Goal: Task Accomplishment & Management: Complete application form

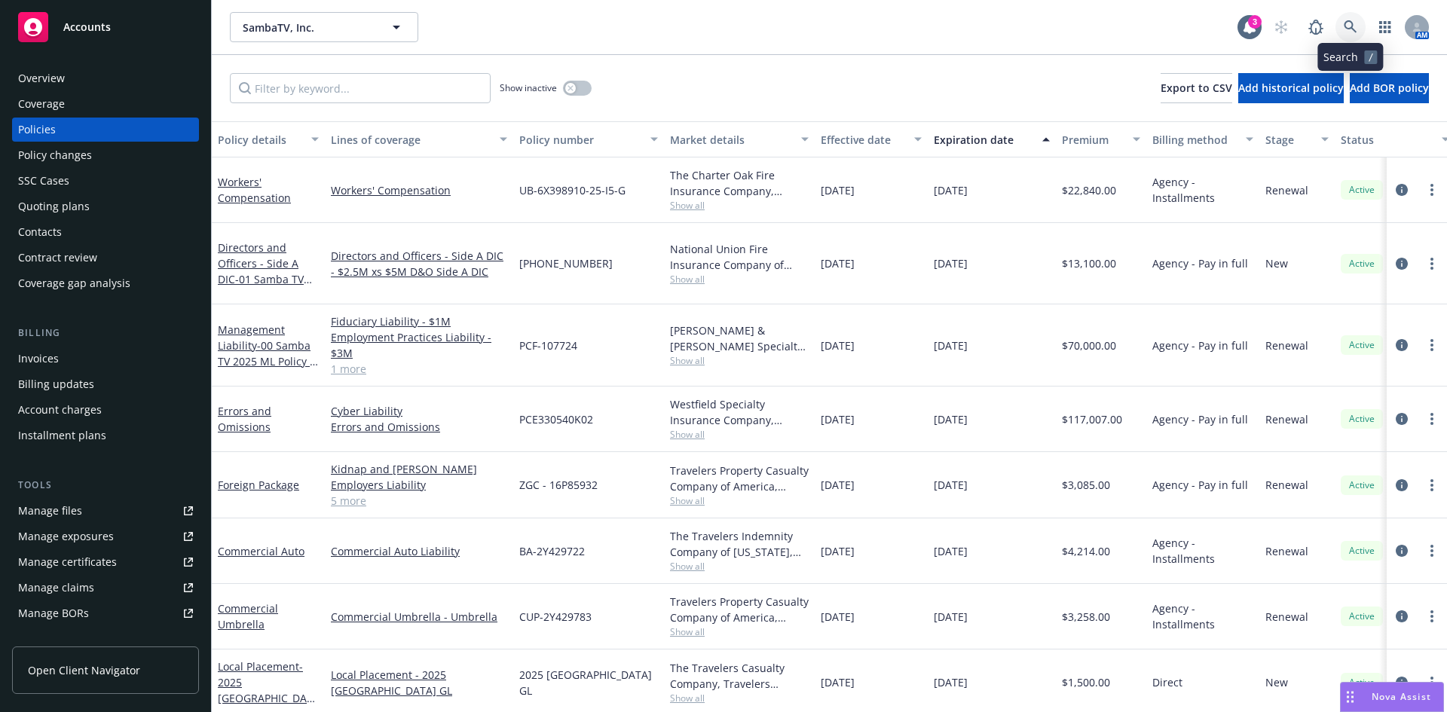
click at [1345, 20] on link at bounding box center [1350, 27] width 30 height 30
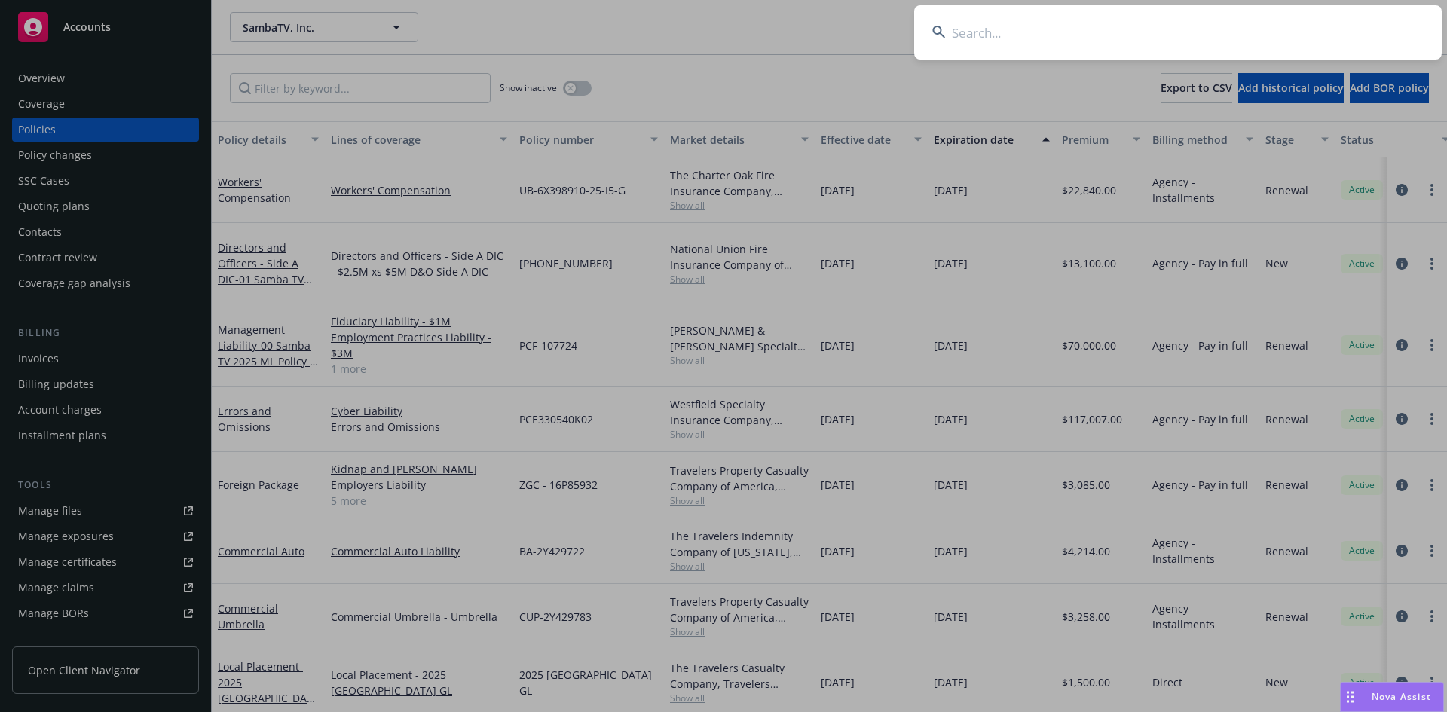
click at [1117, 40] on input at bounding box center [1177, 32] width 527 height 54
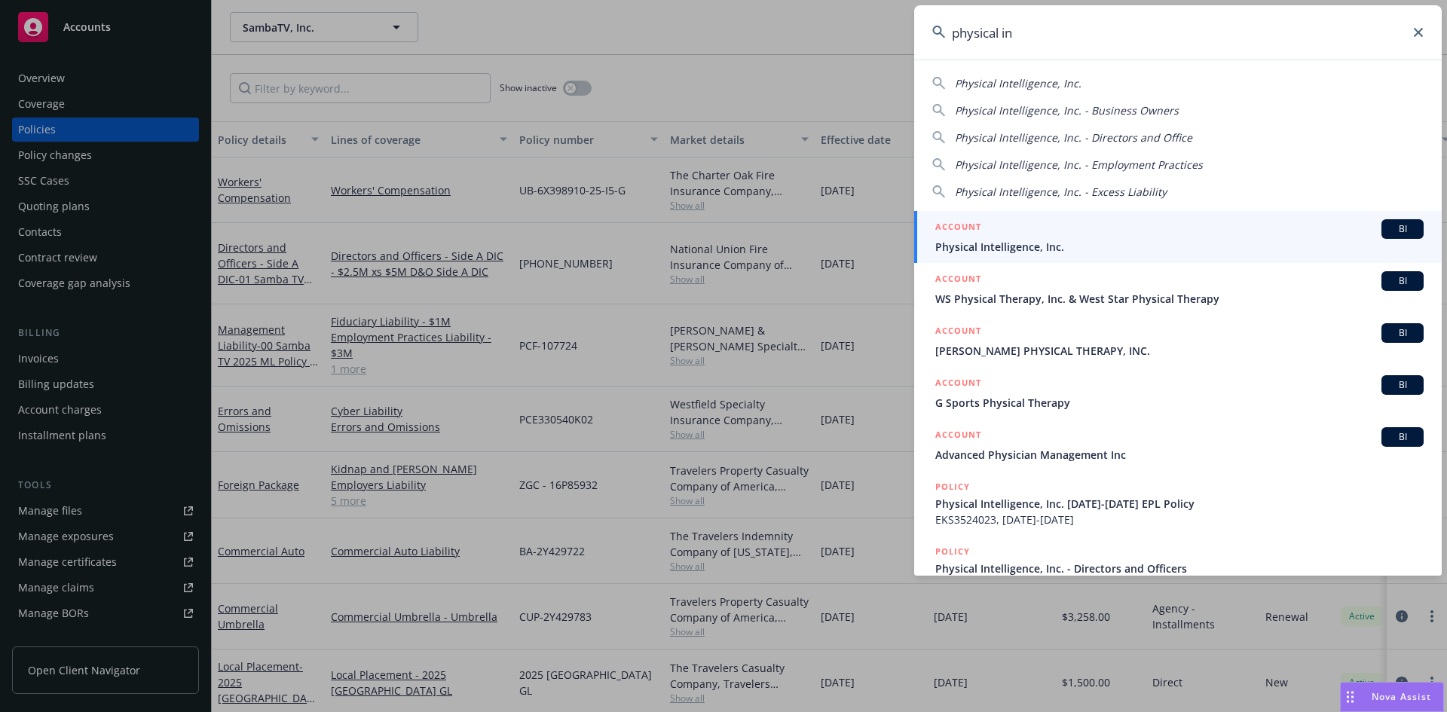
type input "physical in"
click at [993, 233] on div "ACCOUNT BI" at bounding box center [1179, 229] width 488 height 20
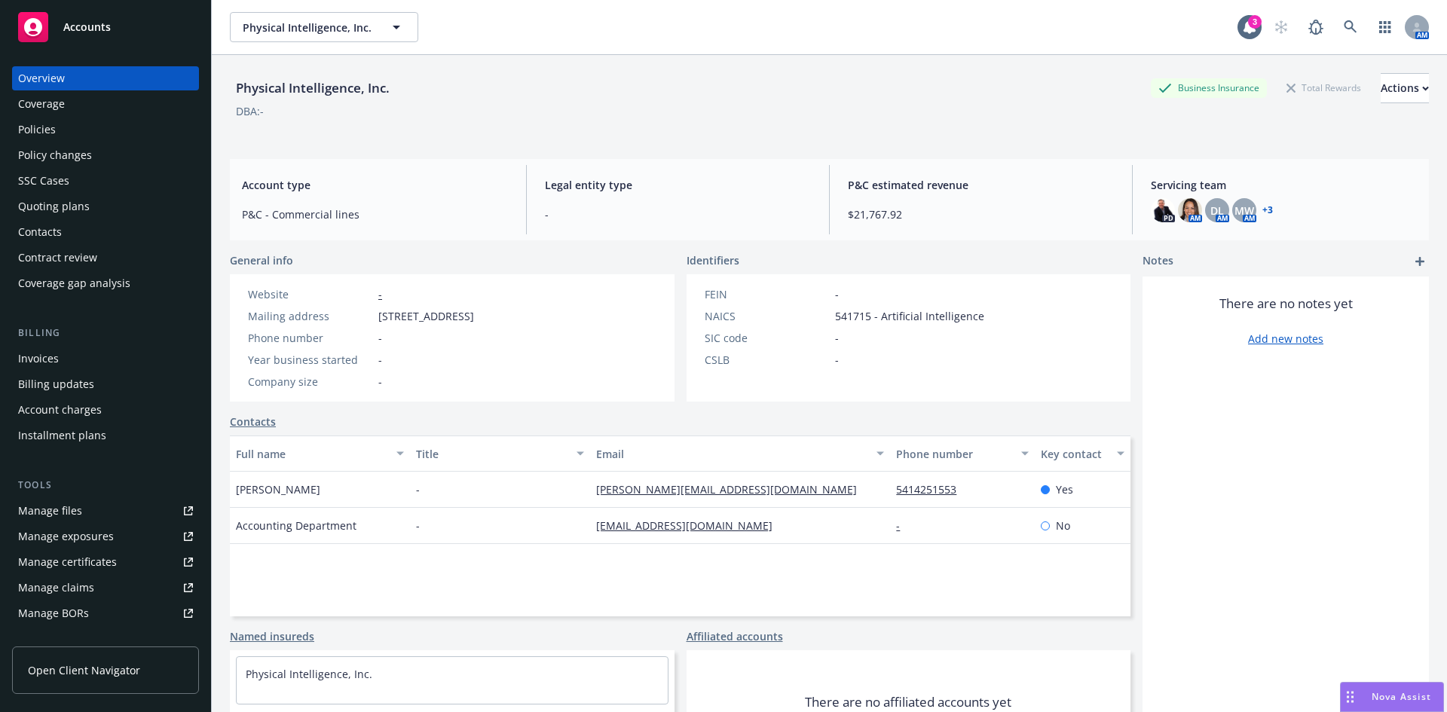
click at [66, 133] on div "Policies" at bounding box center [105, 130] width 175 height 24
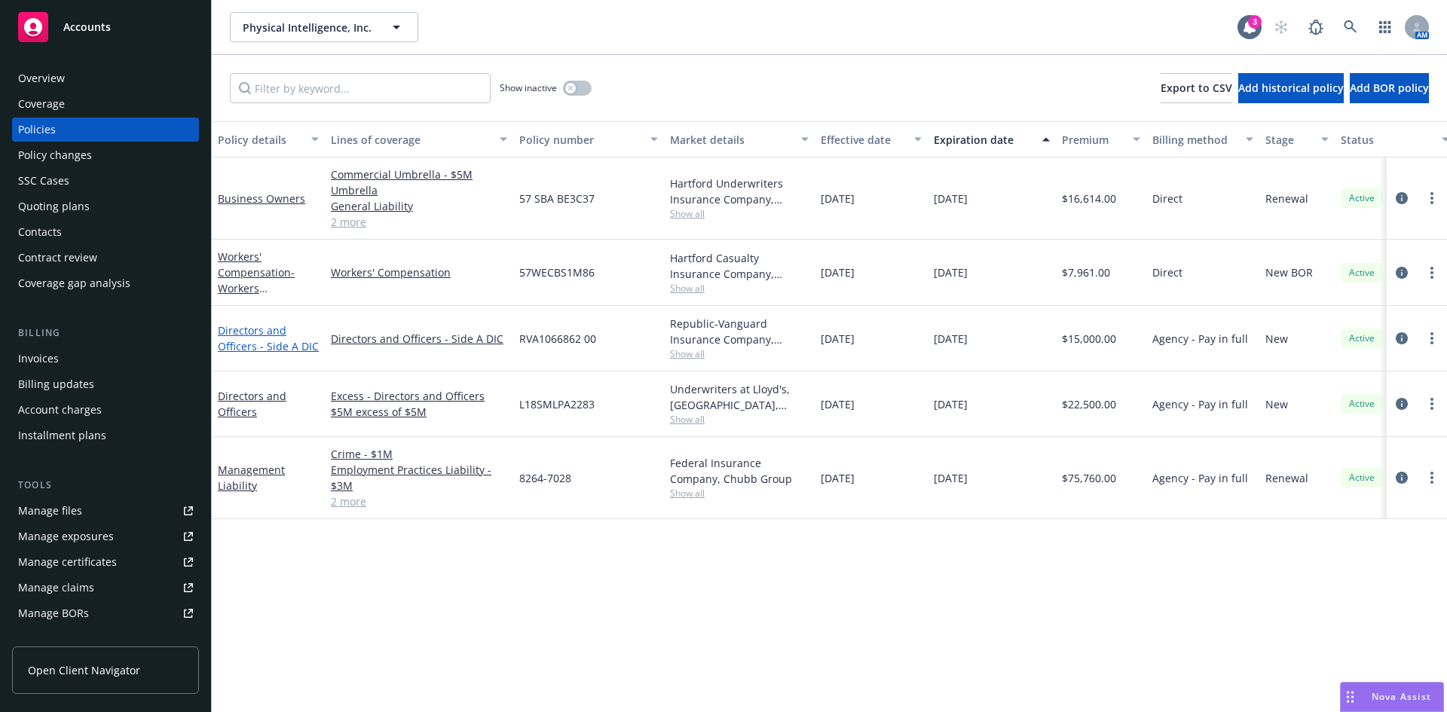
click at [269, 343] on link "Directors and Officers - Side A DIC" at bounding box center [268, 338] width 101 height 30
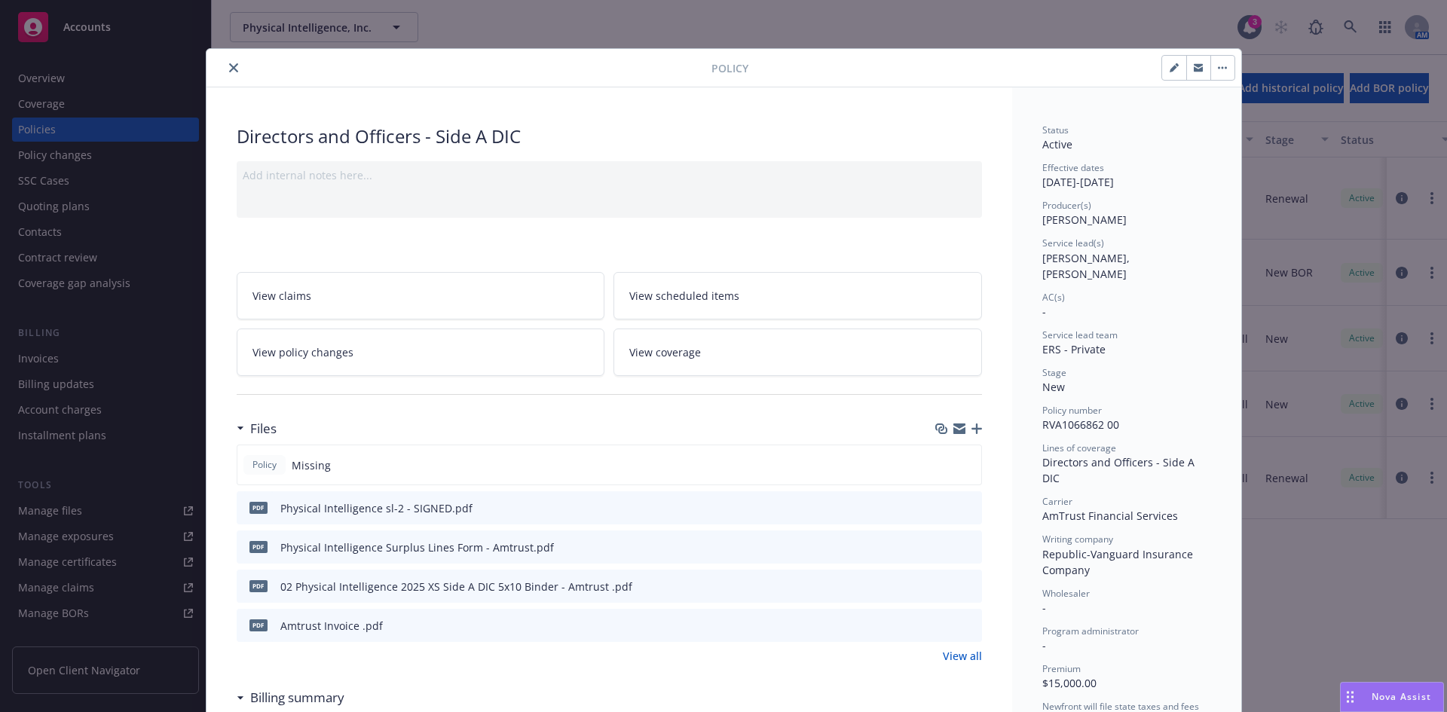
click at [962, 588] on icon "preview file" at bounding box center [968, 585] width 14 height 11
click at [229, 69] on icon "close" at bounding box center [233, 67] width 9 height 9
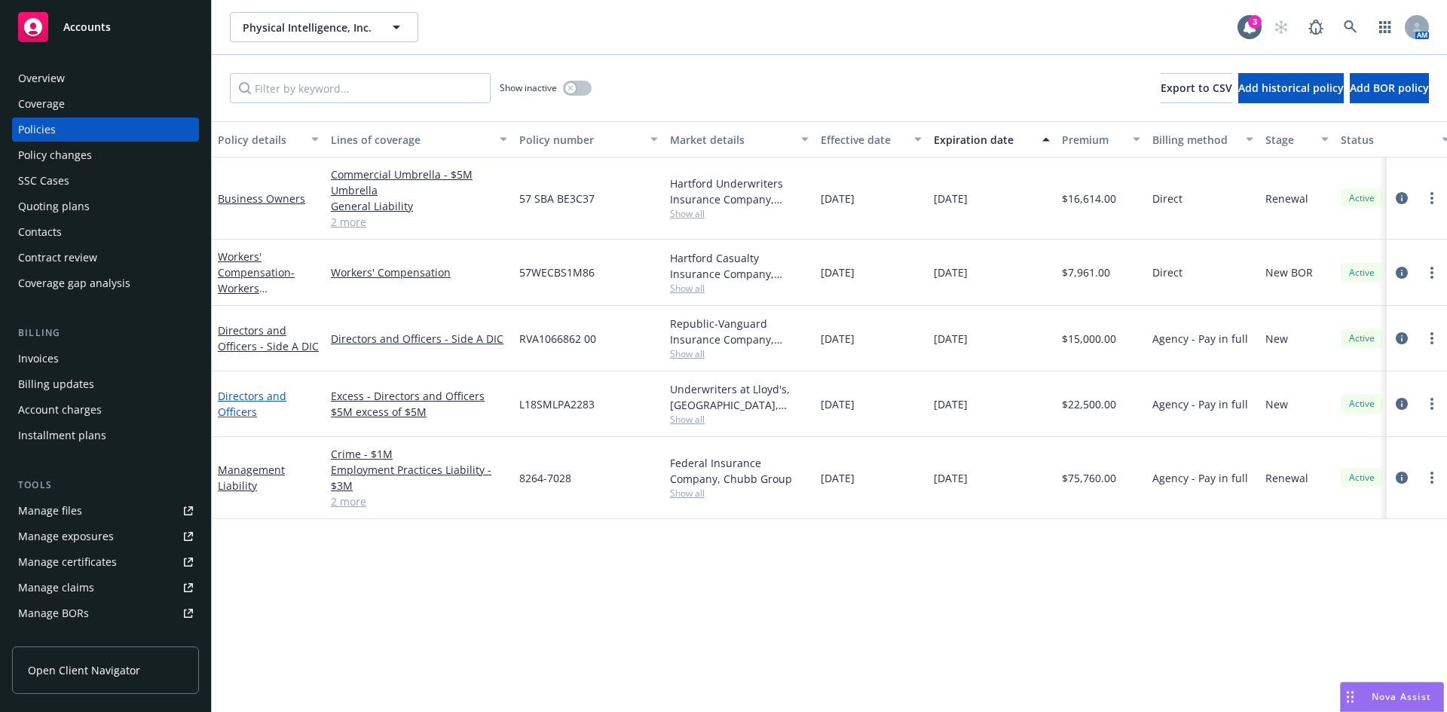
click at [225, 406] on link "Directors and Officers" at bounding box center [252, 404] width 69 height 30
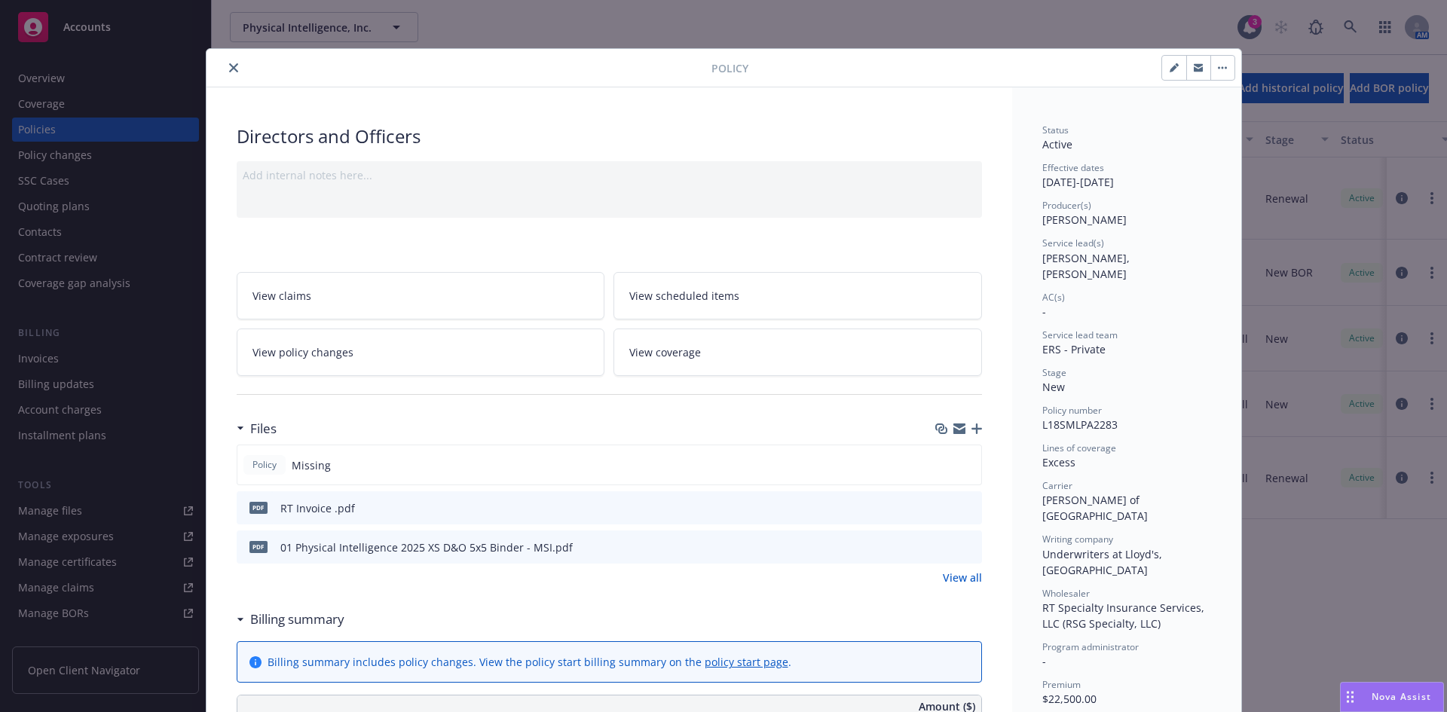
click at [229, 66] on icon "close" at bounding box center [233, 67] width 9 height 9
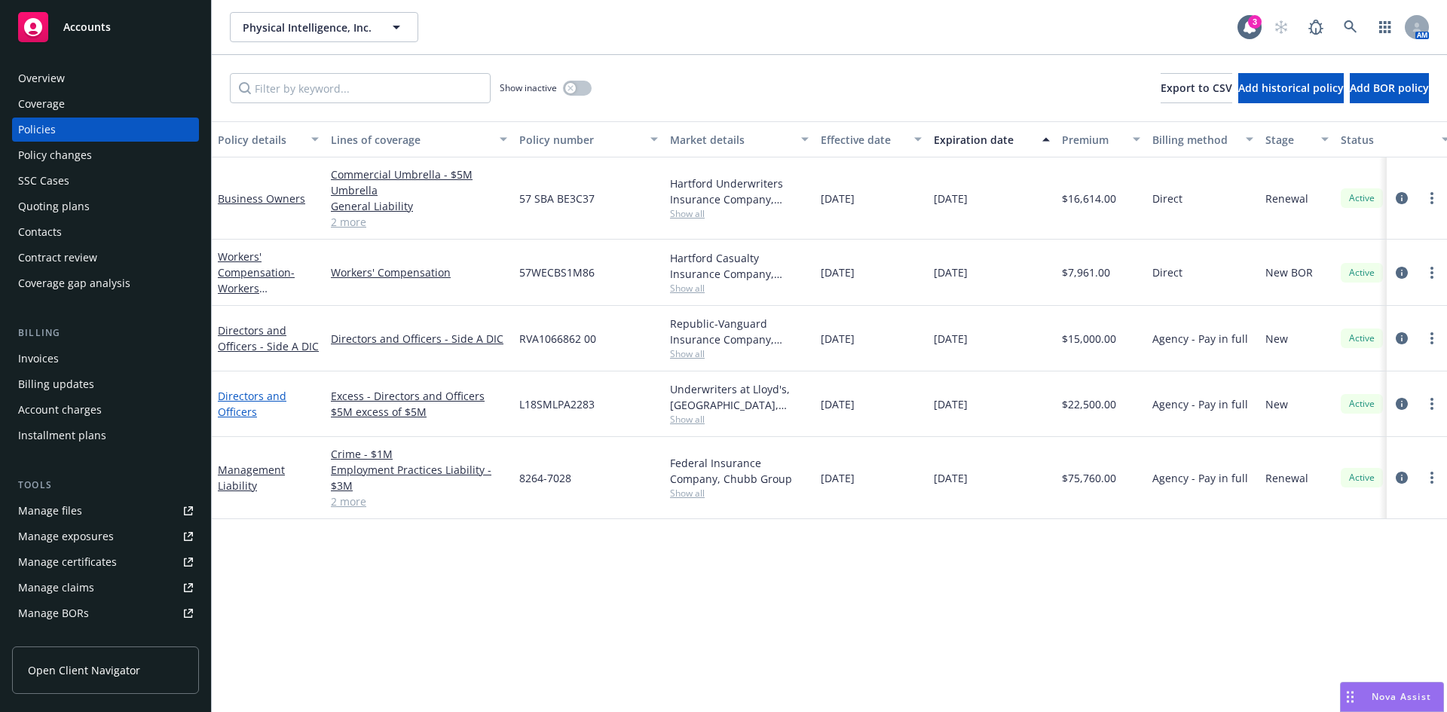
click at [242, 407] on link "Directors and Officers" at bounding box center [252, 404] width 69 height 30
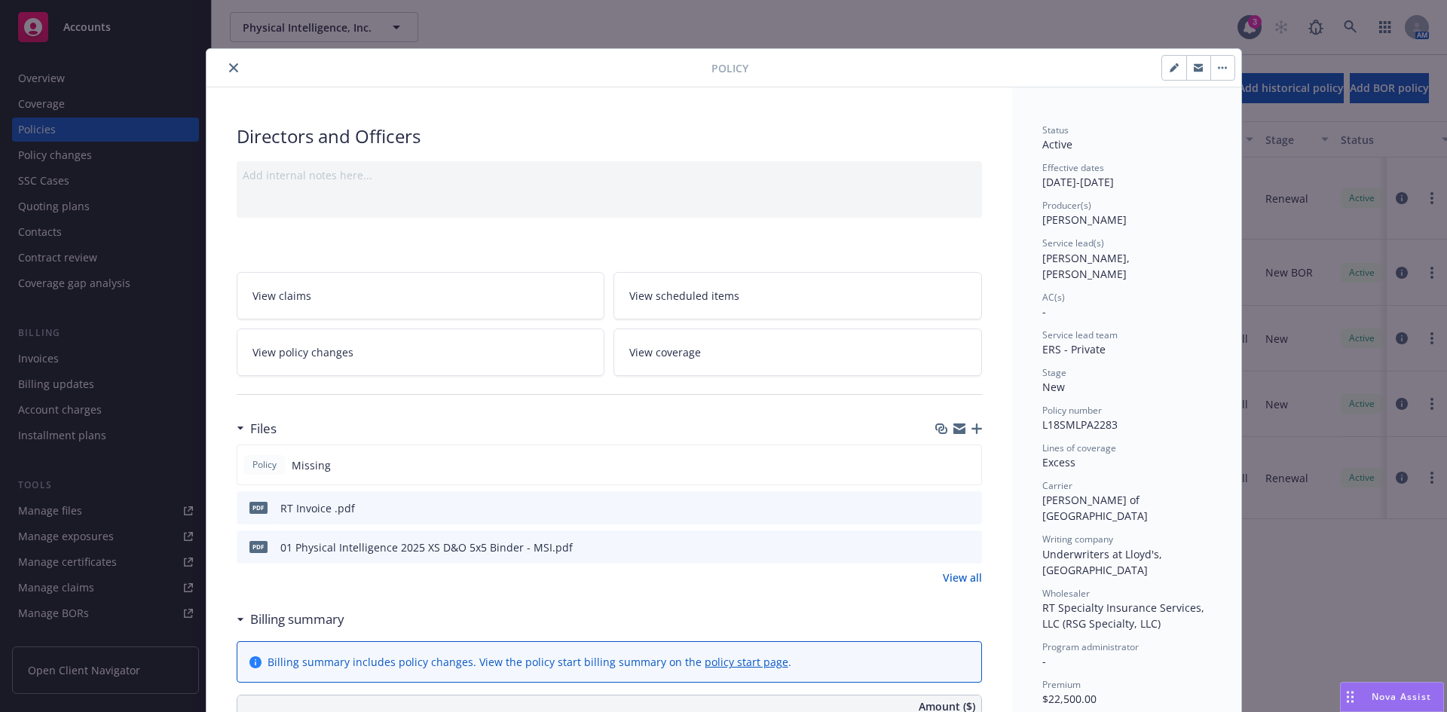
scroll to position [45, 0]
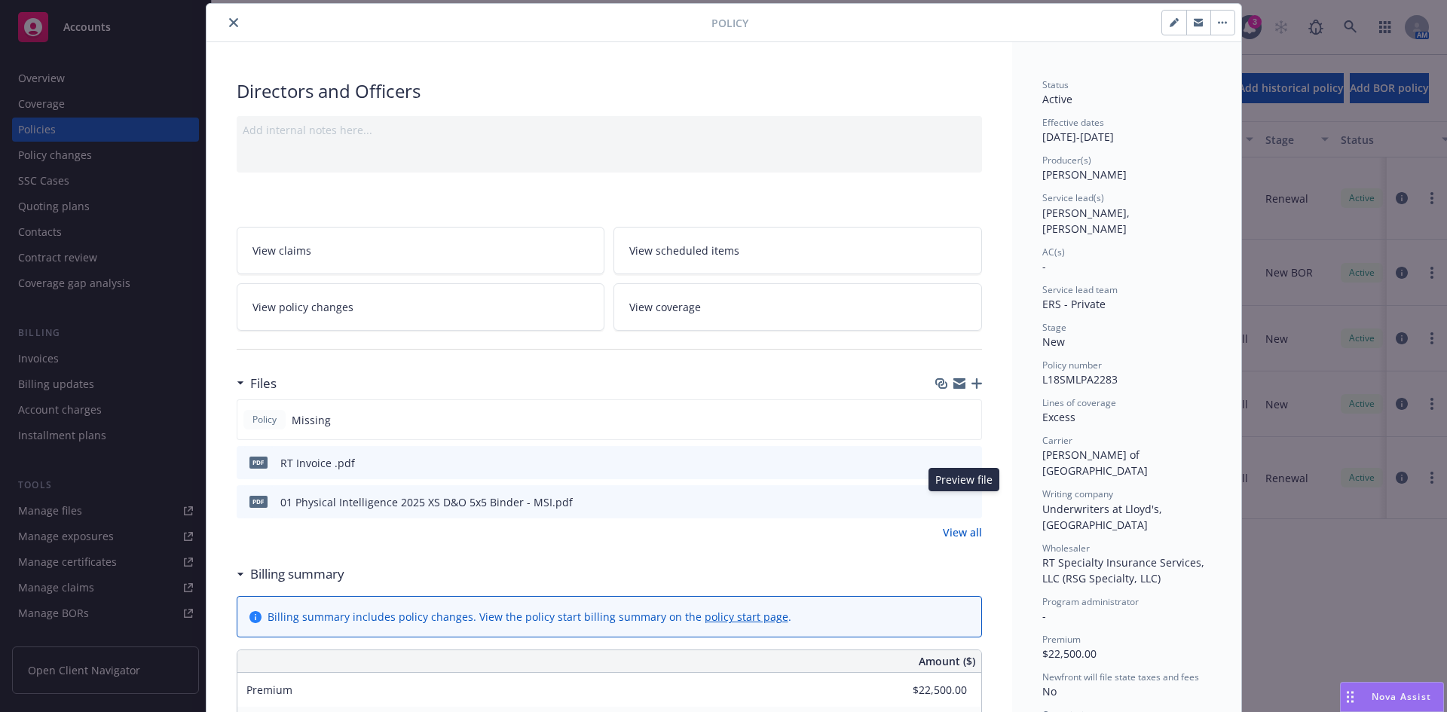
click at [965, 500] on icon "preview file" at bounding box center [968, 501] width 14 height 11
click at [227, 17] on button "close" at bounding box center [234, 23] width 18 height 18
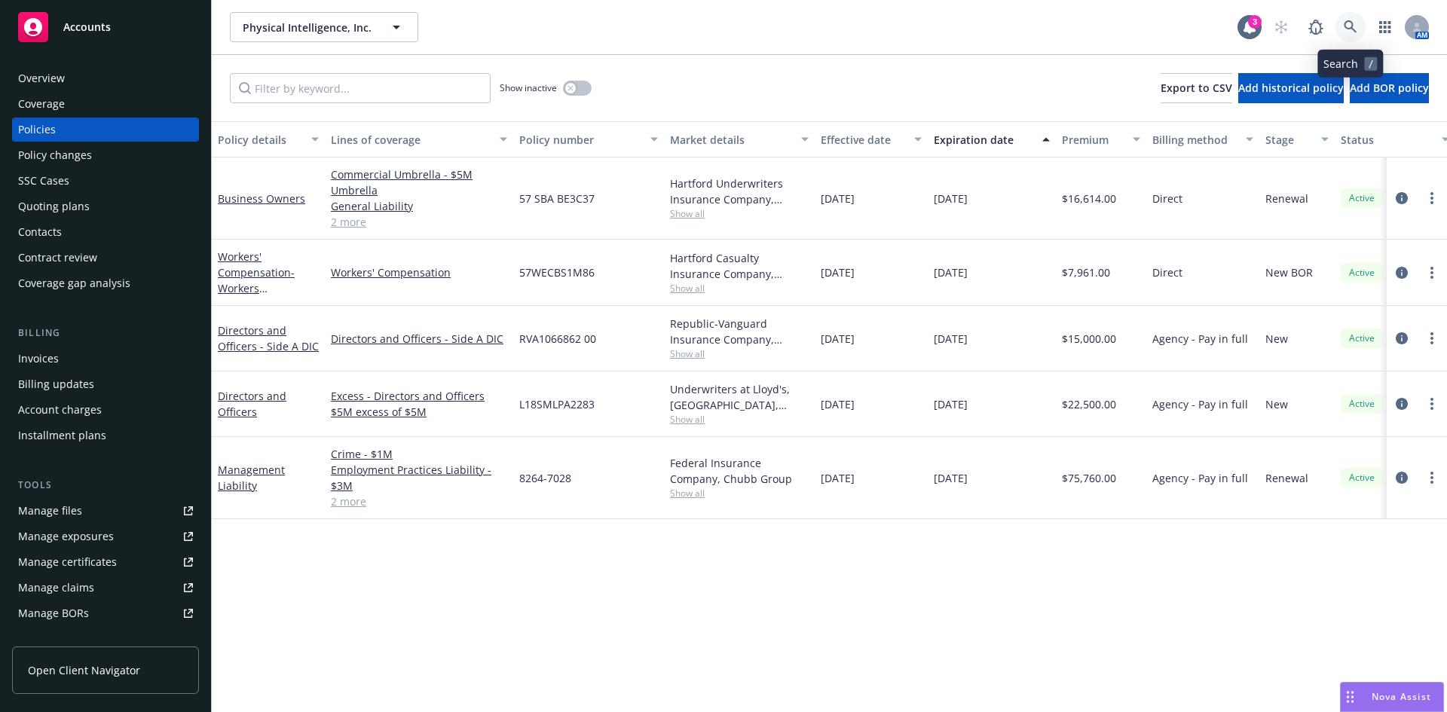
click at [1344, 20] on icon at bounding box center [1351, 27] width 14 height 14
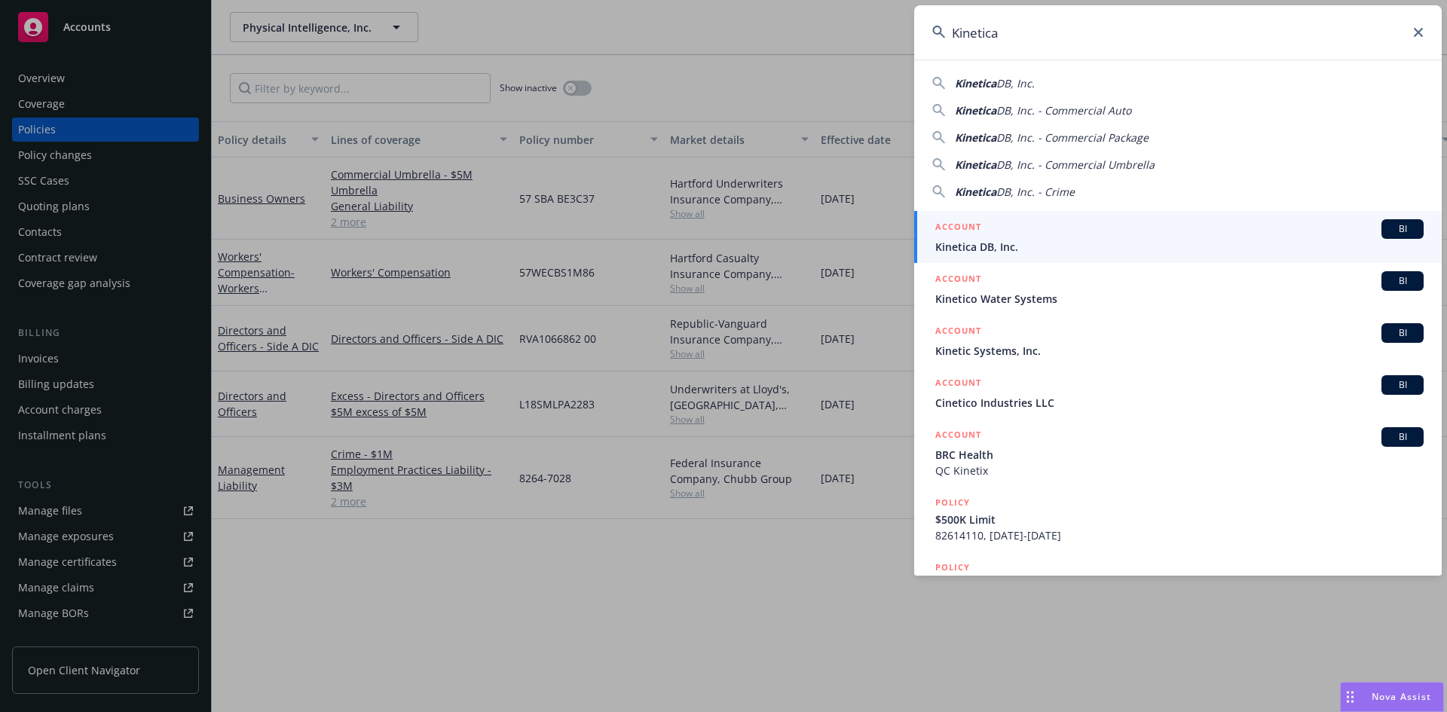
type input "Kinetica"
click at [989, 239] on span "Kinetica DB, Inc." at bounding box center [1179, 247] width 488 height 16
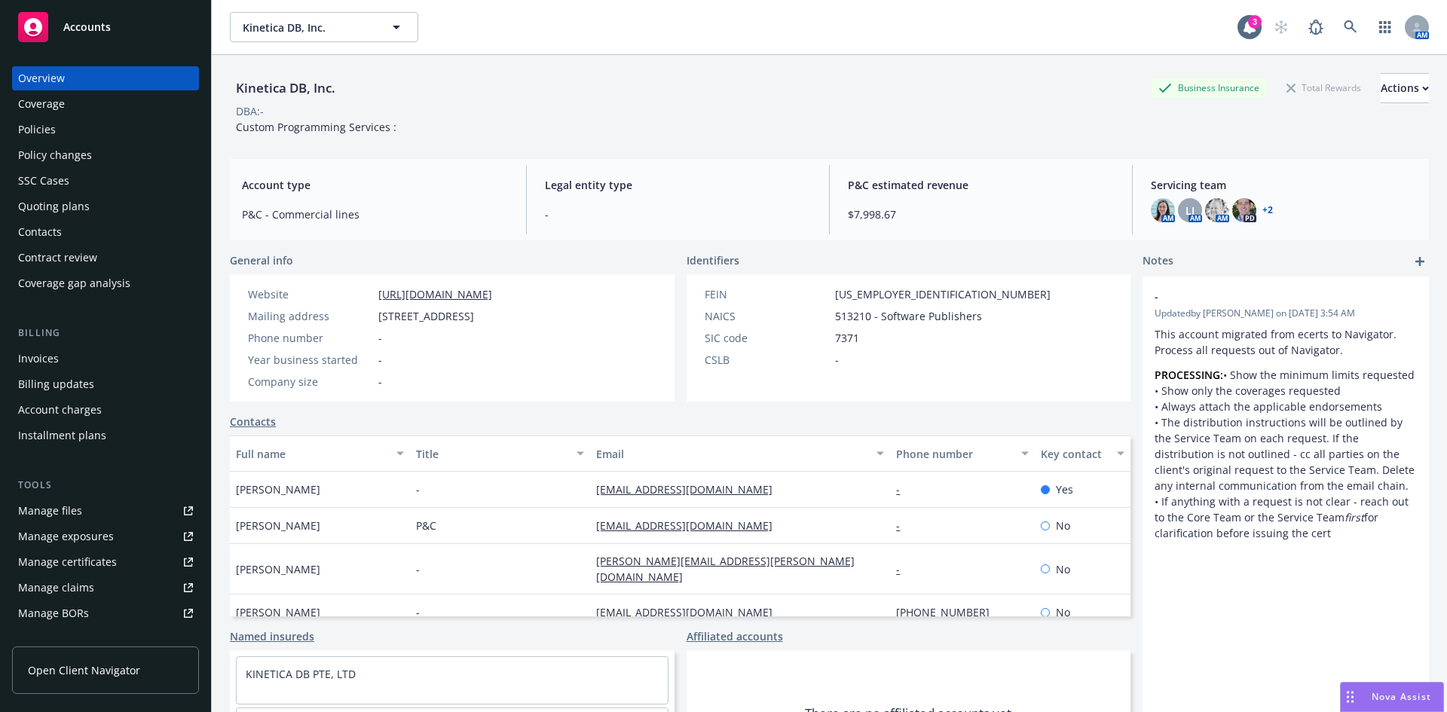
click at [54, 128] on div "Policies" at bounding box center [37, 130] width 38 height 24
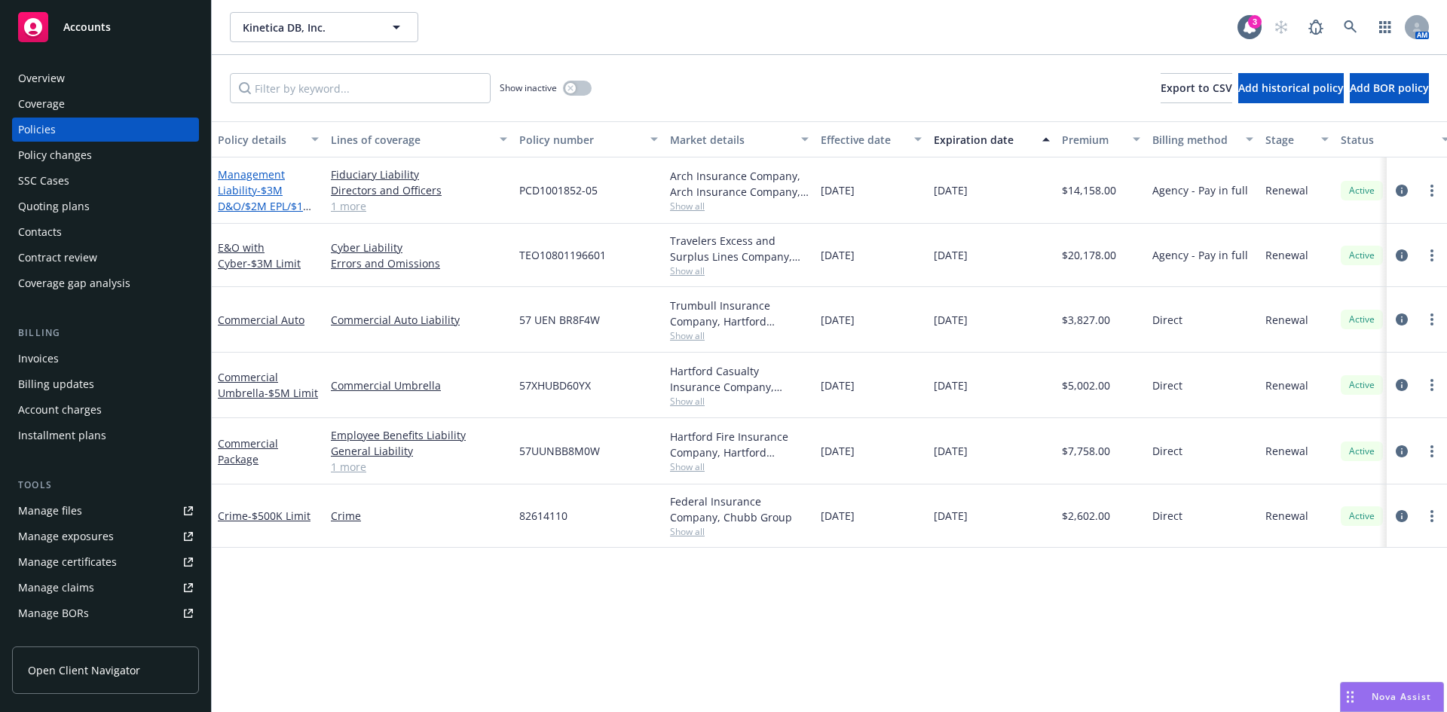
click at [268, 179] on link "Management Liability - $3M D&O/$2M EPL/$1M FID" at bounding box center [265, 198] width 95 height 62
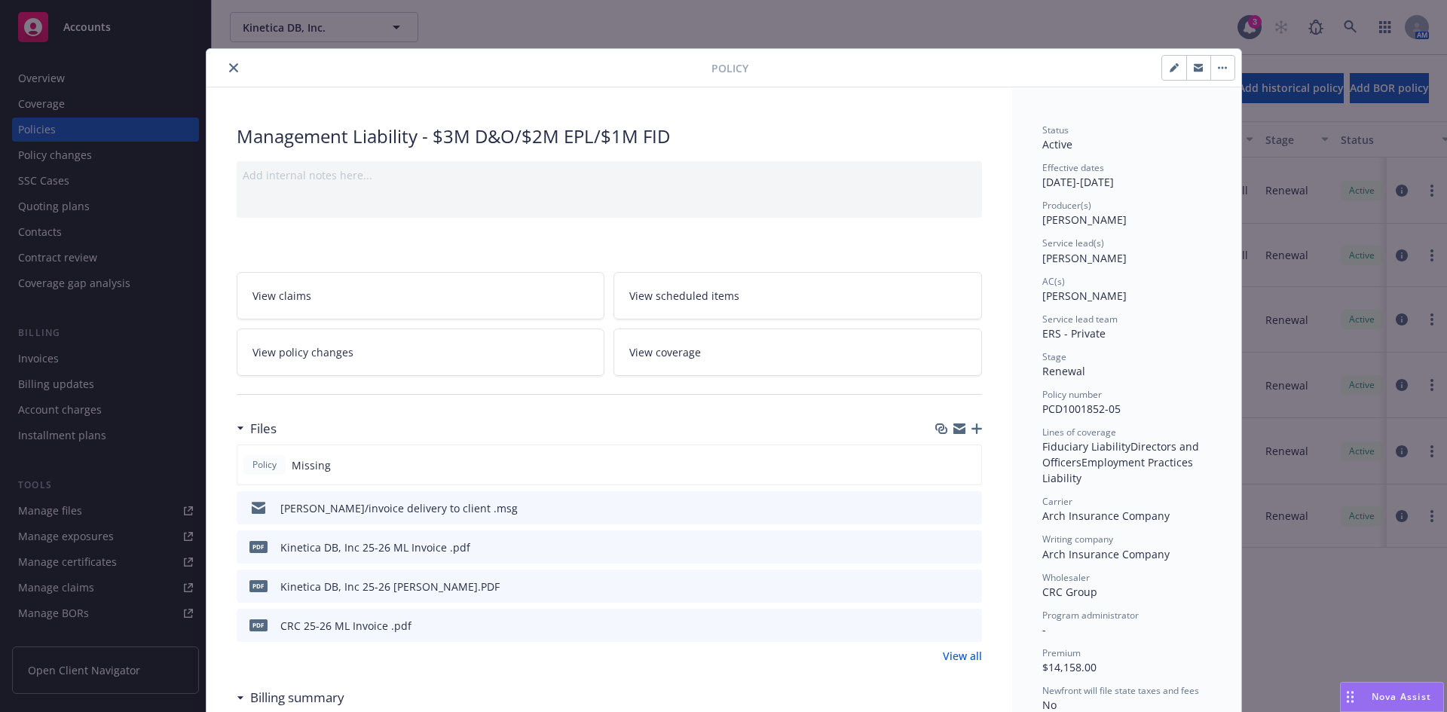
click at [968, 420] on div "Files" at bounding box center [609, 429] width 745 height 32
click at [974, 432] on icon "button" at bounding box center [976, 428] width 11 height 11
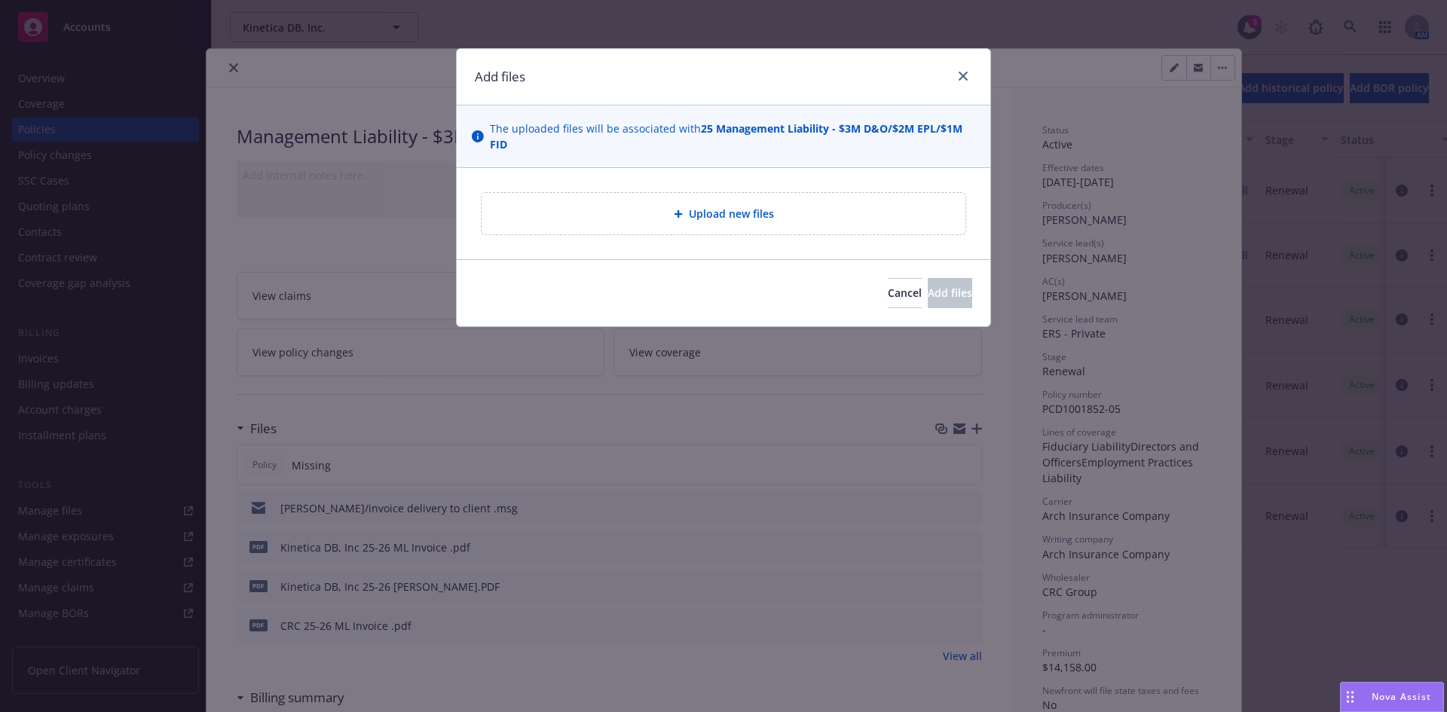
type textarea "x"
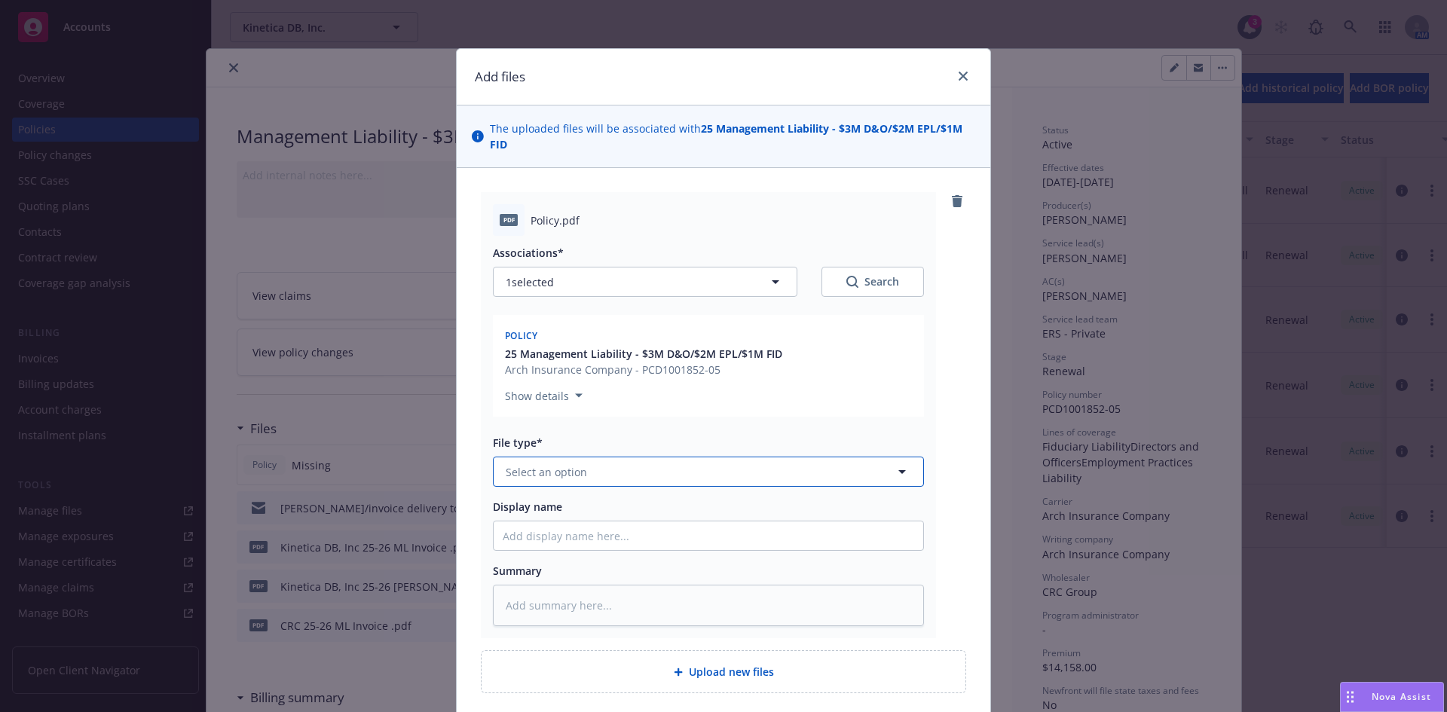
click at [524, 476] on span "Select an option" at bounding box center [546, 472] width 81 height 16
type input "policy"
click at [523, 523] on div "Policy" at bounding box center [523, 514] width 40 height 22
click at [539, 546] on input "Display name" at bounding box center [709, 535] width 430 height 29
click at [529, 531] on input "Display name" at bounding box center [709, 535] width 430 height 29
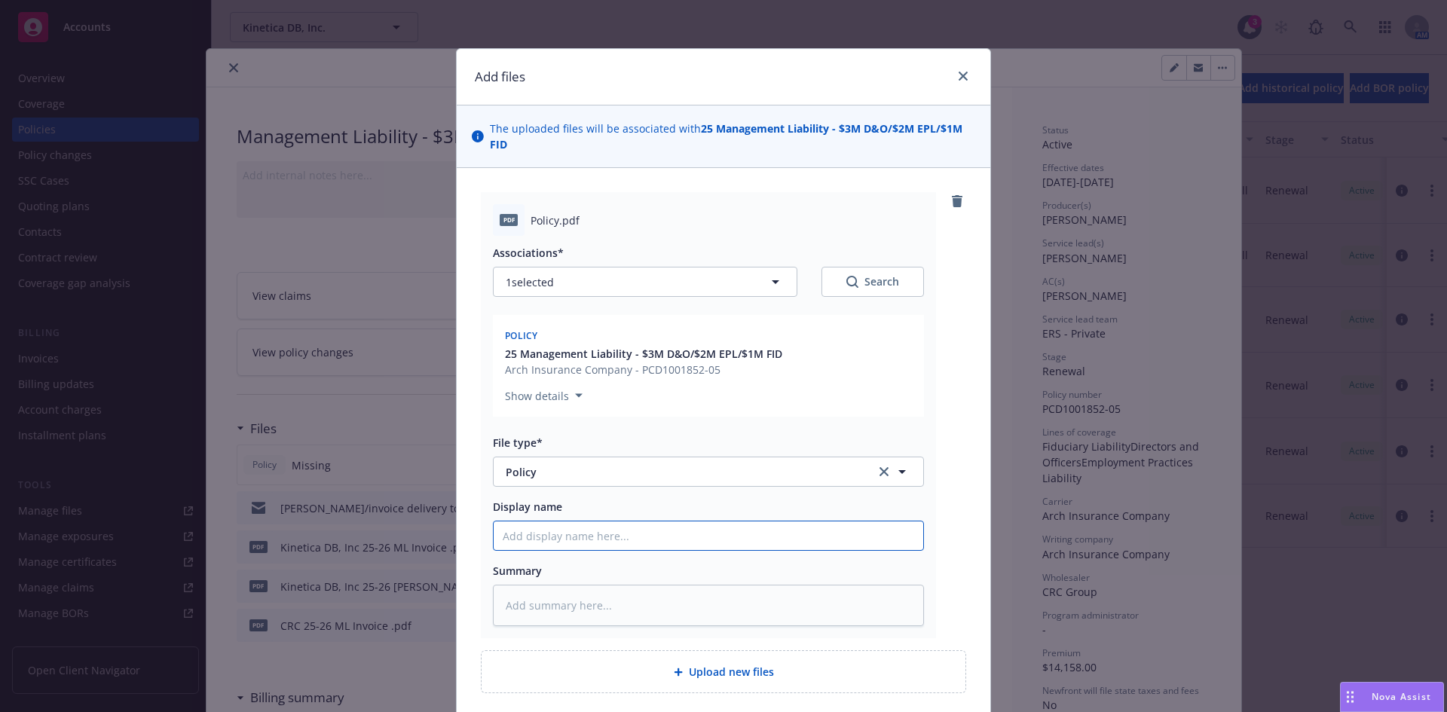
paste input "Kinetica DB, Inc"
type textarea "x"
type input "Kinetica DB, Inc"
type textarea "x"
type input "Kinetica DB, Inc"
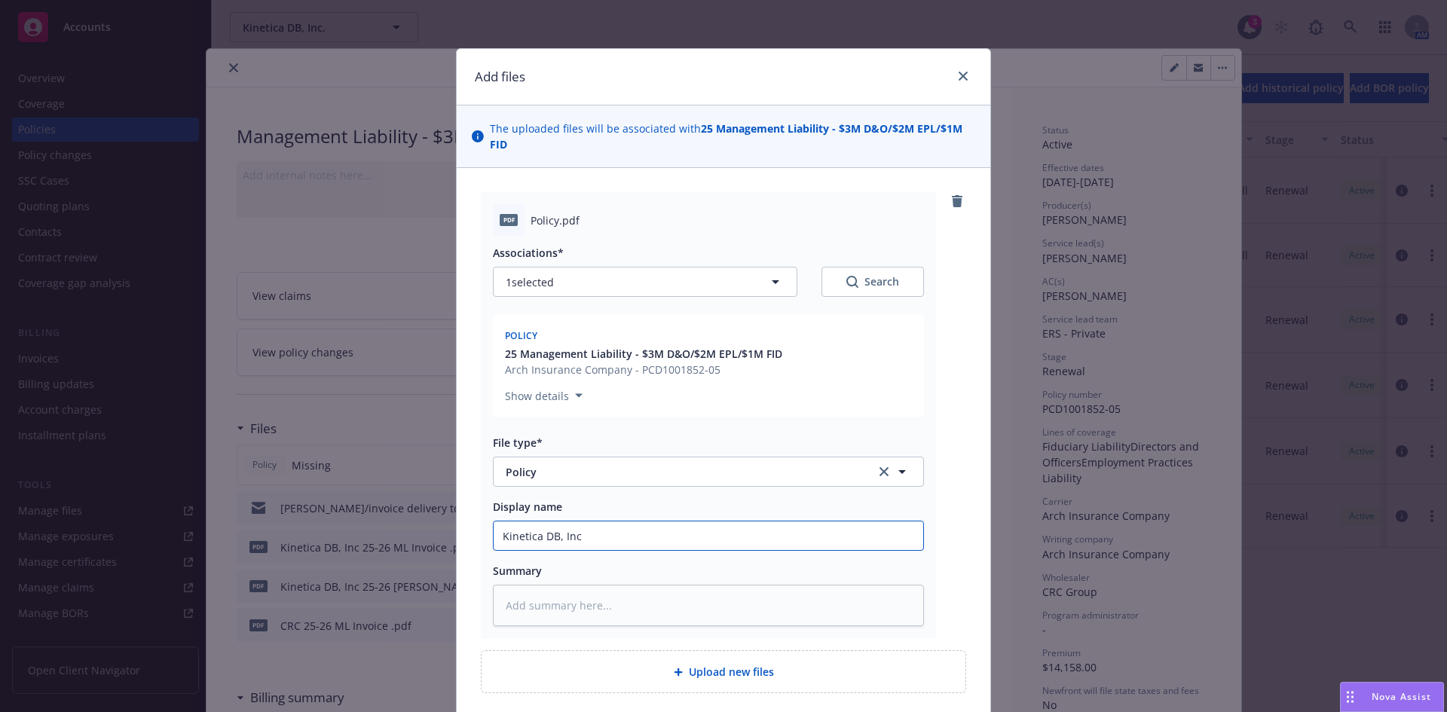
type textarea "x"
type input "Kinetica DB, Inc 2"
type textarea "x"
type input "Kinetica DB, Inc 20"
type textarea "x"
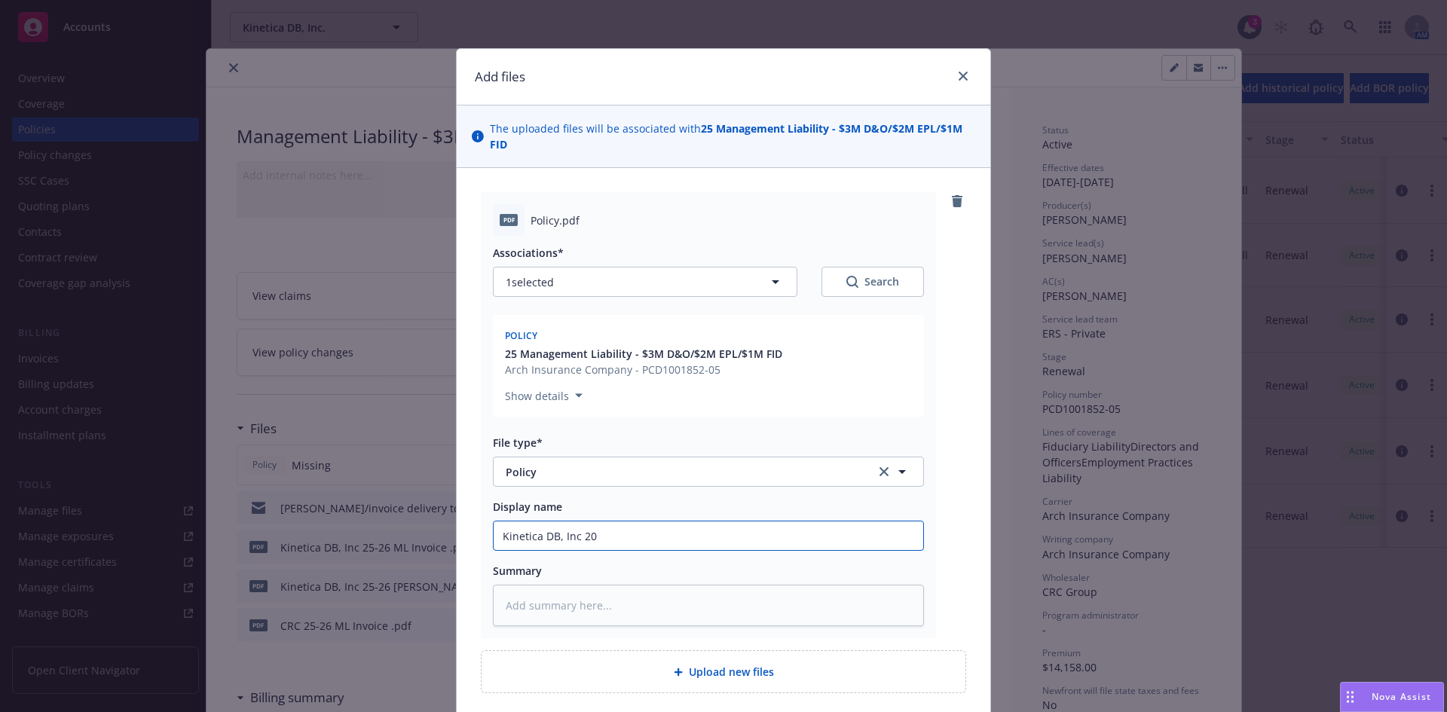
type input "Kinetica DB, Inc 202"
type textarea "x"
type input "Kinetica DB, Inc 2025"
type textarea "x"
type input "Kinetica DB, Inc 2025-"
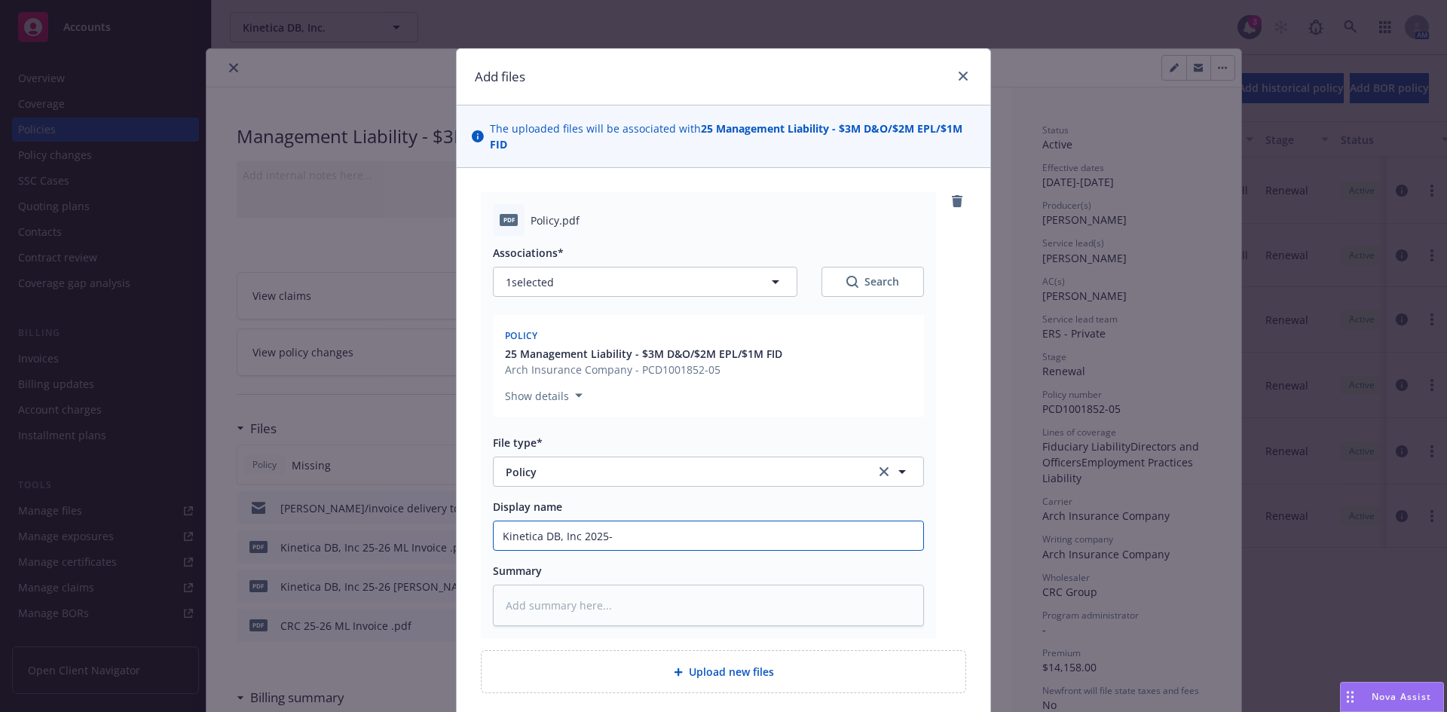
type textarea "x"
type input "Kinetica DB, Inc 2025-2"
type textarea "x"
type input "Kinetica DB, Inc 2025-26"
type textarea "x"
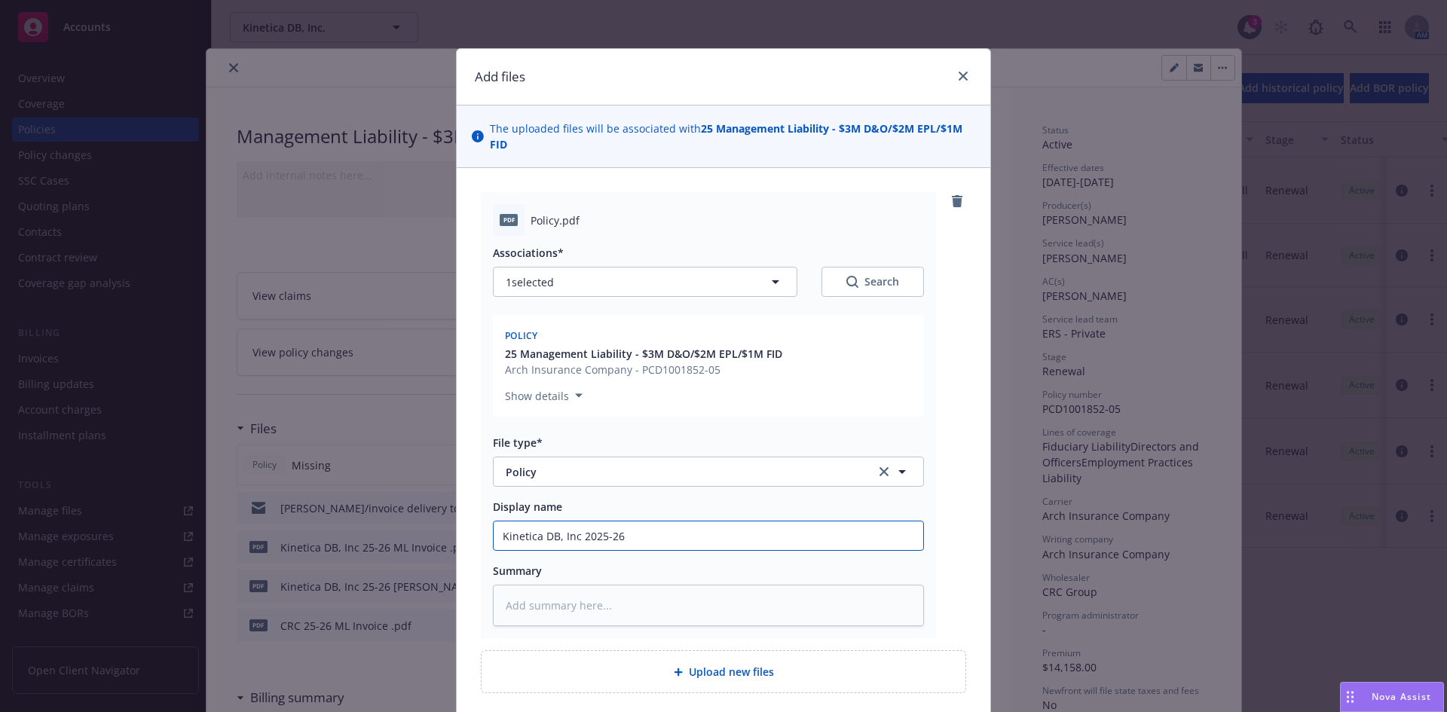
type input "Kinetica DB, Inc 2025-26"
type textarea "x"
type input "Kinetica DB, Inc 2025-26 M"
type textarea "x"
type input "Kinetica DB, Inc 2025-26 ML"
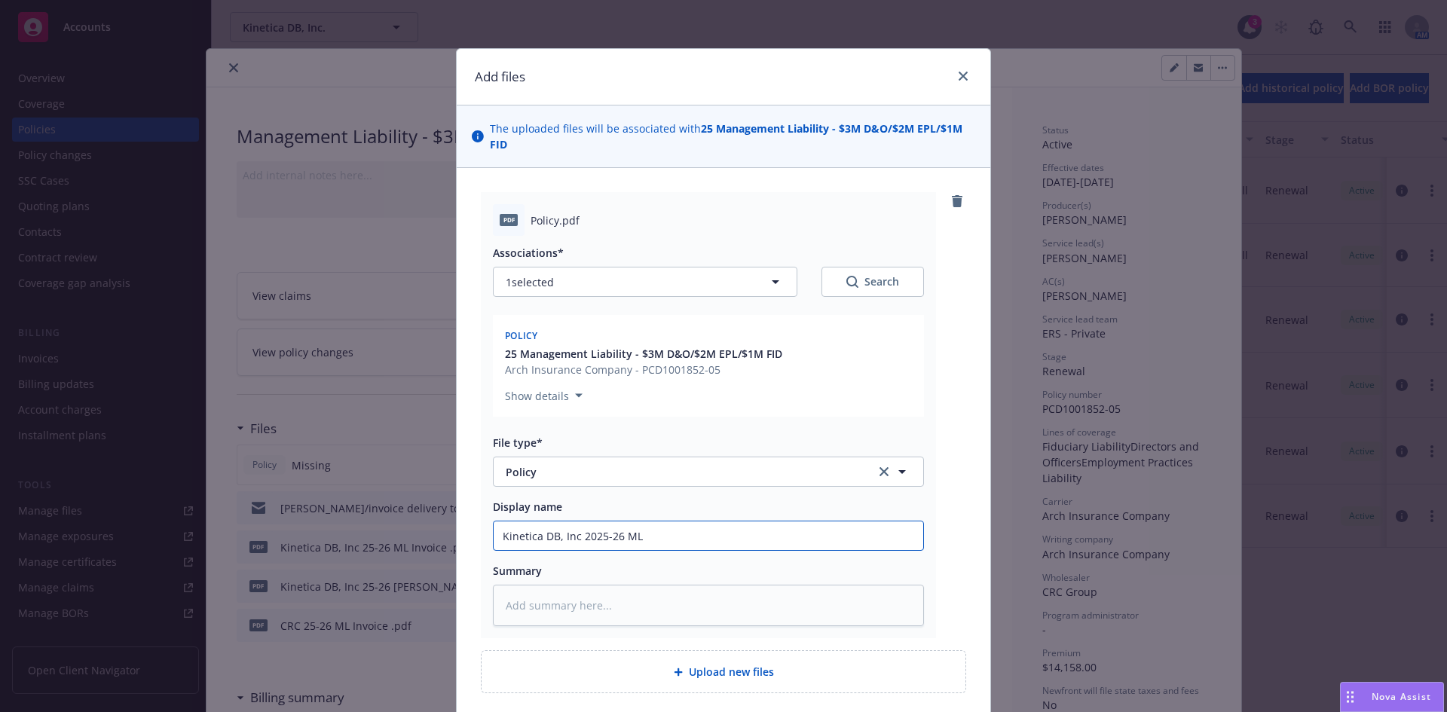
type textarea "x"
type input "Kinetica DB, Inc 2025-26 ML"
type textarea "x"
type input "Kinetica DB, Inc 2025-26 ML P"
type textarea "x"
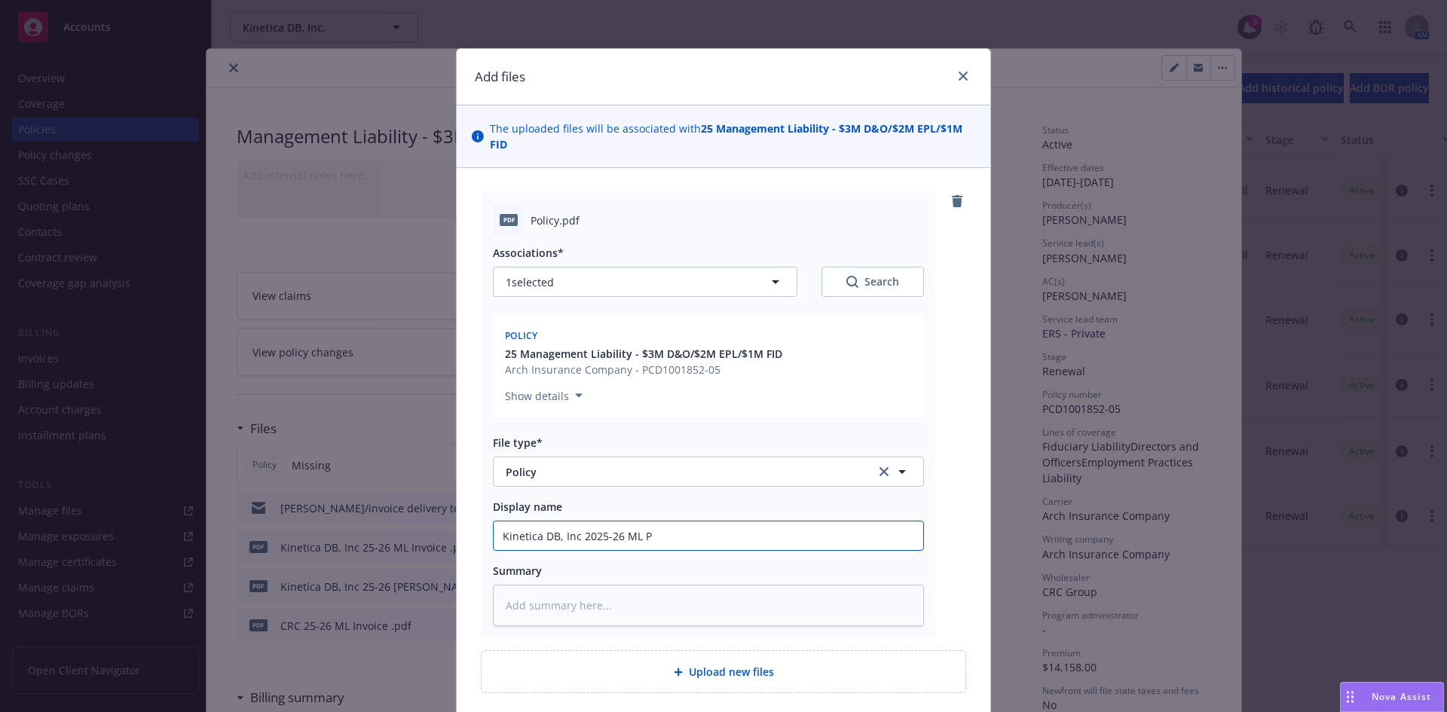
type input "Kinetica DB, Inc 2025-26 ML Po"
type textarea "x"
type input "Kinetica DB, Inc 2025-26 ML Poi"
type textarea "x"
type input "Kinetica DB, Inc 2025-26 ML Poicy"
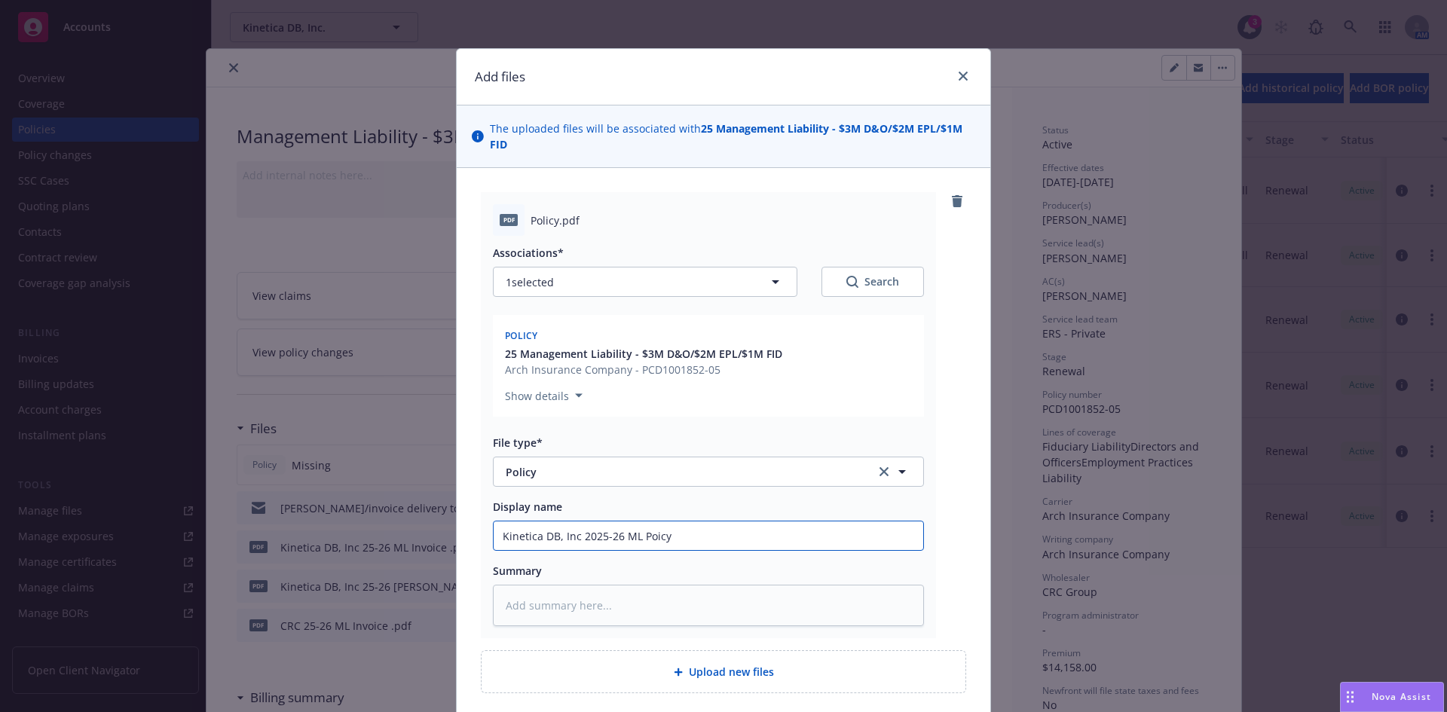
type textarea "x"
type input "Kinetica DB, Inc 2025-26 ML Poicy"
type textarea "x"
type input "Kinetica DB, Inc 2025-26 ML Poicy"
type textarea "x"
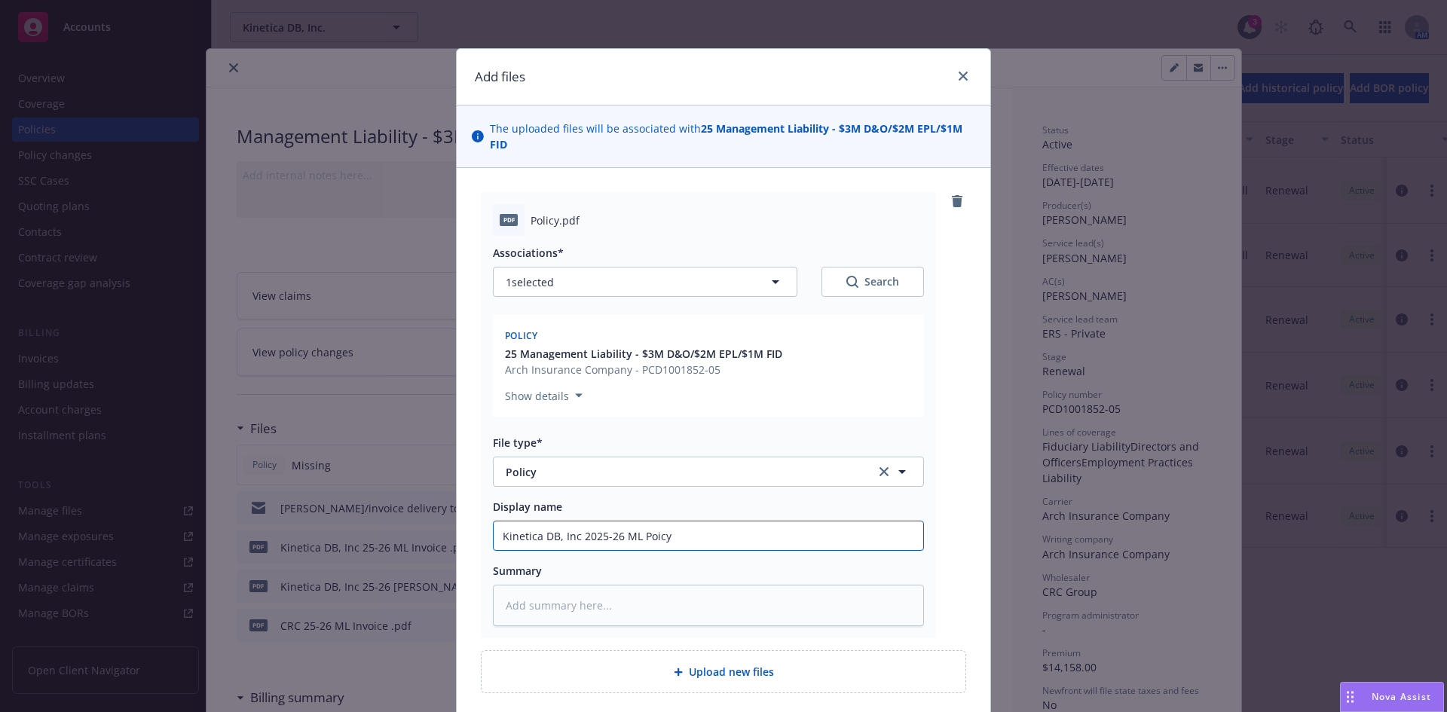
type input "Kinetica DB, Inc 2025-26 ML Poic"
type textarea "x"
type input "Kinetica DB, Inc 2025-26 ML Poi"
type textarea "x"
type input "Kinetica DB, Inc 2025-26 ML Po"
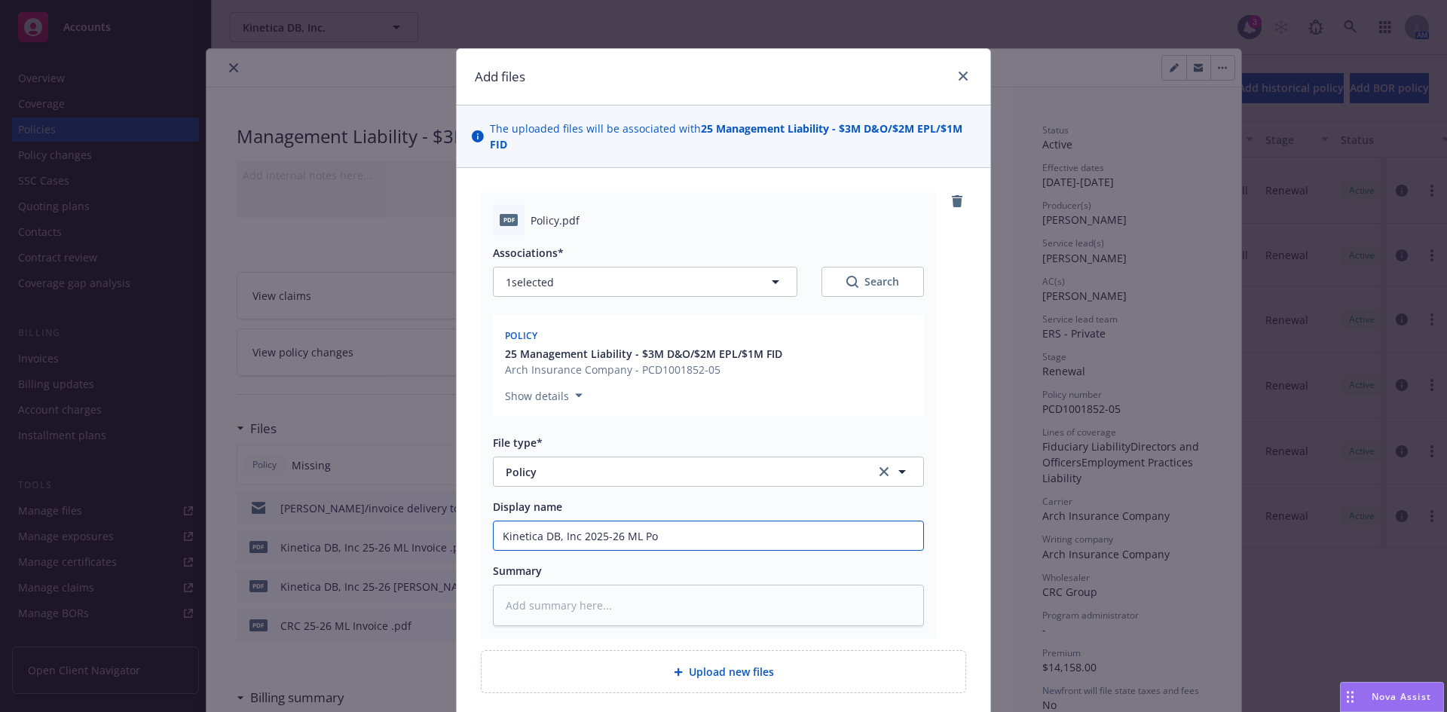
type textarea "x"
type input "Kinetica DB, Inc 2025-26 ML Polu"
type textarea "x"
type input "Kinetica DB, Inc 2025-26 ML Polui"
type textarea "x"
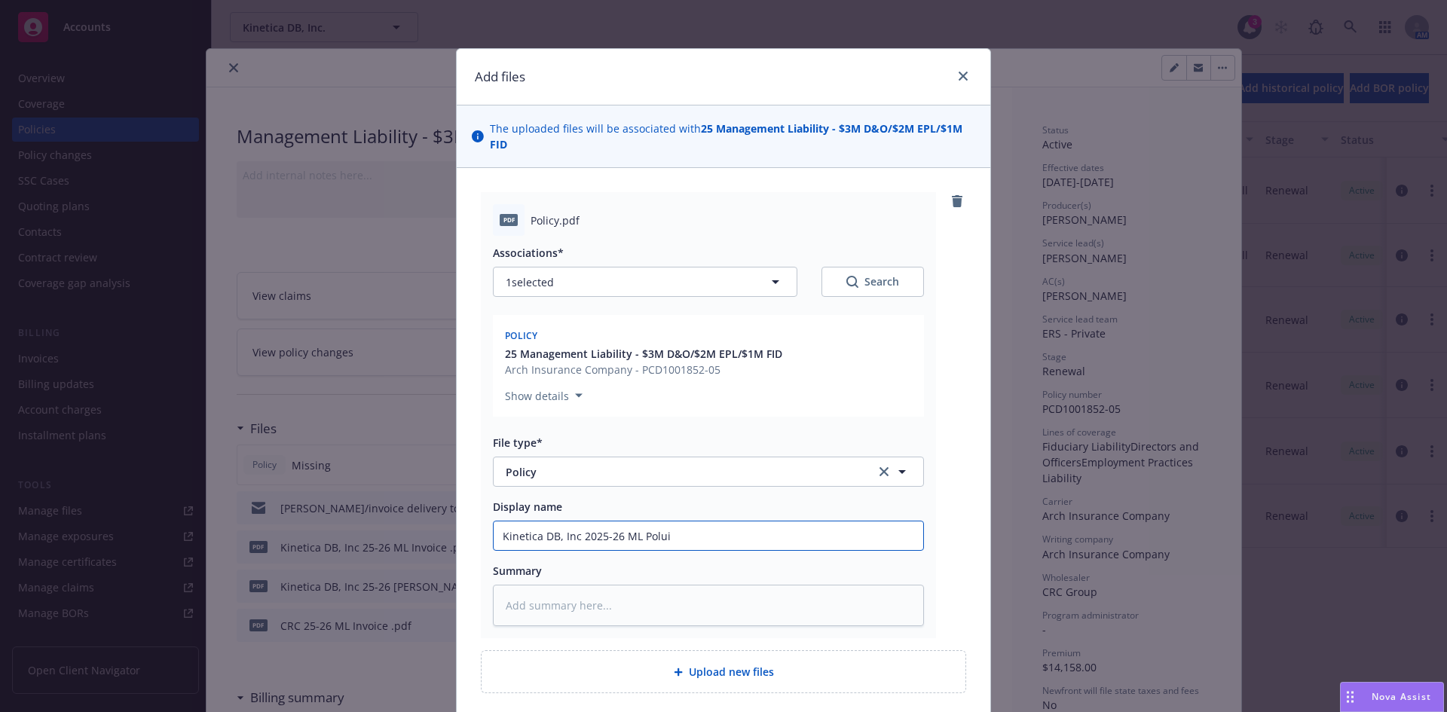
type input "Kinetica DB, Inc 2025-26 ML Poluic"
type textarea "x"
type input "Kinetica DB, Inc 2025-26 ML Polui"
type textarea "x"
type input "Kinetica DB, Inc 2025-26 ML Polu"
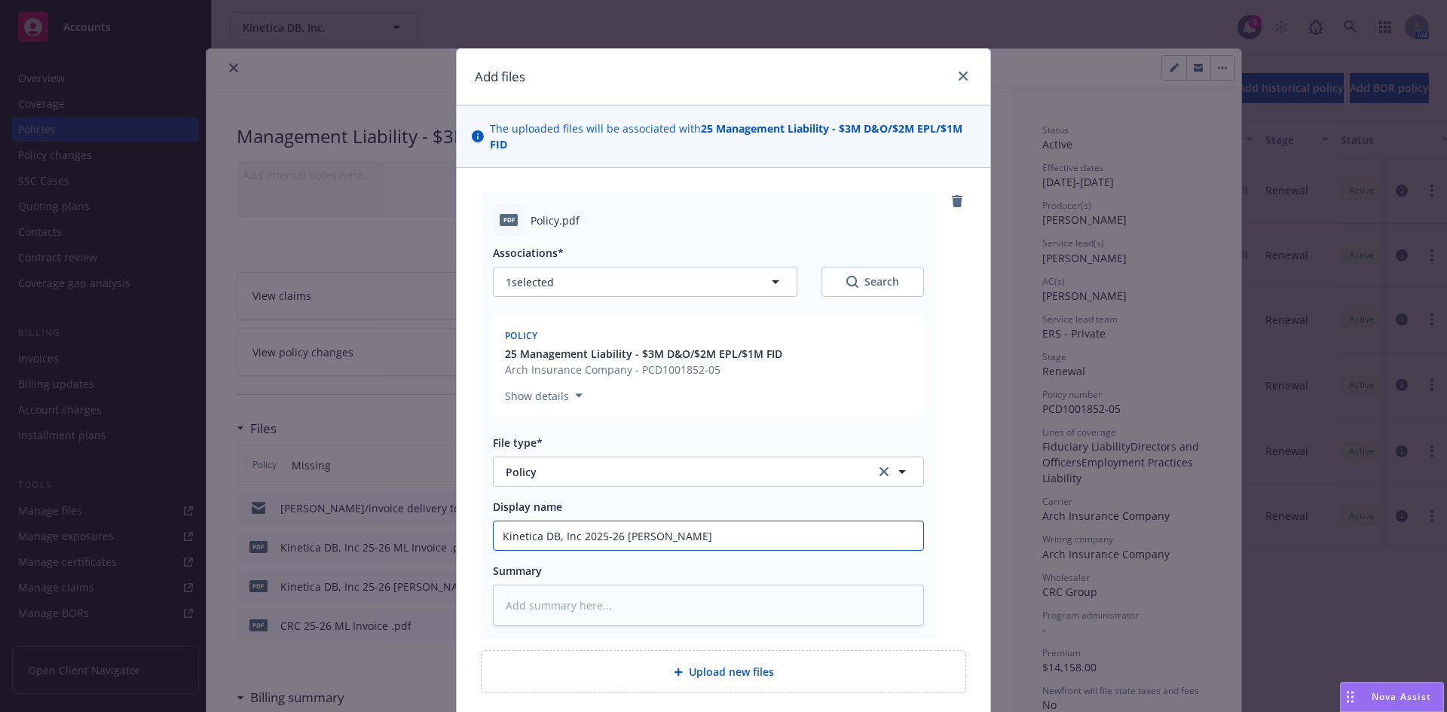
type textarea "x"
type input "Kinetica DB, Inc 2025-26 ML Pol"
type textarea "x"
type input "Kinetica DB, Inc 2025-26 ML Poli"
type textarea "x"
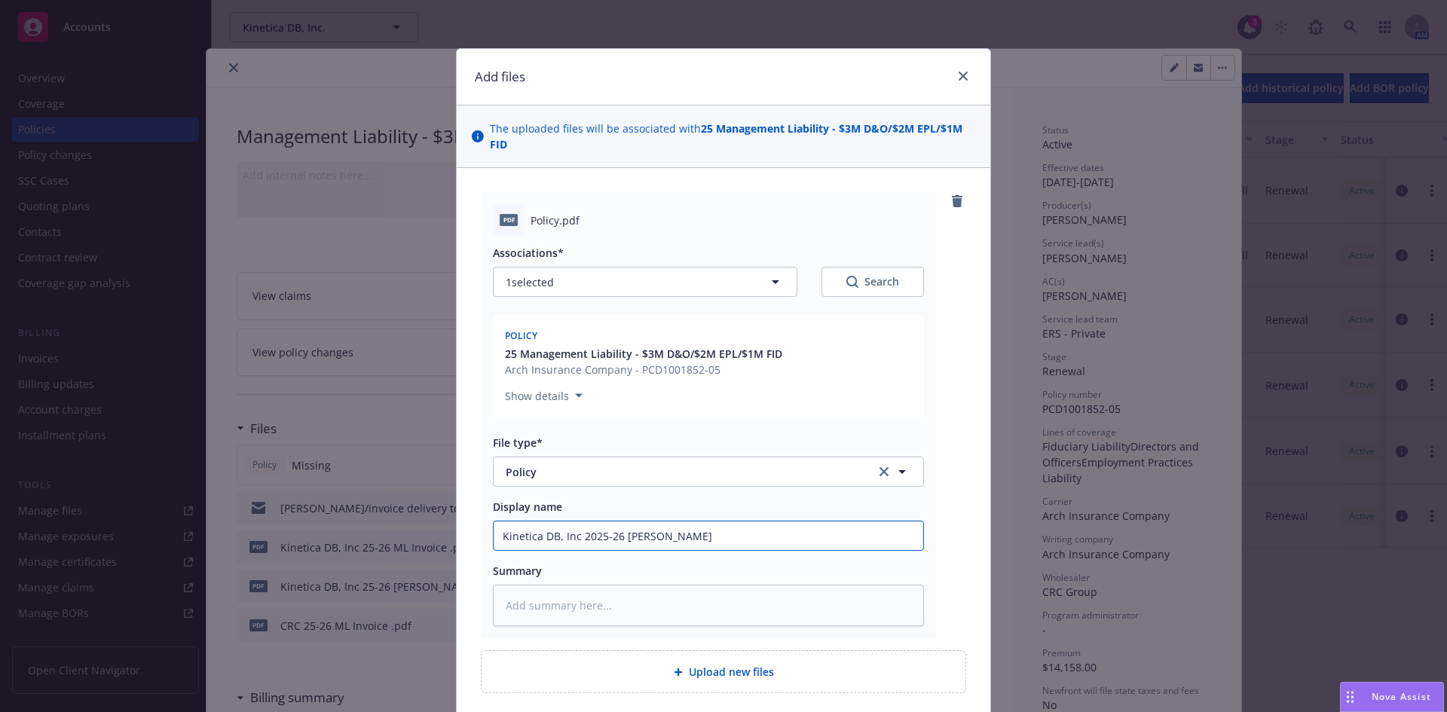
type input "Kinetica DB, Inc 2025-26 ML Polic"
type textarea "x"
type input "Kinetica DB, Inc 2025-26 ML Policy"
type textarea "x"
type input "Kinetica DB, Inc 2025-26 ML Policy"
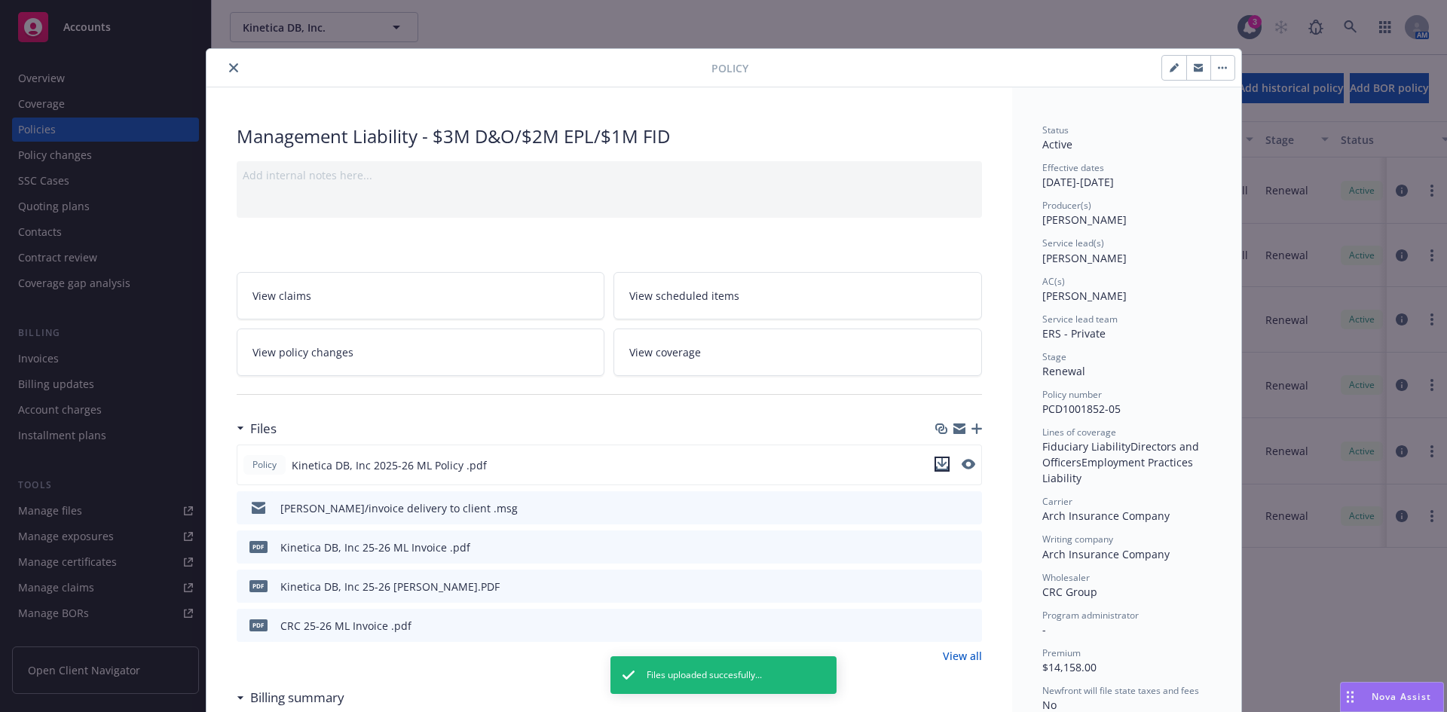
click at [936, 459] on icon "download file" at bounding box center [942, 464] width 12 height 12
click at [971, 432] on icon "button" at bounding box center [976, 428] width 11 height 11
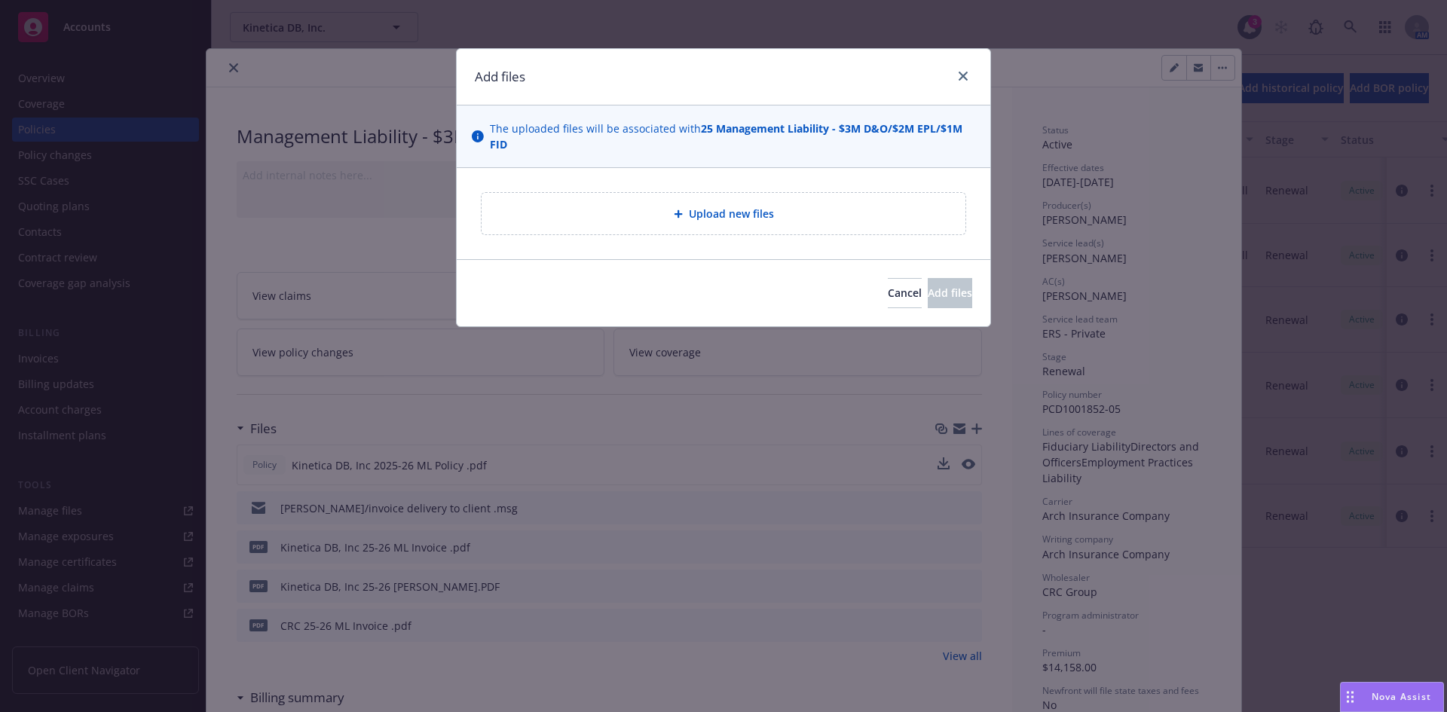
type textarea "x"
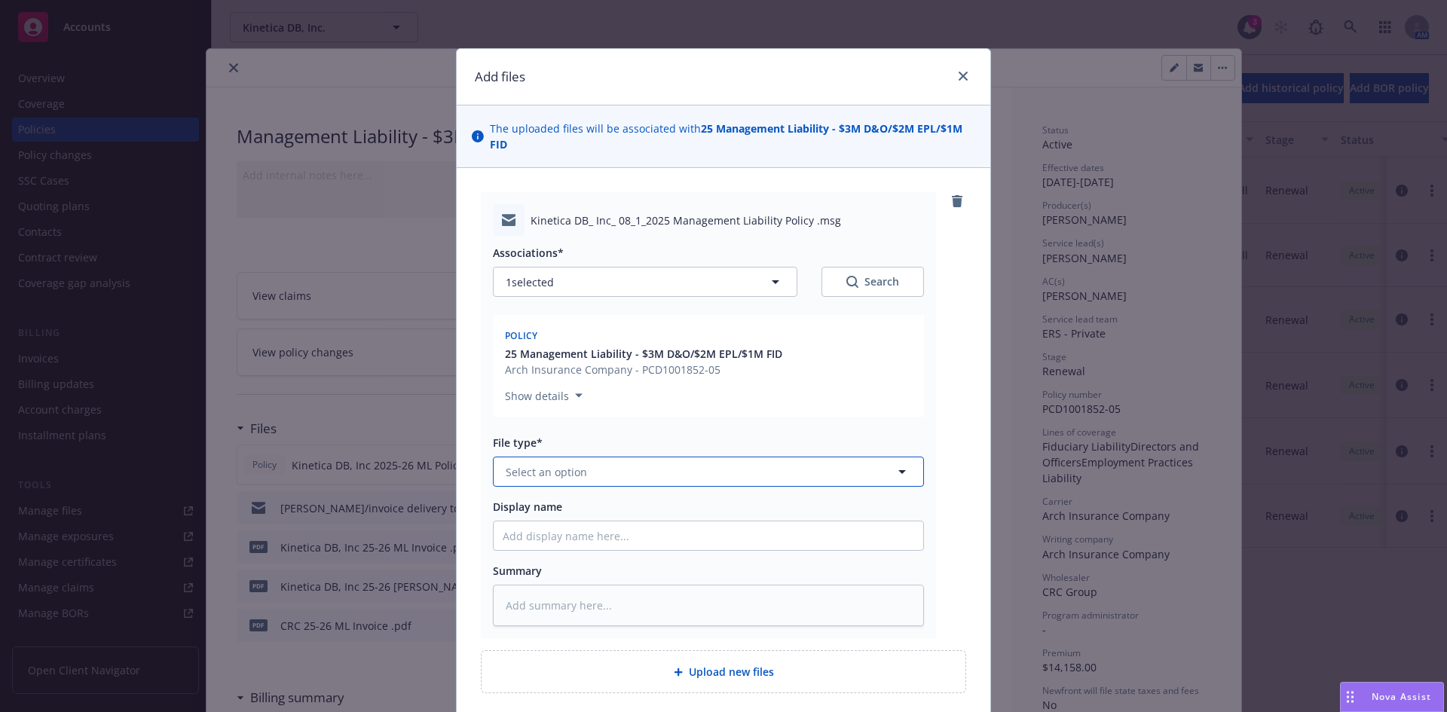
click at [556, 468] on span "Select an option" at bounding box center [546, 472] width 81 height 16
type input "policy"
click at [576, 590] on div "Policy delivery" at bounding box center [545, 593] width 84 height 22
click at [556, 547] on input "Display name" at bounding box center [709, 535] width 430 height 29
type textarea "x"
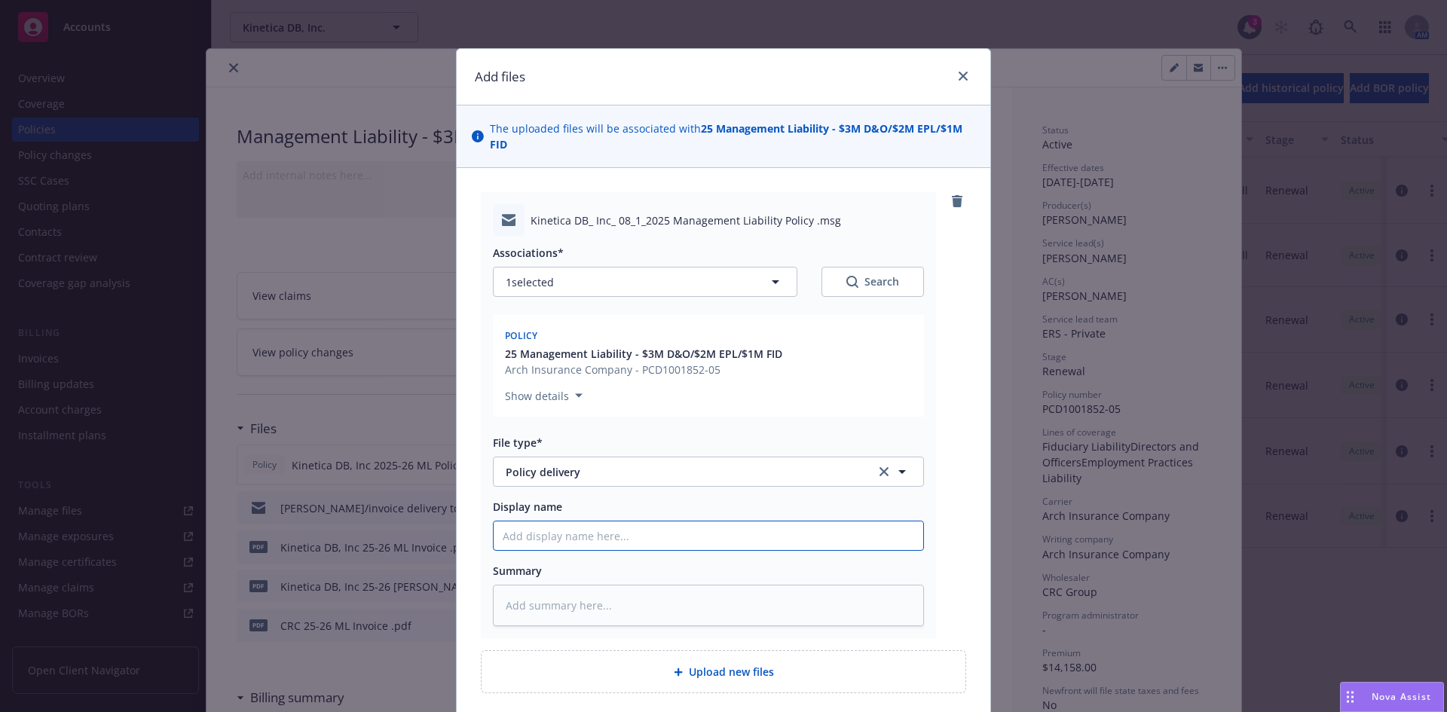
type input "M"
type textarea "x"
type input "ML"
type textarea "x"
type input "ML"
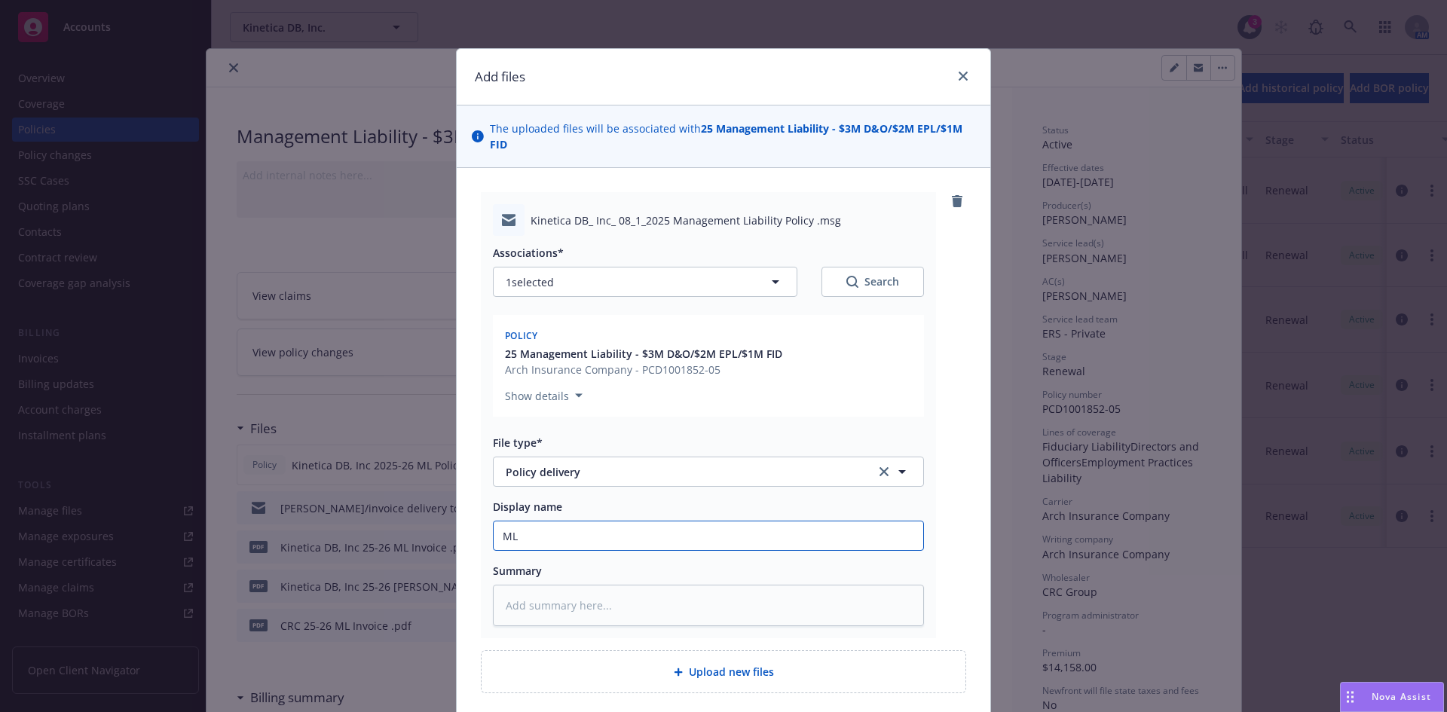
type textarea "x"
type input "ML P"
type textarea "x"
type input "ML Po"
type textarea "x"
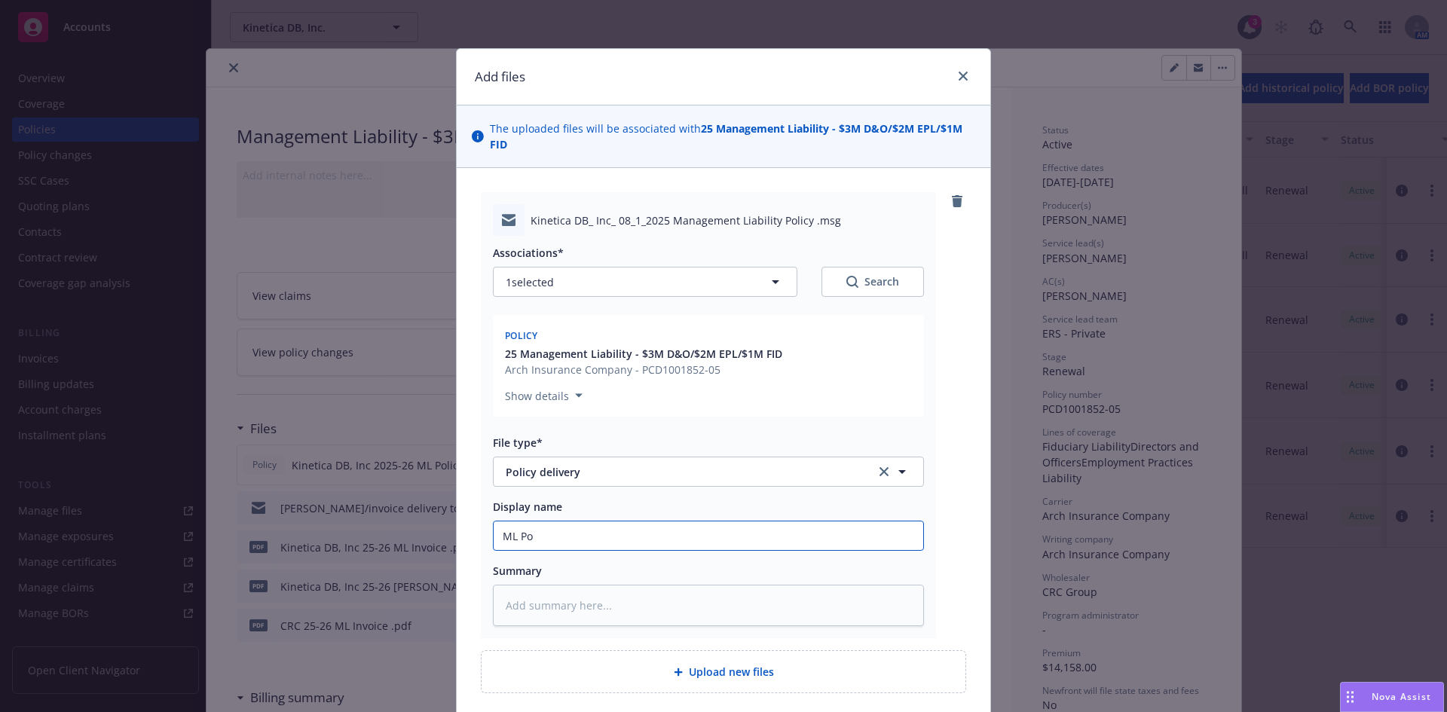
type input "ML Pol"
type textarea "x"
type input "ML Poli"
type textarea "x"
type input "ML Polic"
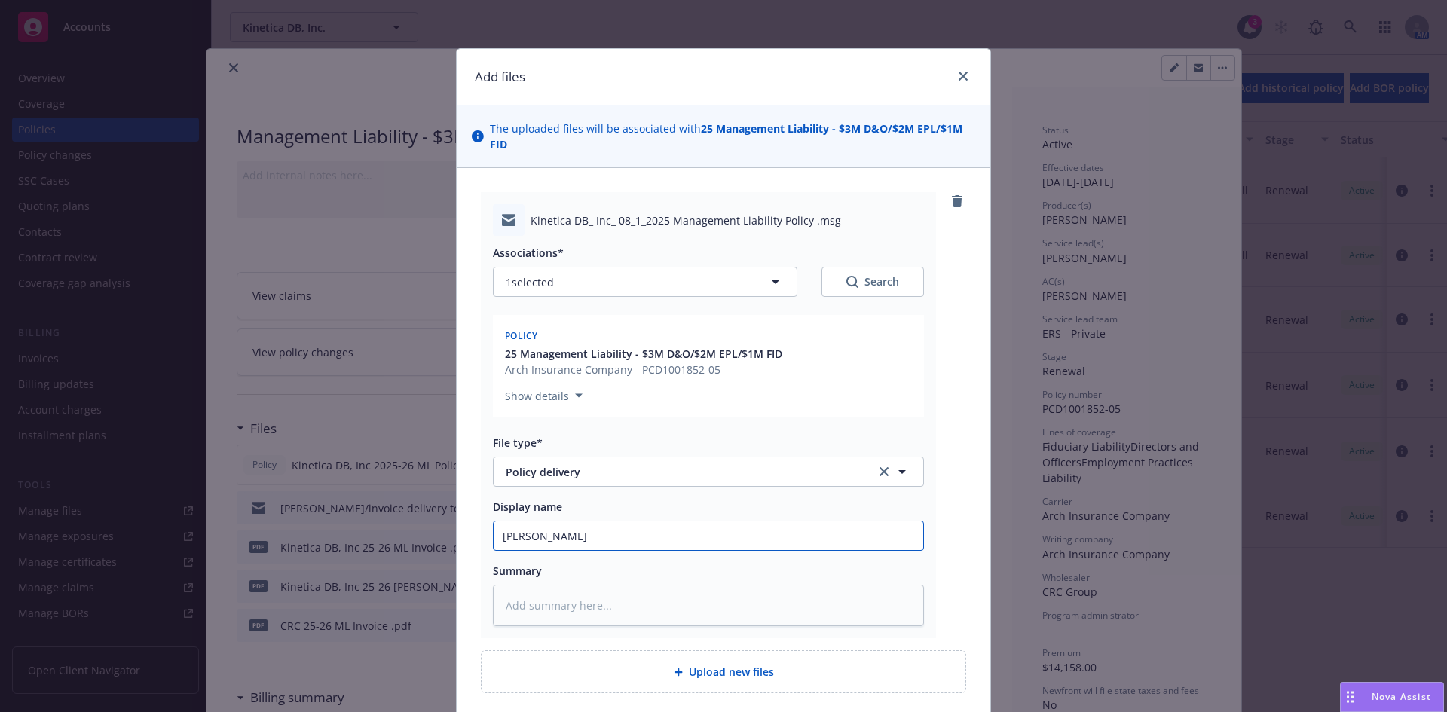
type textarea "x"
type input "ML Policy"
type textarea "x"
type input "ML Policy"
type textarea "x"
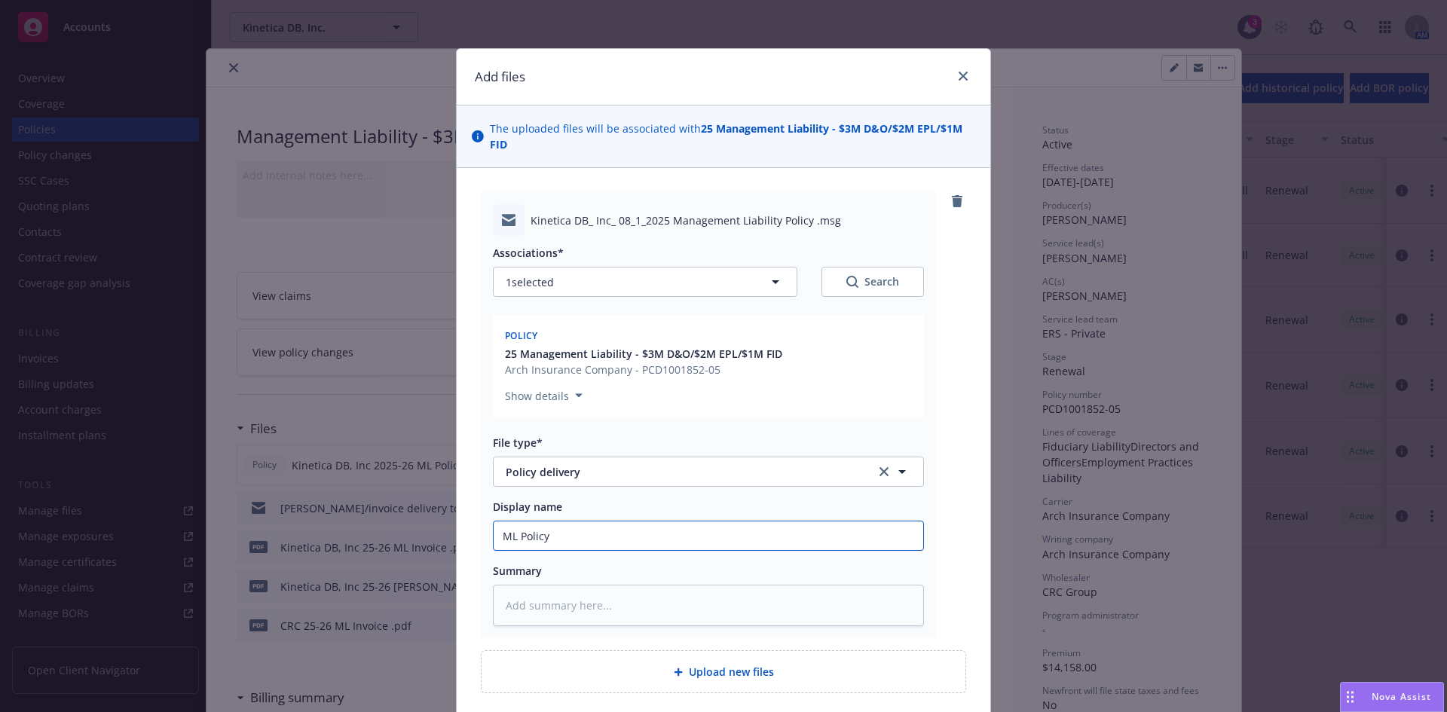
type input "ML Policy t"
type textarea "x"
type input "ML Policy to"
type textarea "x"
type input "ML Policy to client"
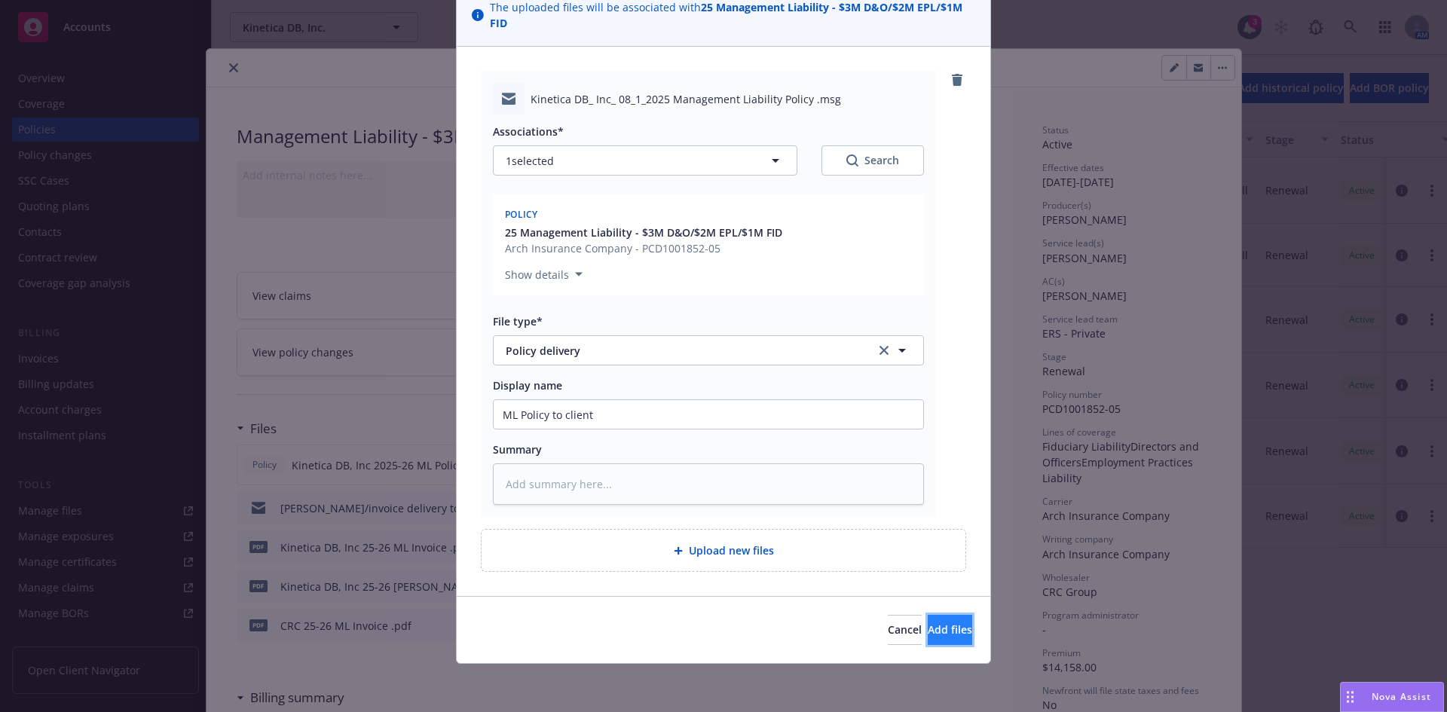
click at [947, 617] on button "Add files" at bounding box center [950, 630] width 44 height 30
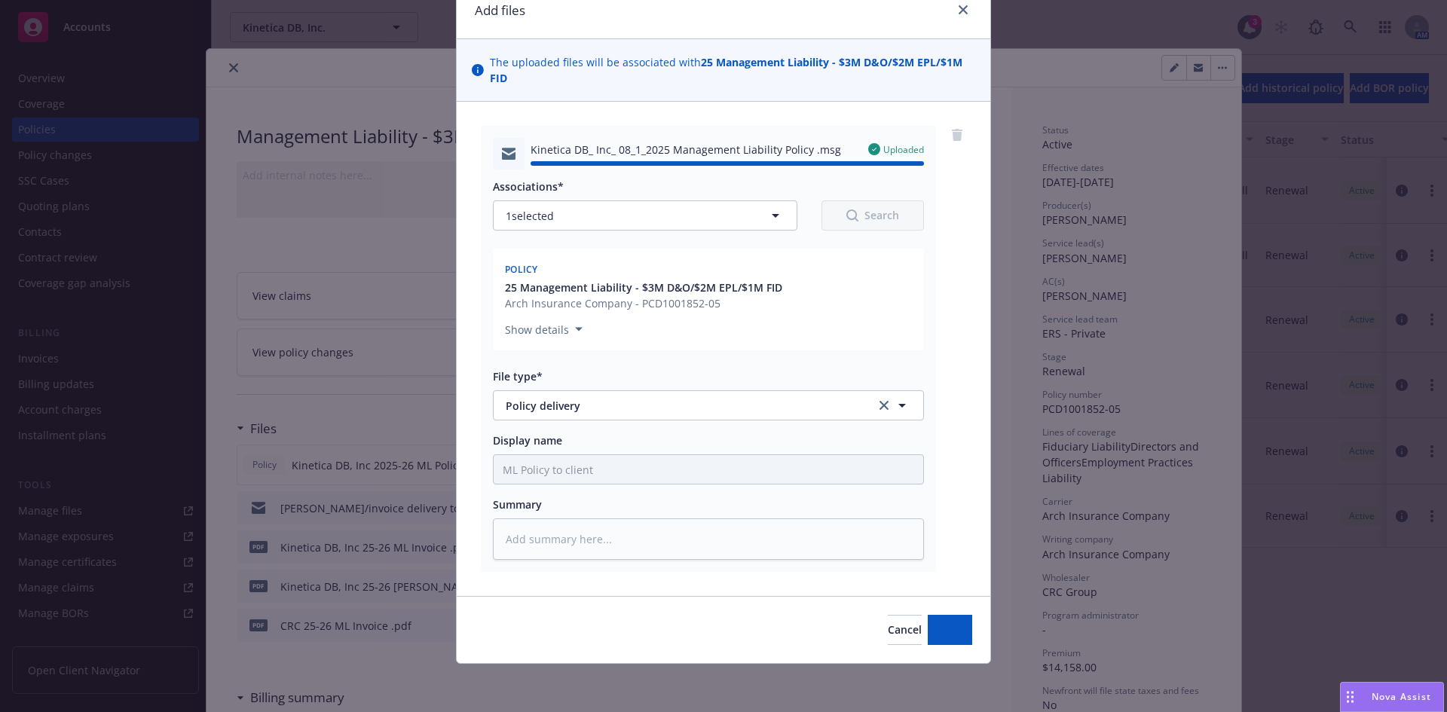
type textarea "x"
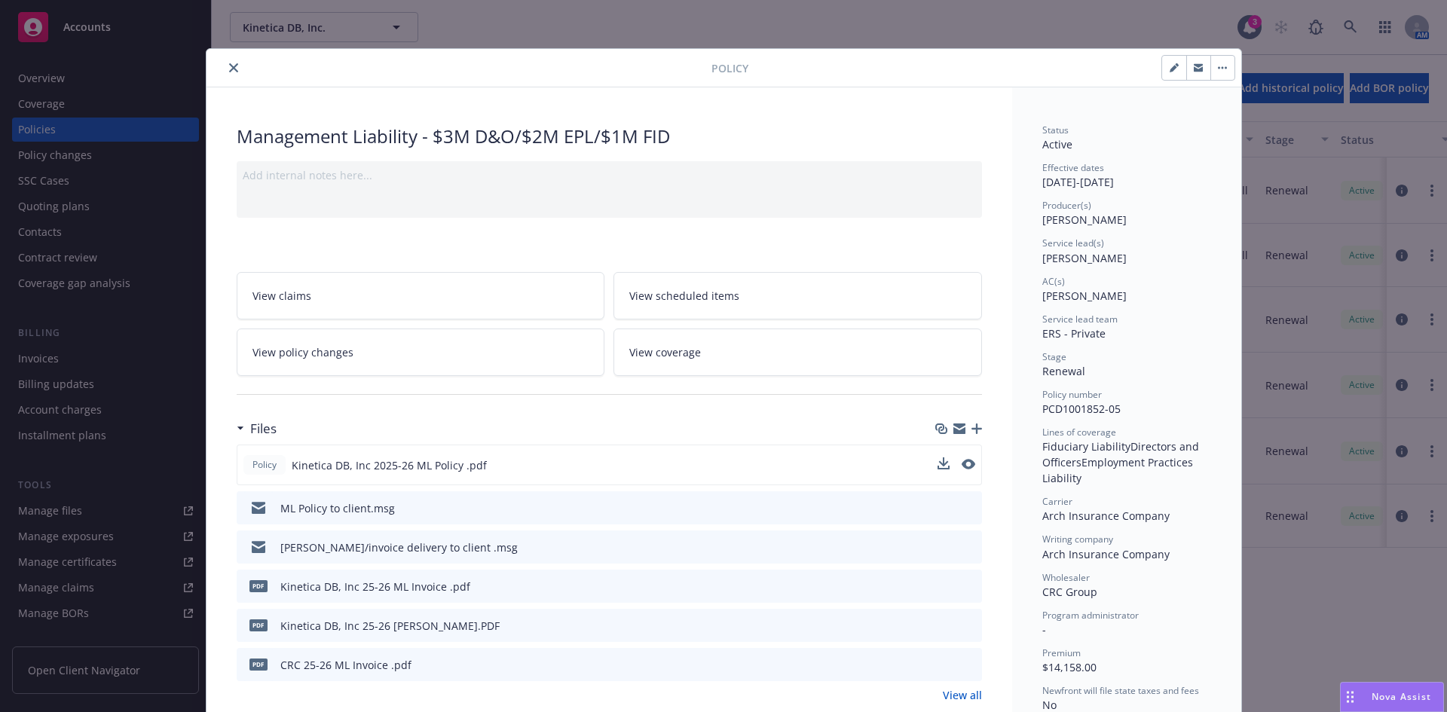
click at [229, 66] on icon "close" at bounding box center [233, 67] width 9 height 9
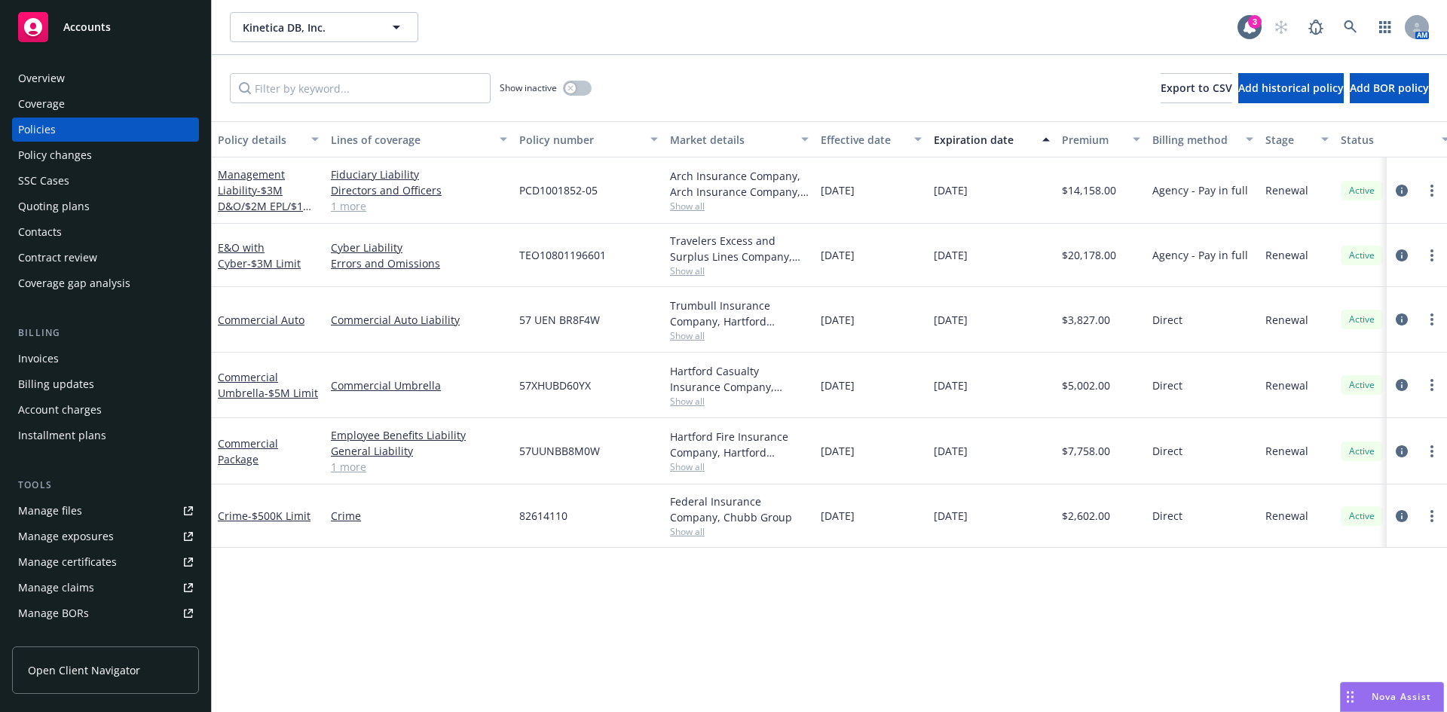
click at [50, 361] on div "Invoices" at bounding box center [38, 359] width 41 height 24
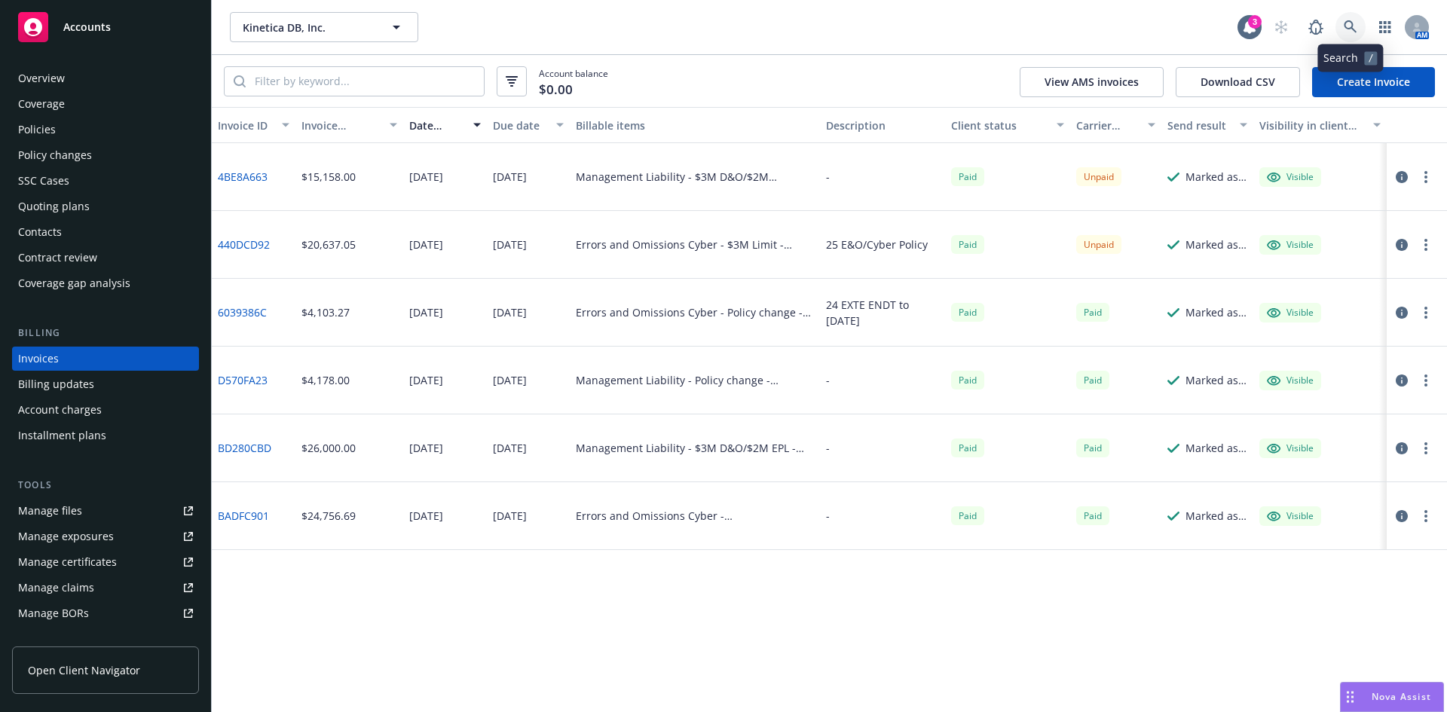
click at [1351, 29] on icon at bounding box center [1351, 27] width 14 height 14
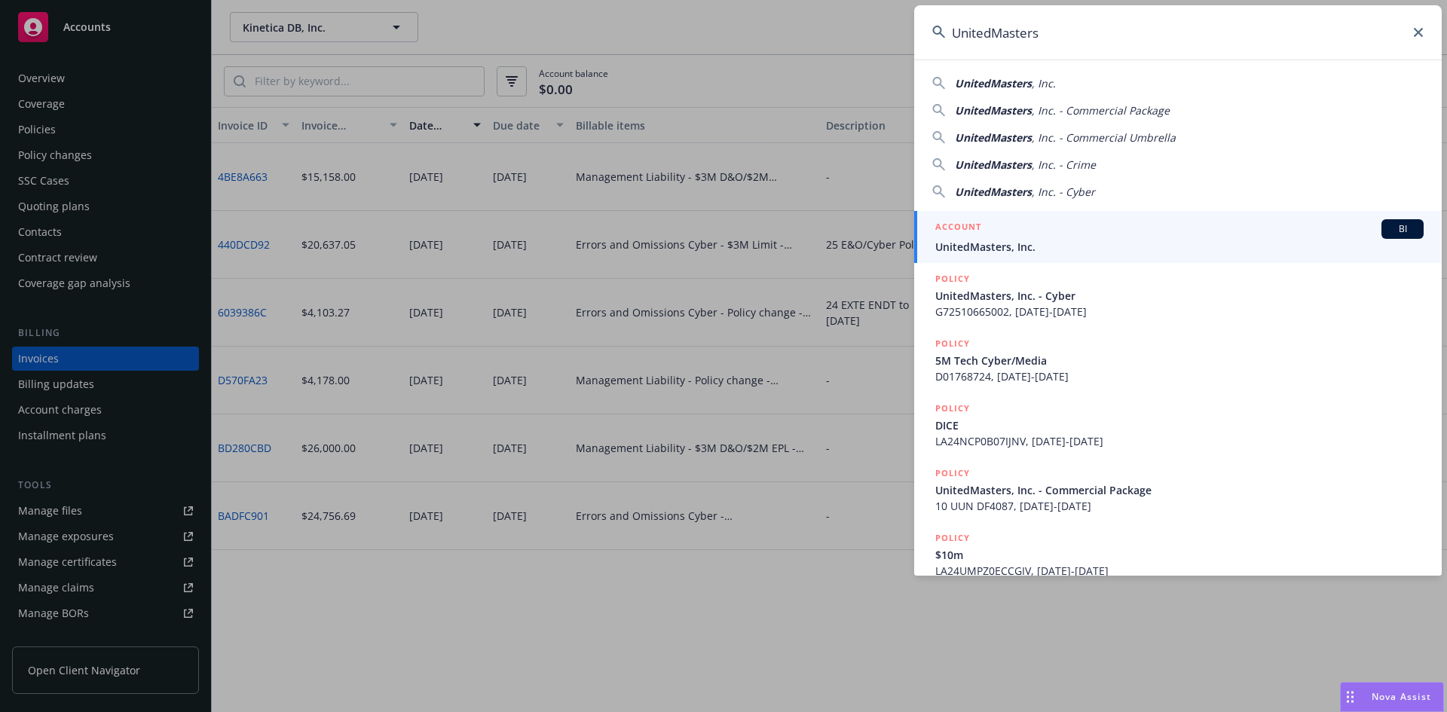
type input "UnitedMasters"
click at [1032, 249] on span "UnitedMasters, Inc." at bounding box center [1179, 247] width 488 height 16
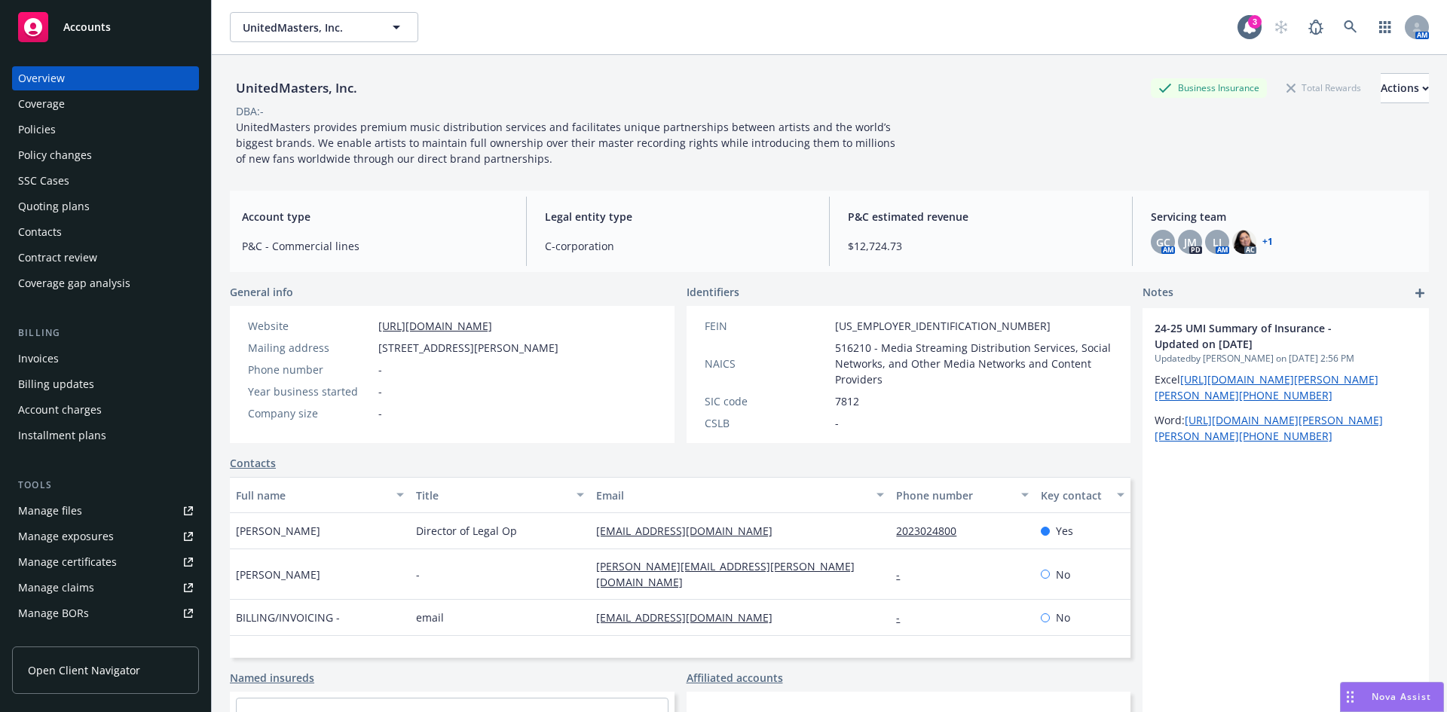
click at [44, 134] on div "Policies" at bounding box center [37, 130] width 38 height 24
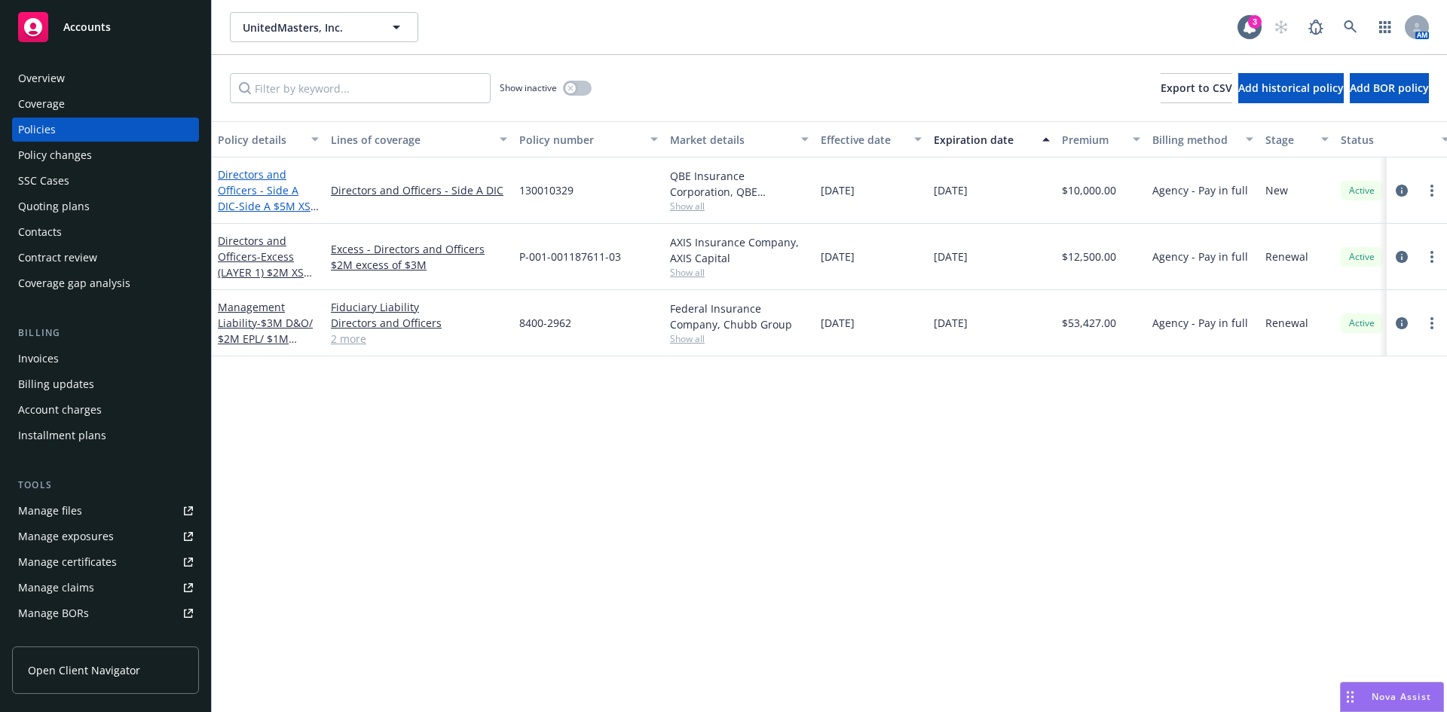
click at [261, 188] on link "Directors and Officers - Side A DIC - Side A $5M XS $5M" at bounding box center [264, 198] width 93 height 62
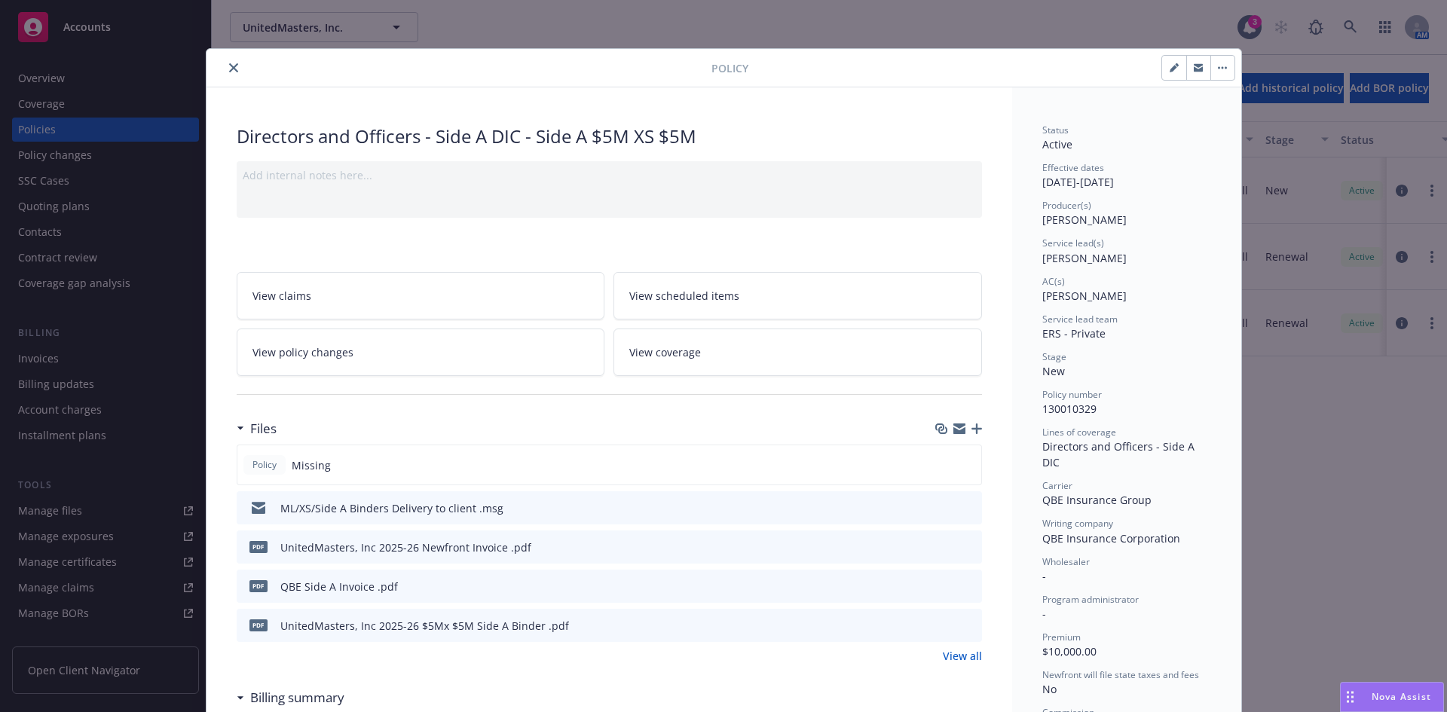
click at [974, 429] on icon "button" at bounding box center [976, 428] width 11 height 11
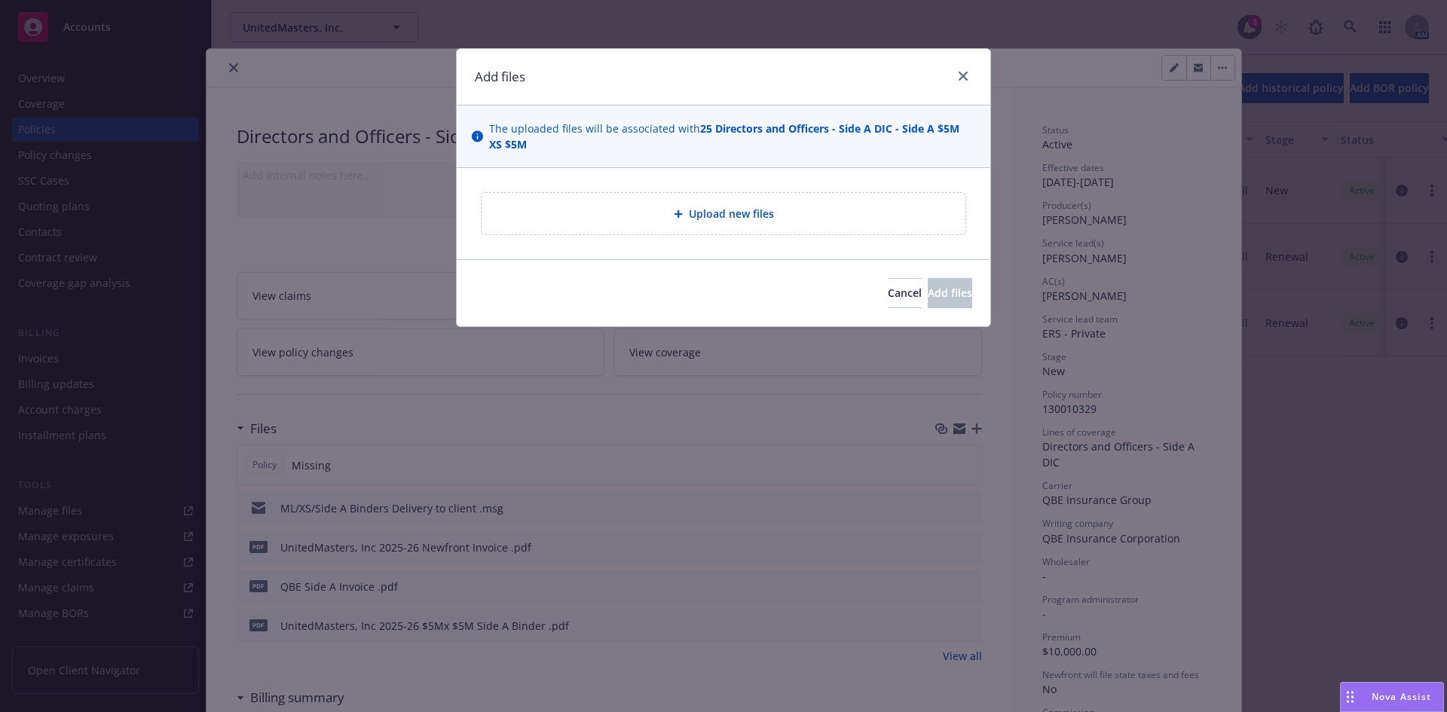
type textarea "x"
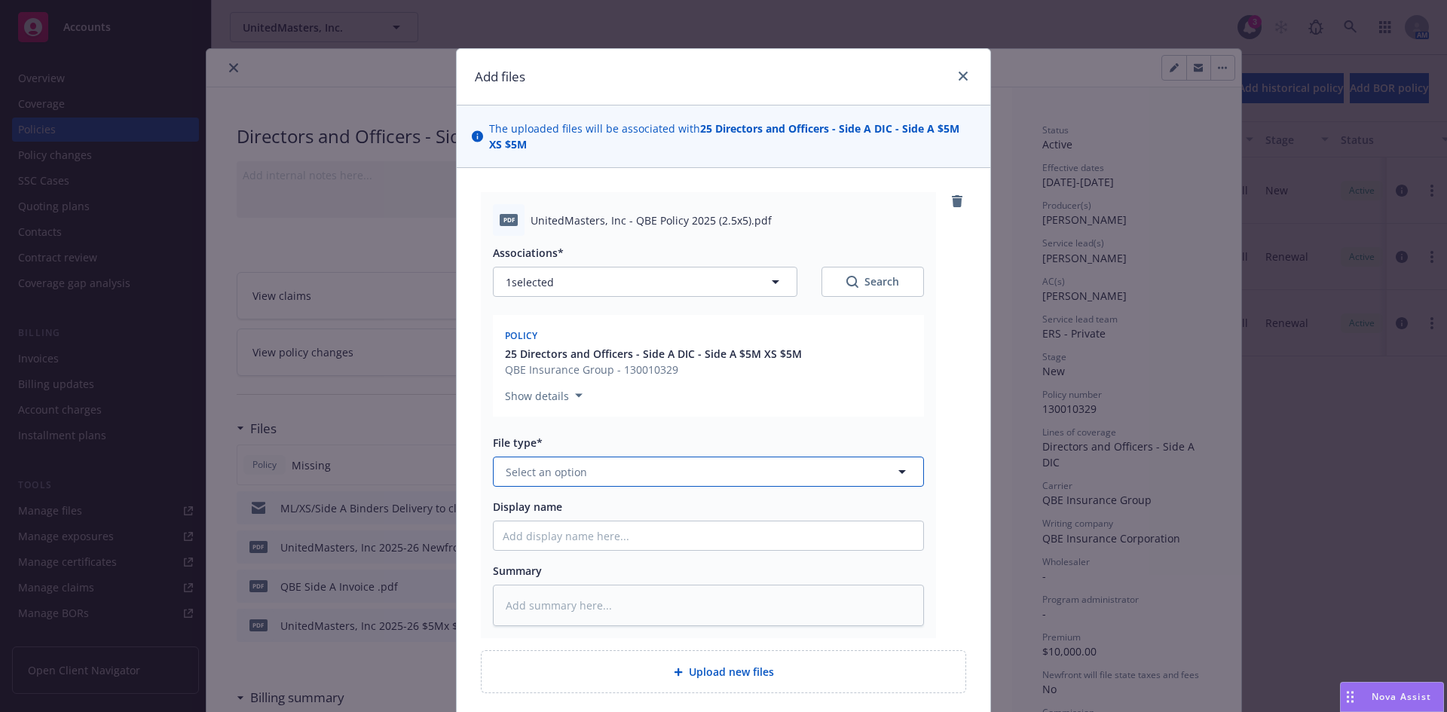
click at [543, 485] on button "Select an option" at bounding box center [708, 472] width 431 height 30
type input "policy"
click at [576, 521] on div "Policy" at bounding box center [708, 514] width 411 height 22
click at [537, 546] on input "Display name" at bounding box center [709, 535] width 430 height 29
paste input "UnitedMasters"
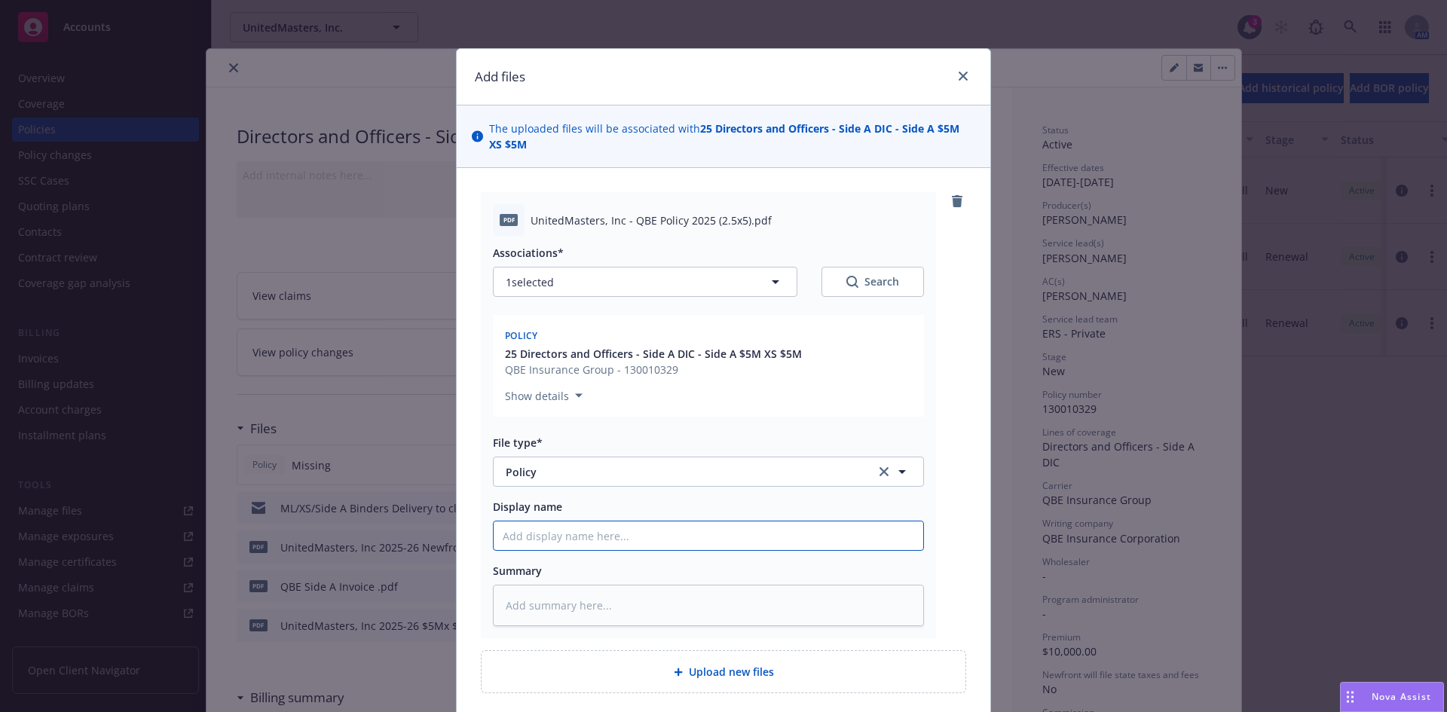
type textarea "x"
type input "UnitedMasters, Inc 2025-26 Excess Layer 1 Binder"
click at [755, 537] on input "UnitedMasters, Inc 2025-26 Excess Layer 1 Binder" at bounding box center [709, 535] width 430 height 29
type textarea "x"
type input "UnitedMasters, Inc 2025-26 Excess Layer 1 Bind"
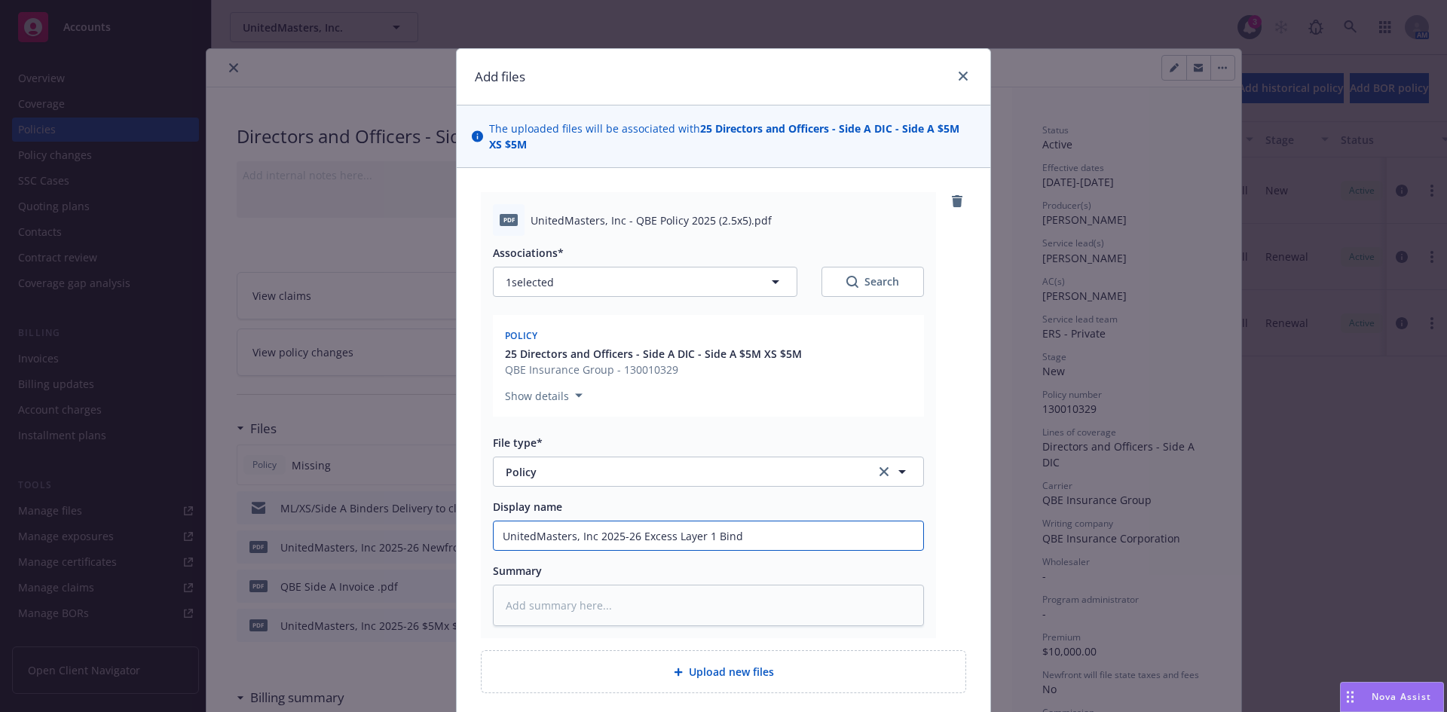
type textarea "x"
type input "UnitedMasters, Inc 2025-26 Excess Layer 1 Bin"
type textarea "x"
type input "UnitedMasters, Inc 2025-26 Excess Layer 1 Bi"
type textarea "x"
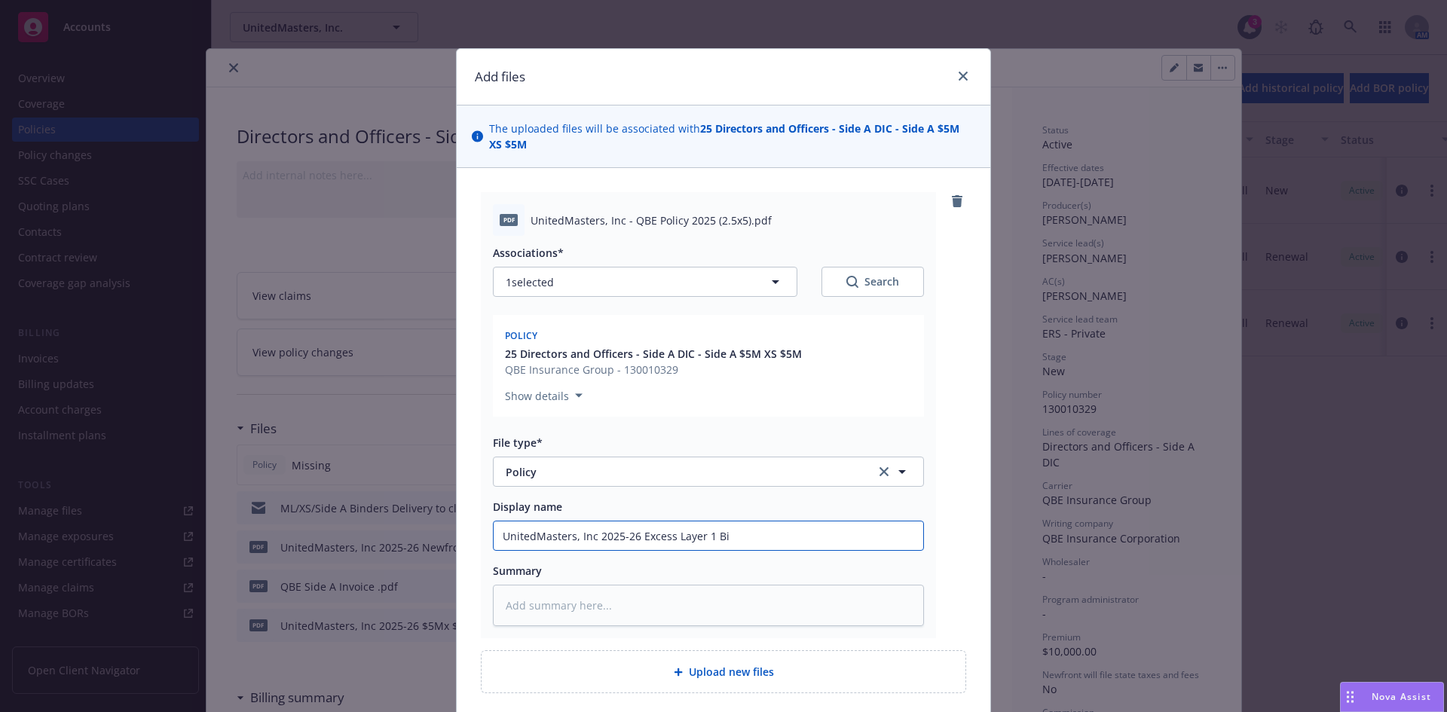
type input "UnitedMasters, Inc 2025-26 Excess Layer 1 B"
type textarea "x"
type input "UnitedMasters, Inc 2025-26 Excess Layer 1"
type textarea "x"
type input "UnitedMasters, Inc 2025-26 Excess Layer 1"
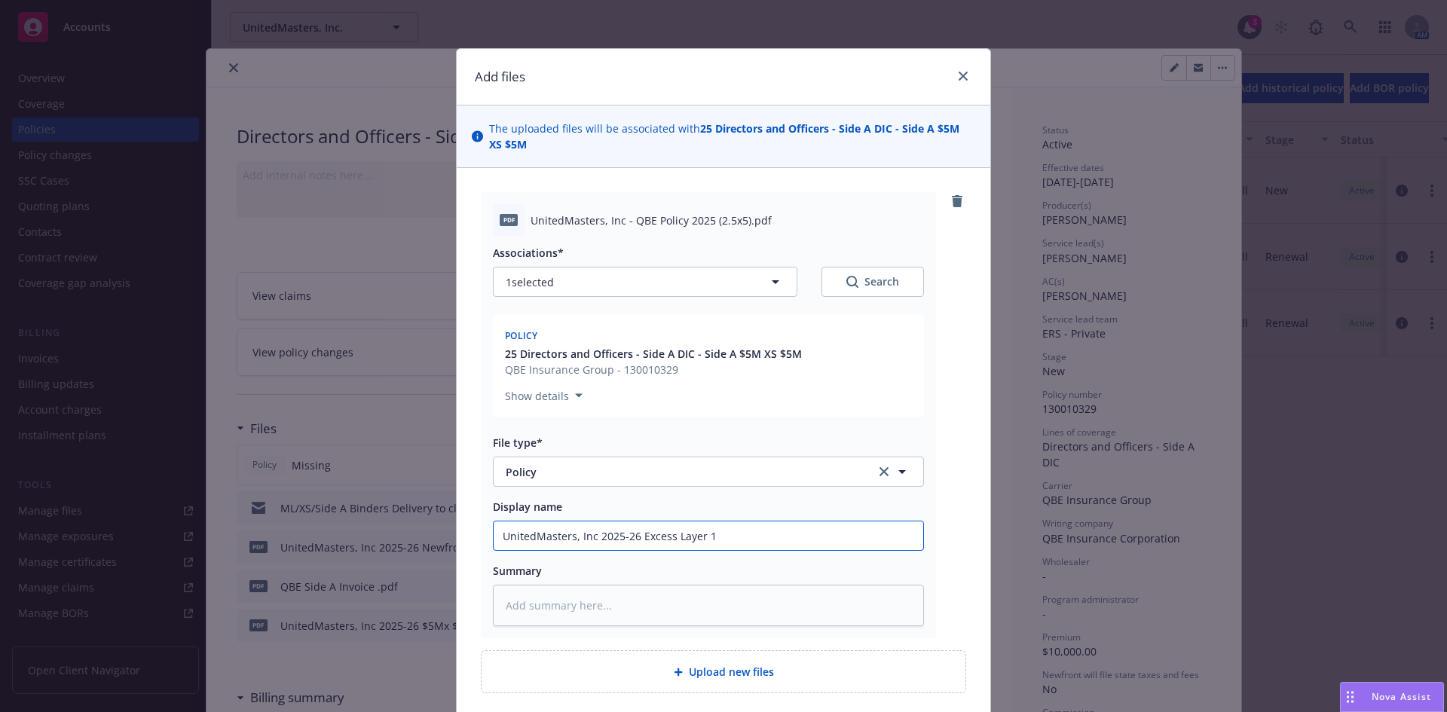
type textarea "x"
type input "UnitedMasters, Inc 2025-26 Excess Layer"
type textarea "x"
type input "UnitedMasters, Inc 2025-26 Excess Layer"
type textarea "x"
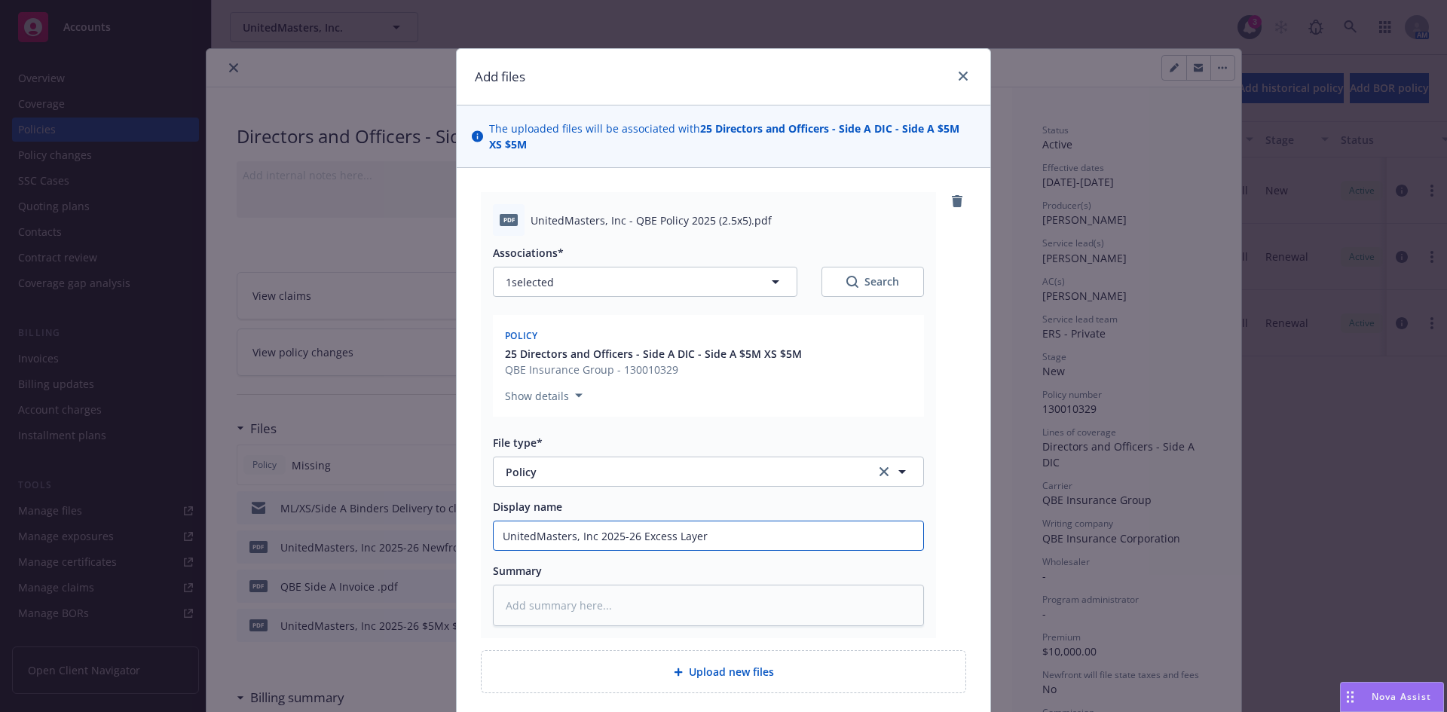
type input "UnitedMasters, Inc 2025-26 Excess Laye"
type textarea "x"
type input "UnitedMasters, Inc 2025-26 Excess Lay"
type textarea "x"
type input "UnitedMasters, Inc 2025-26 Excess La"
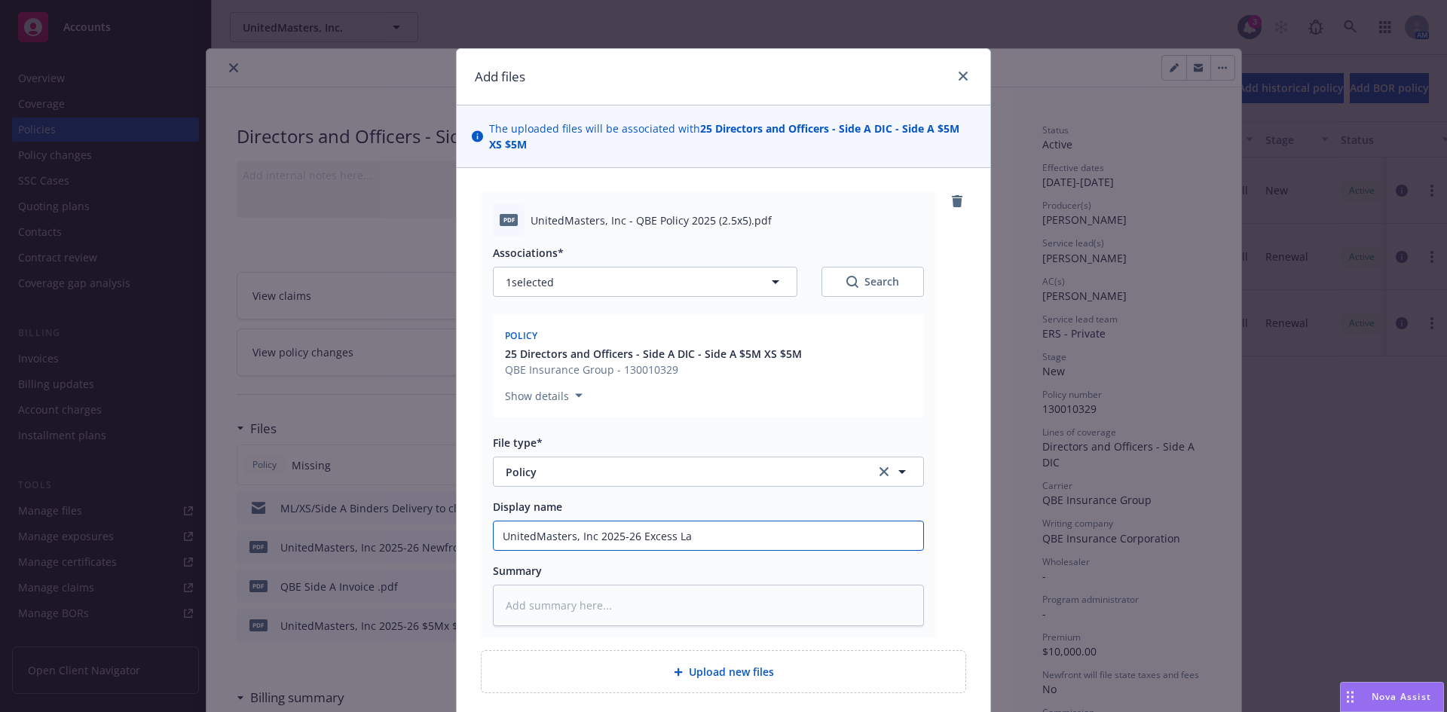
type textarea "x"
type input "UnitedMasters, Inc 2025-26 Excess"
type textarea "x"
type input "UnitedMasters, Inc 2025-26 Exces"
type textarea "x"
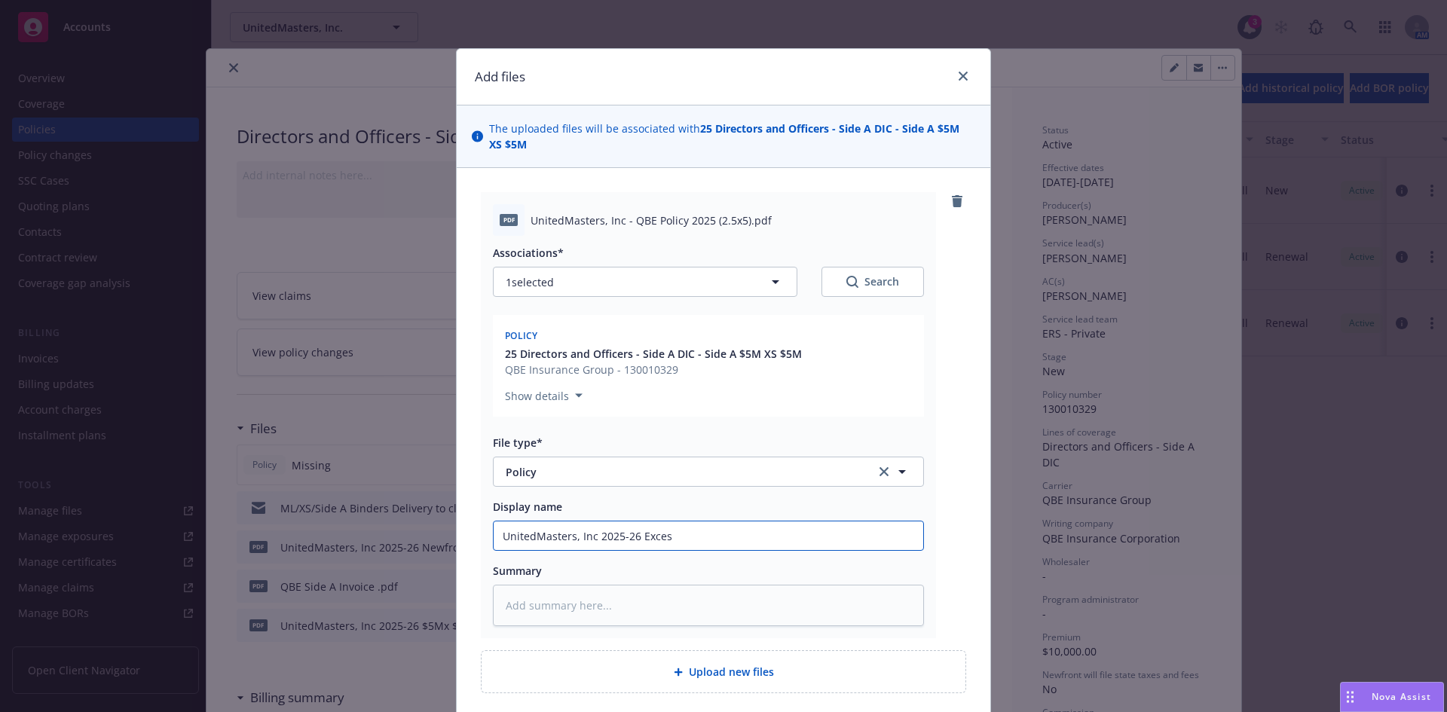
type input "UnitedMasters, Inc 2025-26 Exce"
type textarea "x"
type input "UnitedMasters, Inc 2025-26 Ex"
type textarea "x"
type input "UnitedMasters, Inc 2025-26 E"
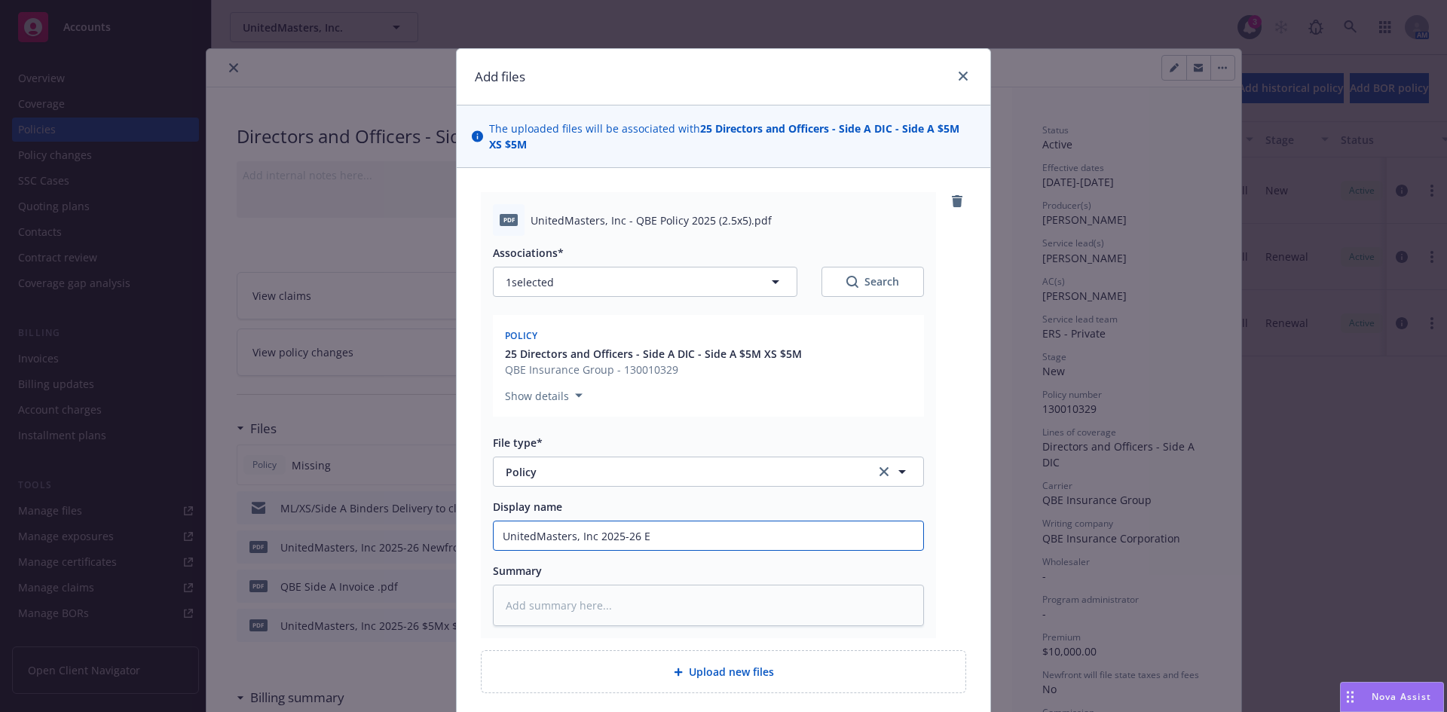
type textarea "x"
type input "UnitedMasters, Inc 2025-26"
type textarea "x"
type input "UnitedMasters, Inc 2025-26 S"
type textarea "x"
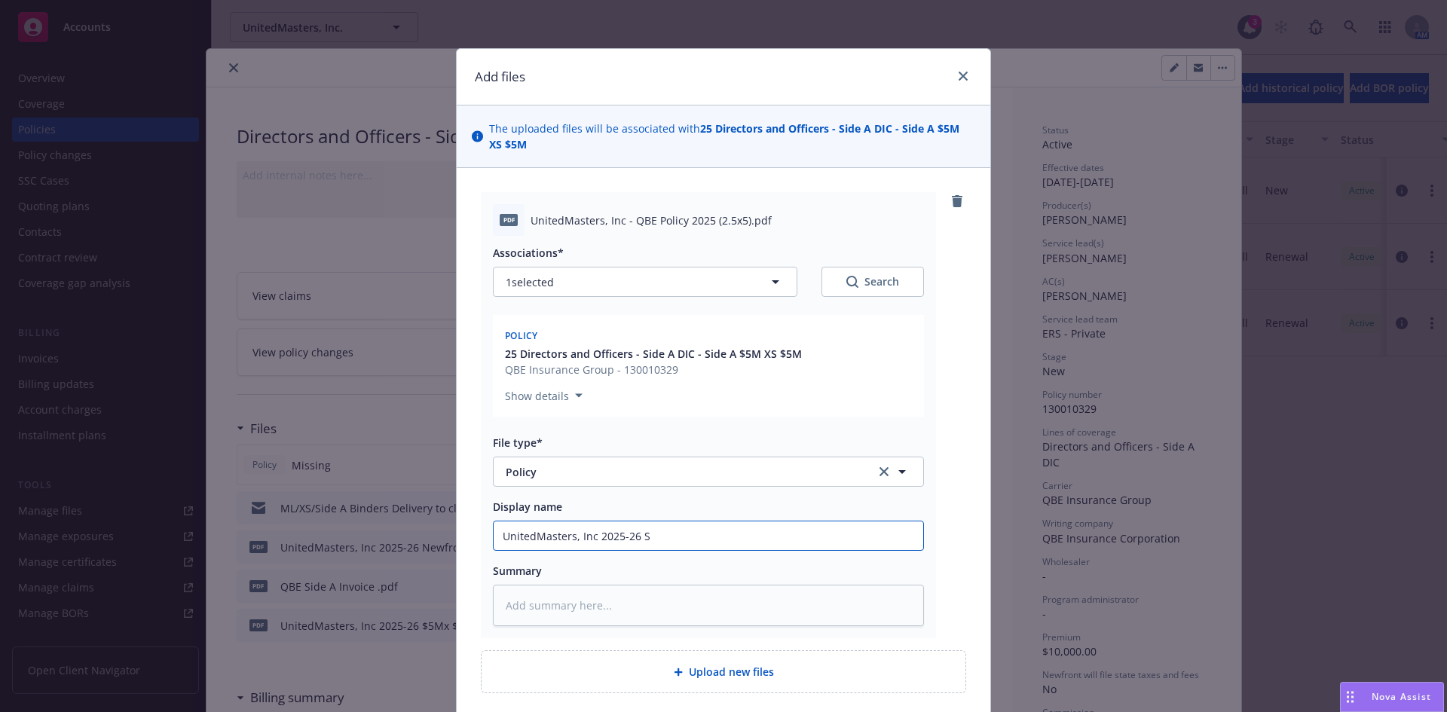
type input "UnitedMasters, Inc 2025-26 Si"
type textarea "x"
type input "UnitedMasters, Inc 2025-26 Sid"
type textarea "x"
type input "UnitedMasters, Inc 2025-26 Side"
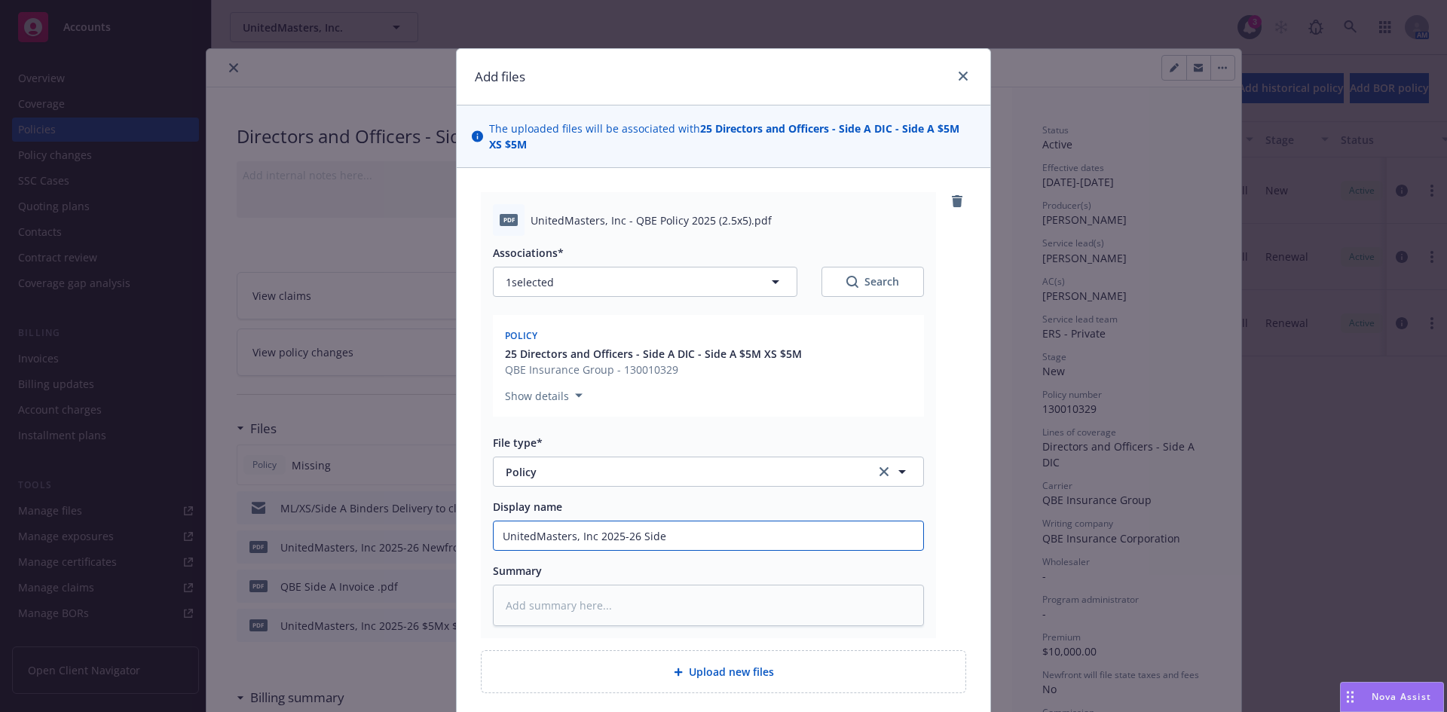
type textarea "x"
type input "UnitedMasters, Inc 2025-26 Side"
type textarea "x"
type input "UnitedMasters, Inc 2025-26 Side A"
type textarea "x"
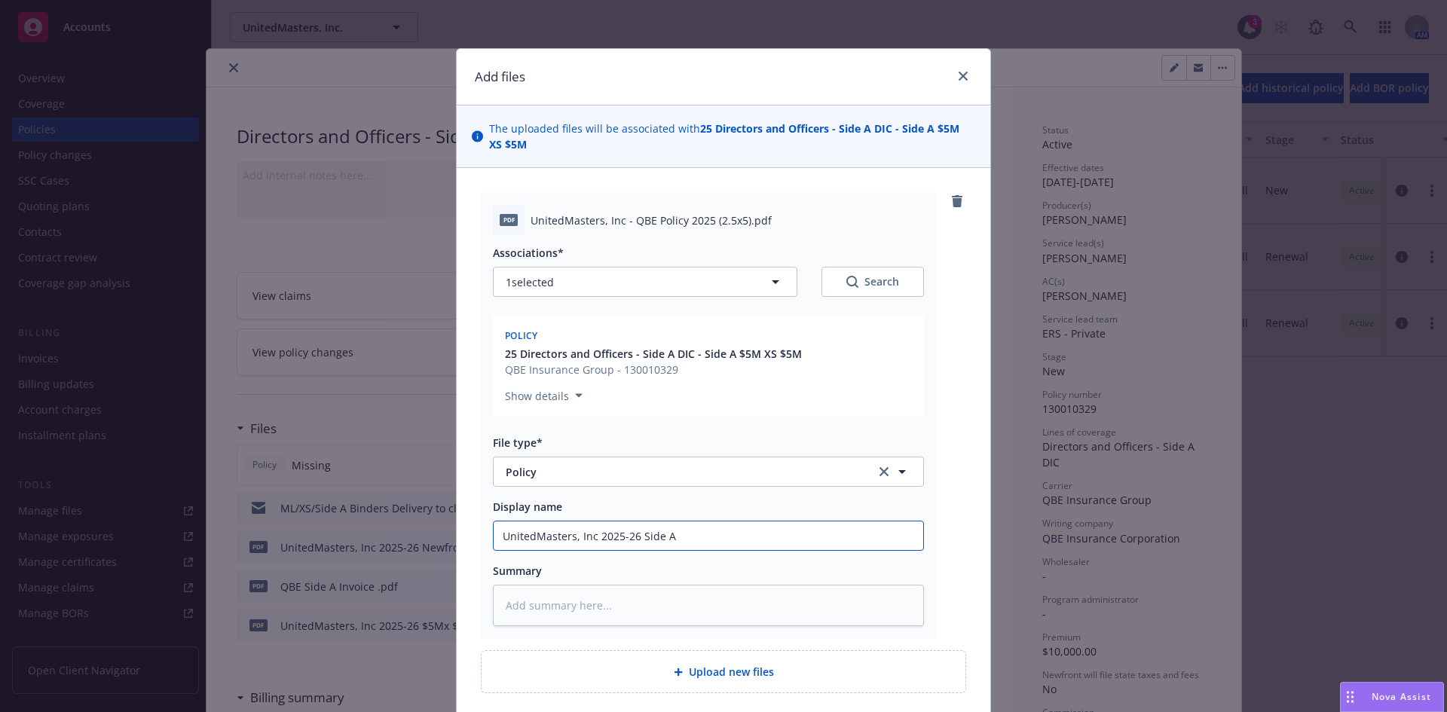
type input "UnitedMasters, Inc 2025-26 Side A"
type textarea "x"
type input "UnitedMasters, Inc 2025-26 Side A D"
type textarea "x"
type input "UnitedMasters, Inc 2025-26 Side A DI"
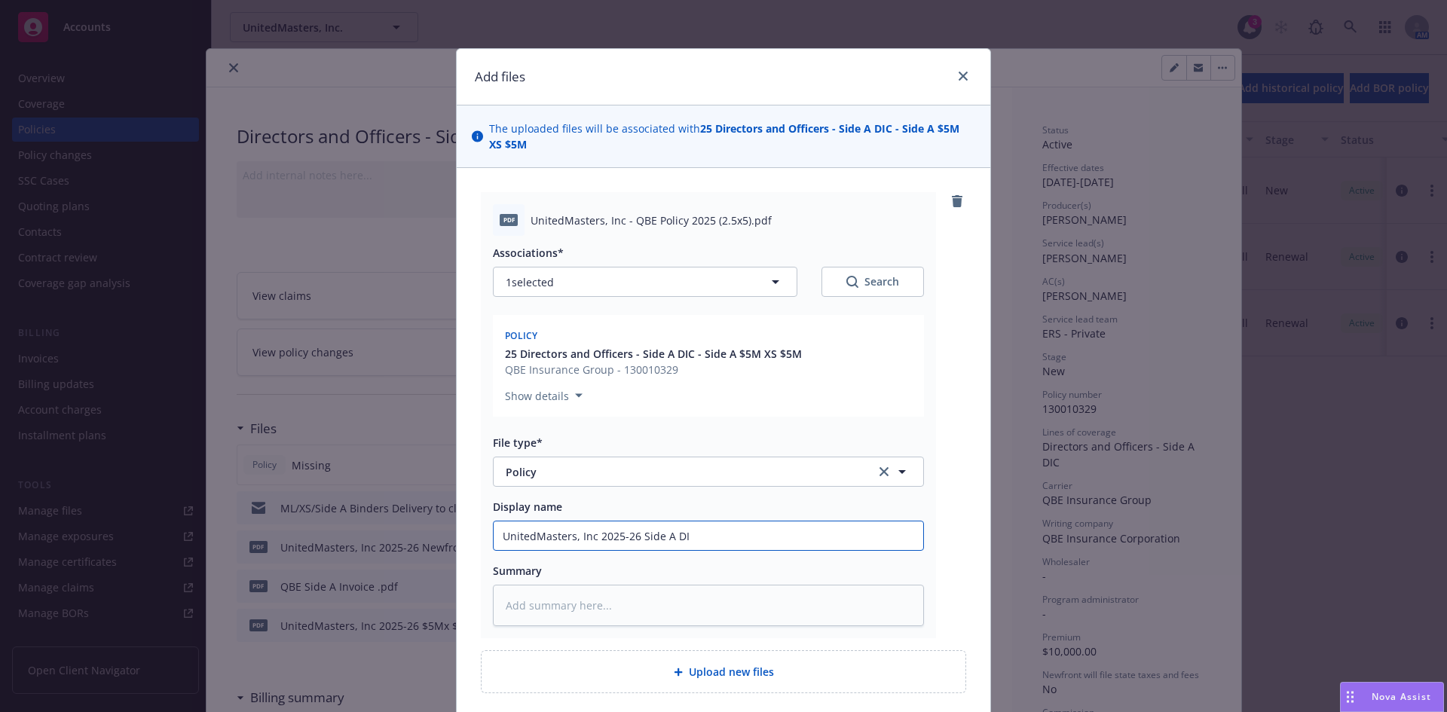
type textarea "x"
type input "UnitedMasters, Inc 2025-26 Side A DIC"
type textarea "x"
type input "UnitedMasters, Inc 2025-26 Side A DIC"
type textarea "x"
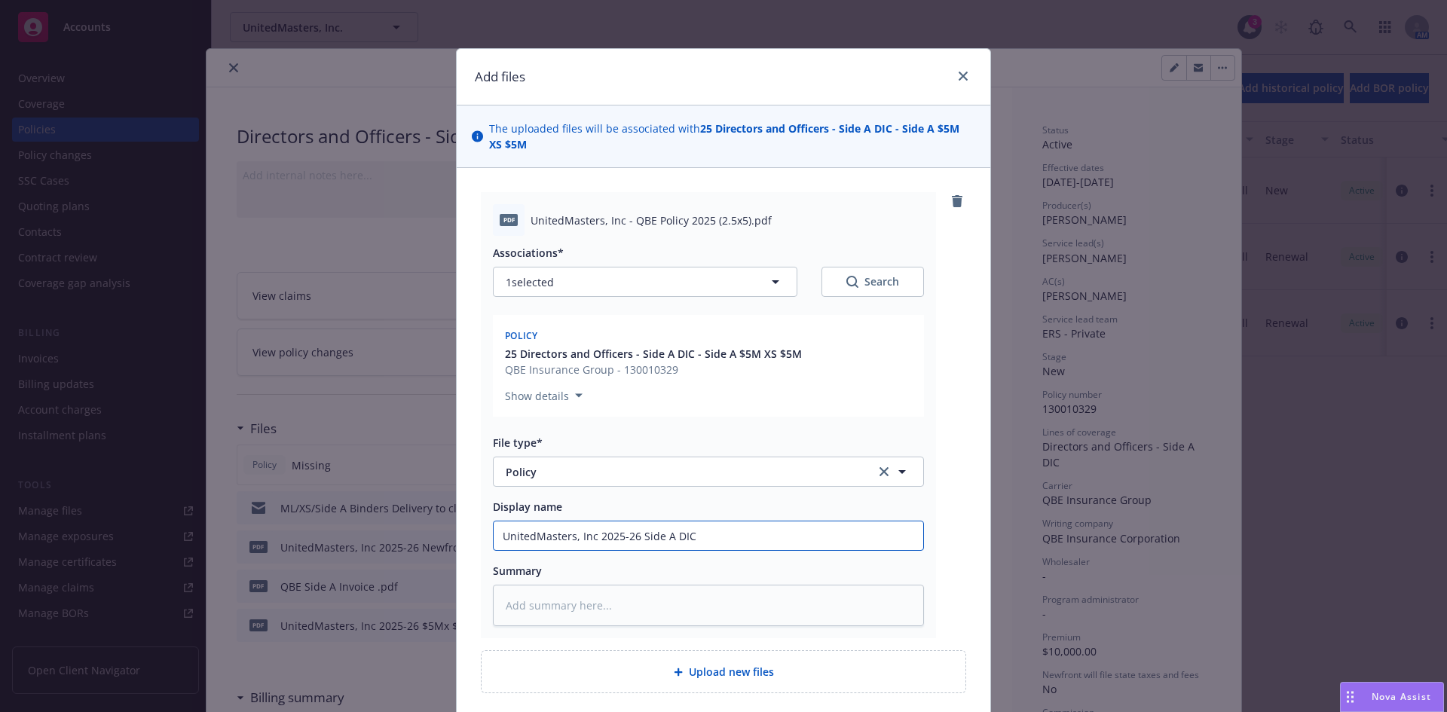
type input "UnitedMasters, Inc 2025-26 Side A DIC P"
type textarea "x"
type input "UnitedMasters, Inc 2025-26 Side A DIC Po"
type textarea "x"
type input "UnitedMasters, Inc 2025-26 Side A DIC Pol"
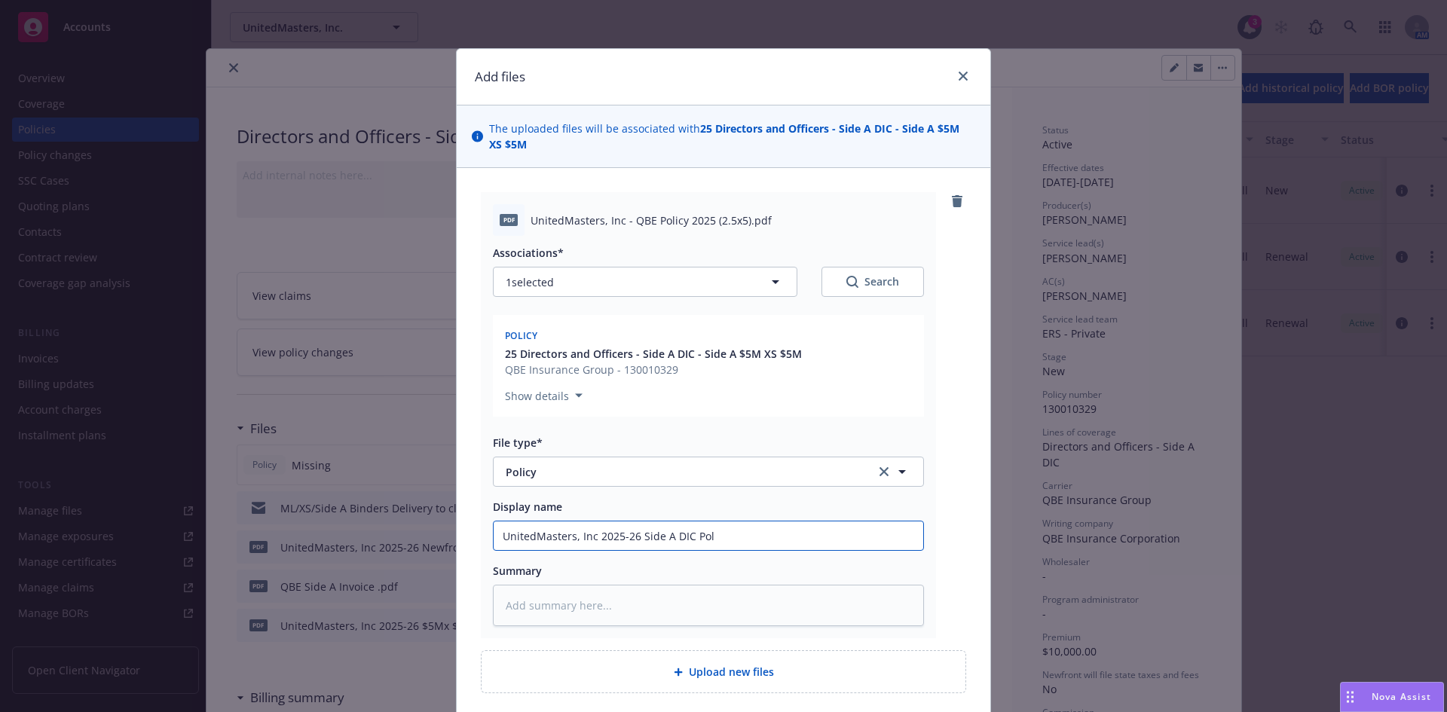
type textarea "x"
type input "UnitedMasters, Inc 2025-26 Side A DIC Poli"
type textarea "x"
type input "UnitedMasters, Inc 2025-26 Side A DIC Policuy"
type textarea "x"
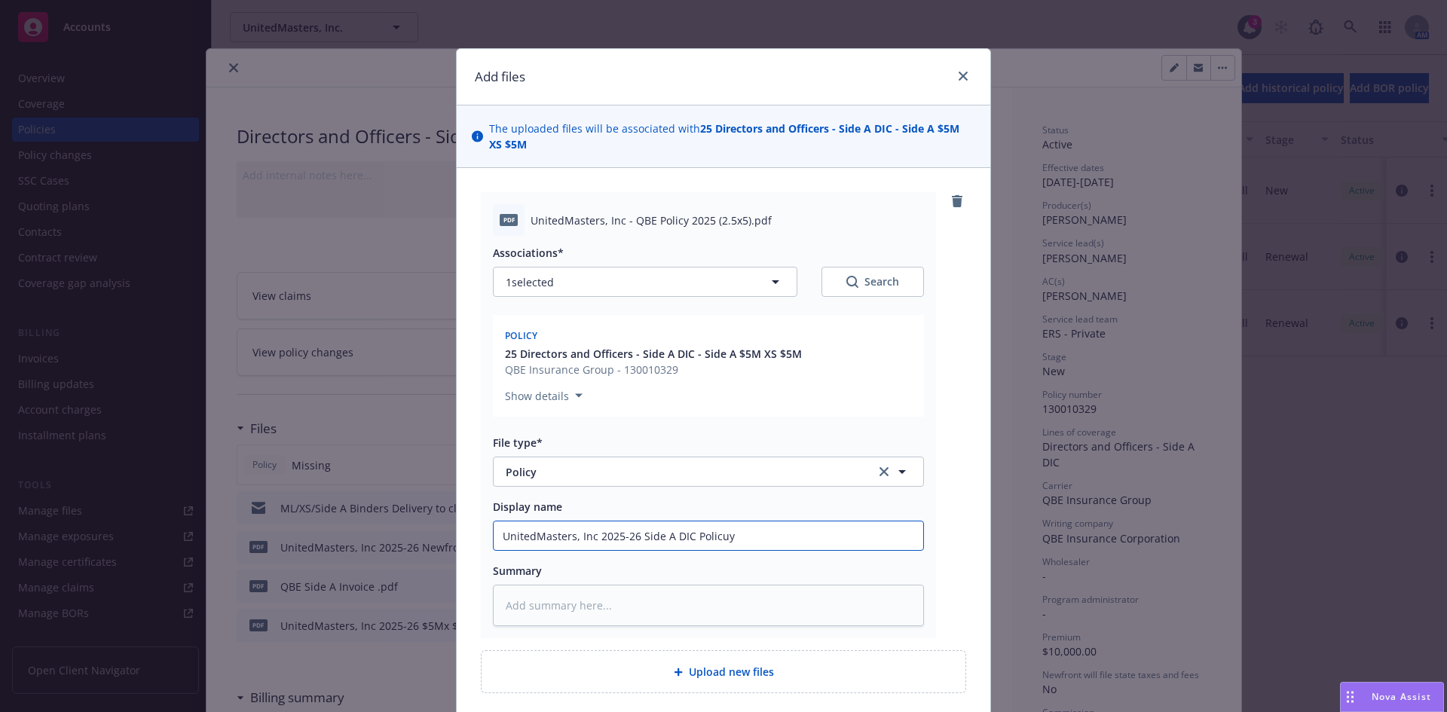
type input "UnitedMasters, Inc 2025-26 Side A DIC Policuy"
type textarea "x"
type input "UnitedMasters, Inc 2025-26 Side A DIC Policuy"
type textarea "x"
type input "UnitedMasters, Inc 2025-26 Side A DIC Policu"
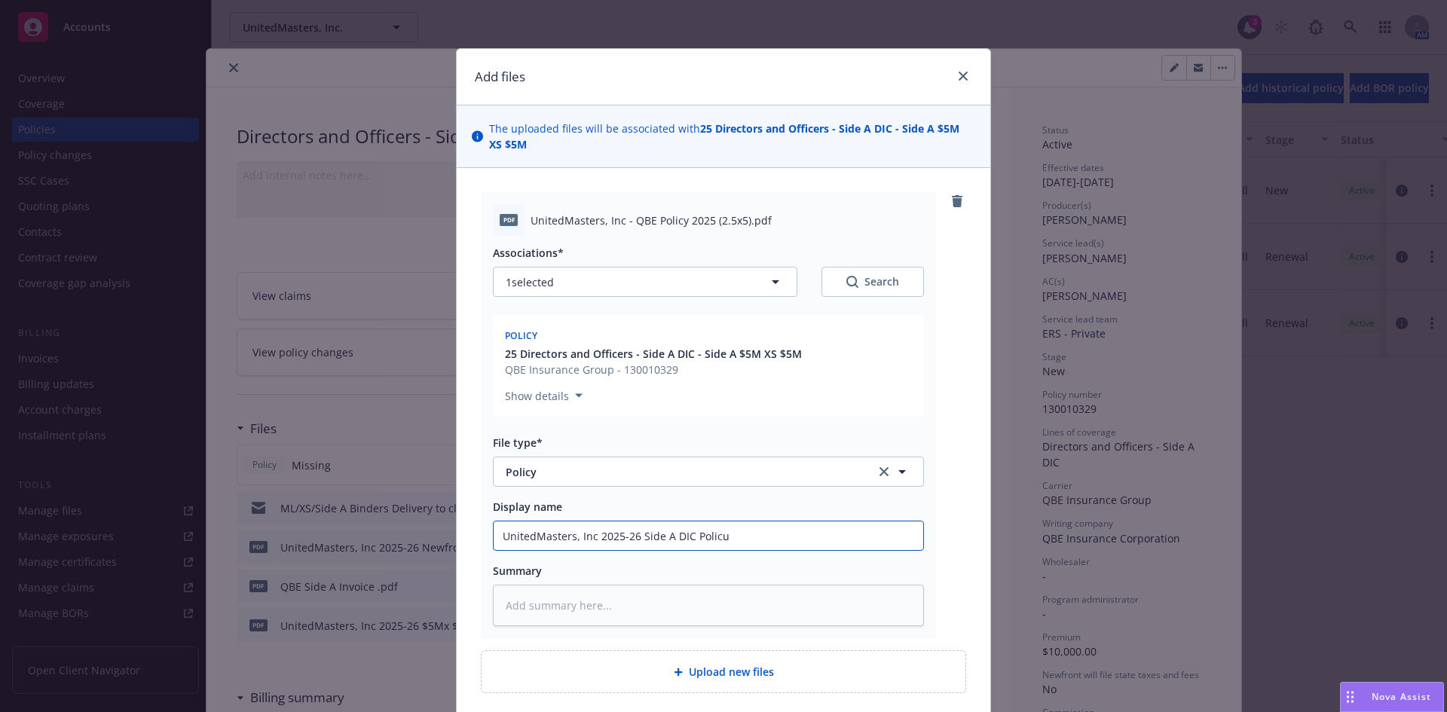
type textarea "x"
type input "UnitedMasters, Inc 2025-26 Side A DIC Polic"
type textarea "x"
type input "UnitedMasters, Inc 2025-26 Side A DIC Policy"
type textarea "x"
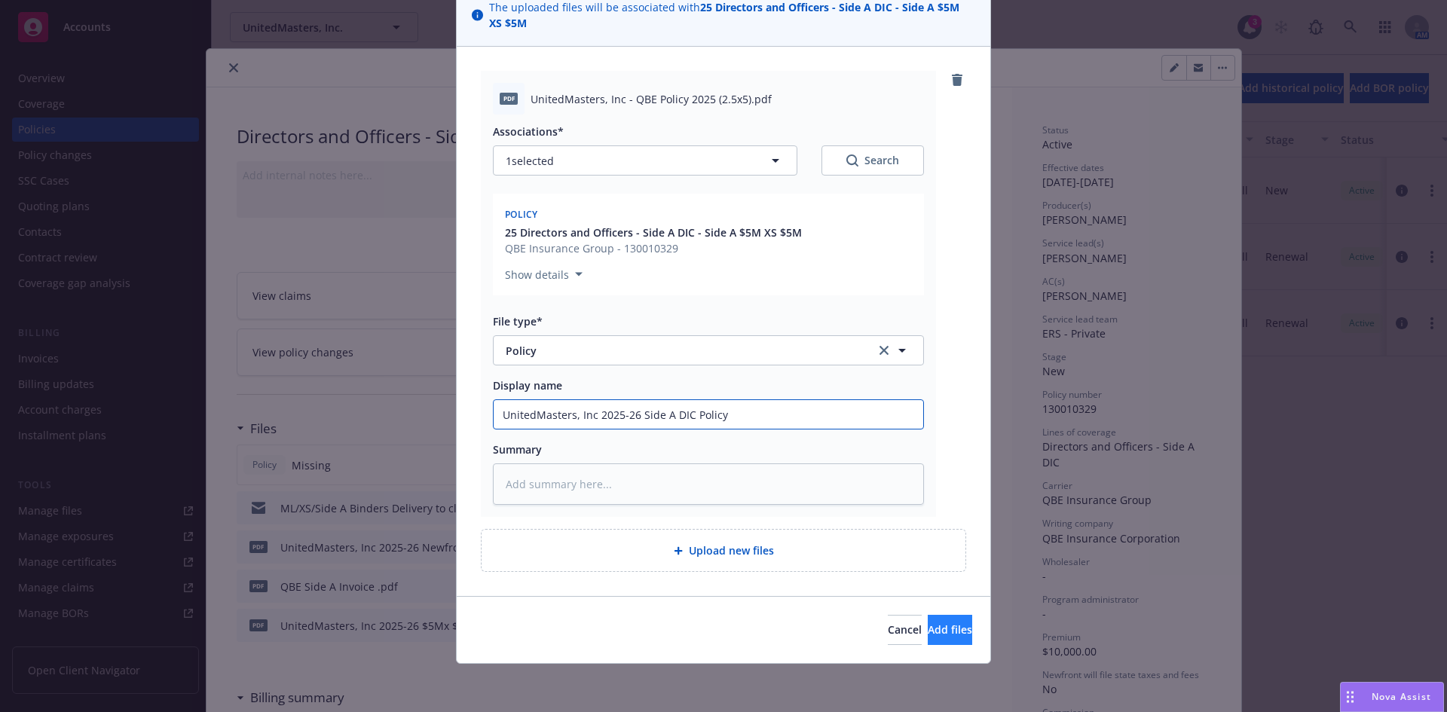
type input "UnitedMasters, Inc 2025-26 Side A DIC Policy"
click at [941, 625] on button "Add files" at bounding box center [950, 630] width 44 height 30
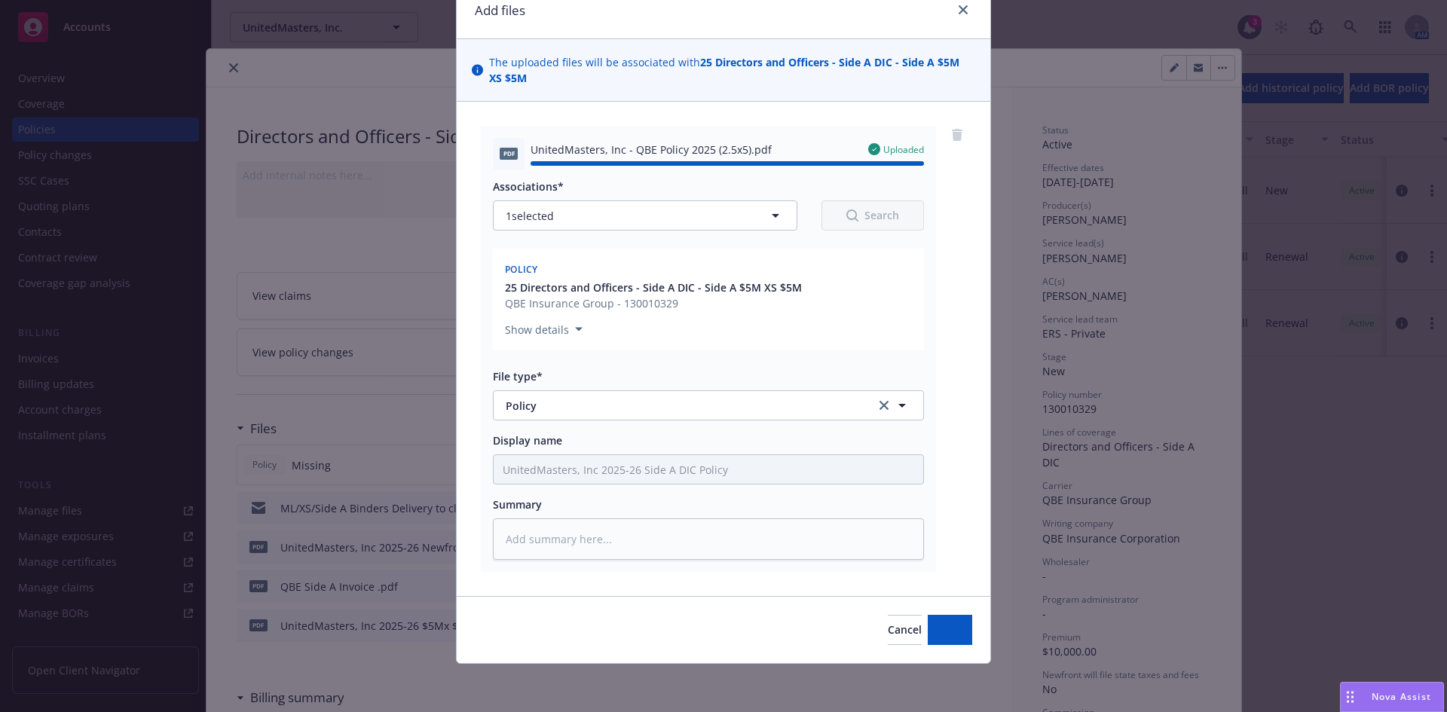
type textarea "x"
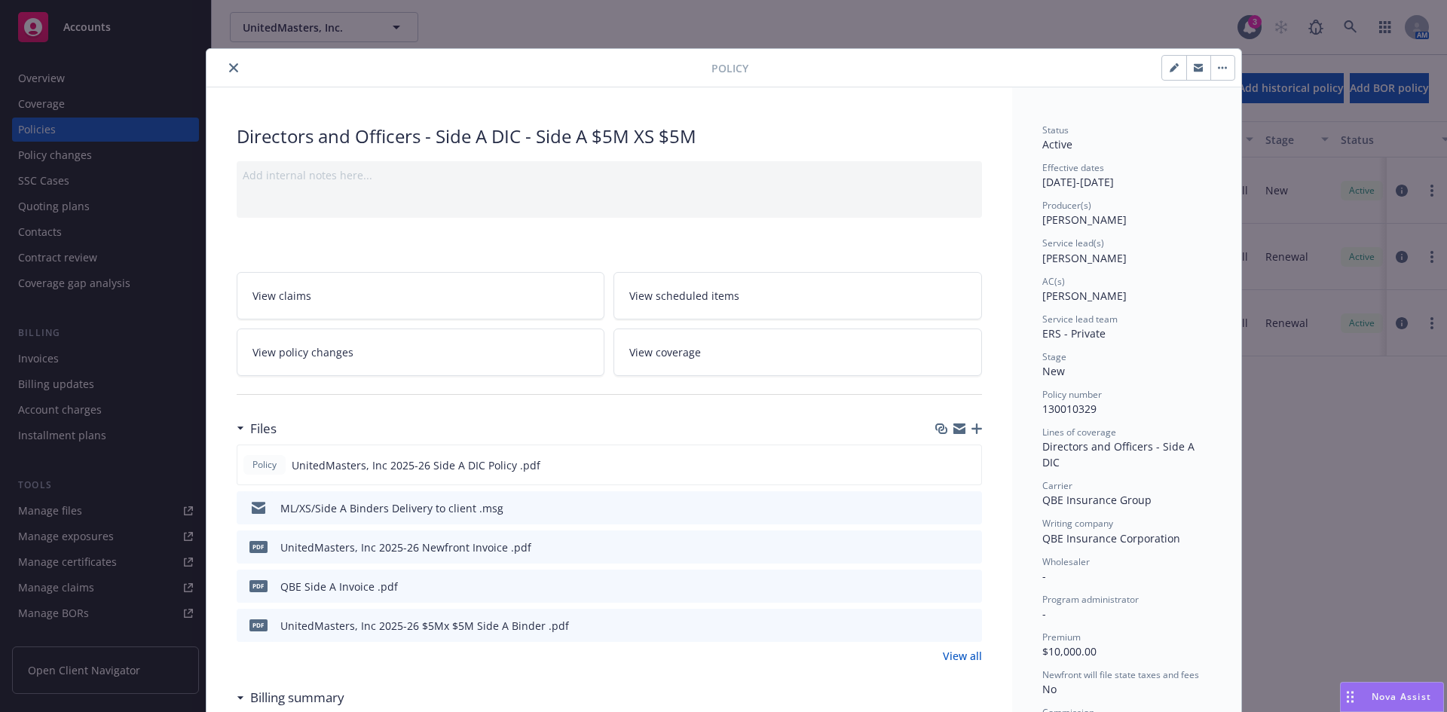
click at [225, 67] on button "close" at bounding box center [234, 68] width 18 height 18
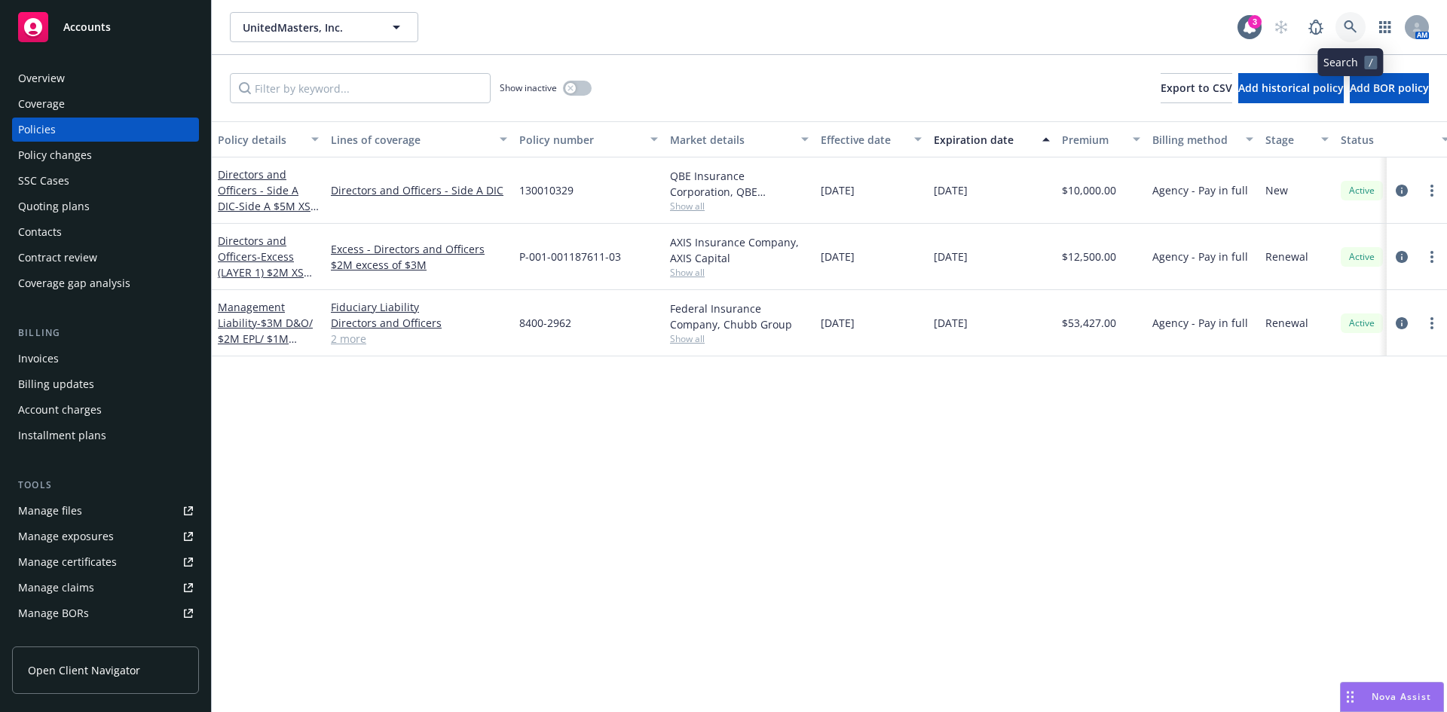
click at [1353, 20] on icon at bounding box center [1351, 27] width 14 height 14
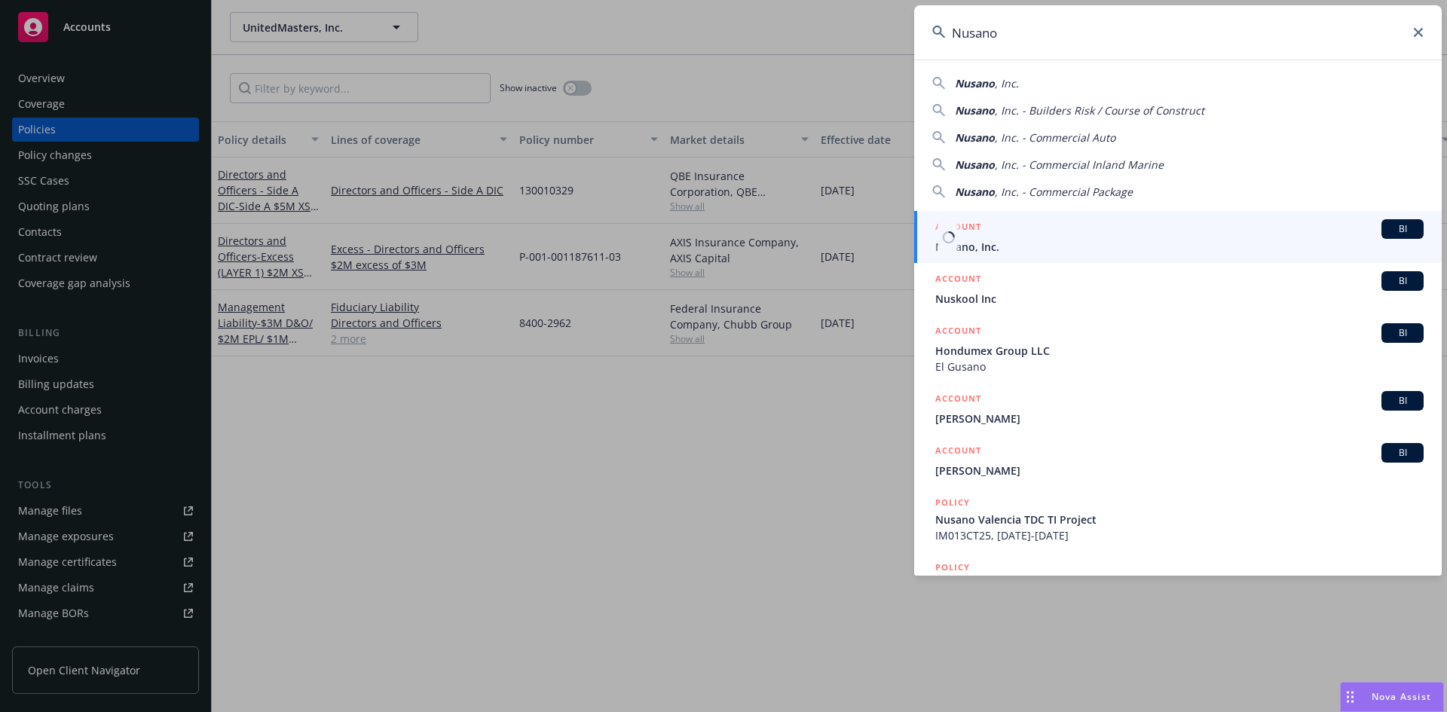
type input "Nusano"
click at [1046, 225] on div "ACCOUNT BI" at bounding box center [1179, 229] width 488 height 20
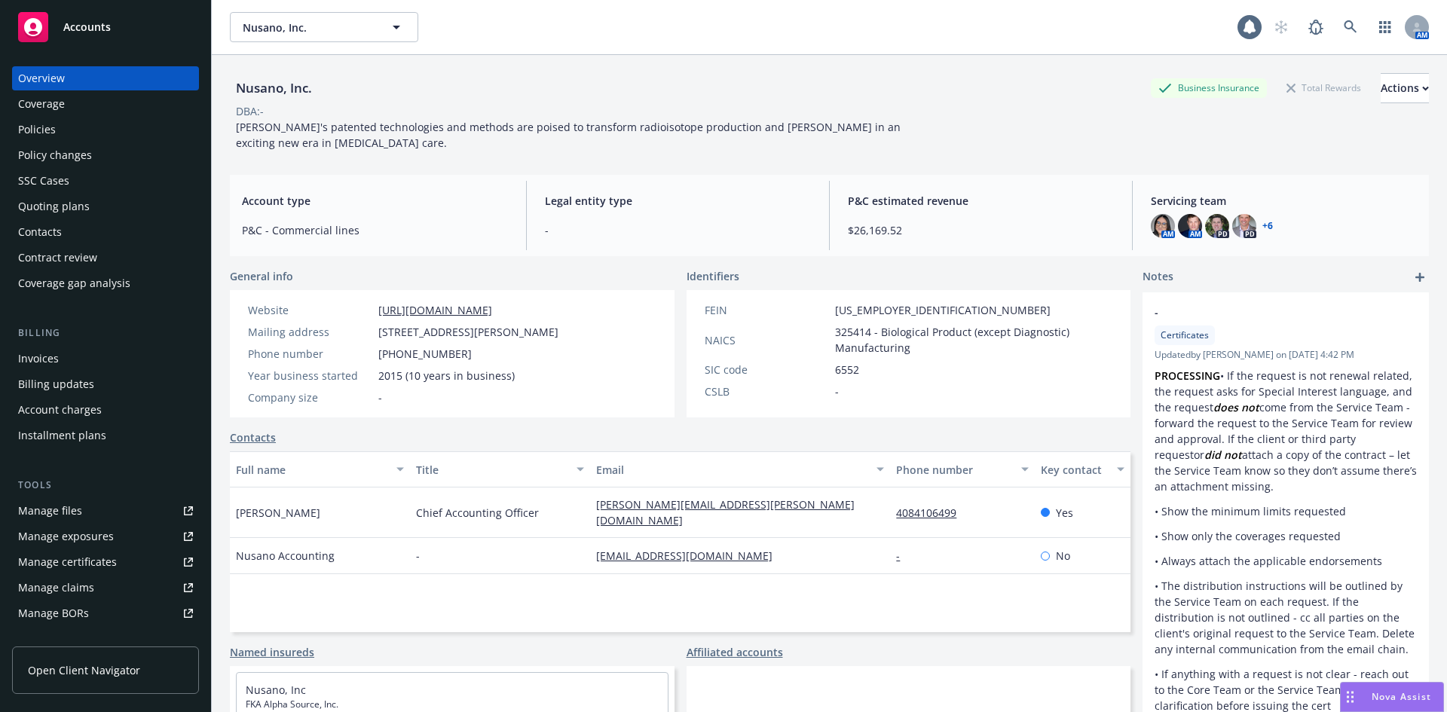
click at [28, 134] on div "Policies" at bounding box center [37, 130] width 38 height 24
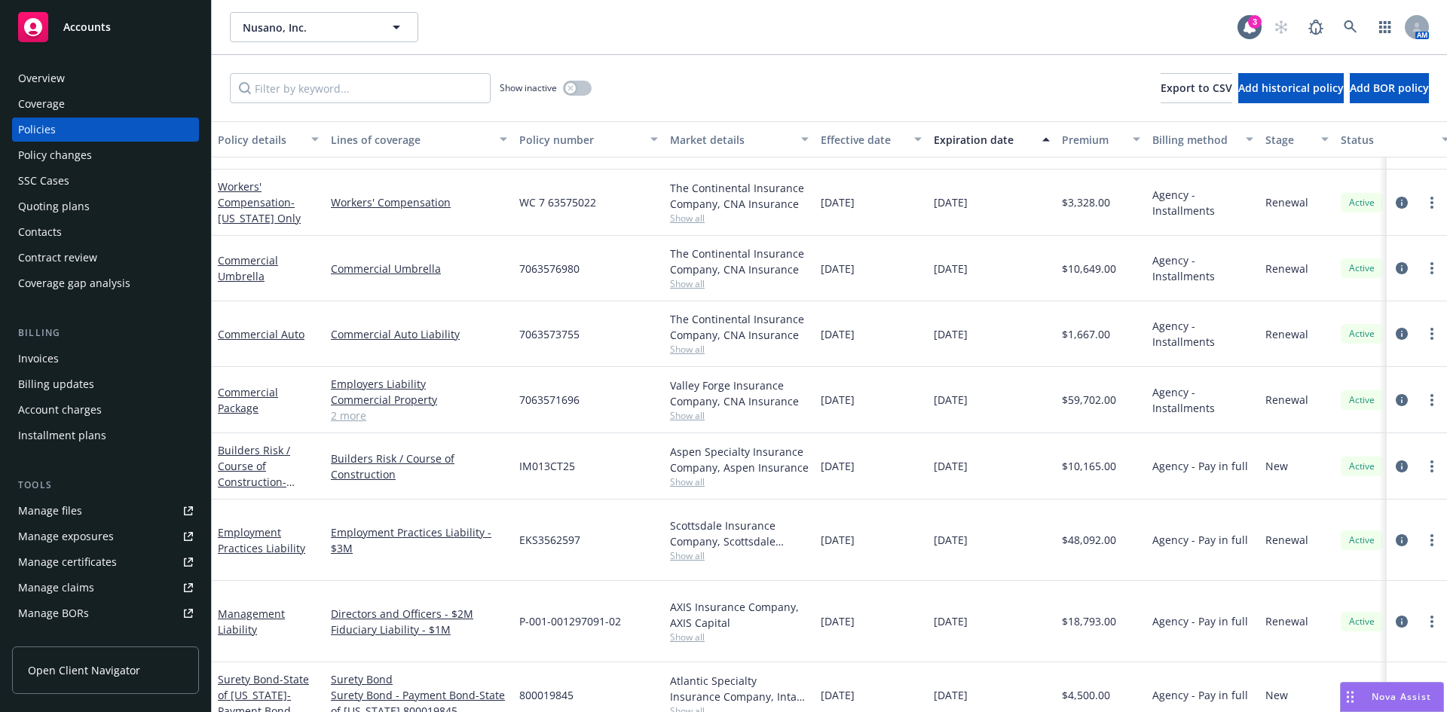
scroll to position [297, 0]
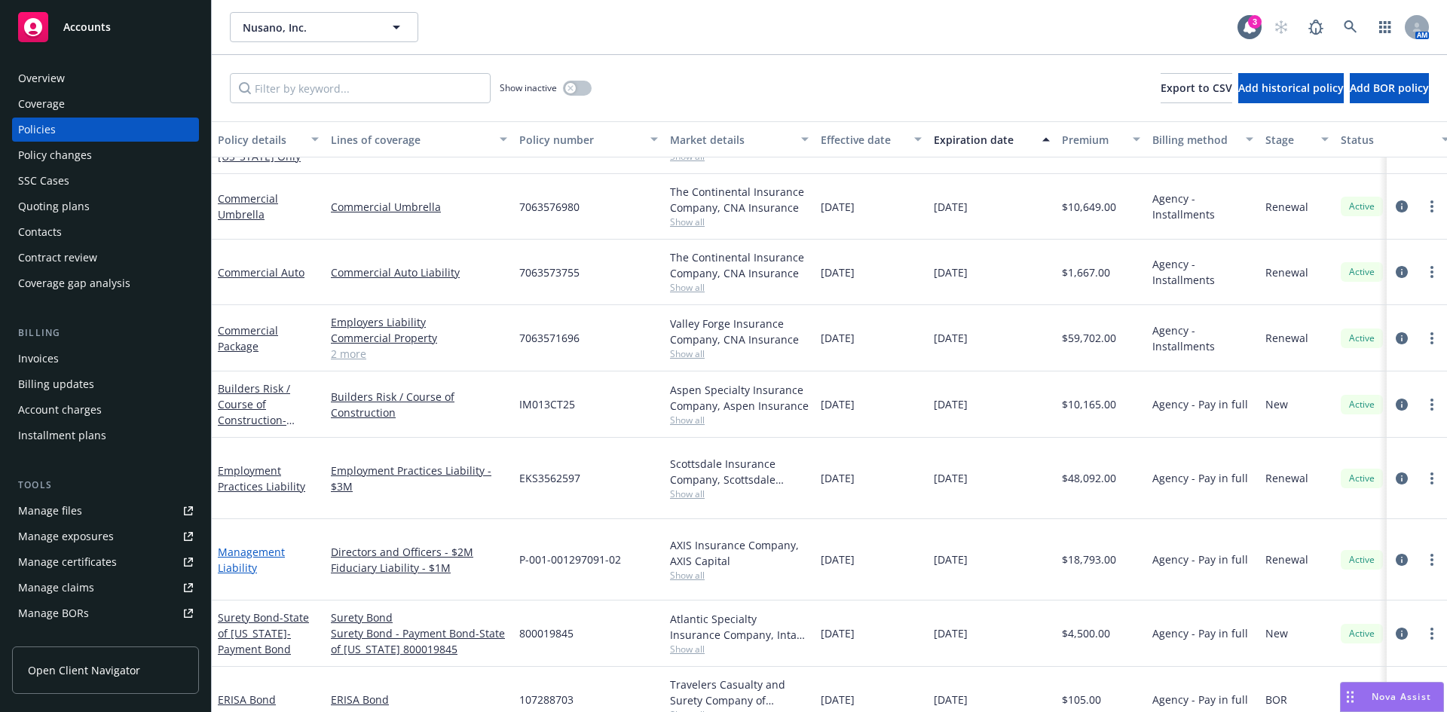
click at [239, 545] on link "Management Liability" at bounding box center [251, 560] width 67 height 30
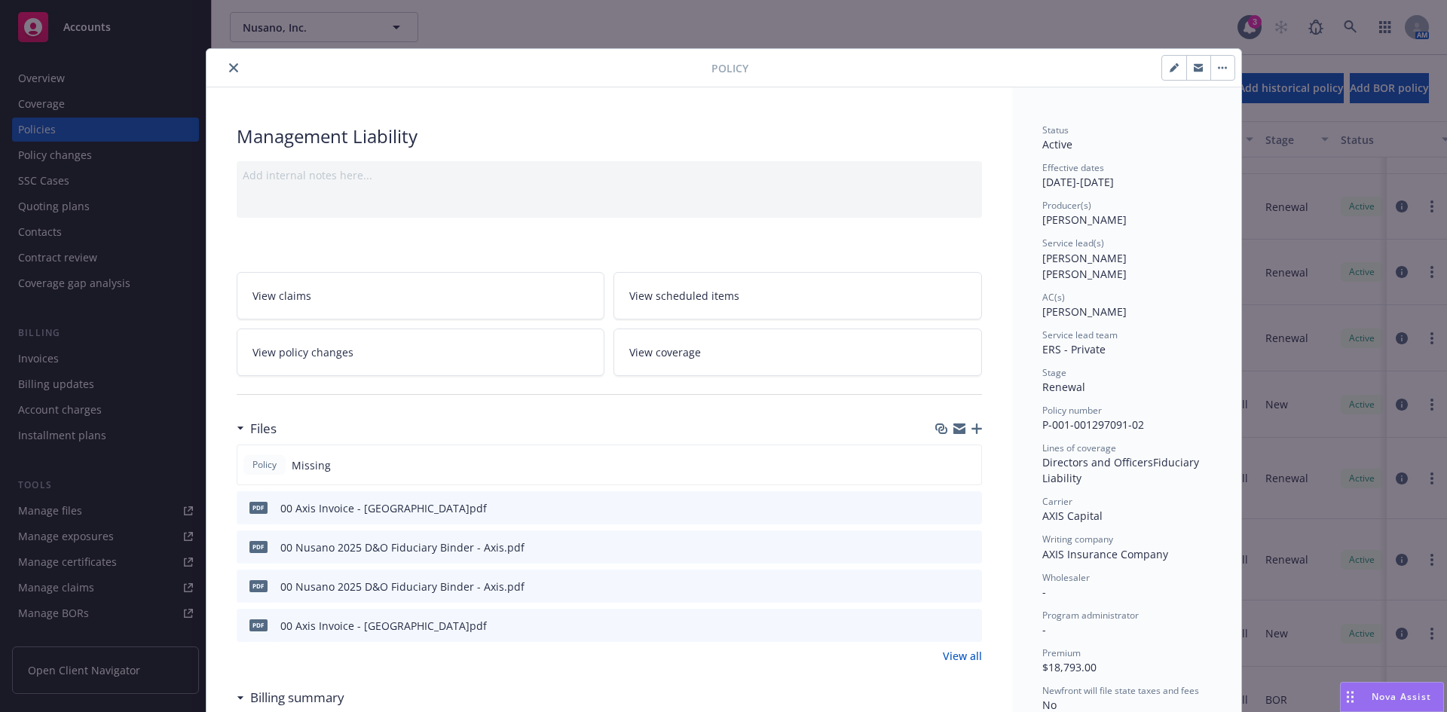
click at [974, 430] on icon "button" at bounding box center [976, 428] width 11 height 11
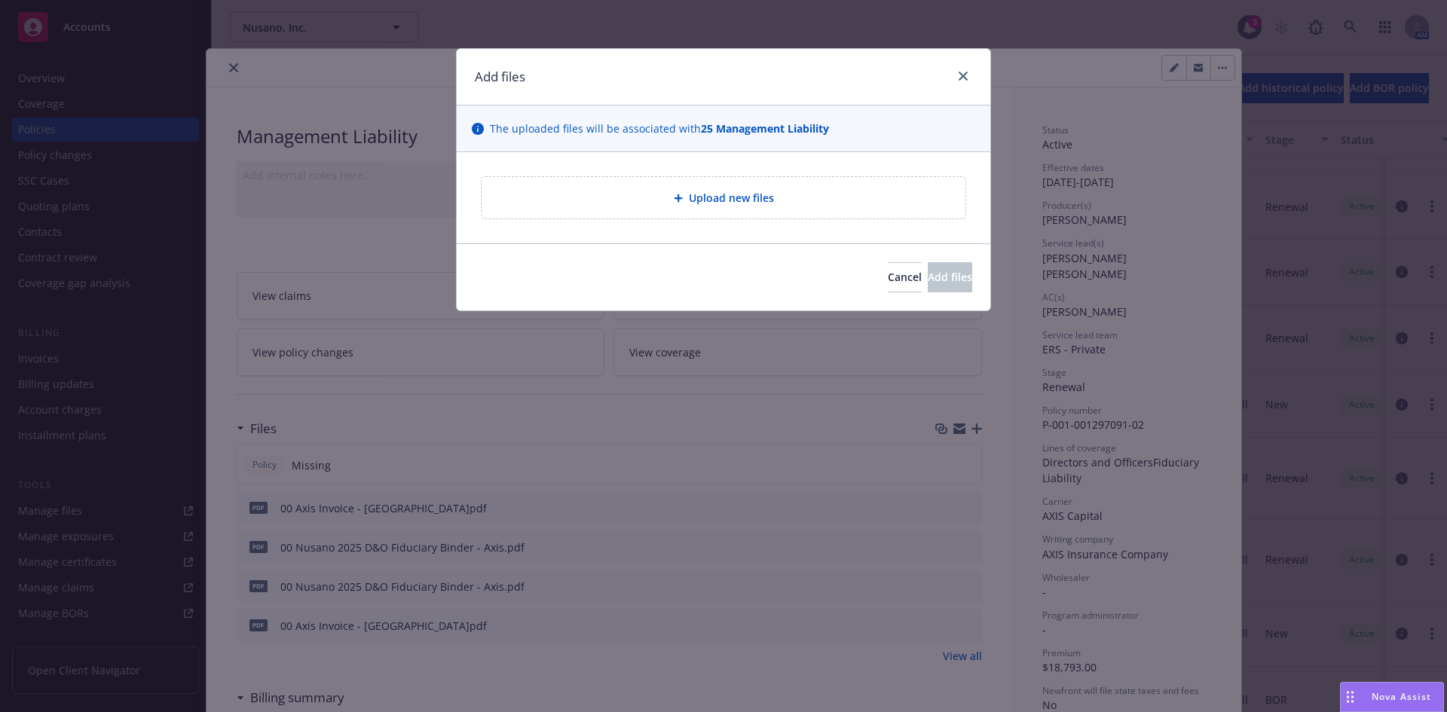
type textarea "x"
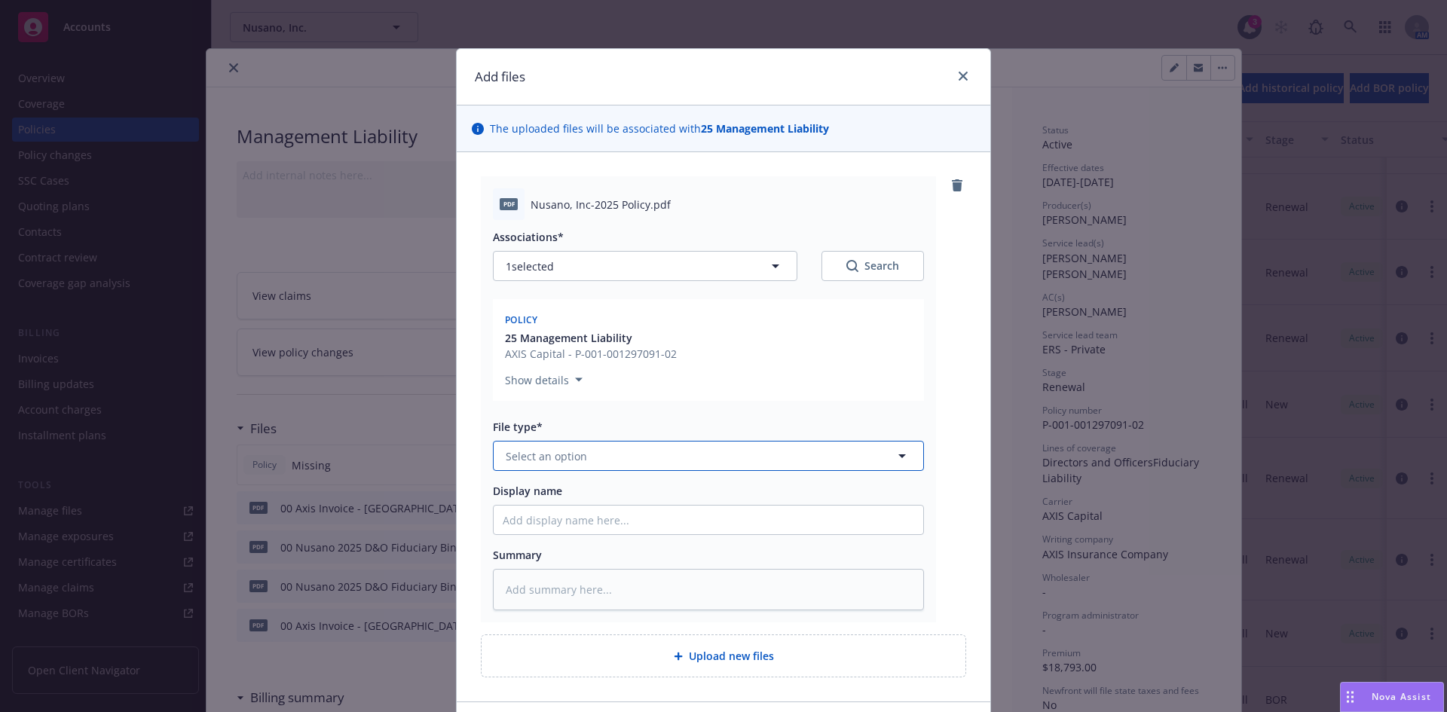
click at [573, 460] on span "Select an option" at bounding box center [546, 456] width 81 height 16
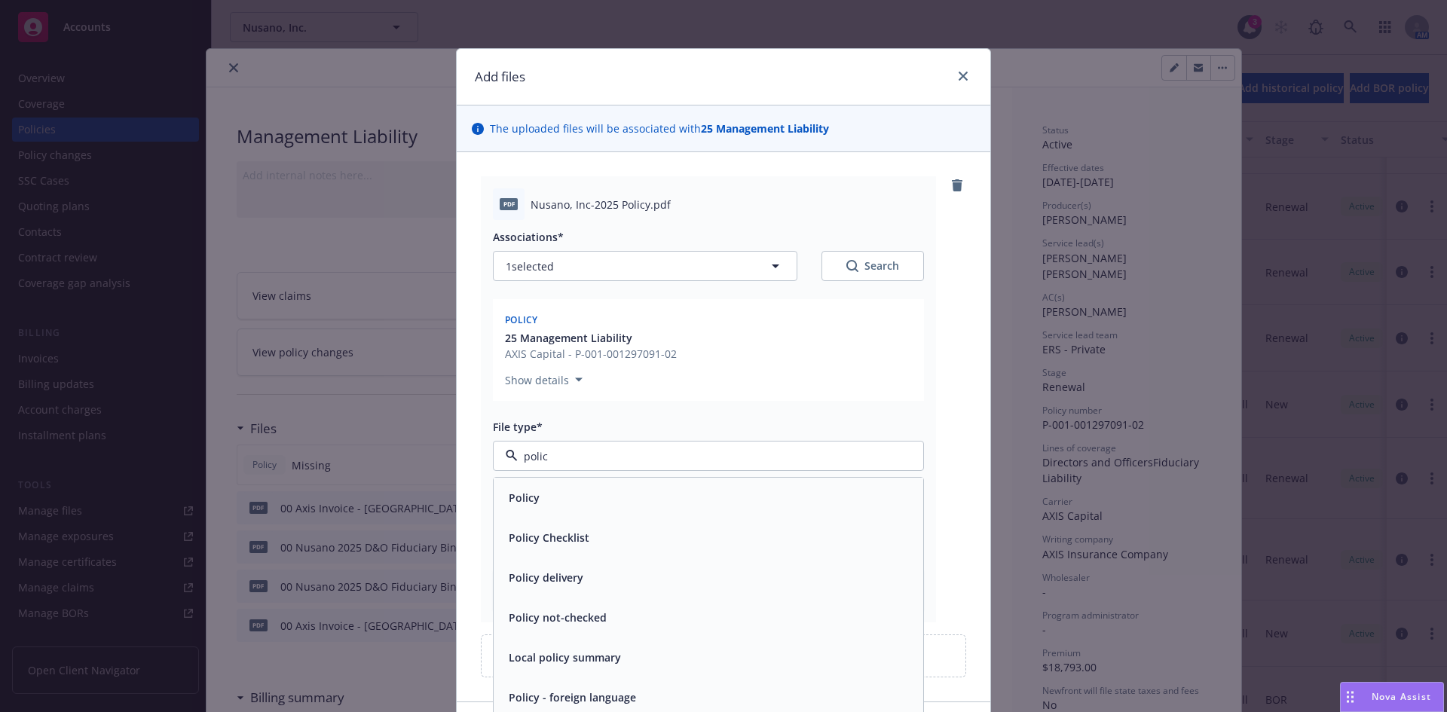
type input "policy"
click at [545, 493] on div "Policy" at bounding box center [708, 498] width 411 height 22
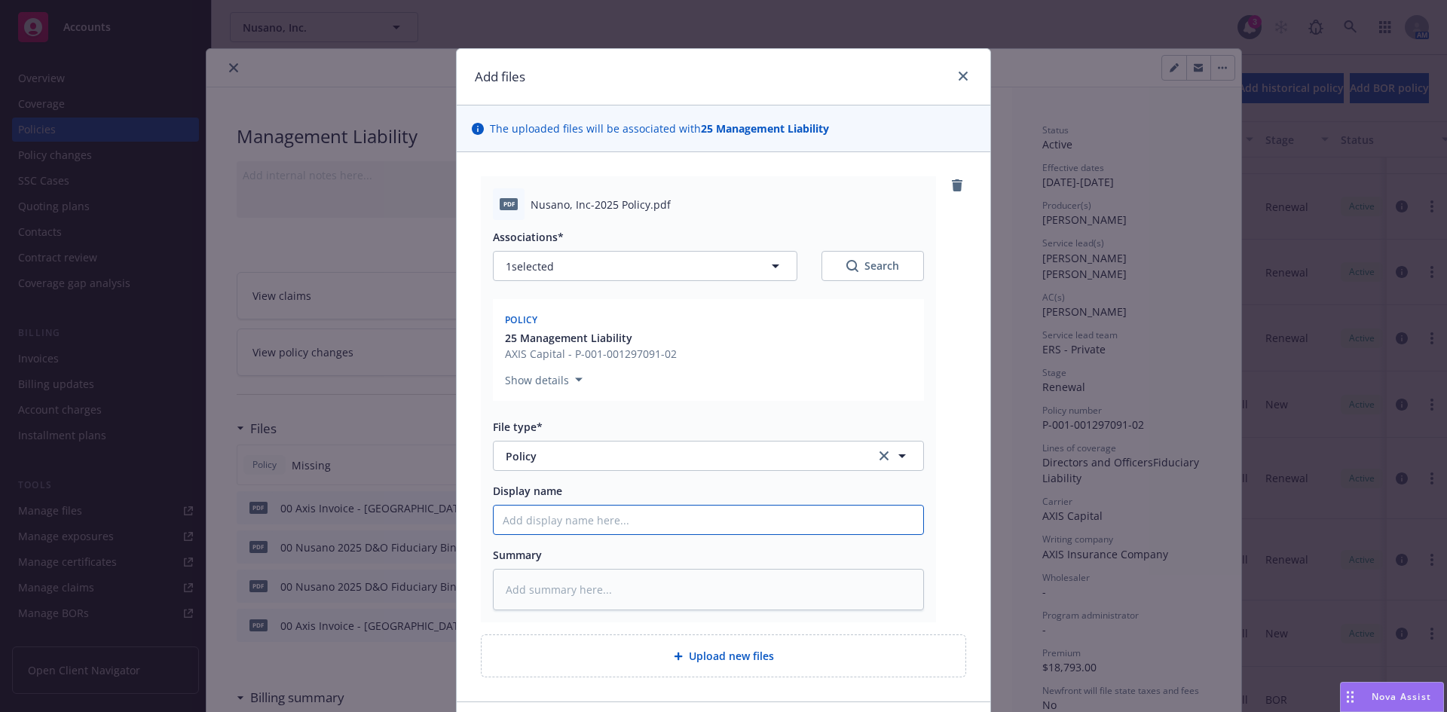
click at [540, 525] on input "Display name" at bounding box center [709, 520] width 430 height 29
paste input "Nusano"
type textarea "x"
type input "Nusano"
type textarea "x"
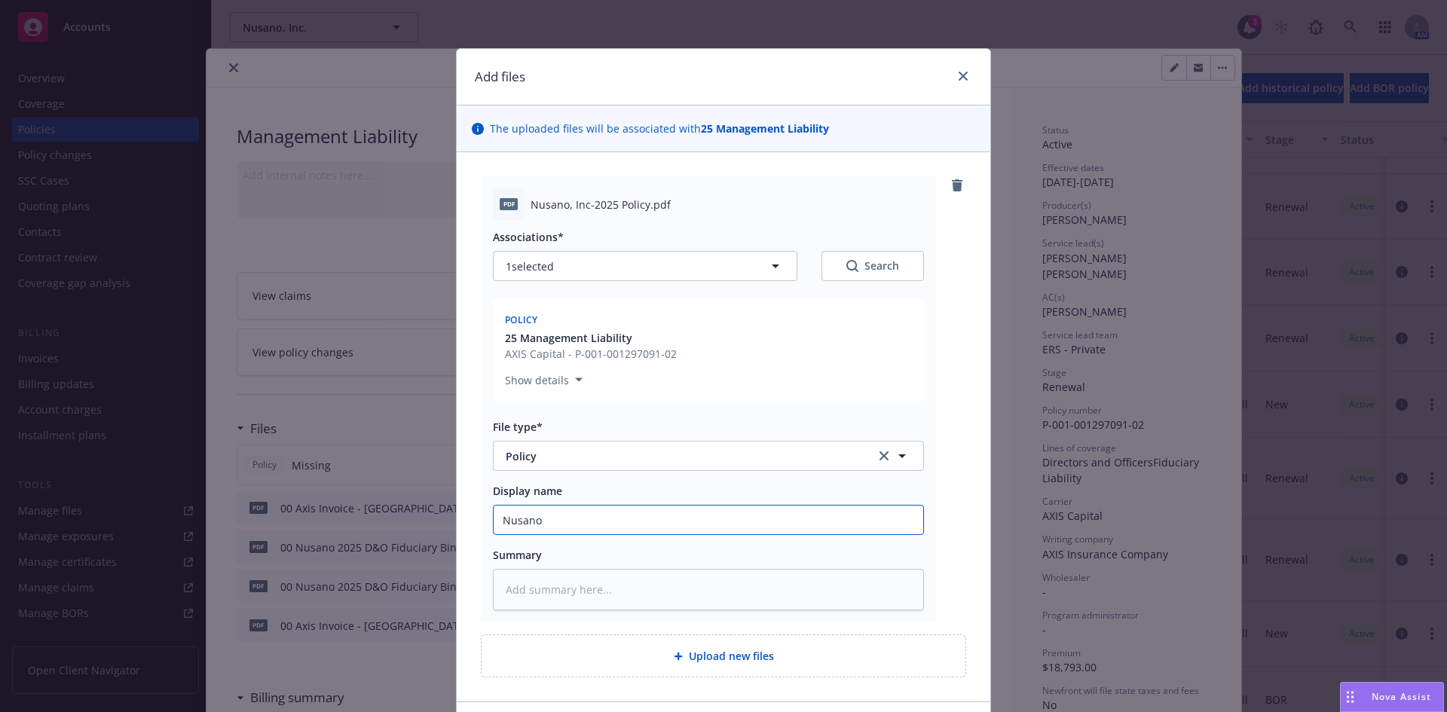
type input "Nusano,"
type textarea "x"
type input "Nusano,"
type textarea "x"
type input "Nusano, I"
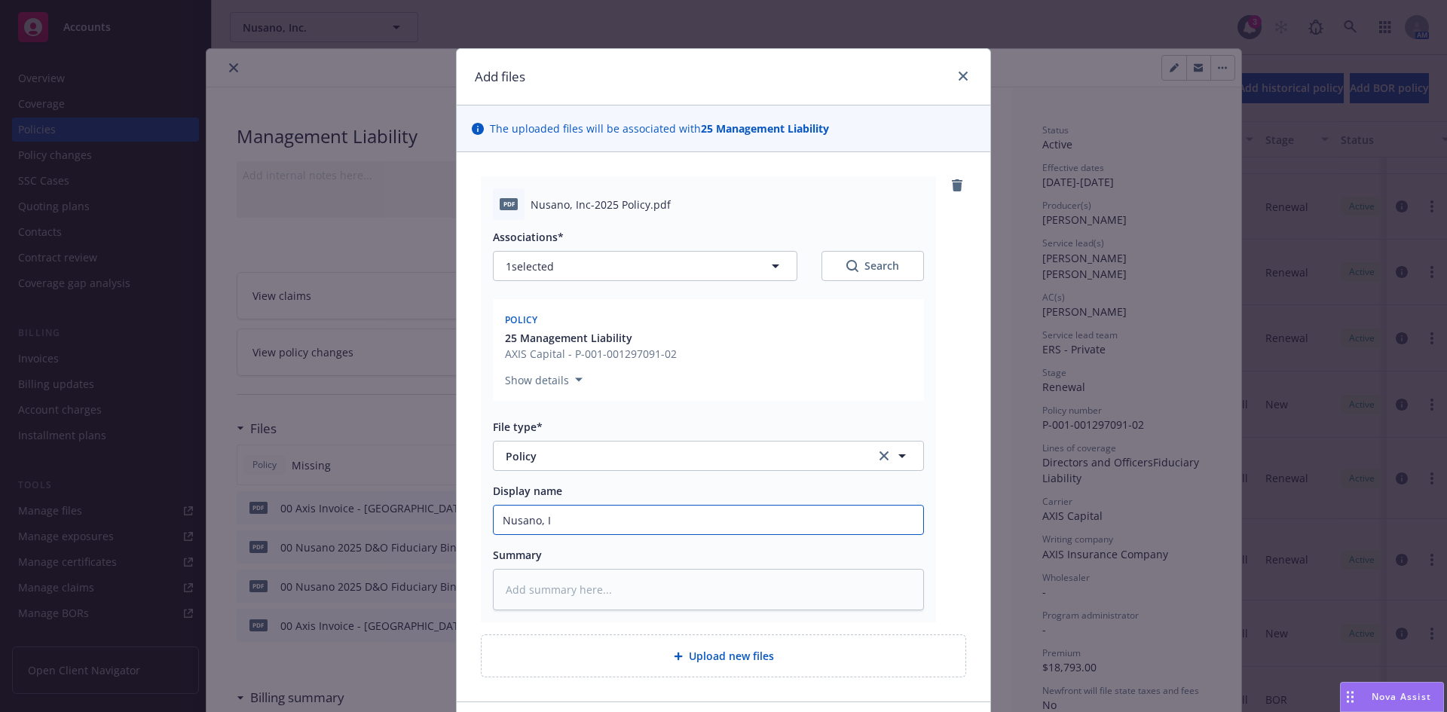
type textarea "x"
type input "Nusano, In"
type textarea "x"
type input "Nusano, Inc"
type textarea "x"
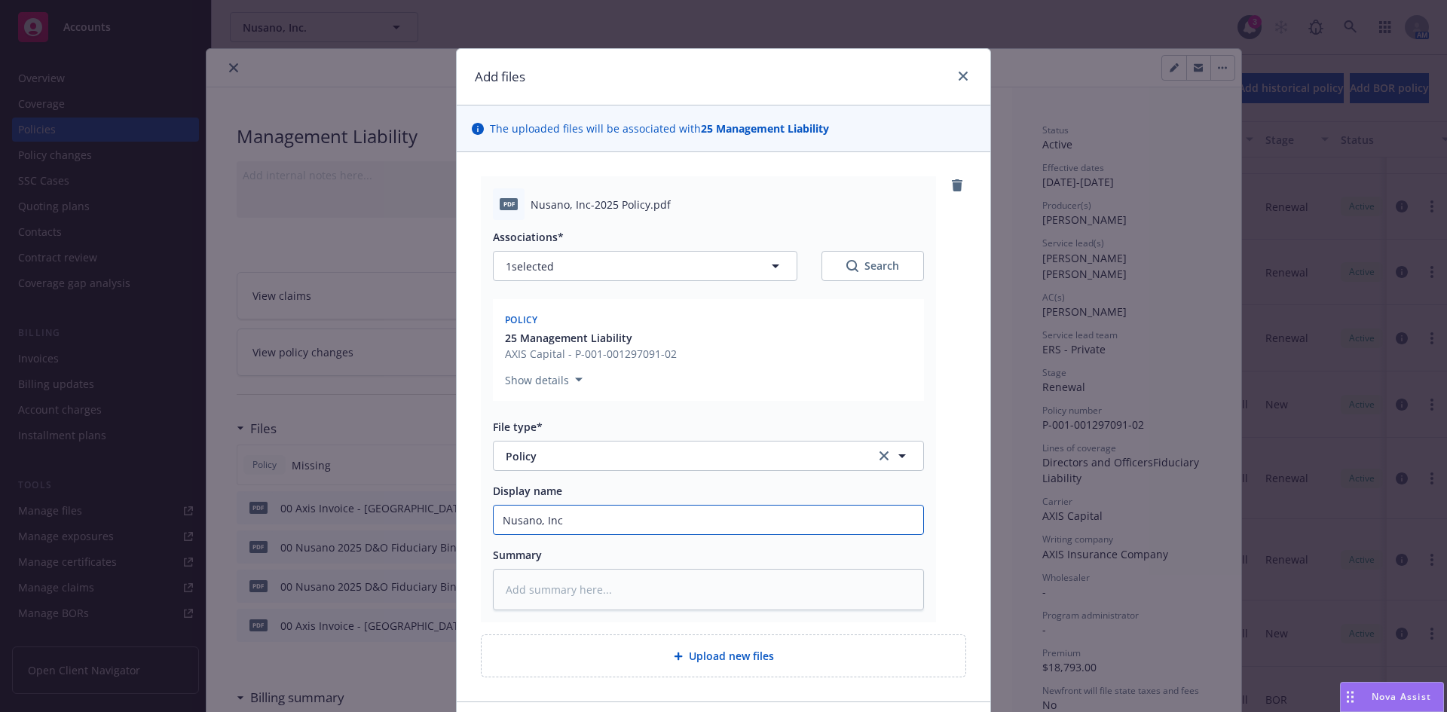
type input "Nusano, Inc"
type textarea "x"
type input "Nusano, Inc 2"
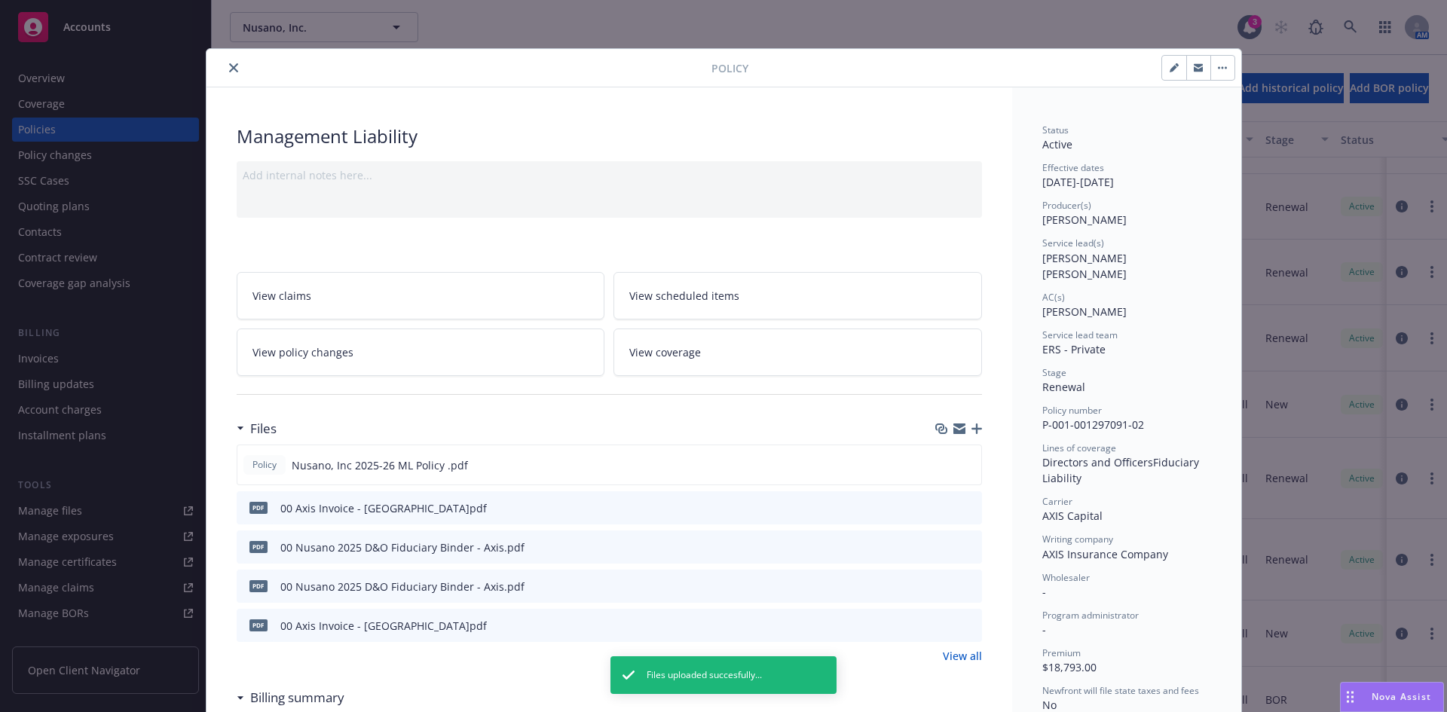
click at [225, 62] on button "close" at bounding box center [234, 68] width 18 height 18
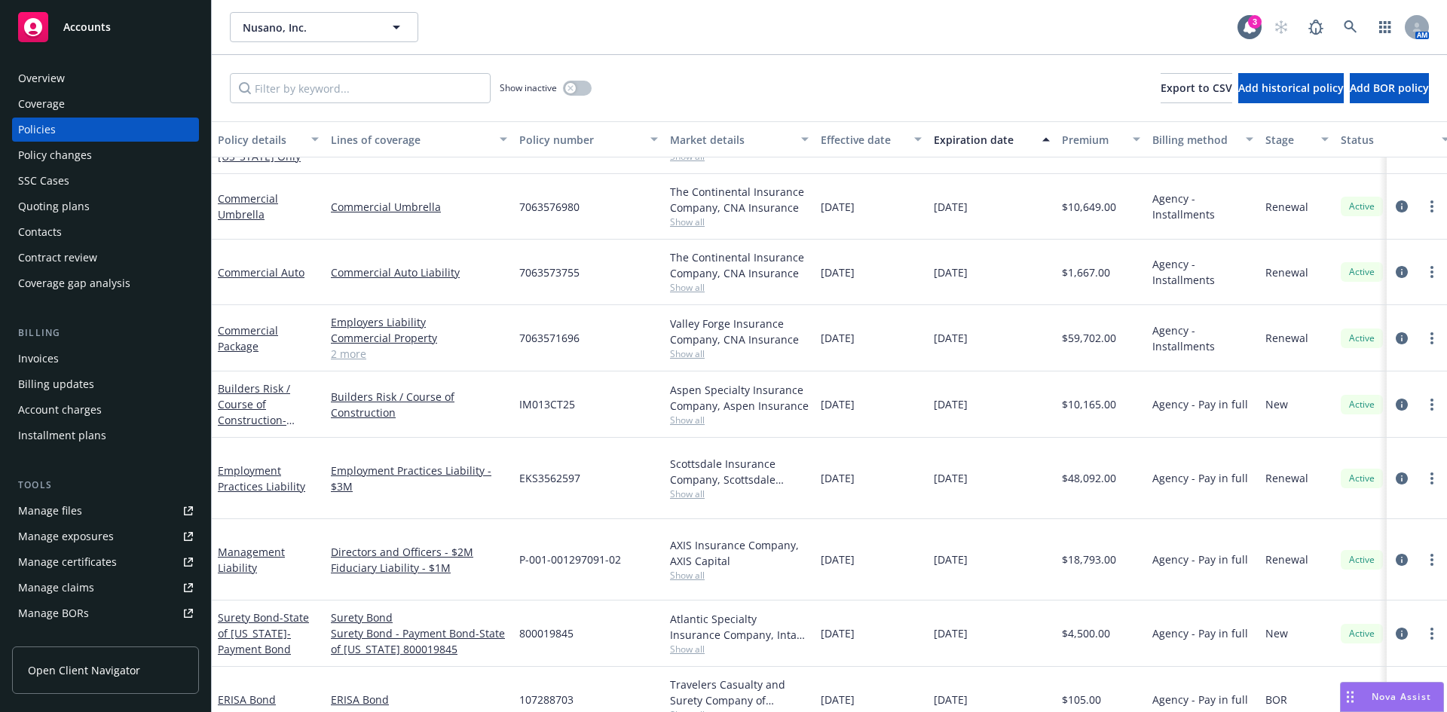
click at [235, 466] on link "Employment Practices Liability" at bounding box center [261, 478] width 87 height 30
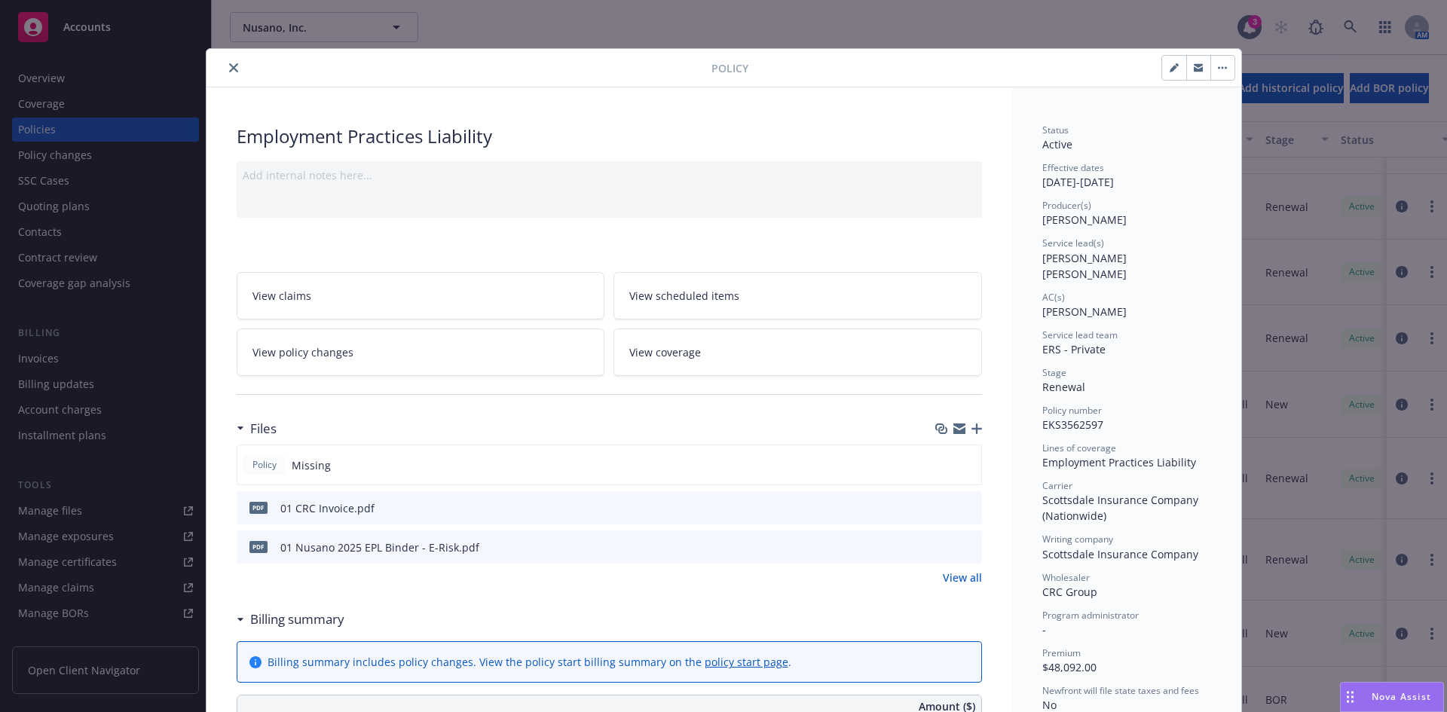
click at [971, 424] on icon "button" at bounding box center [976, 428] width 11 height 11
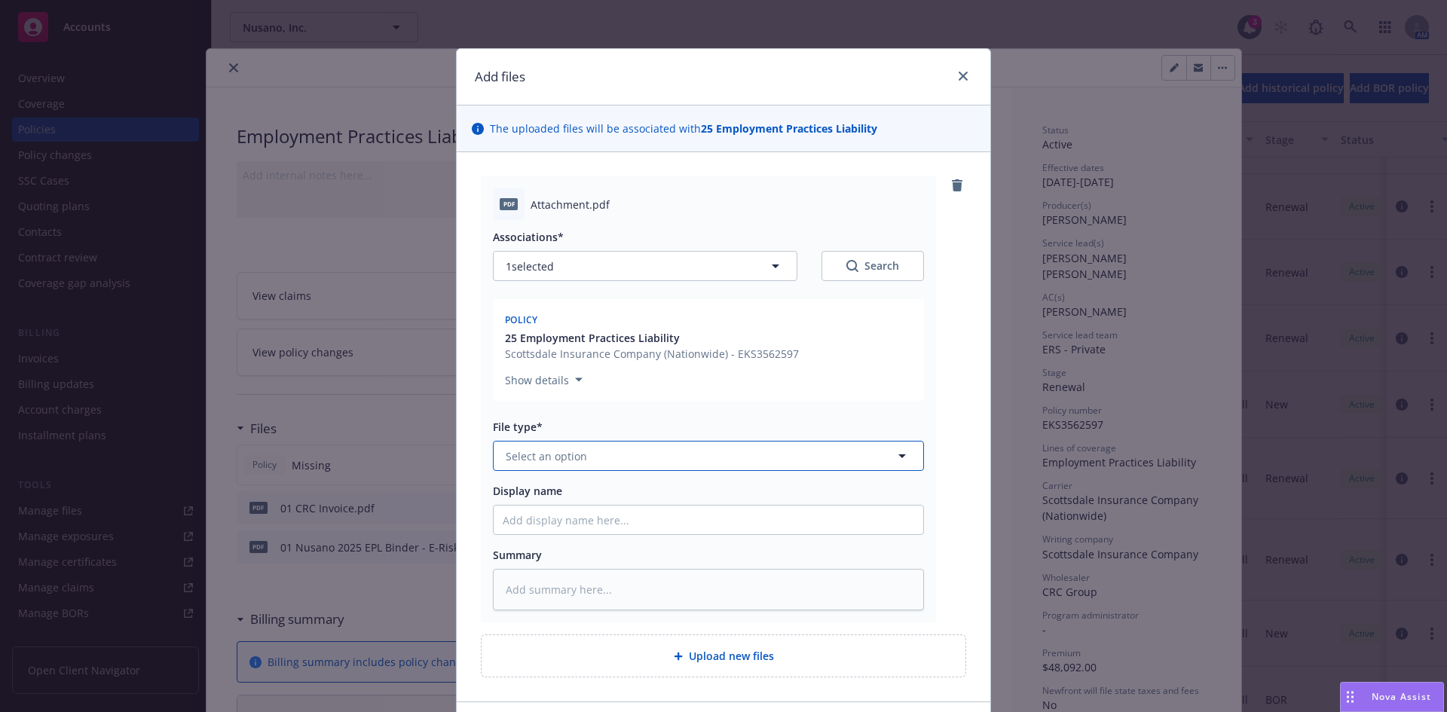
click at [536, 452] on span "Select an option" at bounding box center [546, 456] width 81 height 16
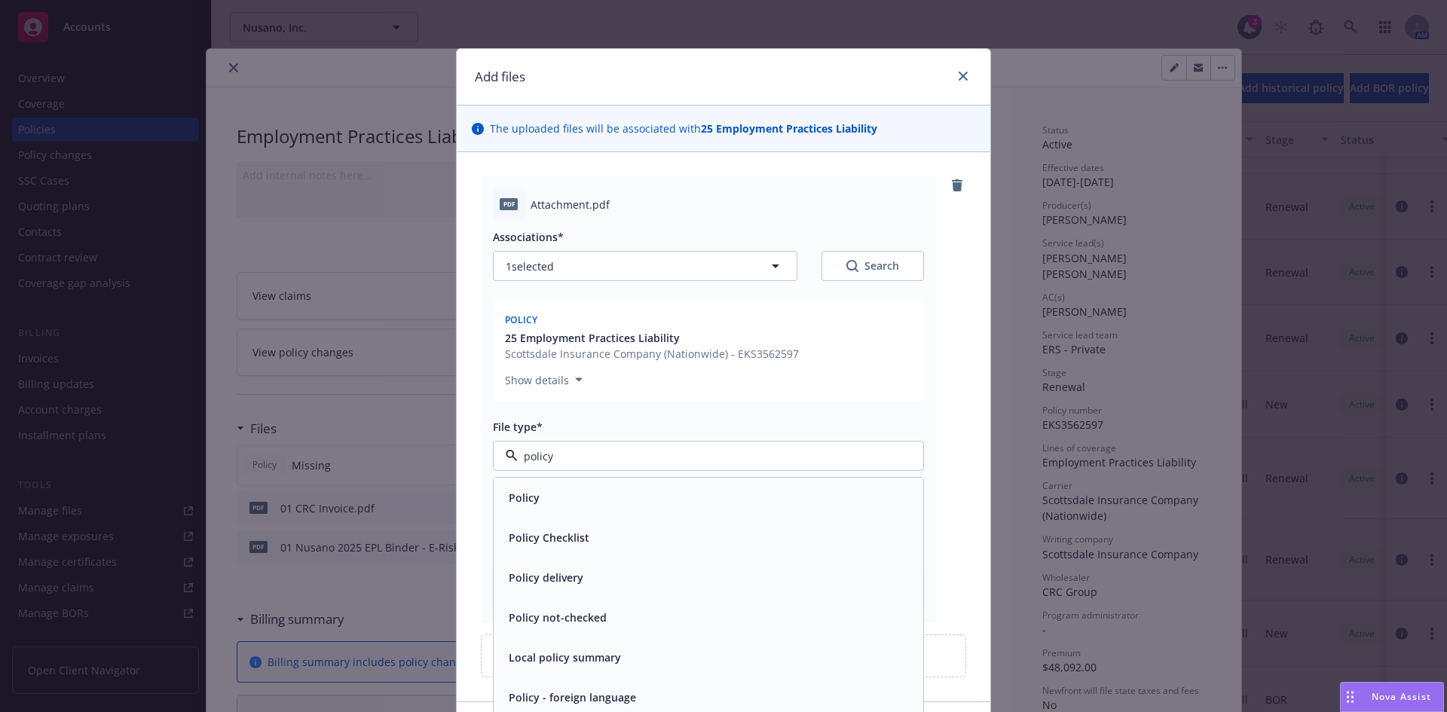
click at [548, 500] on div "Policy" at bounding box center [708, 498] width 411 height 22
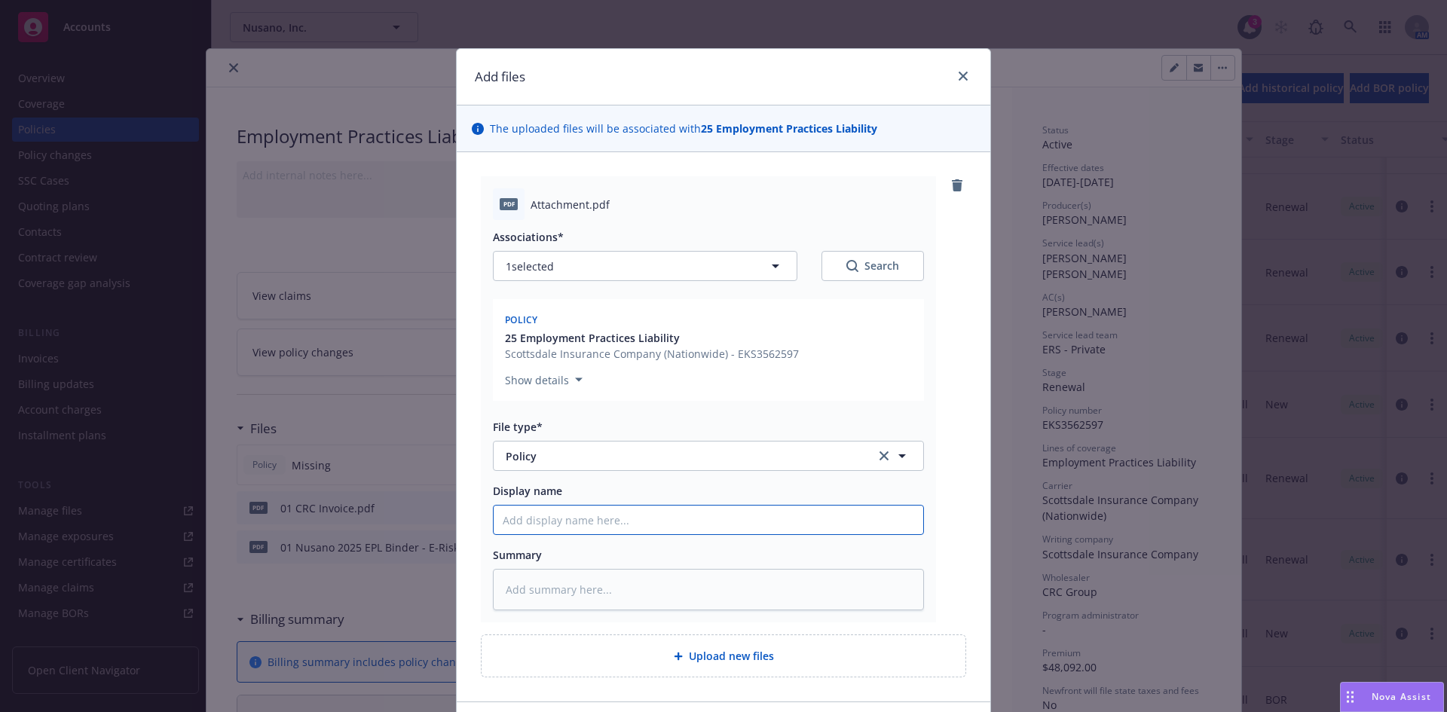
click at [558, 532] on input "Display name" at bounding box center [709, 520] width 430 height 29
paste input "Nusano"
click at [615, 521] on input "Nusano, Inc 2025-26 ML Policy" at bounding box center [709, 520] width 430 height 29
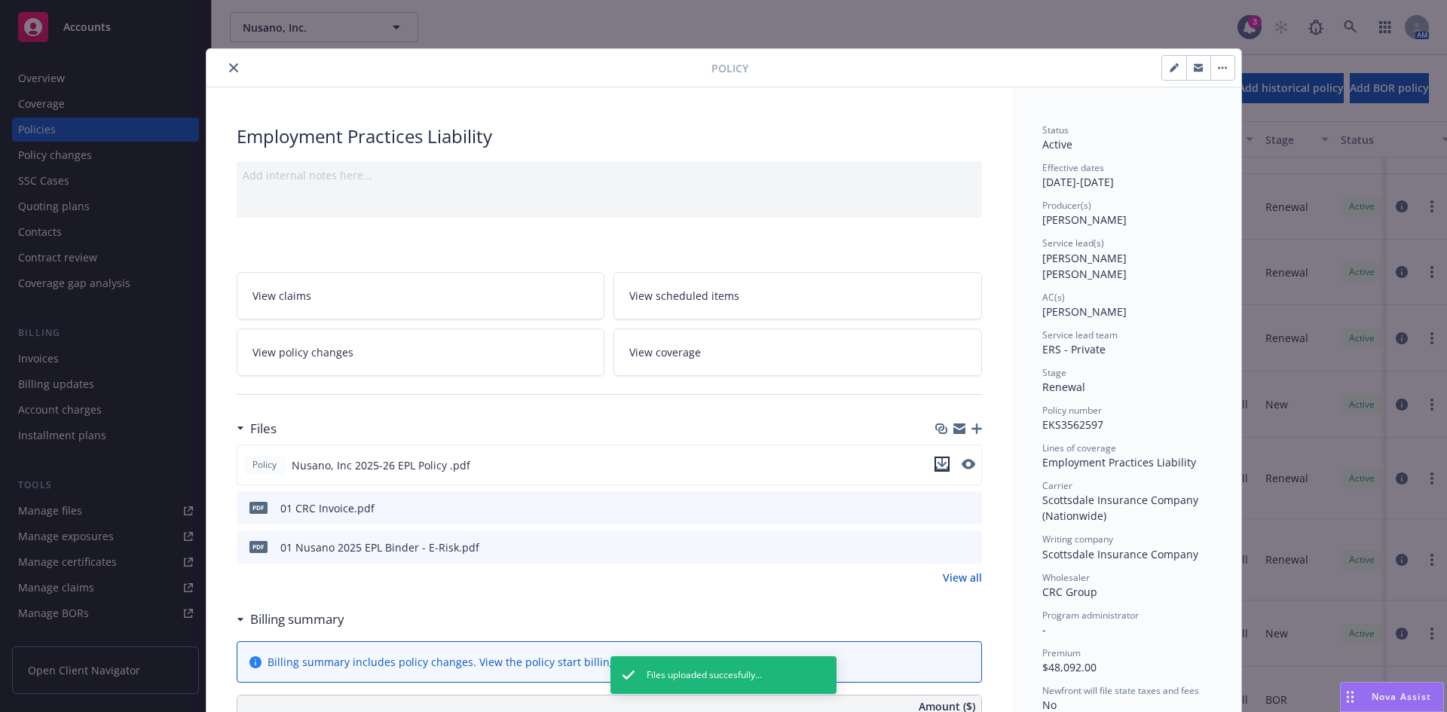
click at [936, 463] on icon "download file" at bounding box center [942, 464] width 12 height 12
drag, startPoint x: 228, startPoint y: 67, endPoint x: 234, endPoint y: 79, distance: 13.5
click at [229, 67] on icon "close" at bounding box center [233, 67] width 9 height 9
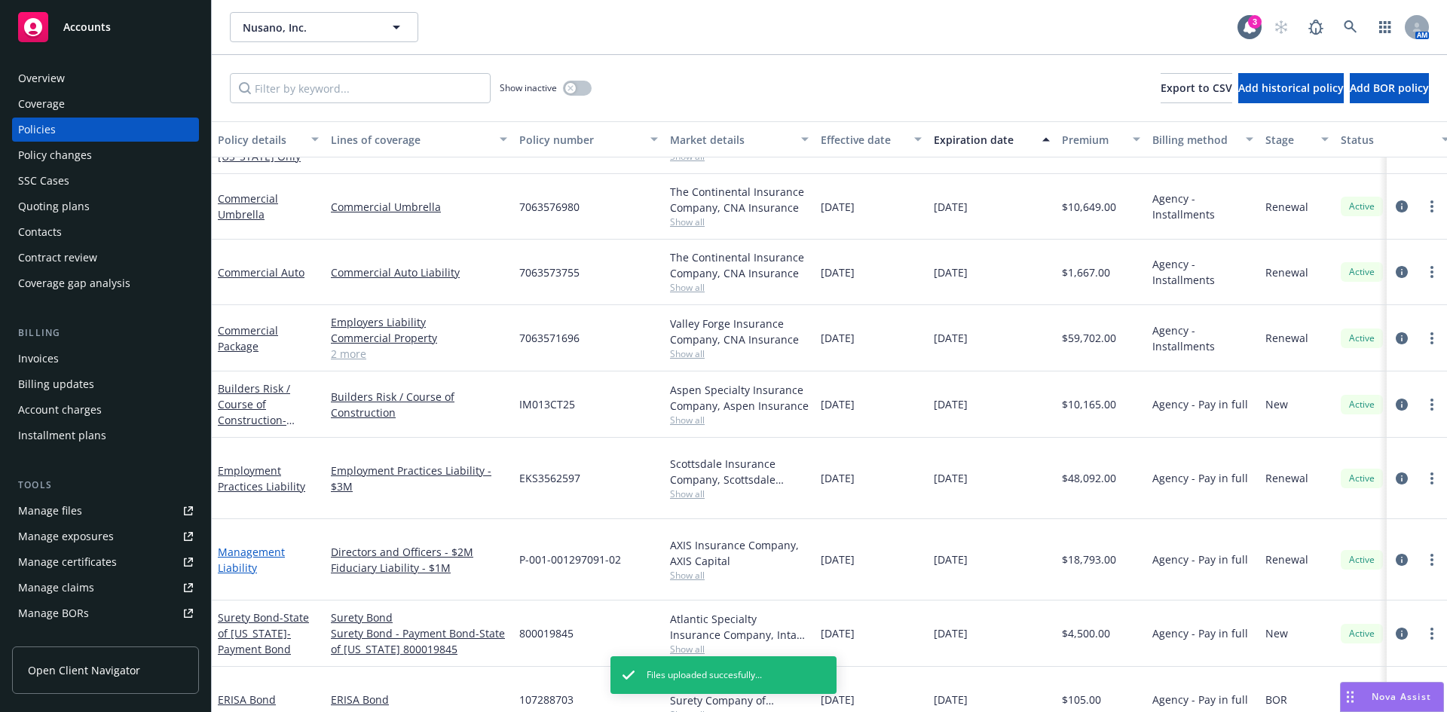
click at [229, 545] on link "Management Liability" at bounding box center [251, 560] width 67 height 30
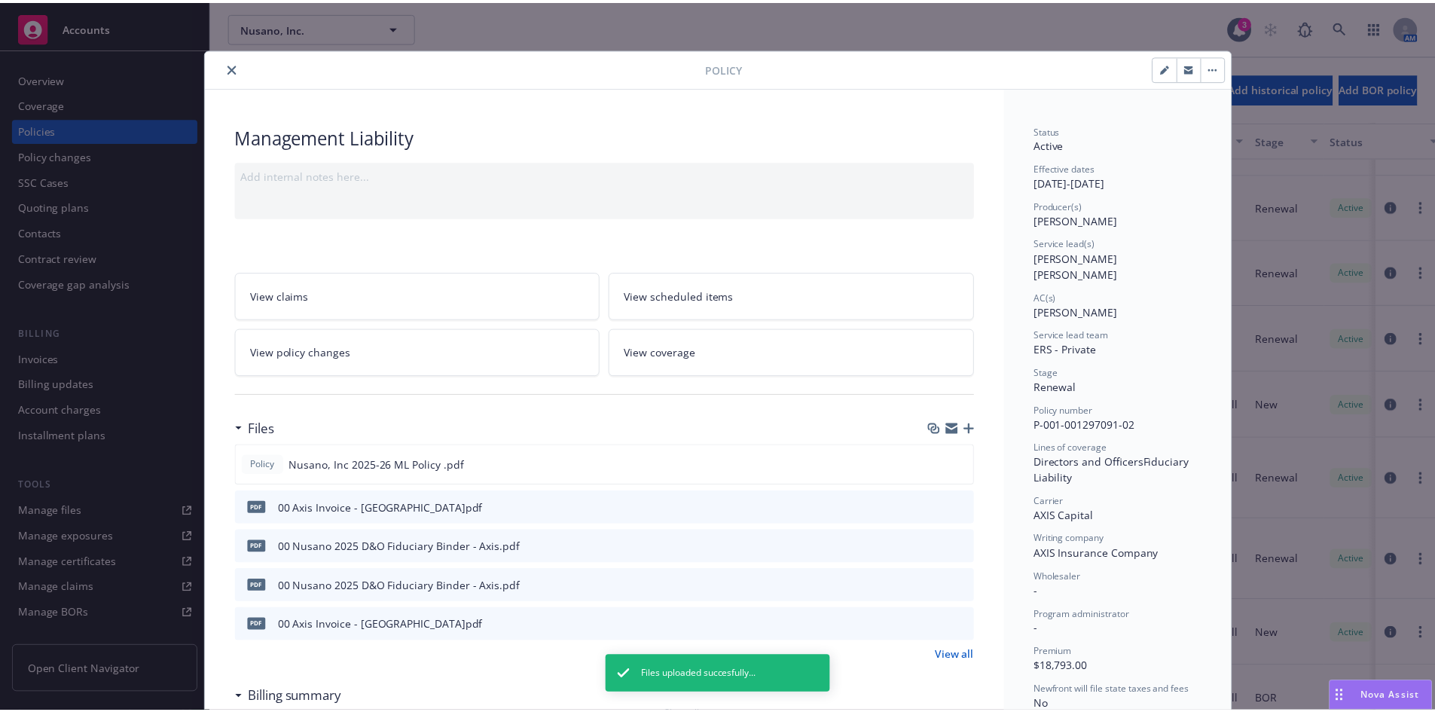
scroll to position [45, 0]
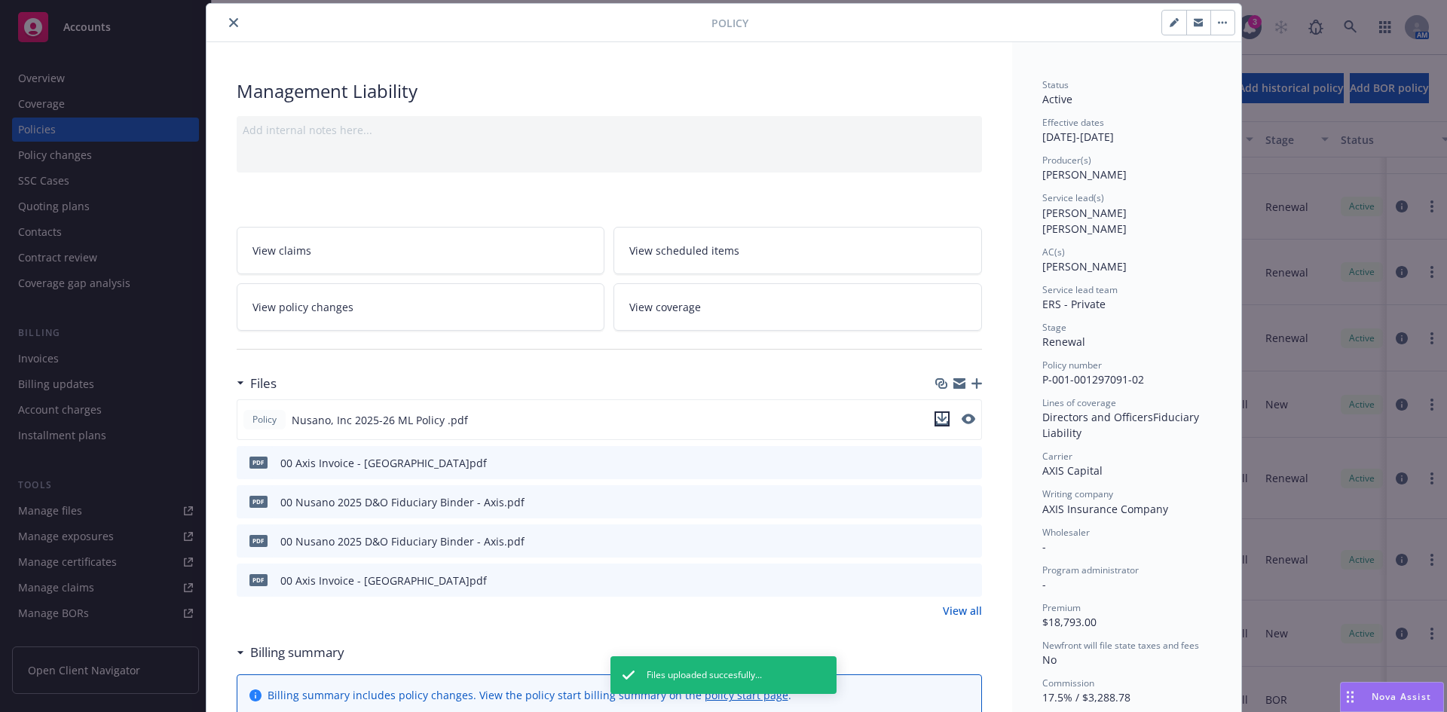
click at [936, 416] on icon "download file" at bounding box center [942, 419] width 12 height 12
drag, startPoint x: 228, startPoint y: 19, endPoint x: 278, endPoint y: 82, distance: 80.5
click at [229, 19] on icon "close" at bounding box center [233, 22] width 9 height 9
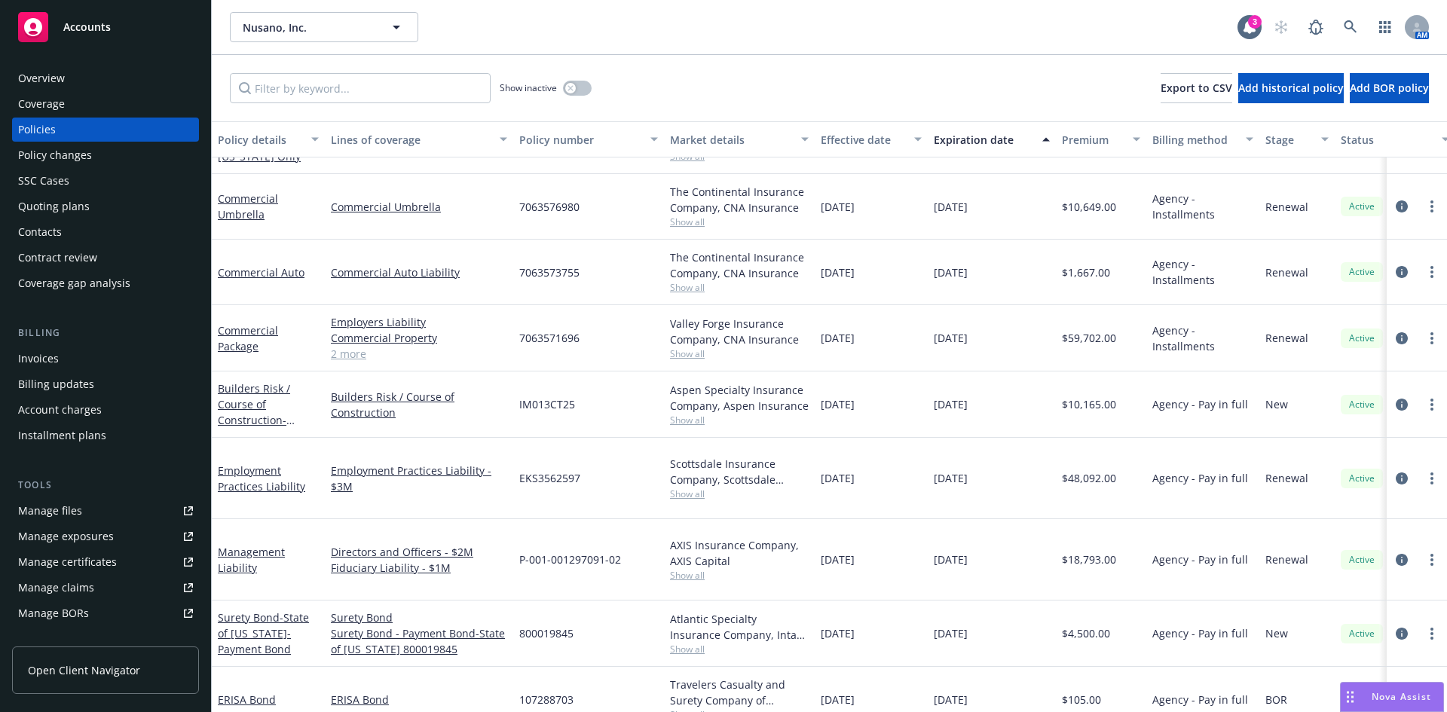
click at [41, 78] on div "Overview" at bounding box center [41, 78] width 47 height 24
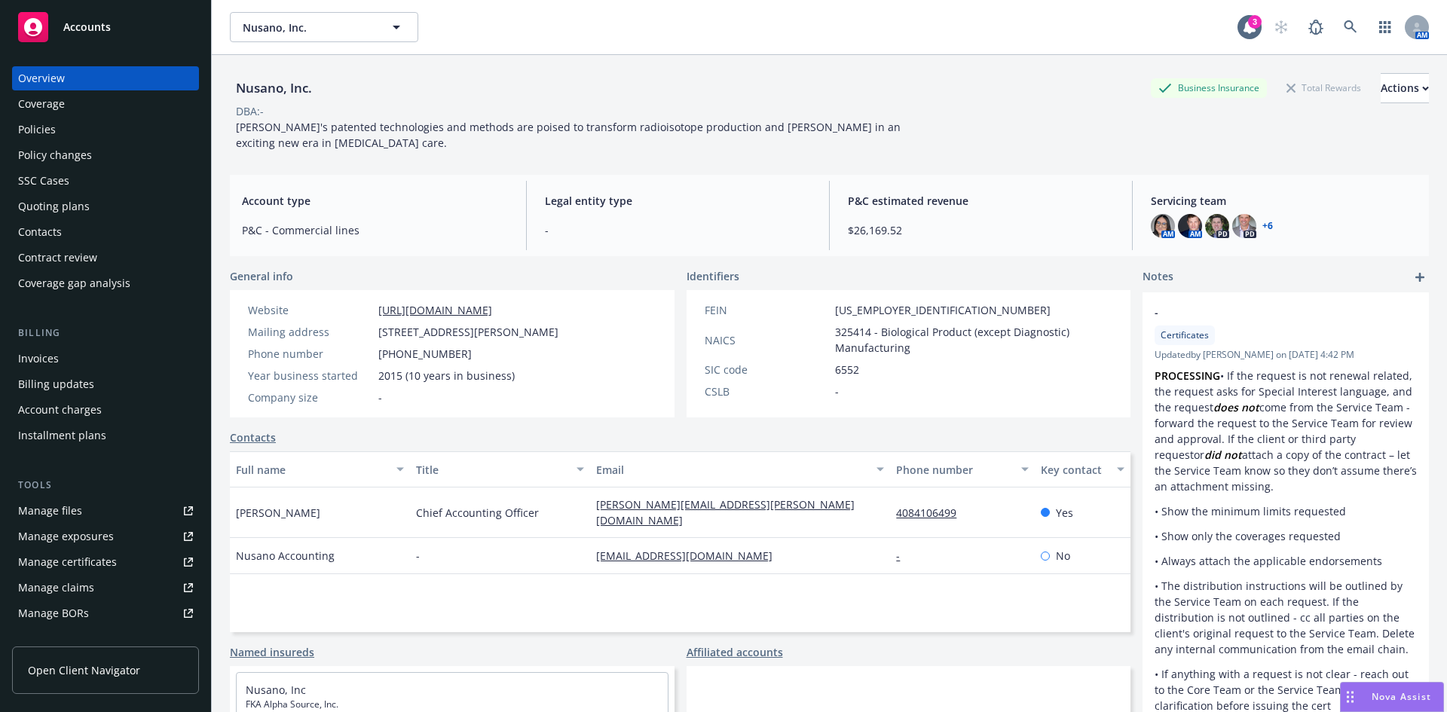
click at [266, 84] on div "Nusano, Inc." at bounding box center [274, 88] width 88 height 20
copy div "Nusano, Inc."
click at [899, 67] on div "Nusano, Inc. Business Insurance Total Rewards Actions DBA: - Nusano's patented …" at bounding box center [829, 109] width 1199 height 108
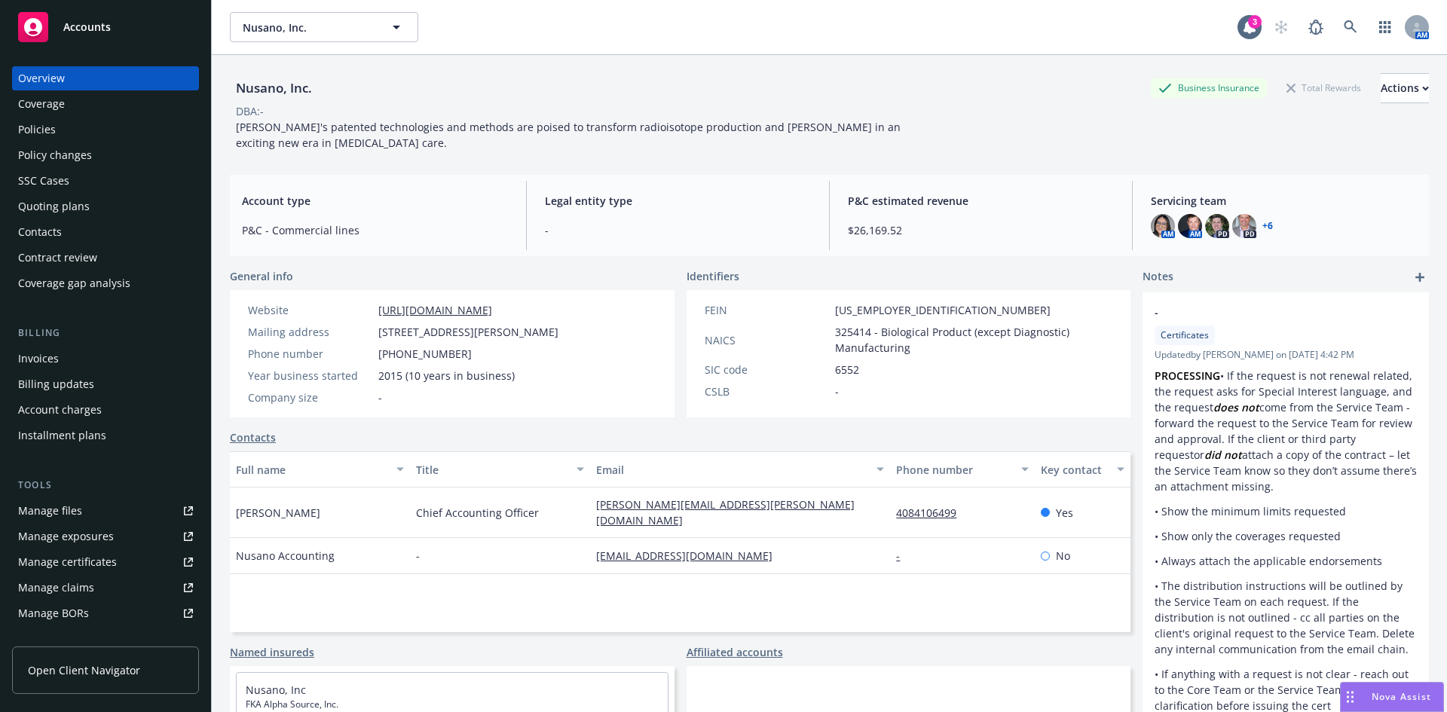
click at [33, 126] on div "Policies" at bounding box center [37, 130] width 38 height 24
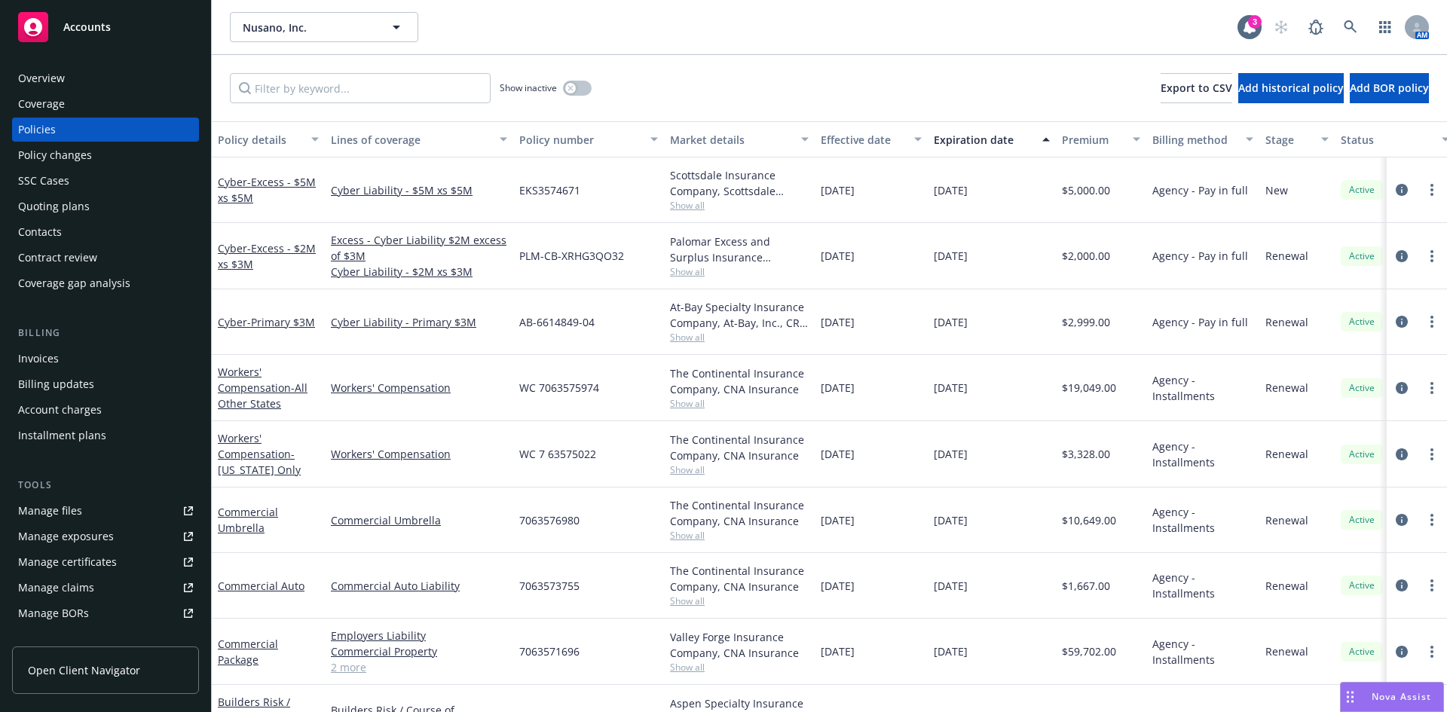
click at [44, 355] on div "Invoices" at bounding box center [38, 359] width 41 height 24
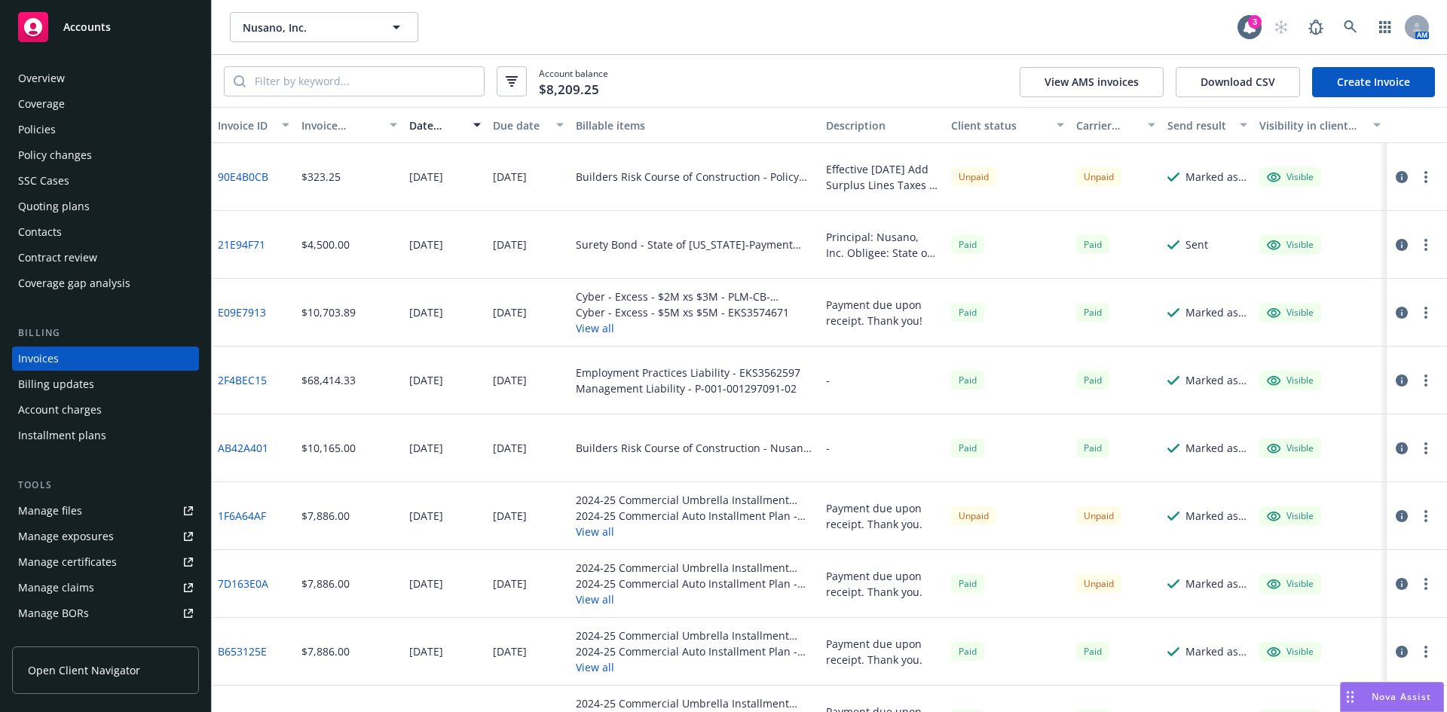
click at [61, 509] on div "Manage files" at bounding box center [50, 511] width 64 height 24
click at [1353, 27] on icon at bounding box center [1351, 27] width 14 height 14
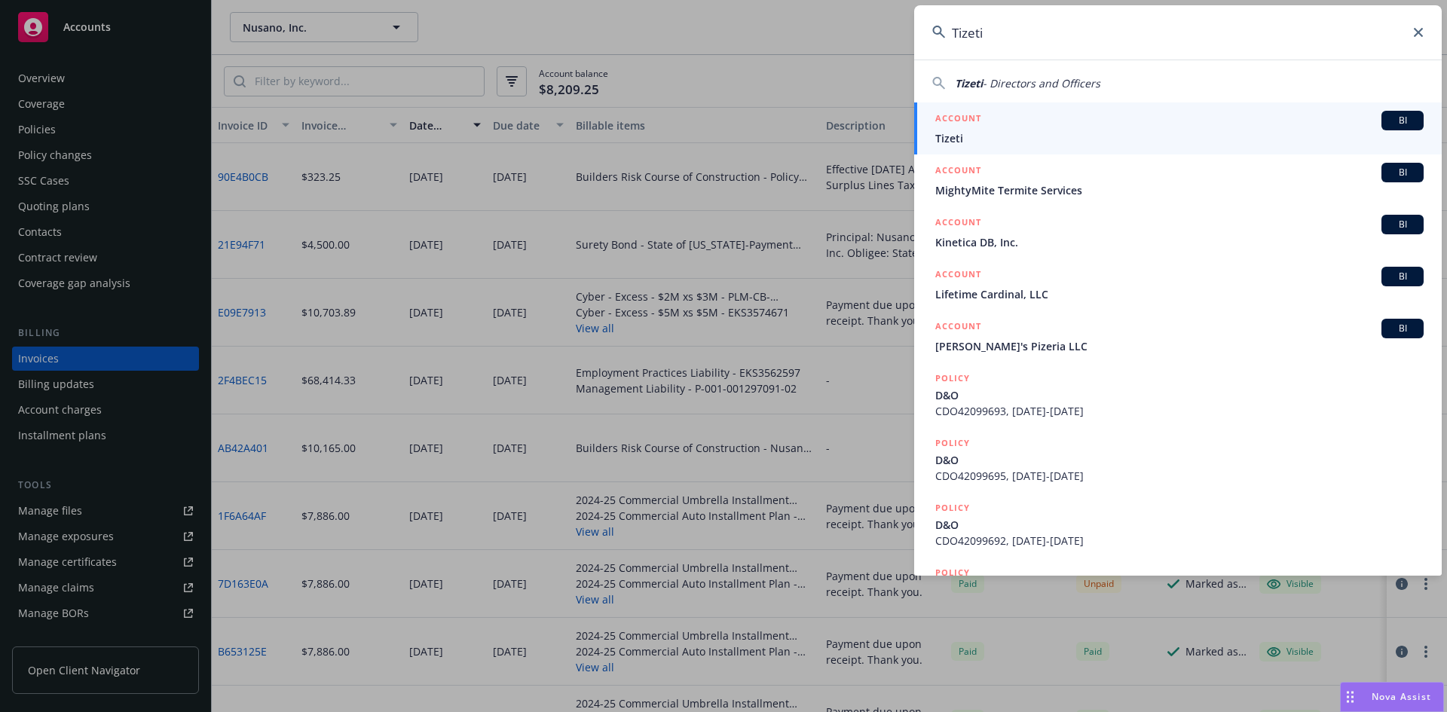
click at [1024, 141] on span "Tizeti" at bounding box center [1179, 138] width 488 height 16
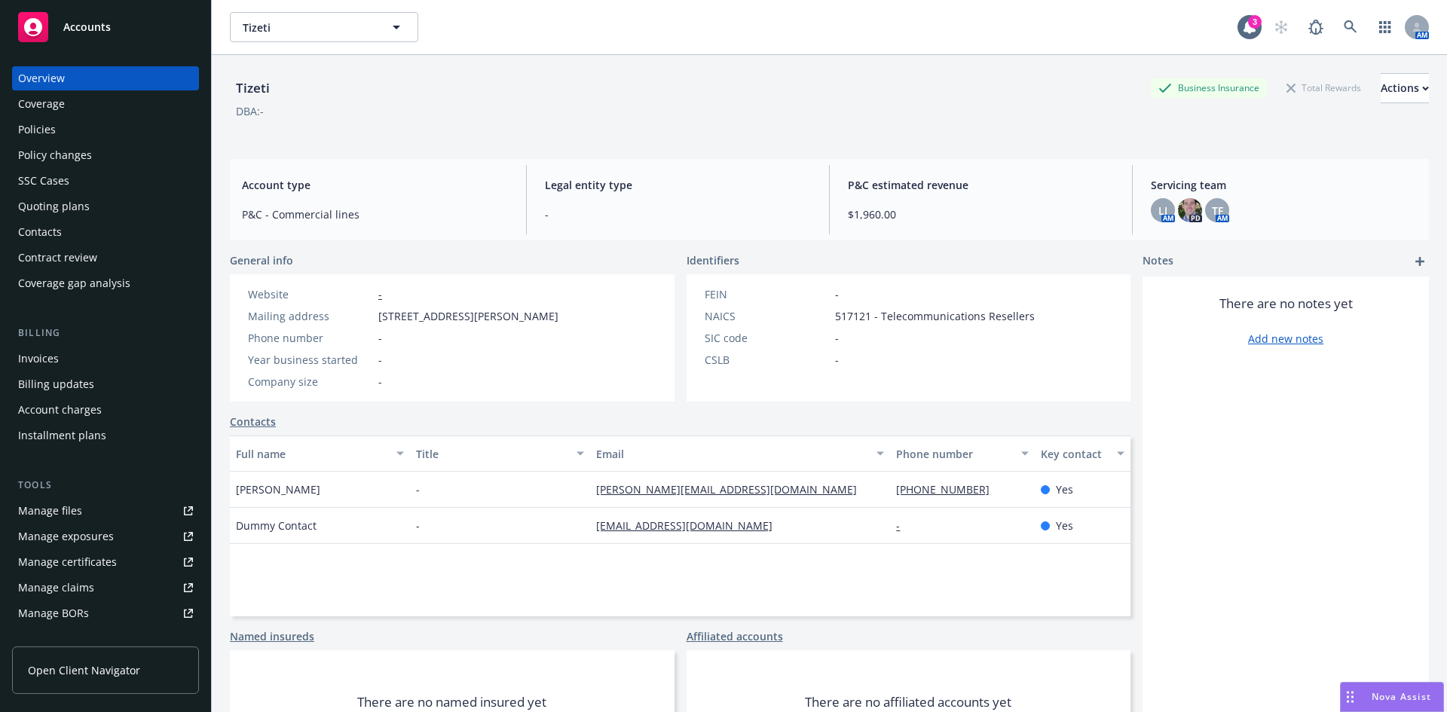
click at [56, 144] on div "Policy changes" at bounding box center [55, 155] width 74 height 24
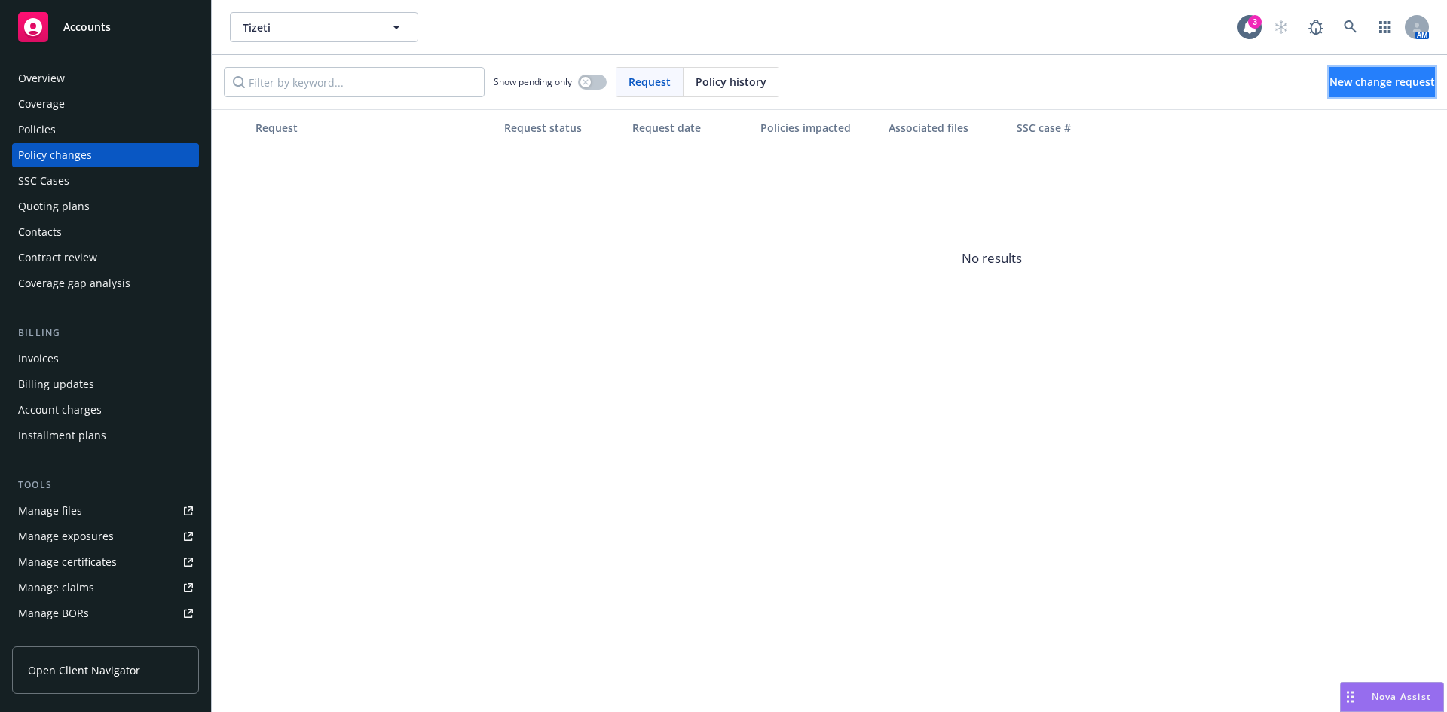
click at [1340, 73] on link "New change request" at bounding box center [1381, 82] width 105 height 30
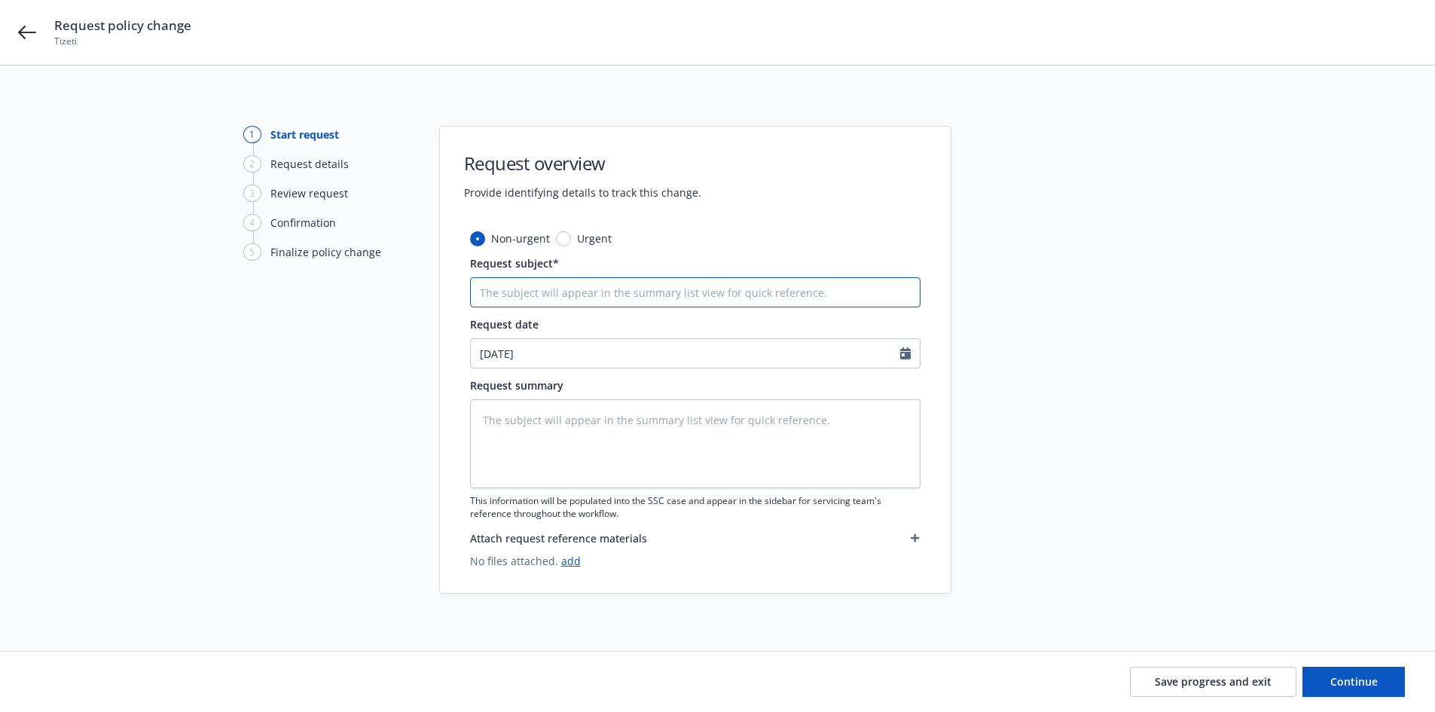
click at [521, 294] on input "Request subject*" at bounding box center [695, 292] width 451 height 30
click at [518, 305] on input "Request subject*" at bounding box center [695, 292] width 451 height 30
click at [650, 301] on input "D&O Cancellation eff 2/13/25" at bounding box center [695, 292] width 451 height 30
click at [590, 294] on input "D&O Cancellation eff 7/22/25" at bounding box center [695, 292] width 451 height 30
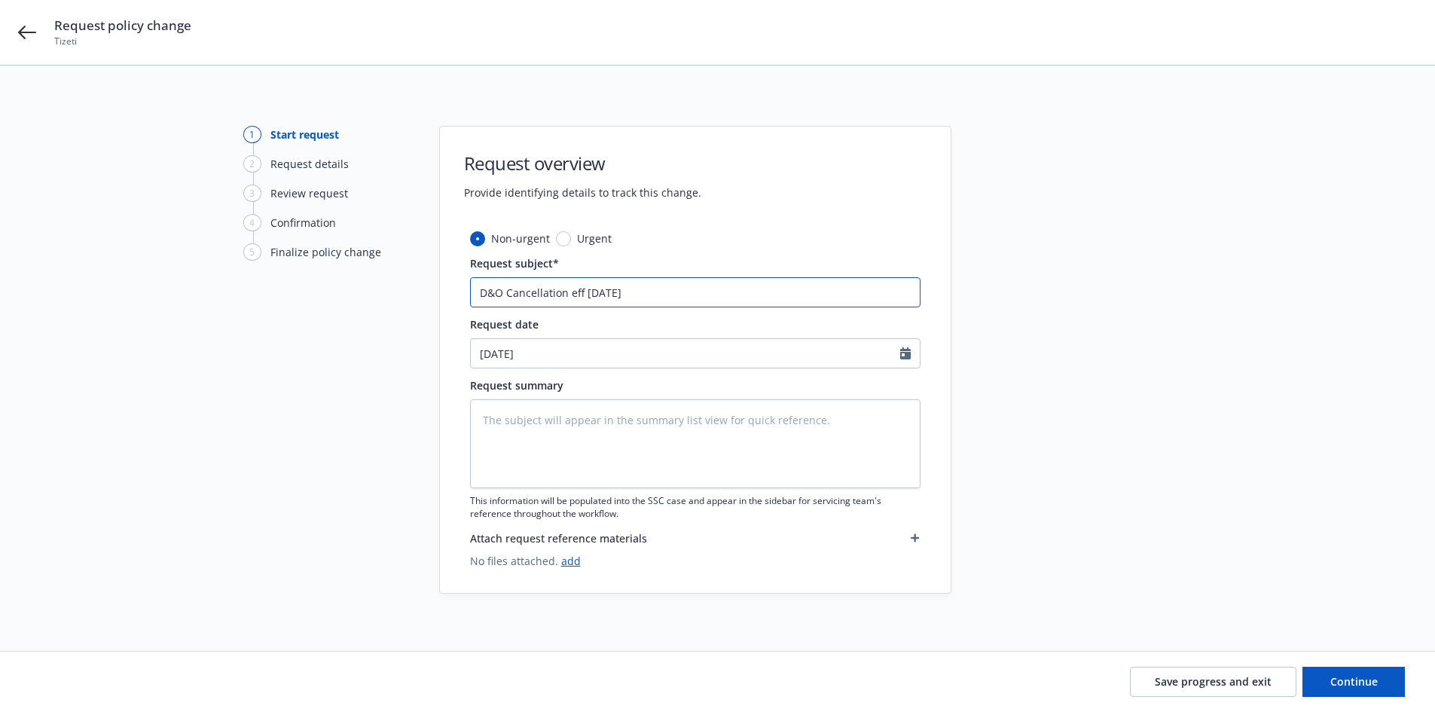
click at [590, 294] on input "D&O Cancellation eff 7/22/25" at bounding box center [695, 292] width 451 height 30
click at [573, 439] on textarea at bounding box center [695, 443] width 451 height 89
paste textarea "D&O Cancellation eff 7/22/25"
click at [1359, 681] on span "Continue" at bounding box center [1354, 681] width 47 height 14
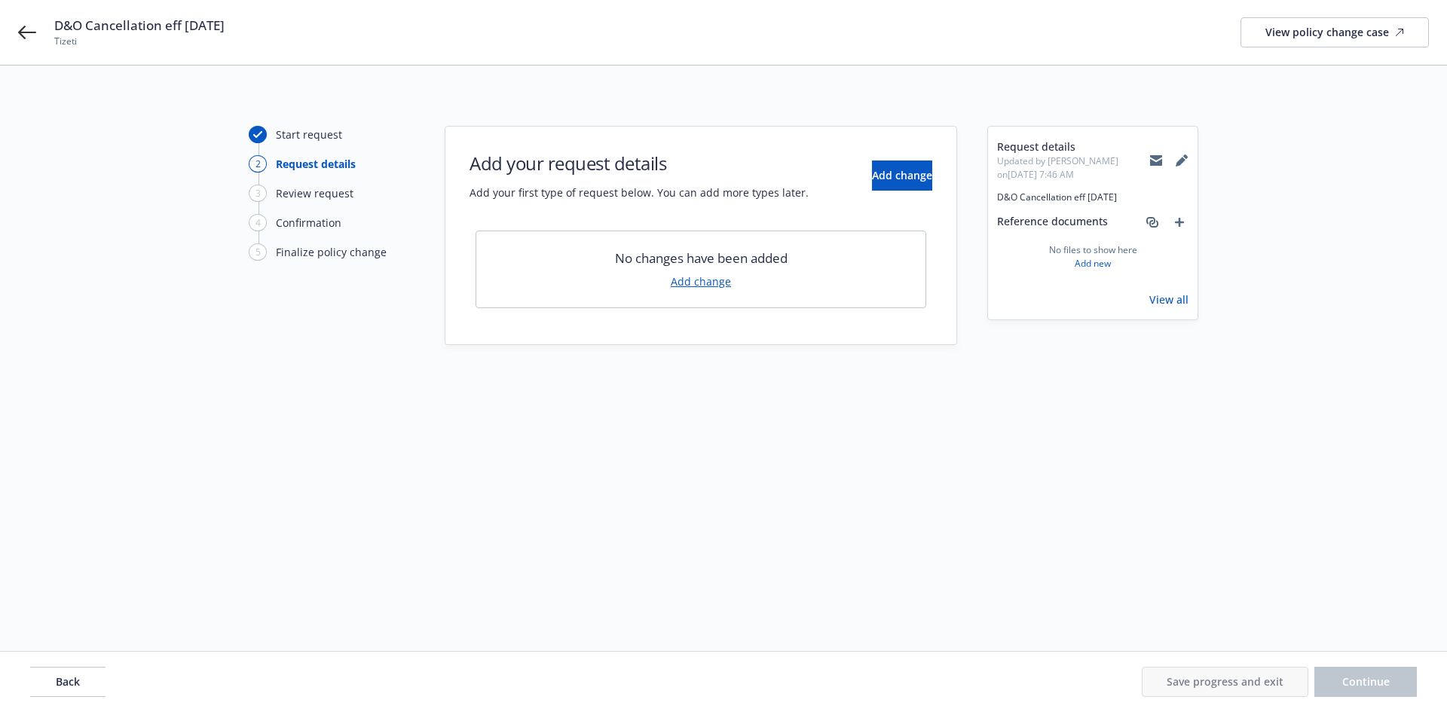
click at [695, 277] on link "Add change" at bounding box center [701, 282] width 60 height 16
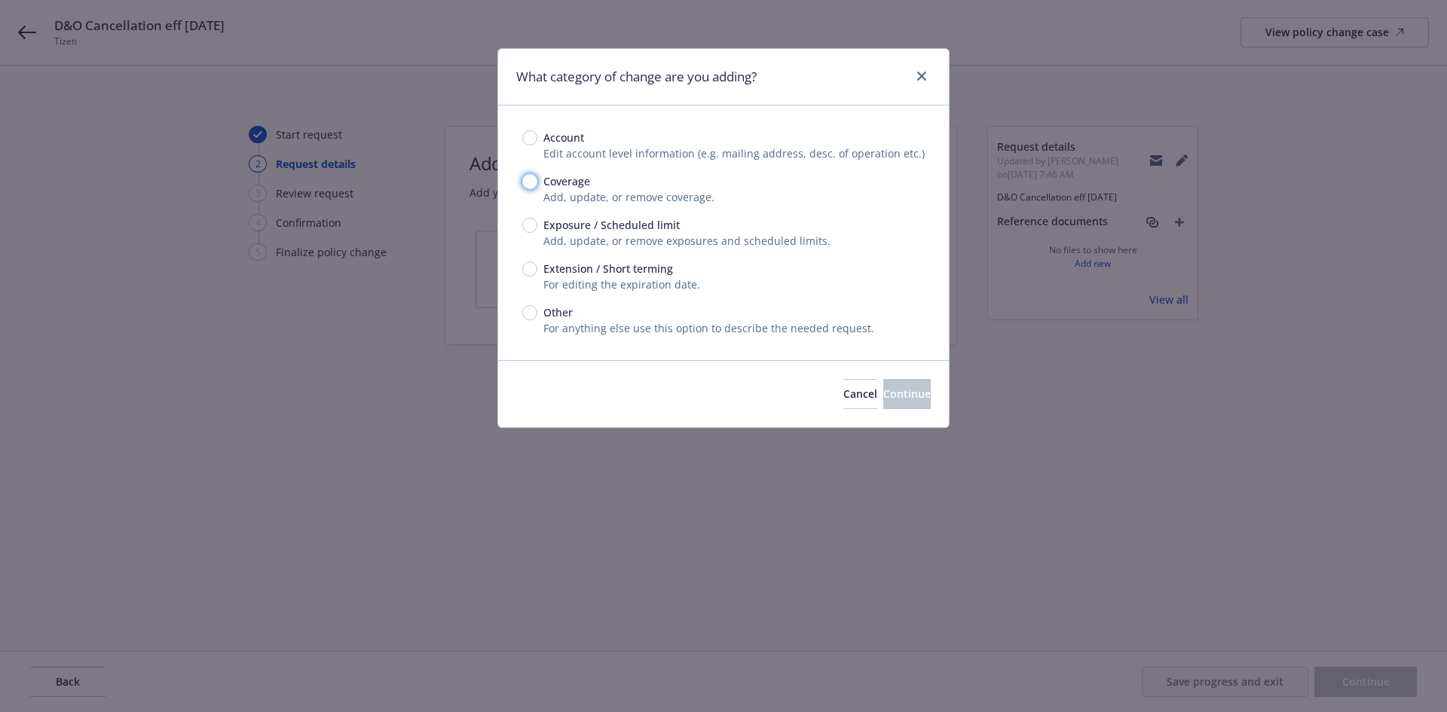
click at [530, 178] on input "Coverage" at bounding box center [529, 181] width 15 height 15
click at [883, 404] on button "Continue" at bounding box center [906, 394] width 47 height 30
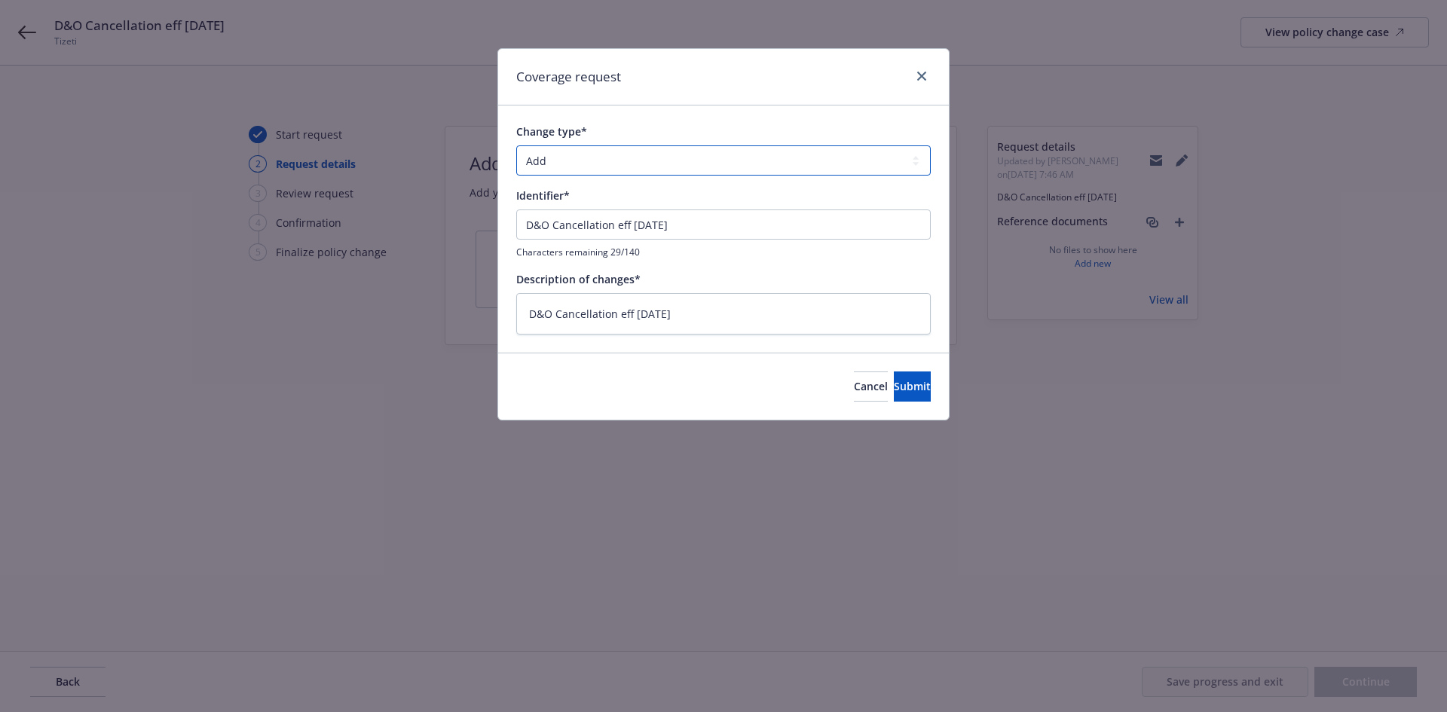
click at [560, 152] on select "Add Audit Change Remove" at bounding box center [723, 160] width 414 height 30
click at [516, 145] on select "Add Audit Change Remove" at bounding box center [723, 160] width 414 height 30
click at [894, 381] on span "Submit" at bounding box center [912, 386] width 37 height 14
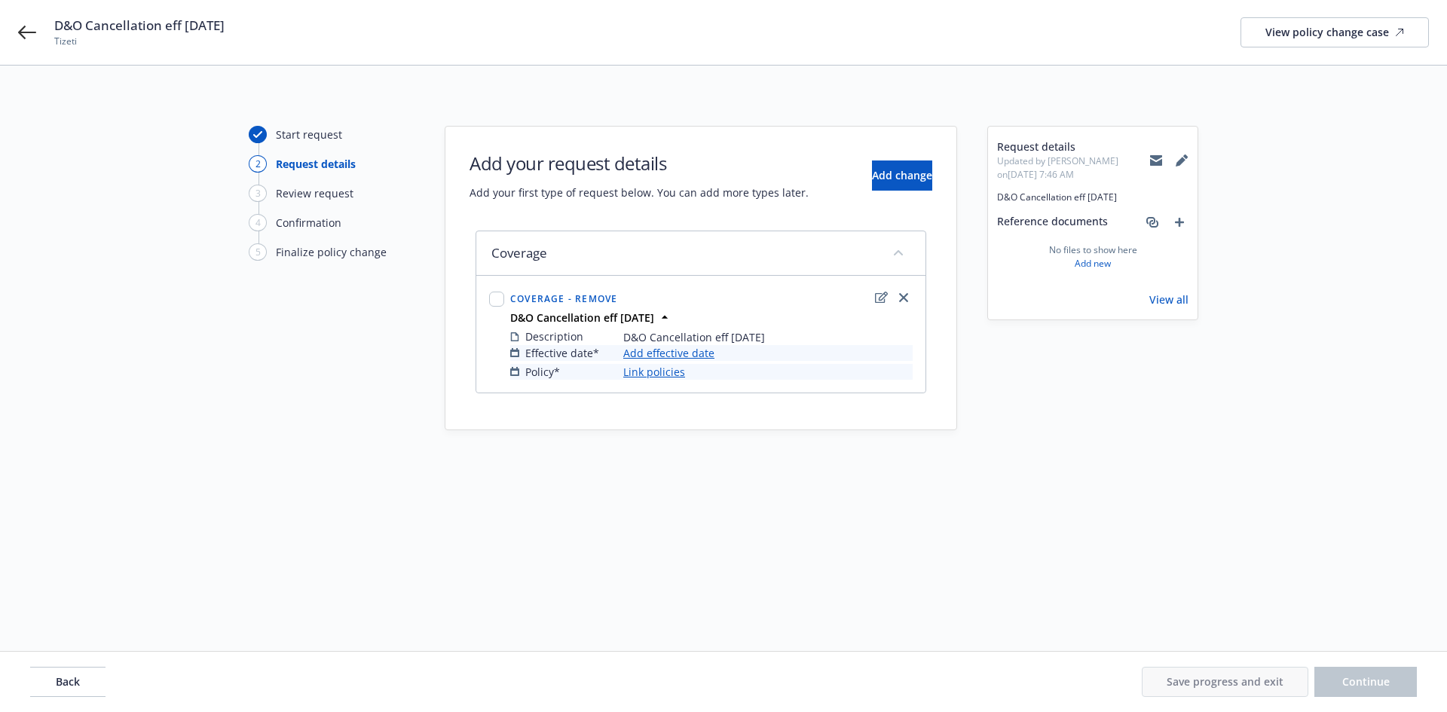
click at [686, 358] on link "Add effective date" at bounding box center [668, 353] width 91 height 16
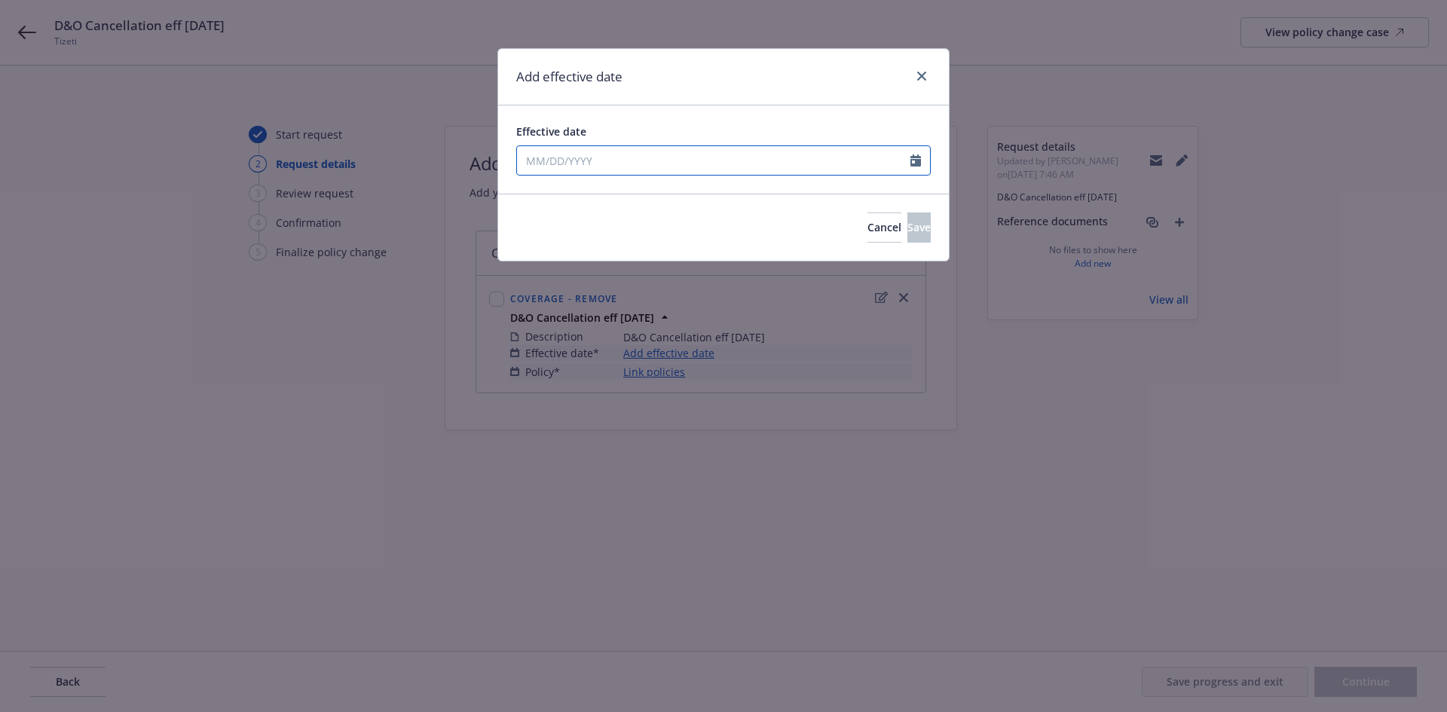
click at [610, 163] on input "Effective date" at bounding box center [713, 160] width 393 height 29
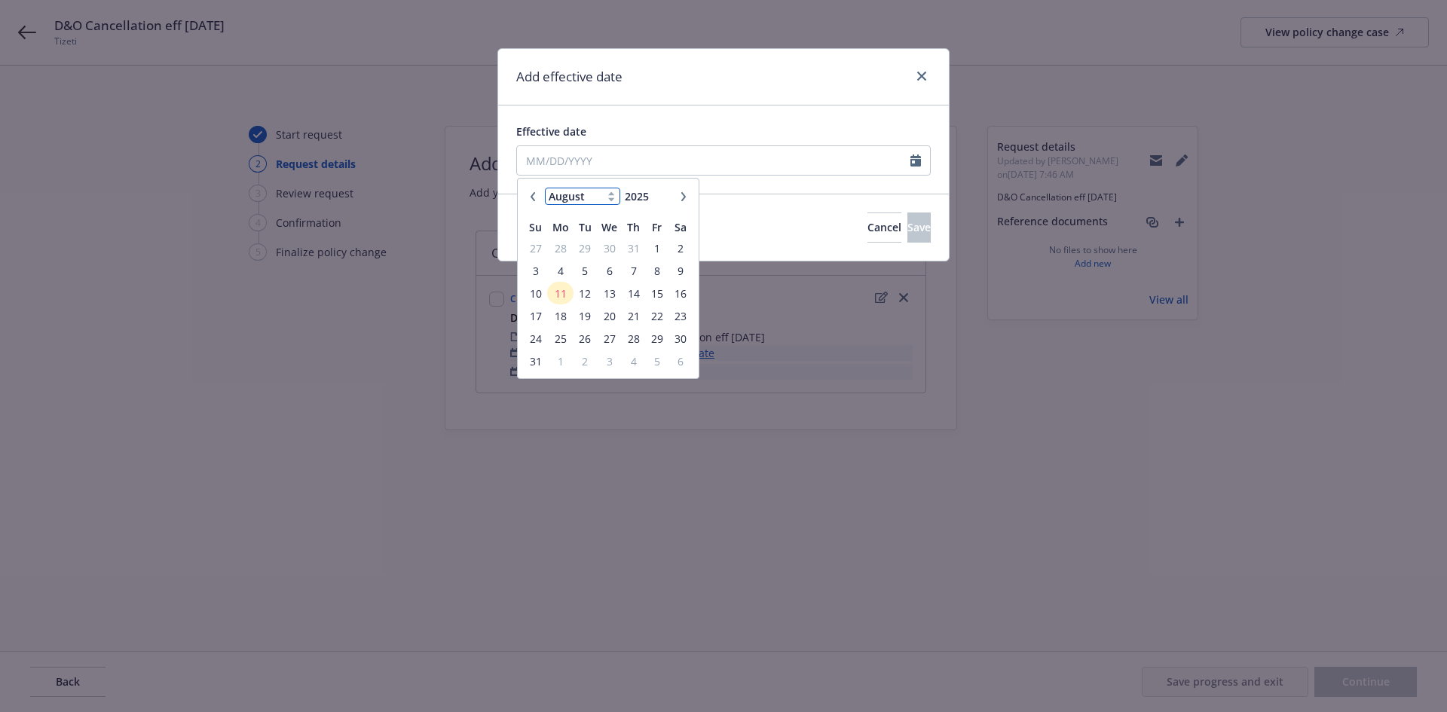
click at [579, 194] on select "January February March April May June July August September October November De…" at bounding box center [582, 196] width 75 height 17
click at [545, 188] on select "January February March April May June July August September October November De…" at bounding box center [582, 196] width 75 height 17
click at [587, 315] on span "22" at bounding box center [585, 316] width 20 height 19
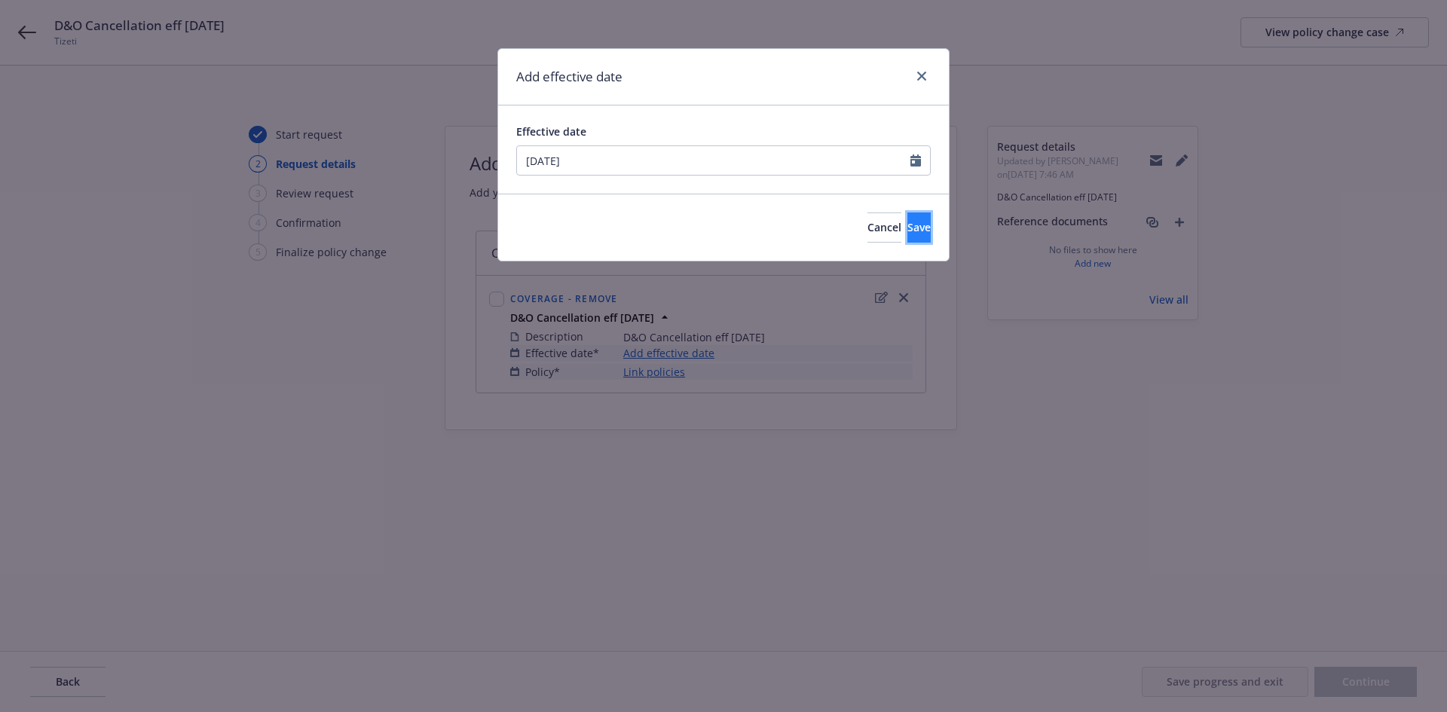
click at [907, 222] on span "Save" at bounding box center [918, 227] width 23 height 14
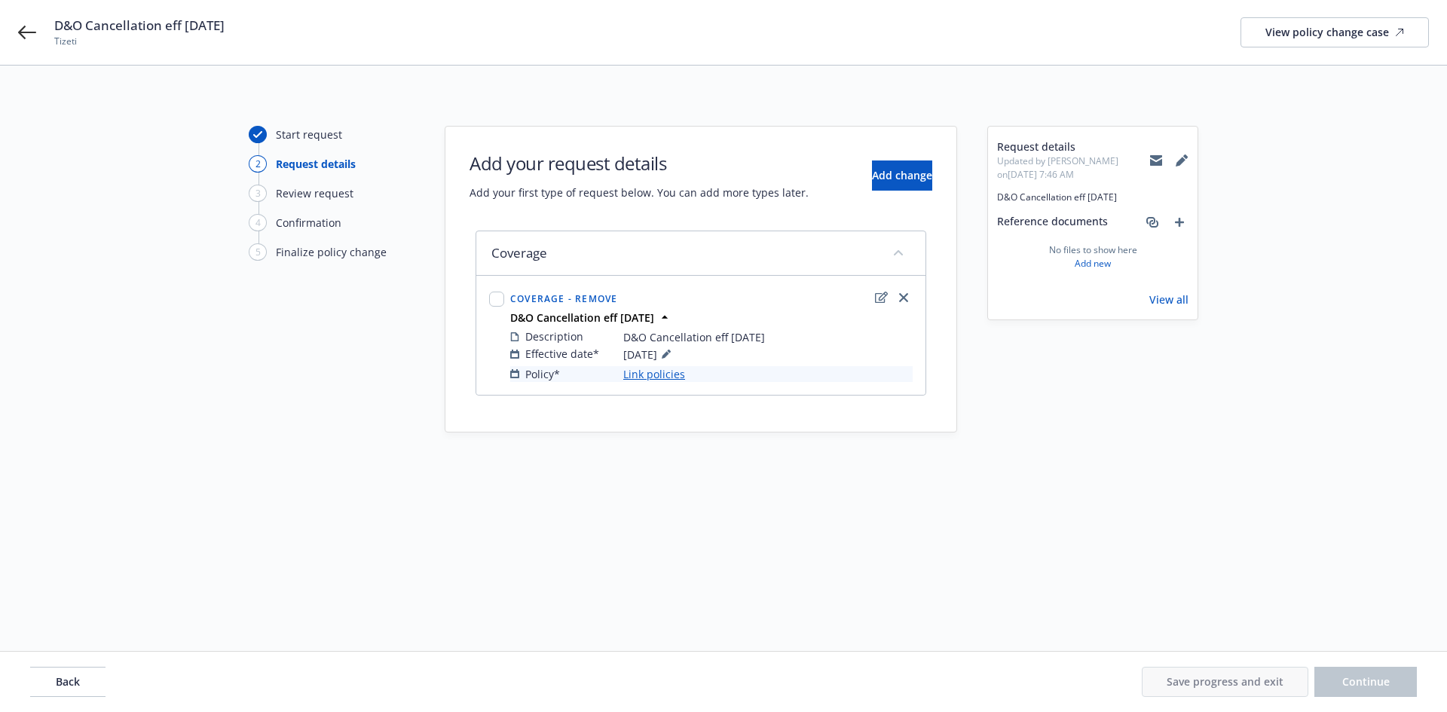
click at [661, 378] on link "Link policies" at bounding box center [654, 374] width 62 height 16
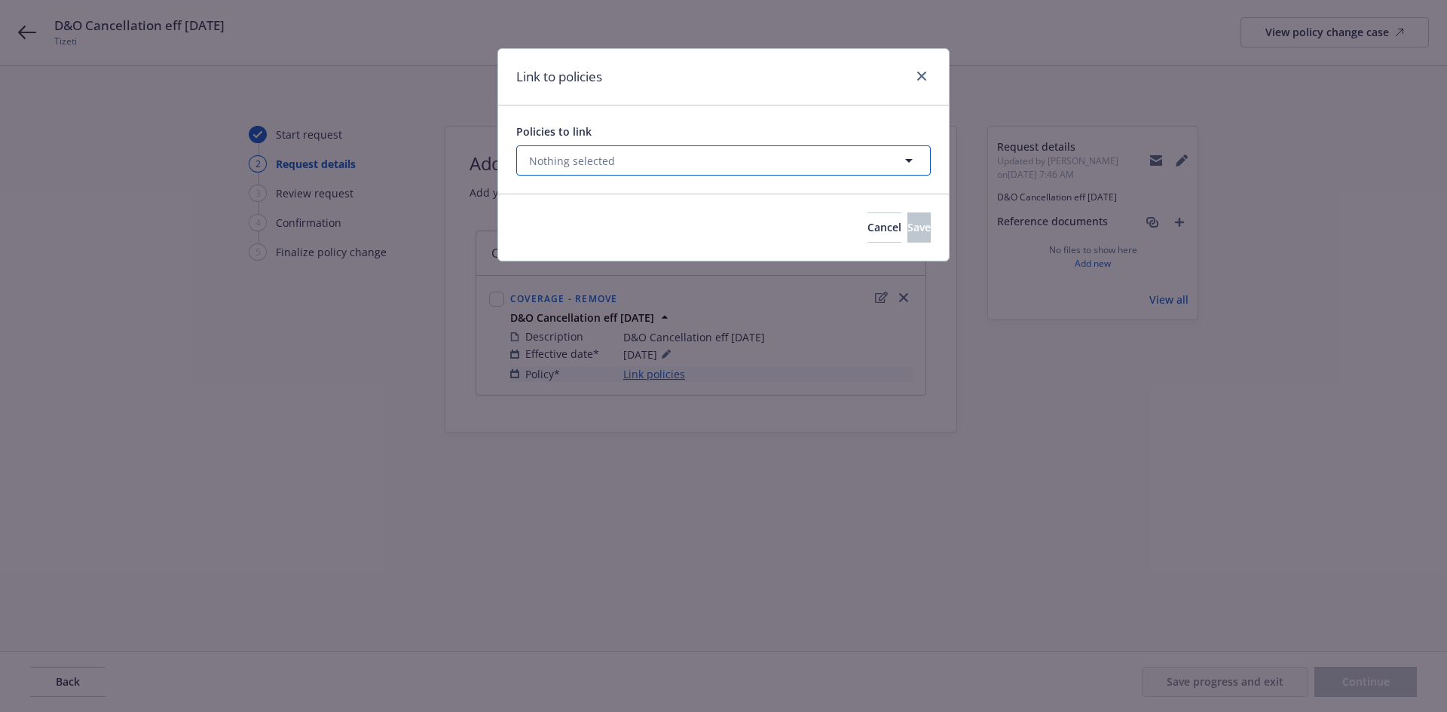
click at [628, 161] on button "Nothing selected" at bounding box center [723, 160] width 414 height 30
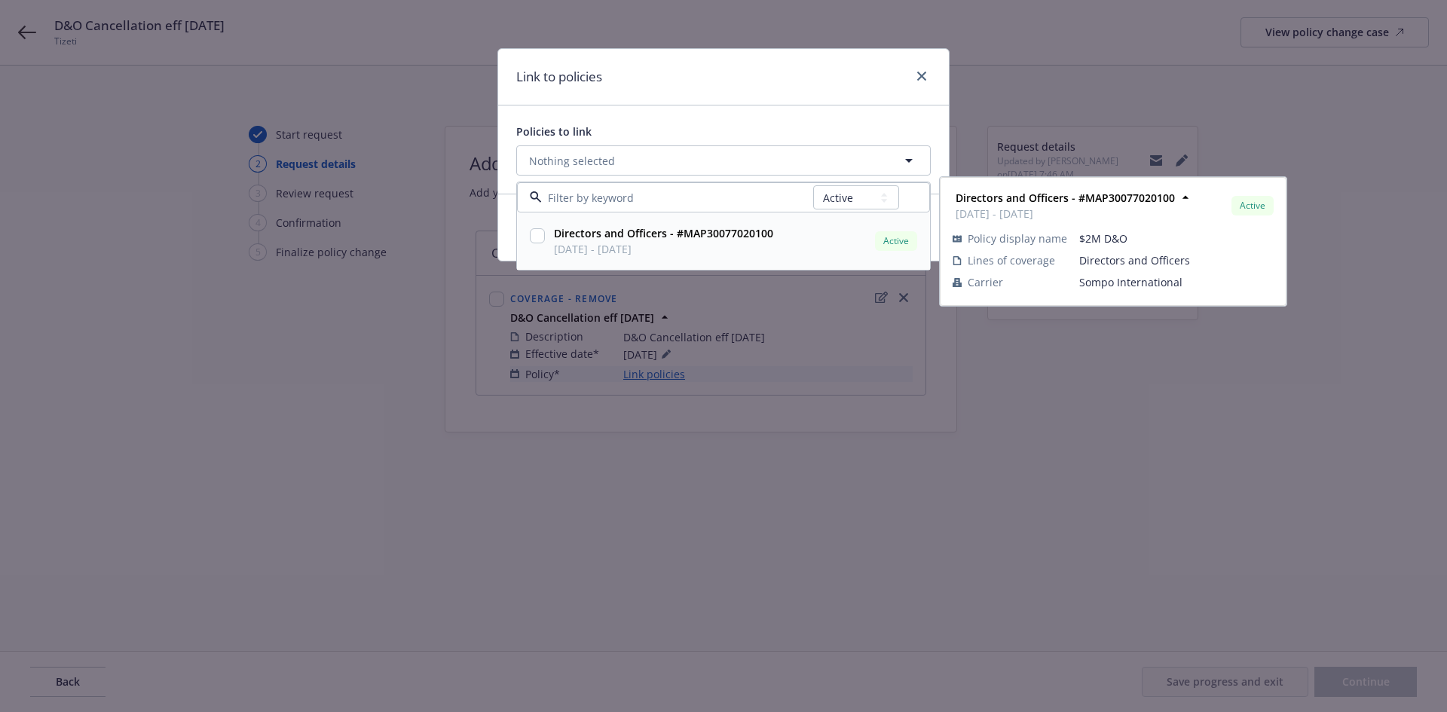
click at [534, 234] on input "checkbox" at bounding box center [537, 235] width 15 height 15
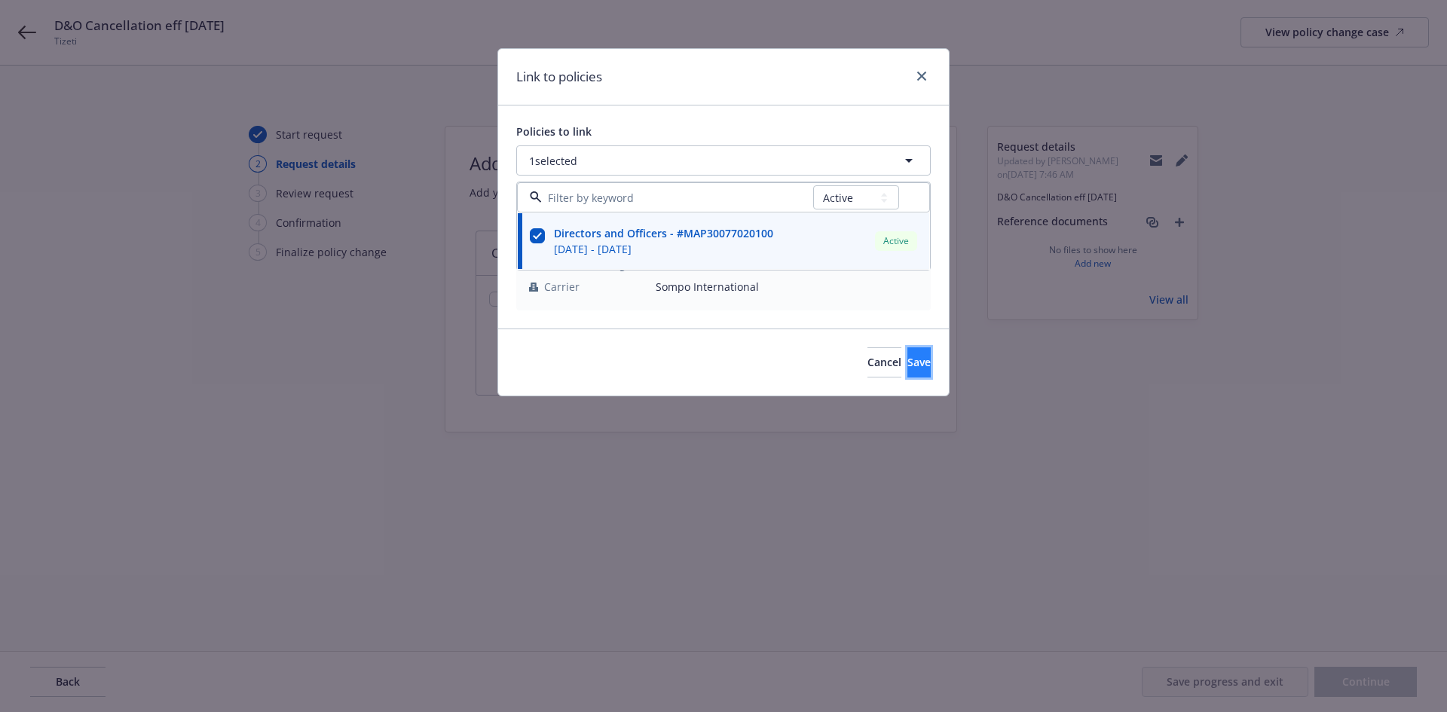
click at [907, 371] on button "Save" at bounding box center [918, 362] width 23 height 30
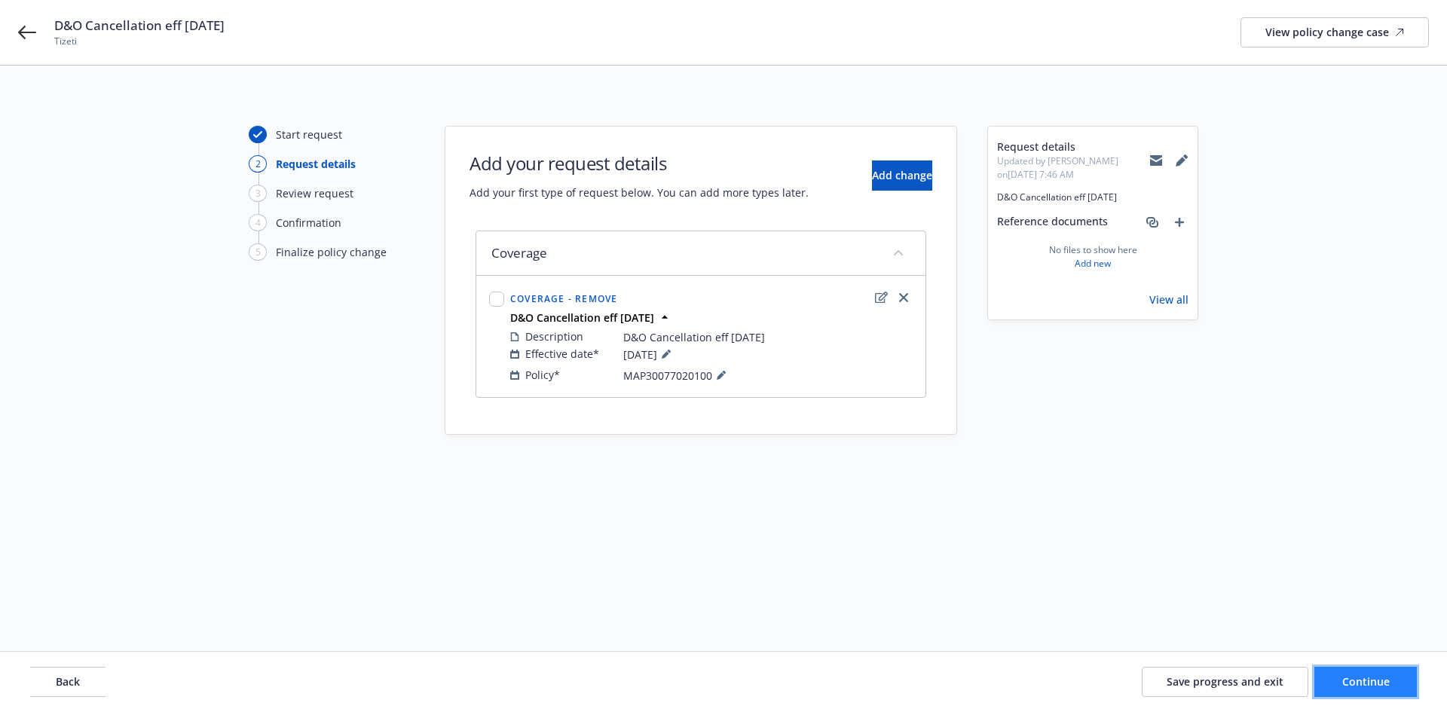
click at [1361, 677] on span "Continue" at bounding box center [1365, 681] width 47 height 14
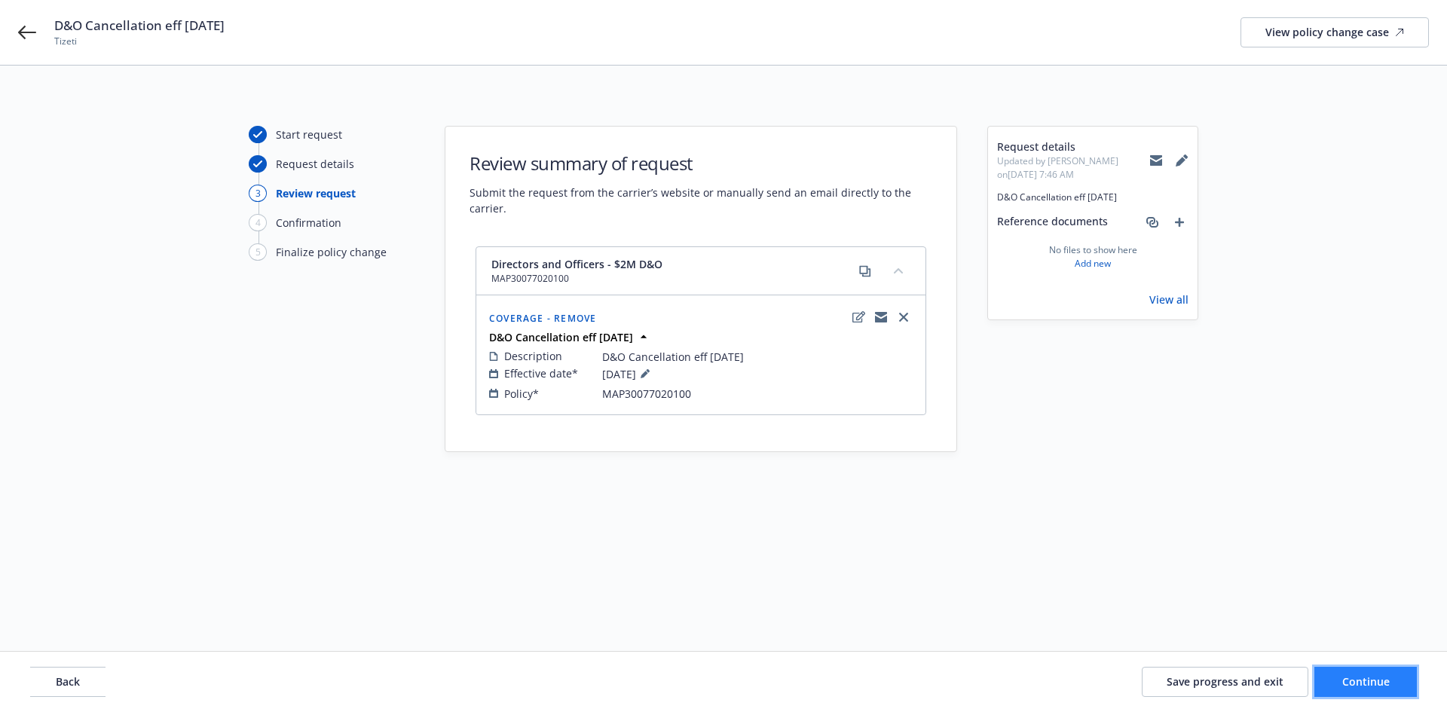
click at [1368, 688] on span "Continue" at bounding box center [1365, 681] width 47 height 14
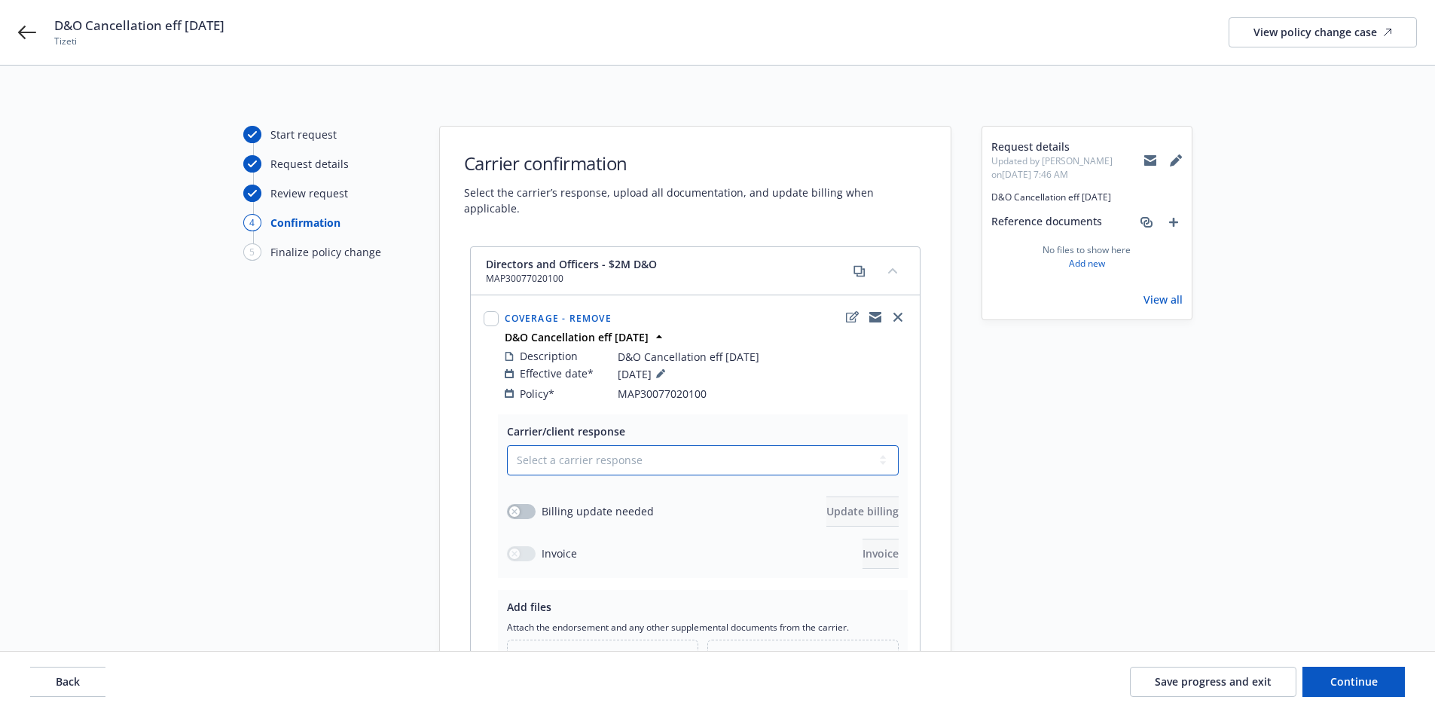
click at [627, 452] on select "Select a carrier response Accepted Accepted with revision No endorsement needed…" at bounding box center [703, 460] width 392 height 30
click at [507, 445] on select "Select a carrier response Accepted Accepted with revision No endorsement needed…" at bounding box center [703, 460] width 392 height 30
click at [517, 506] on div "button" at bounding box center [514, 511] width 11 height 11
click at [847, 497] on button "Update billing" at bounding box center [863, 512] width 72 height 30
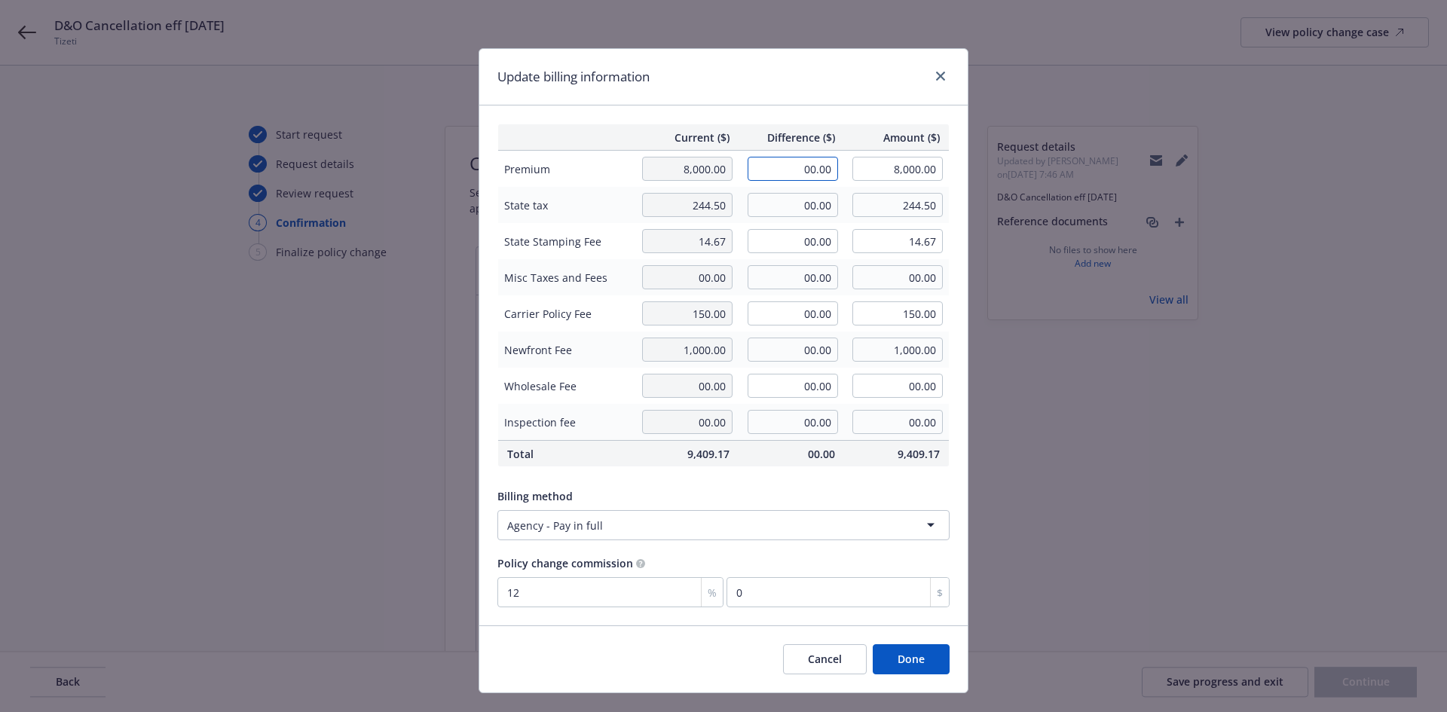
click at [810, 175] on input "00.00" at bounding box center [793, 169] width 90 height 24
click at [794, 209] on input "00.00" at bounding box center [793, 205] width 90 height 24
click at [812, 246] on input "00.00" at bounding box center [793, 241] width 90 height 24
click at [904, 666] on button "Done" at bounding box center [911, 659] width 77 height 30
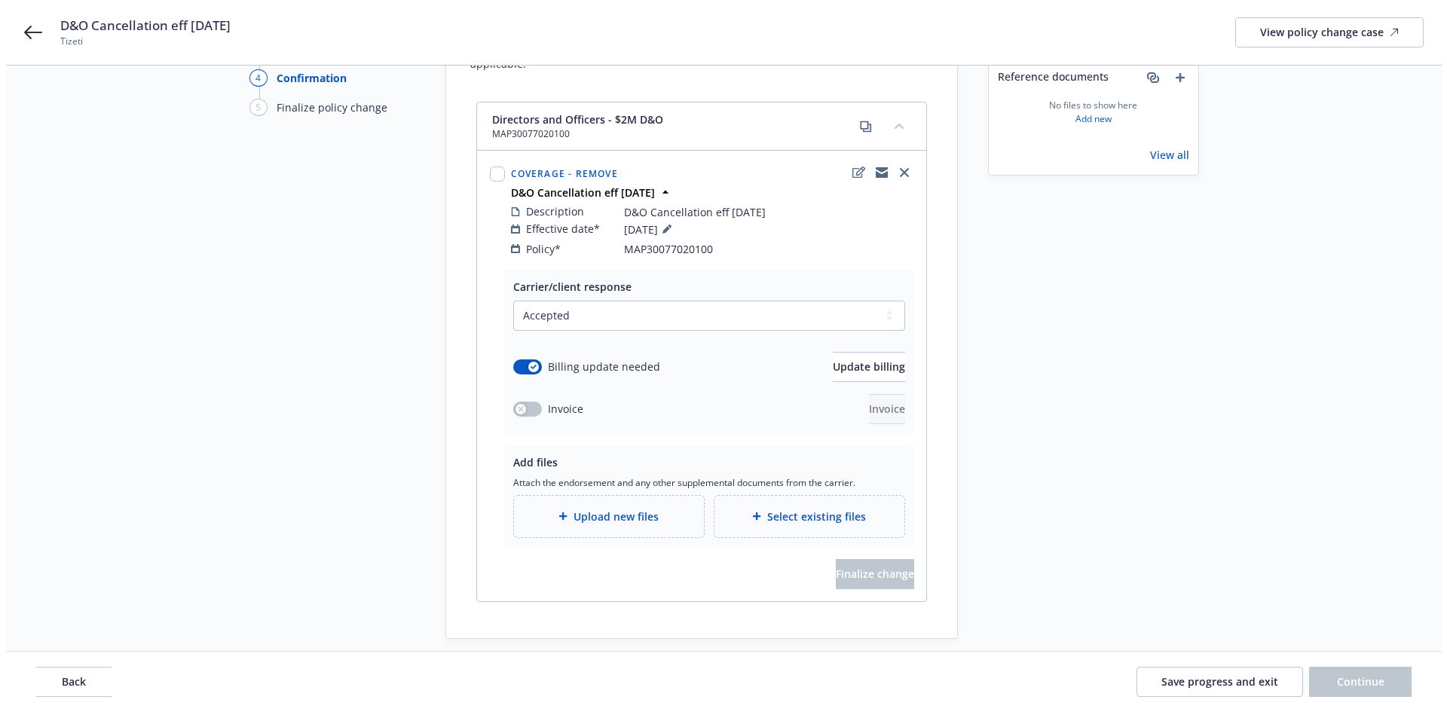
scroll to position [177, 0]
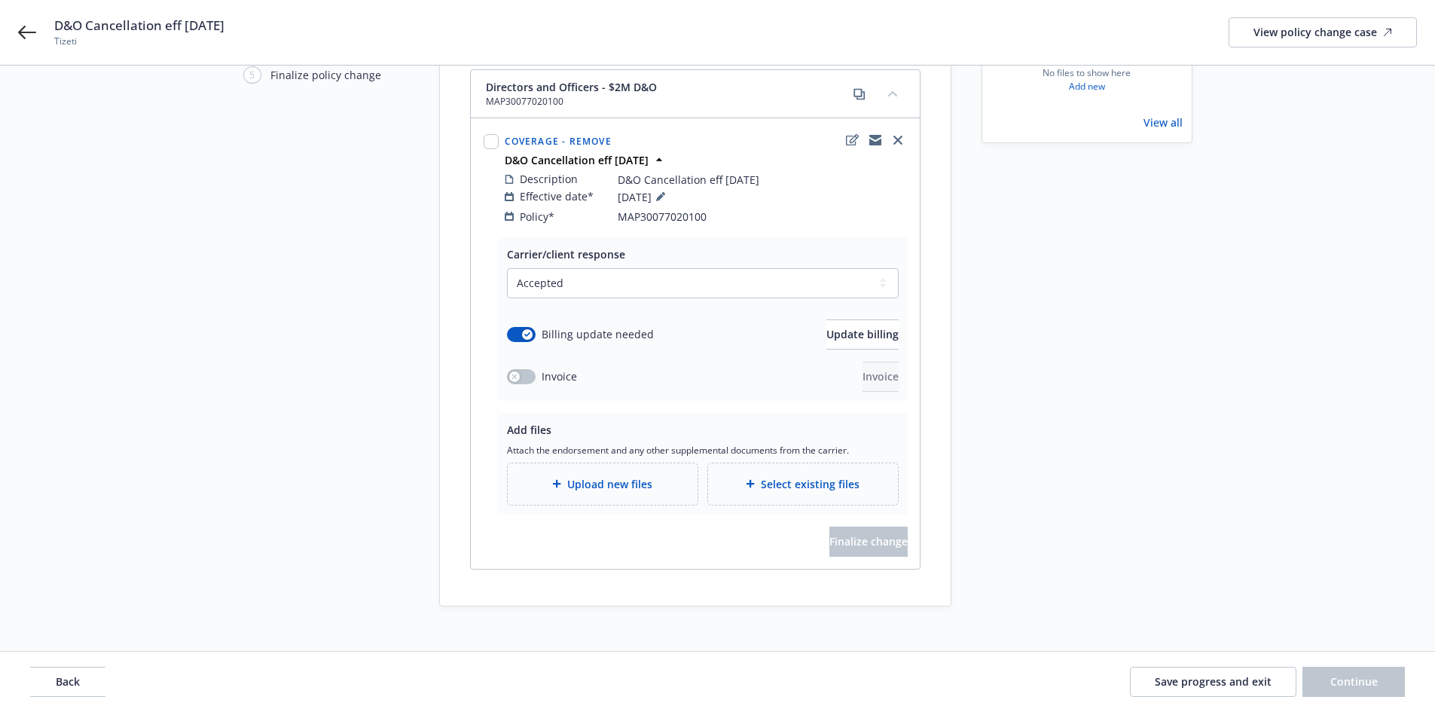
click at [618, 480] on div "Upload new files" at bounding box center [603, 483] width 190 height 41
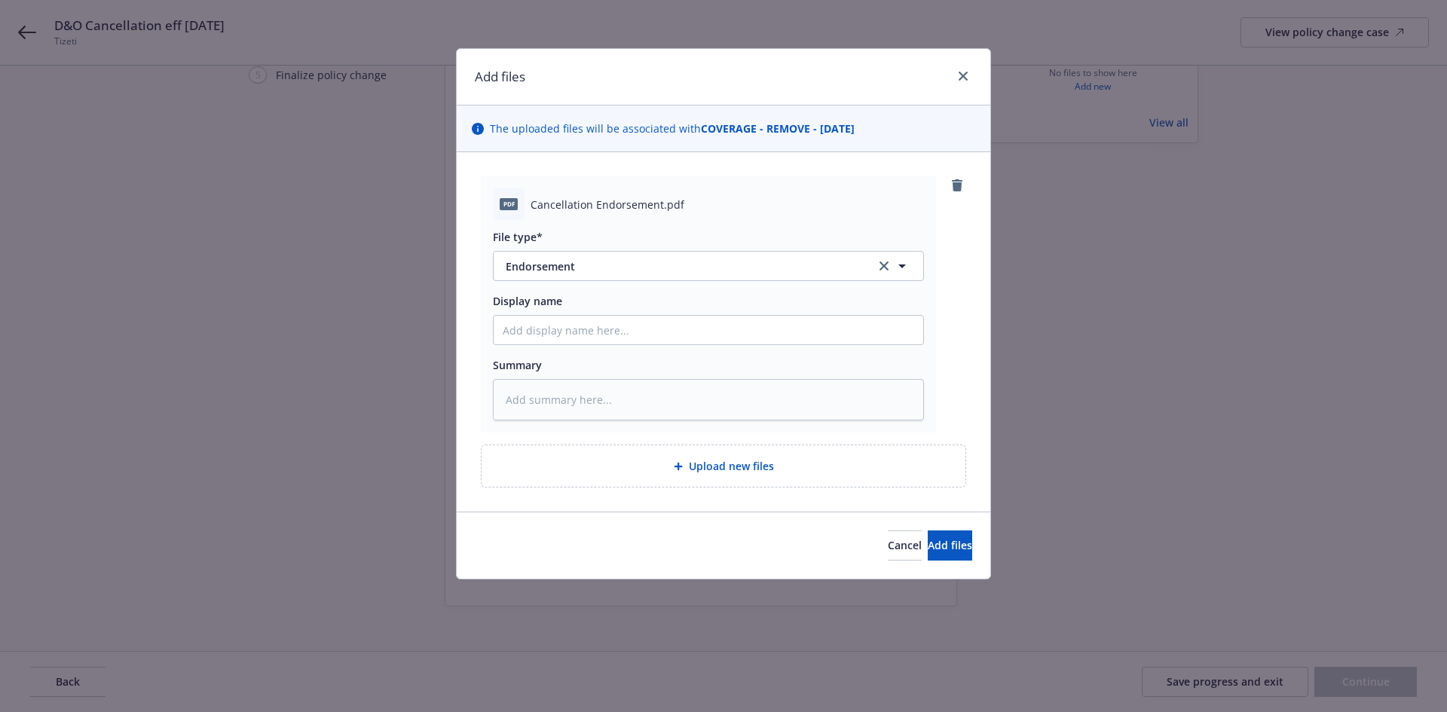
click at [523, 350] on div "File type* Endorsement Endorsement Display name Summary" at bounding box center [708, 320] width 431 height 200
click at [525, 336] on input "Display name" at bounding box center [709, 330] width 430 height 29
click at [557, 326] on input "Display name" at bounding box center [709, 330] width 430 height 29
paste input "Tizeti Inc"
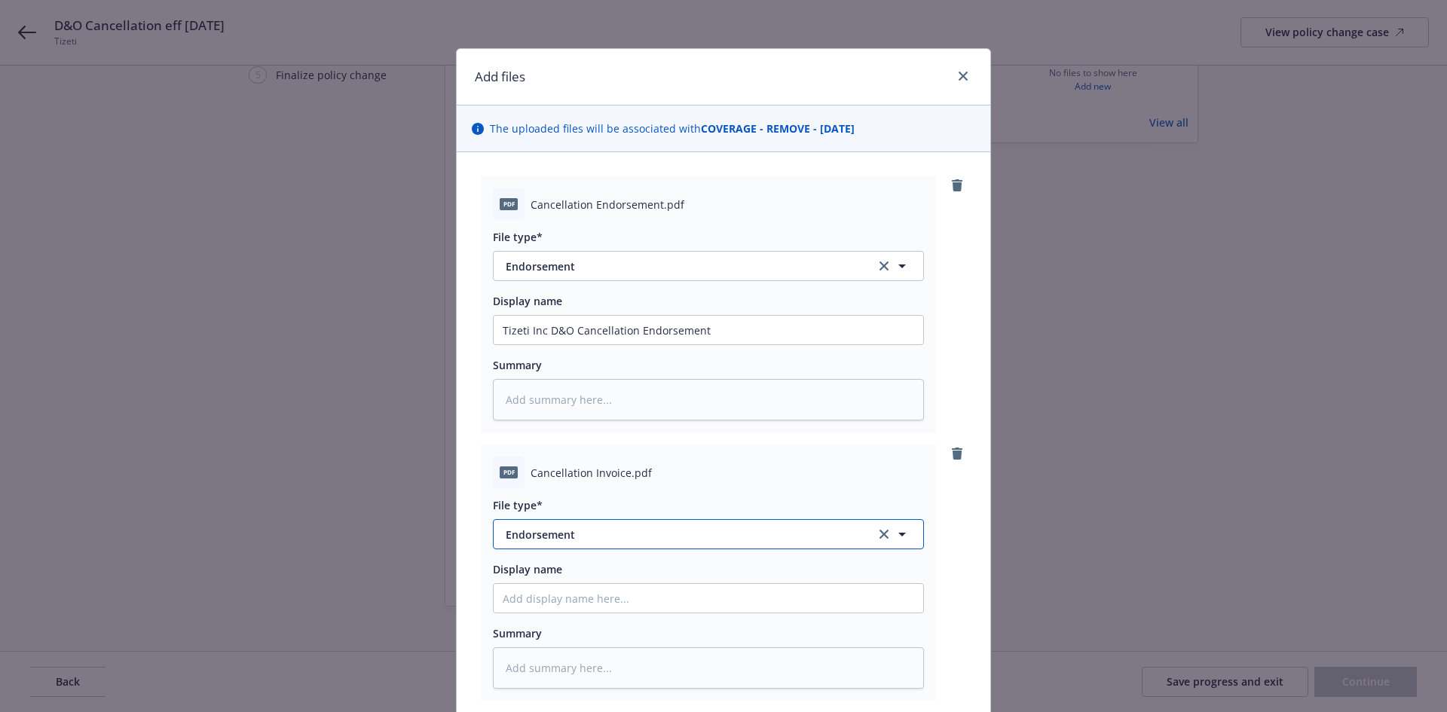
click at [562, 538] on span "Endorsement" at bounding box center [680, 535] width 349 height 16
click at [593, 495] on span "Invoice - Third Party" at bounding box center [561, 493] width 104 height 16
click at [546, 344] on input "Display name" at bounding box center [709, 330] width 430 height 29
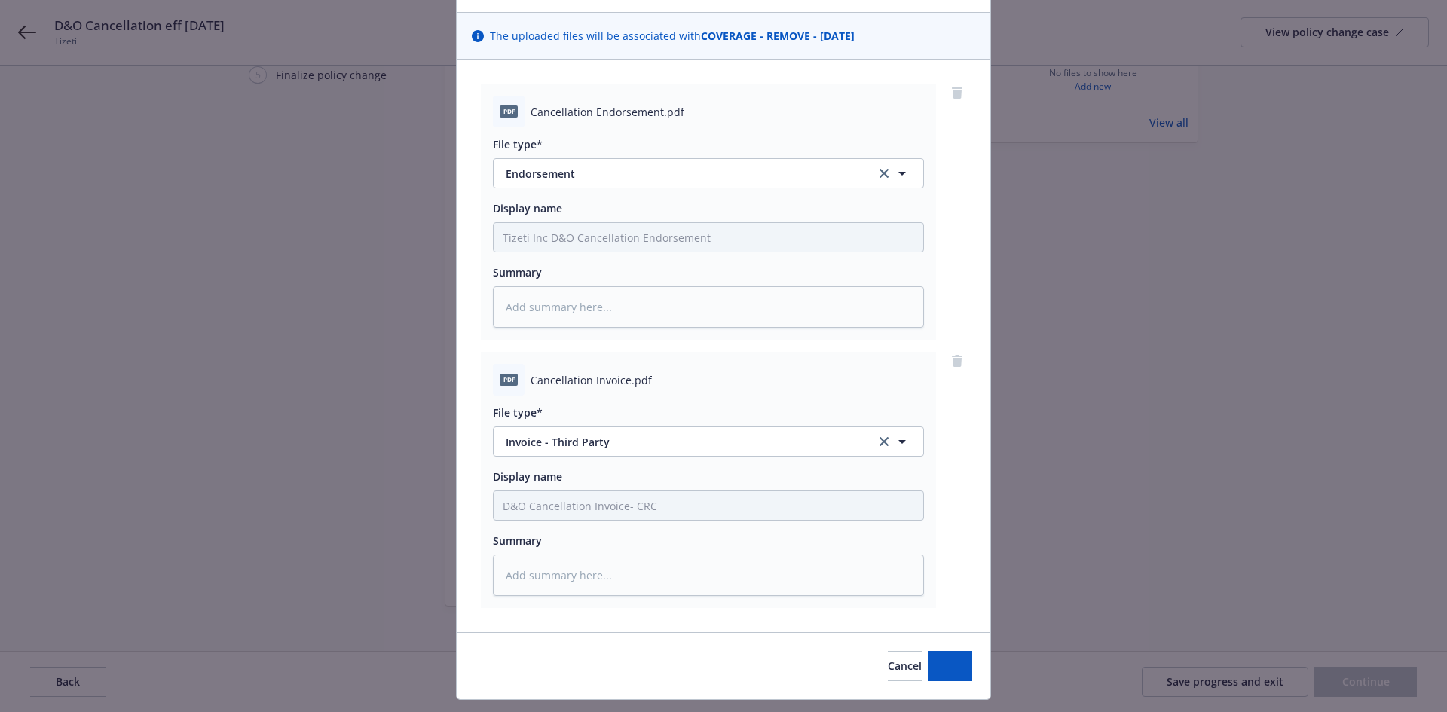
scroll to position [129, 0]
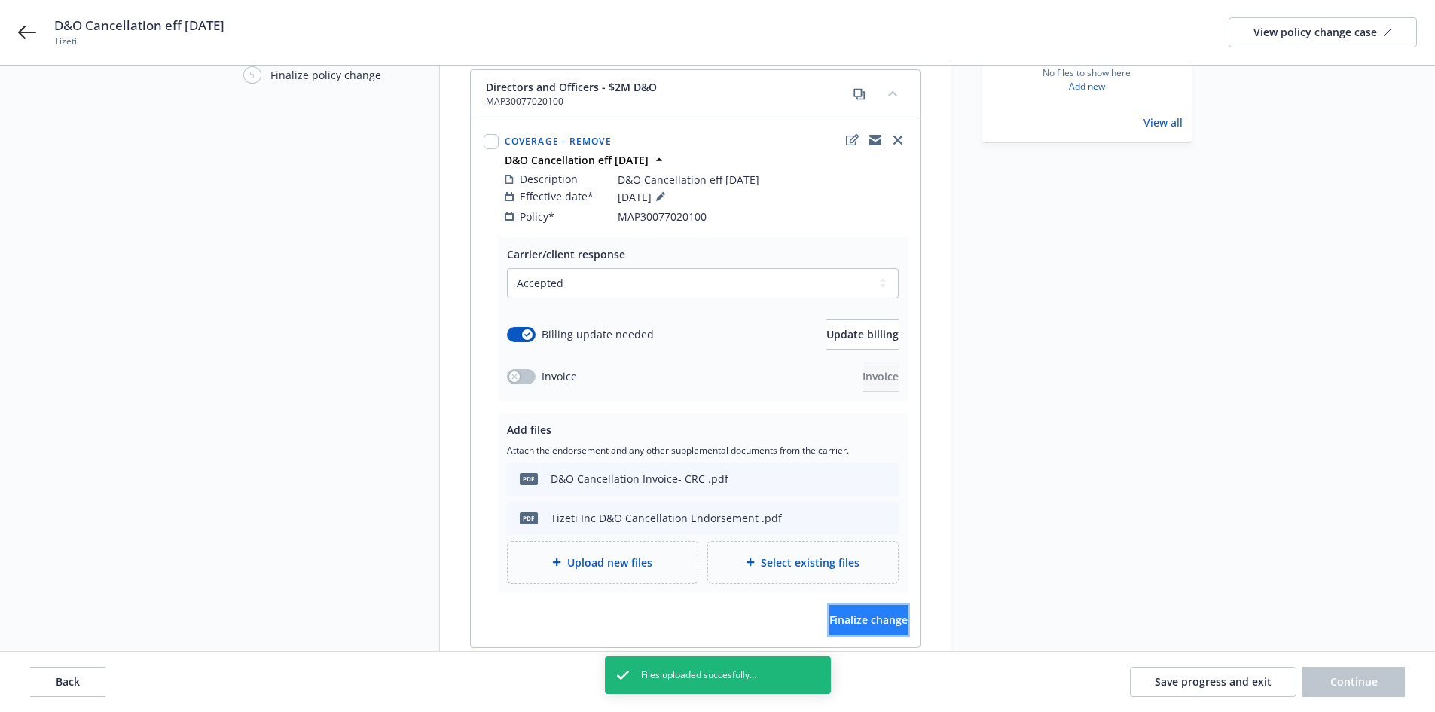
click at [843, 613] on span "Finalize change" at bounding box center [869, 620] width 78 height 14
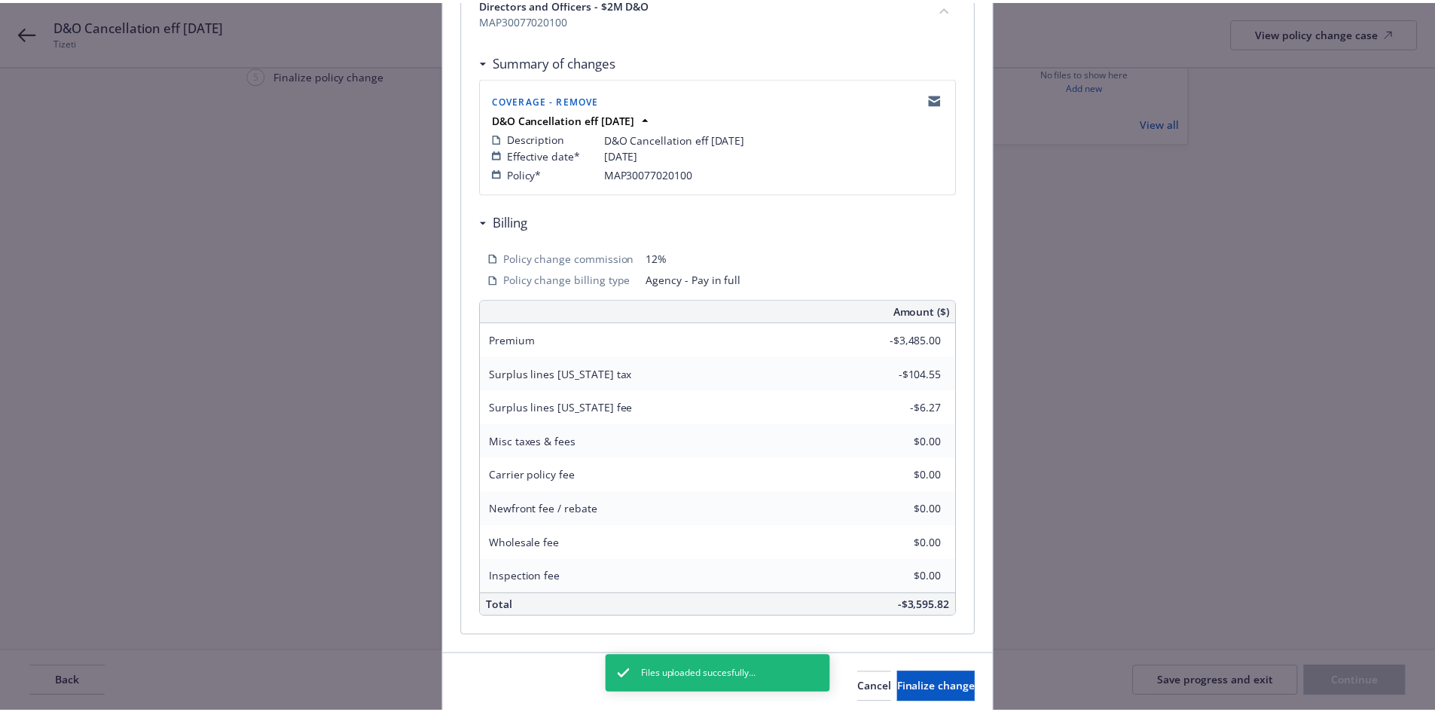
scroll to position [307, 0]
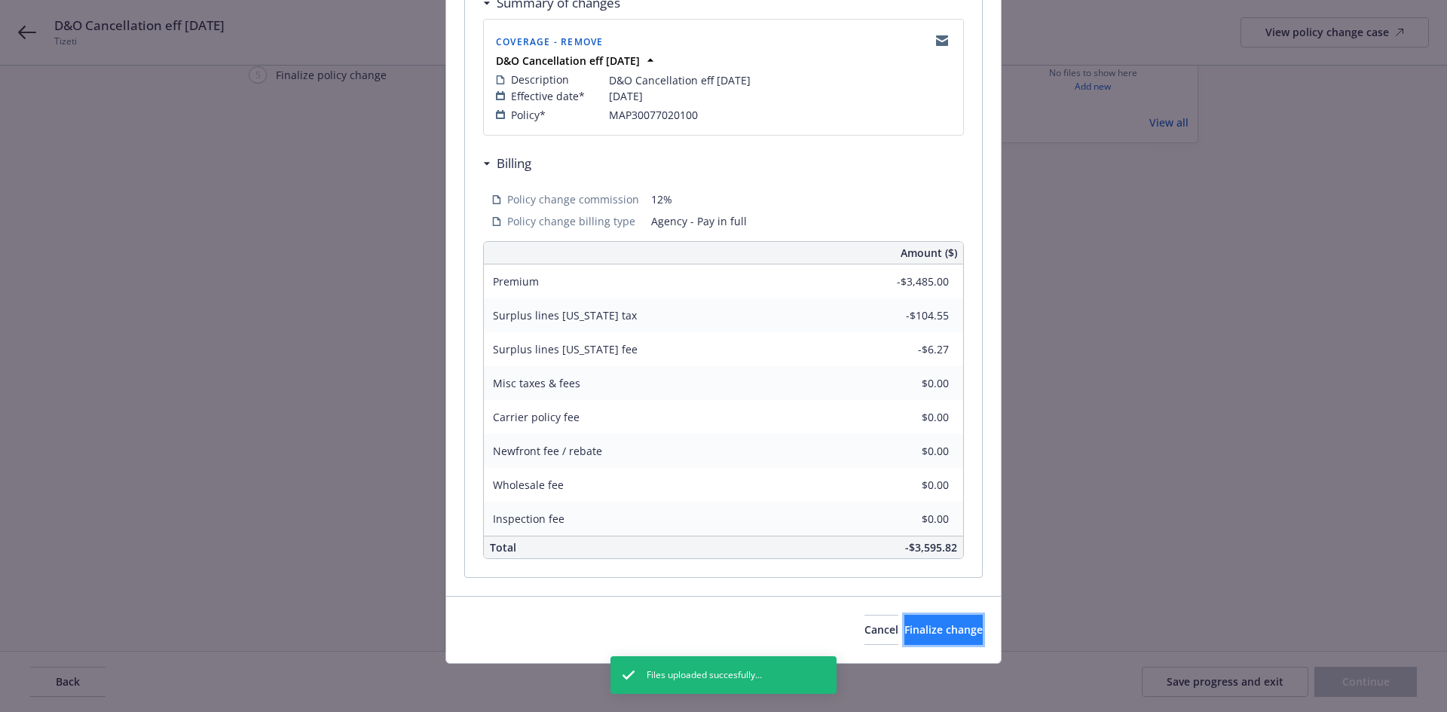
click at [908, 632] on span "Finalize change" at bounding box center [943, 629] width 78 height 14
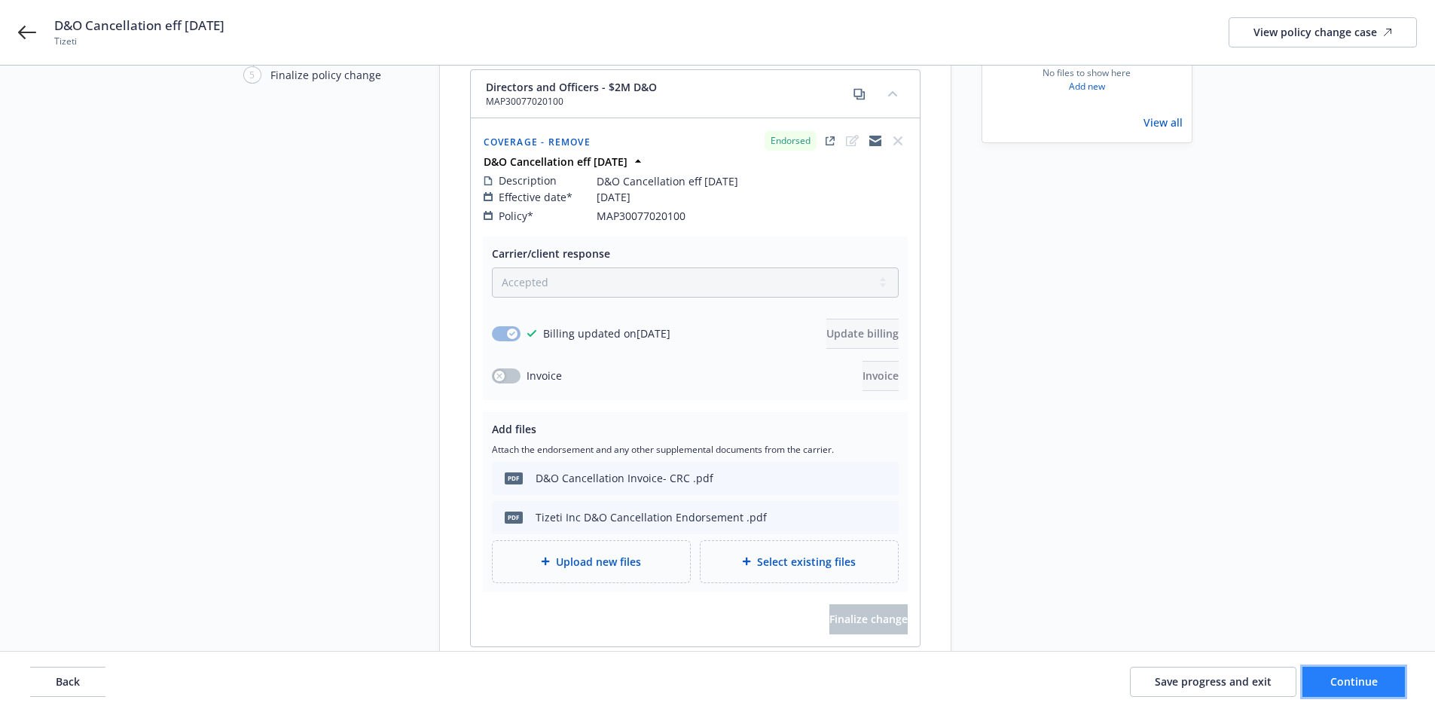
click at [1371, 687] on span "Continue" at bounding box center [1354, 681] width 47 height 14
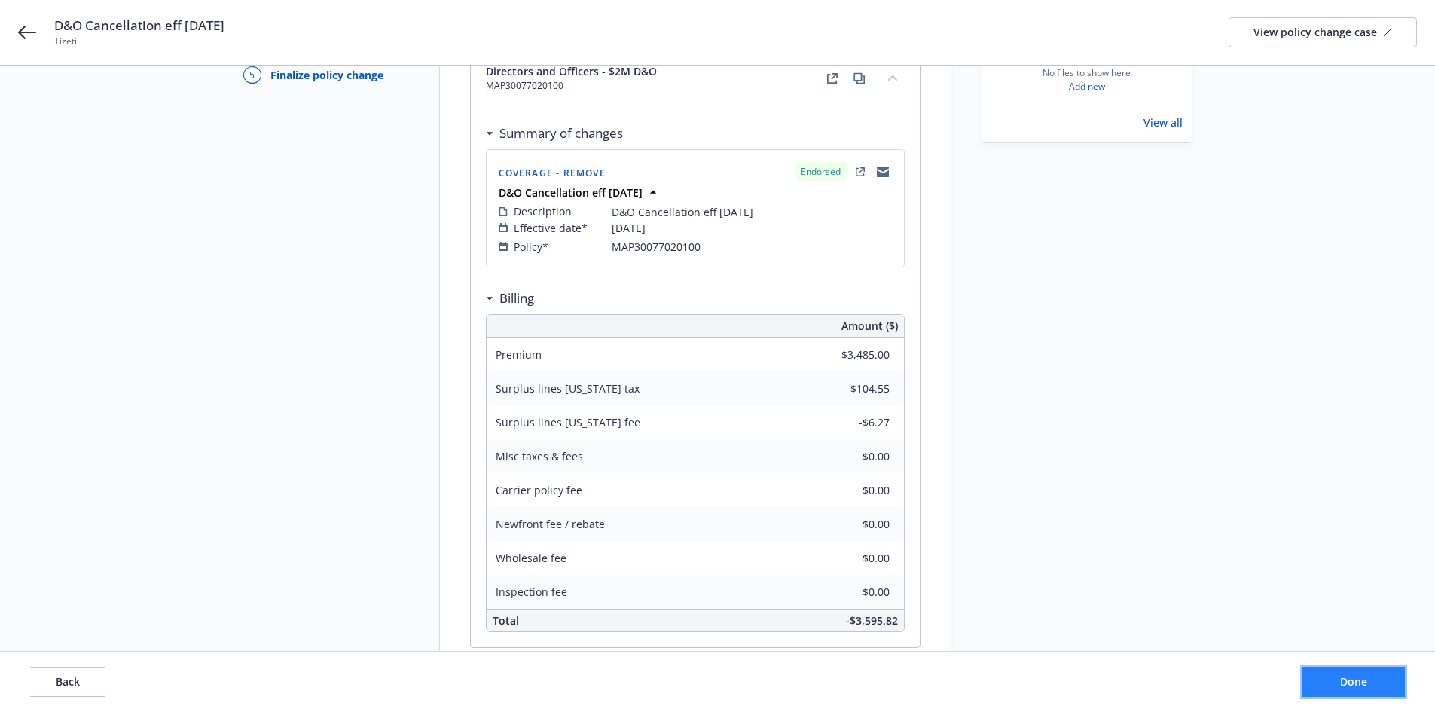
click at [1352, 682] on span "Done" at bounding box center [1354, 681] width 27 height 14
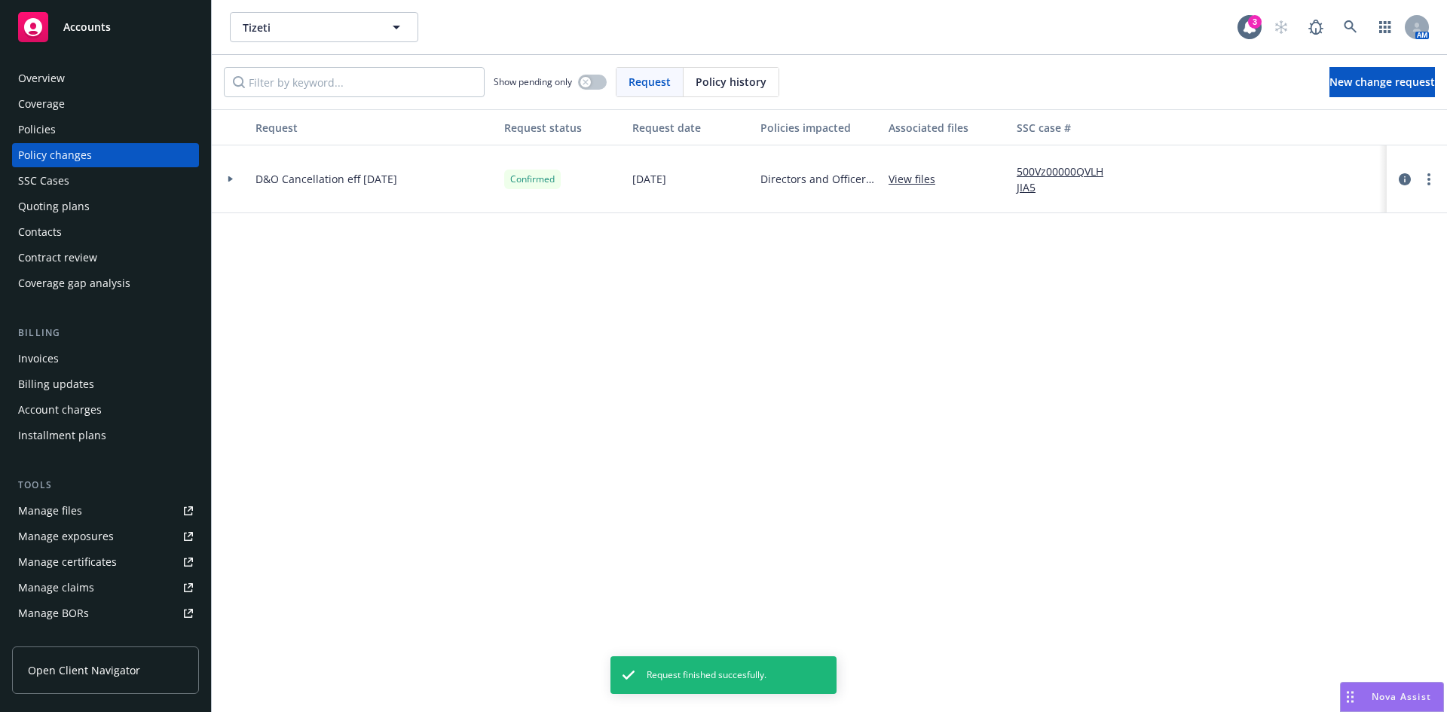
click at [47, 118] on div "Policies" at bounding box center [37, 130] width 38 height 24
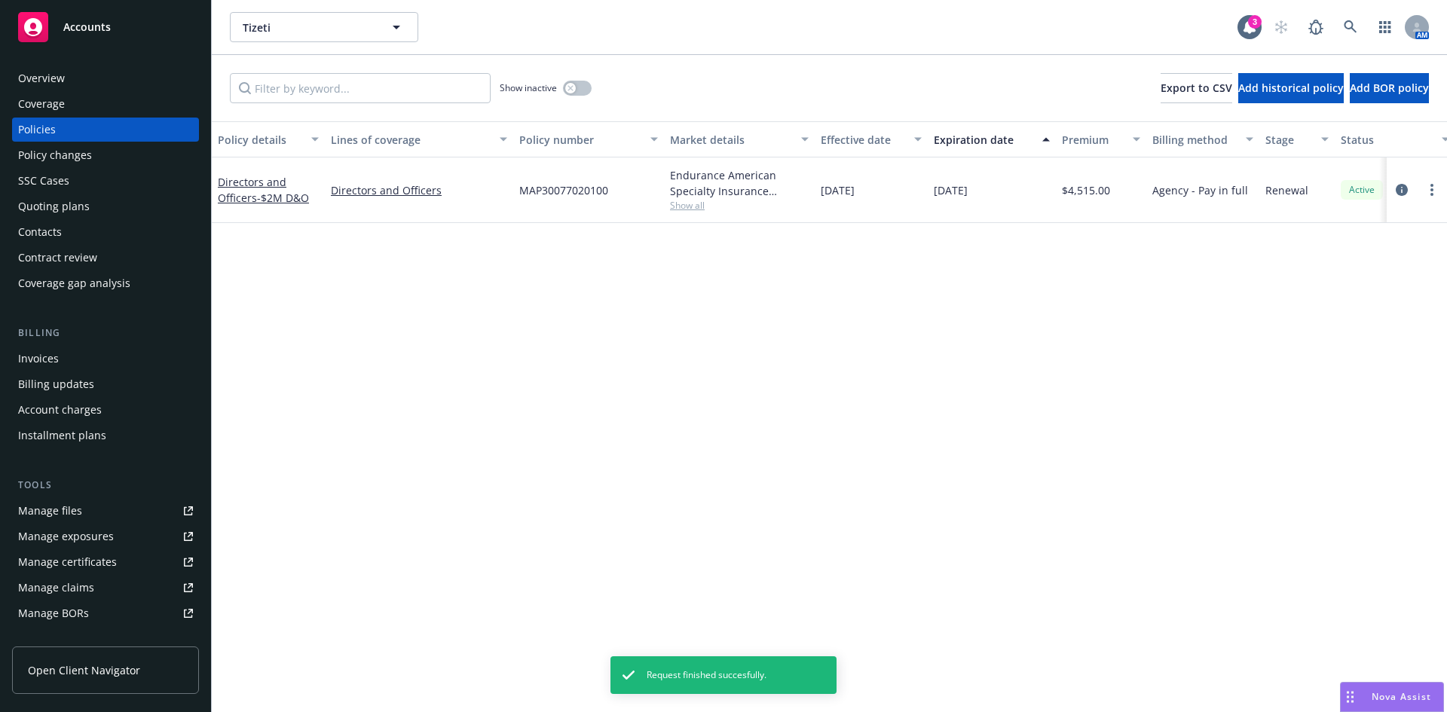
click at [45, 365] on div "Invoices" at bounding box center [38, 359] width 41 height 24
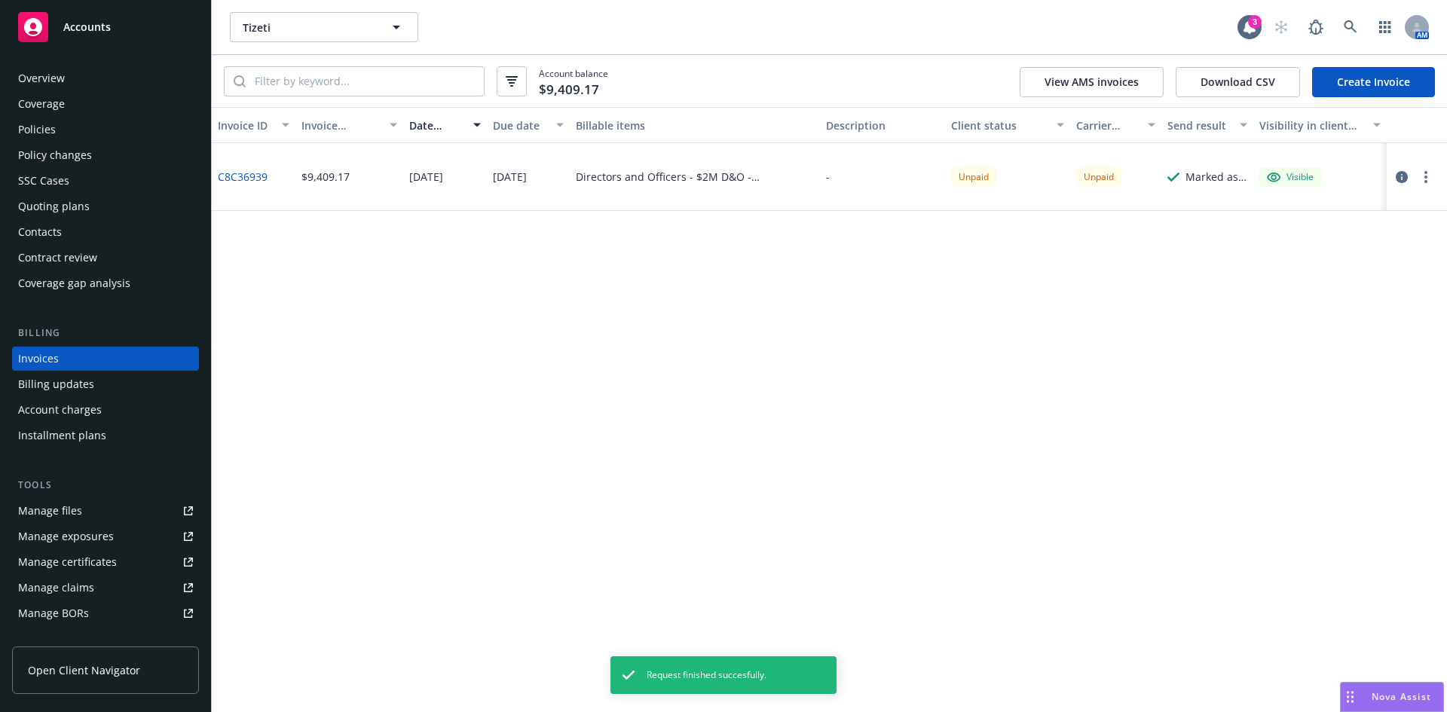
click at [1378, 77] on link "Create Invoice" at bounding box center [1373, 82] width 123 height 30
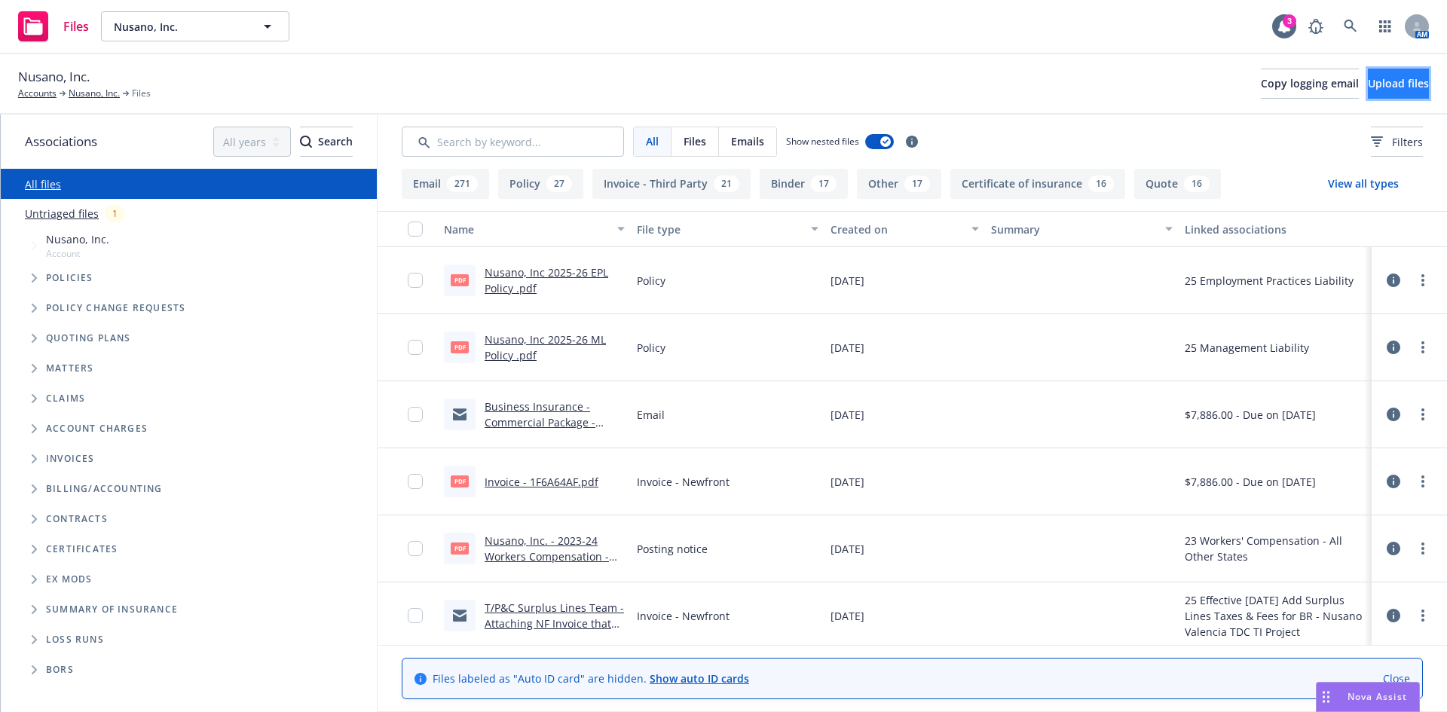
click at [1368, 79] on span "Upload files" at bounding box center [1398, 83] width 61 height 14
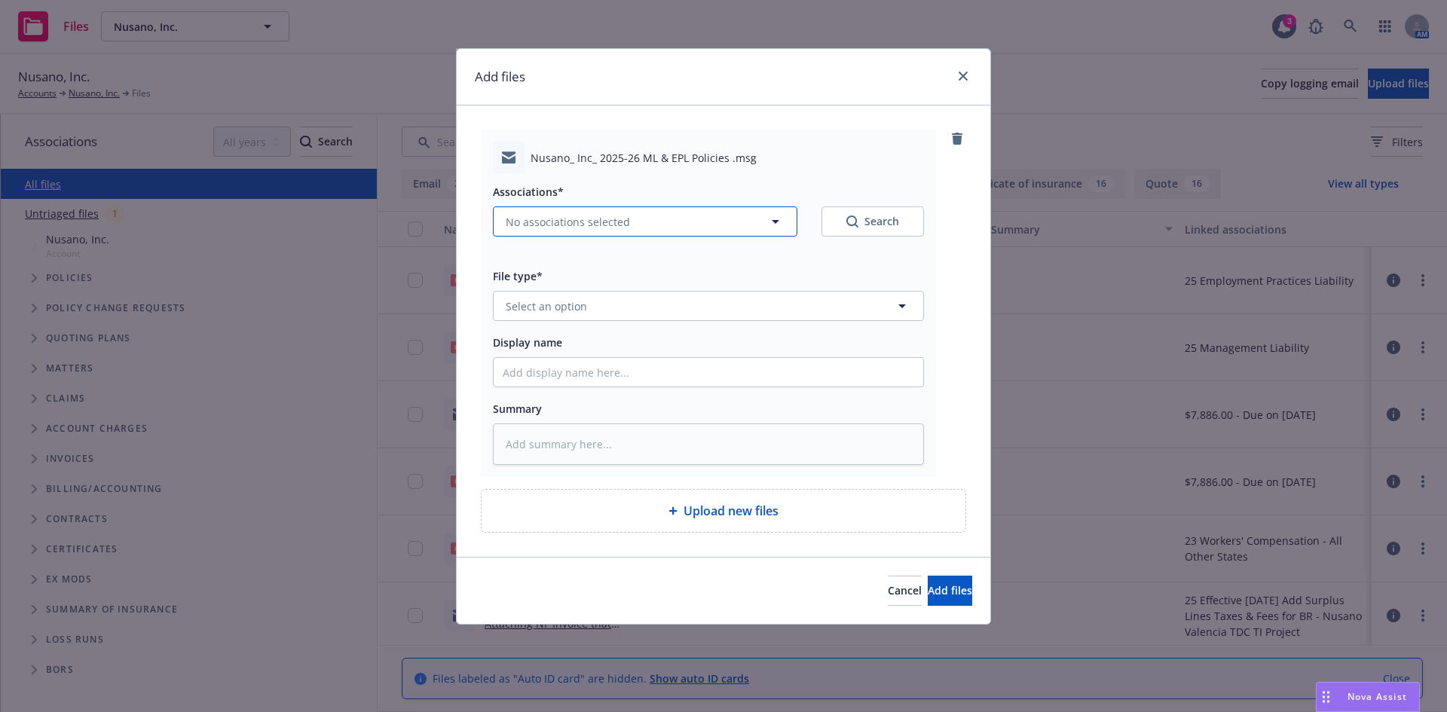
click at [584, 227] on span "No associations selected" at bounding box center [568, 222] width 124 height 16
type textarea "x"
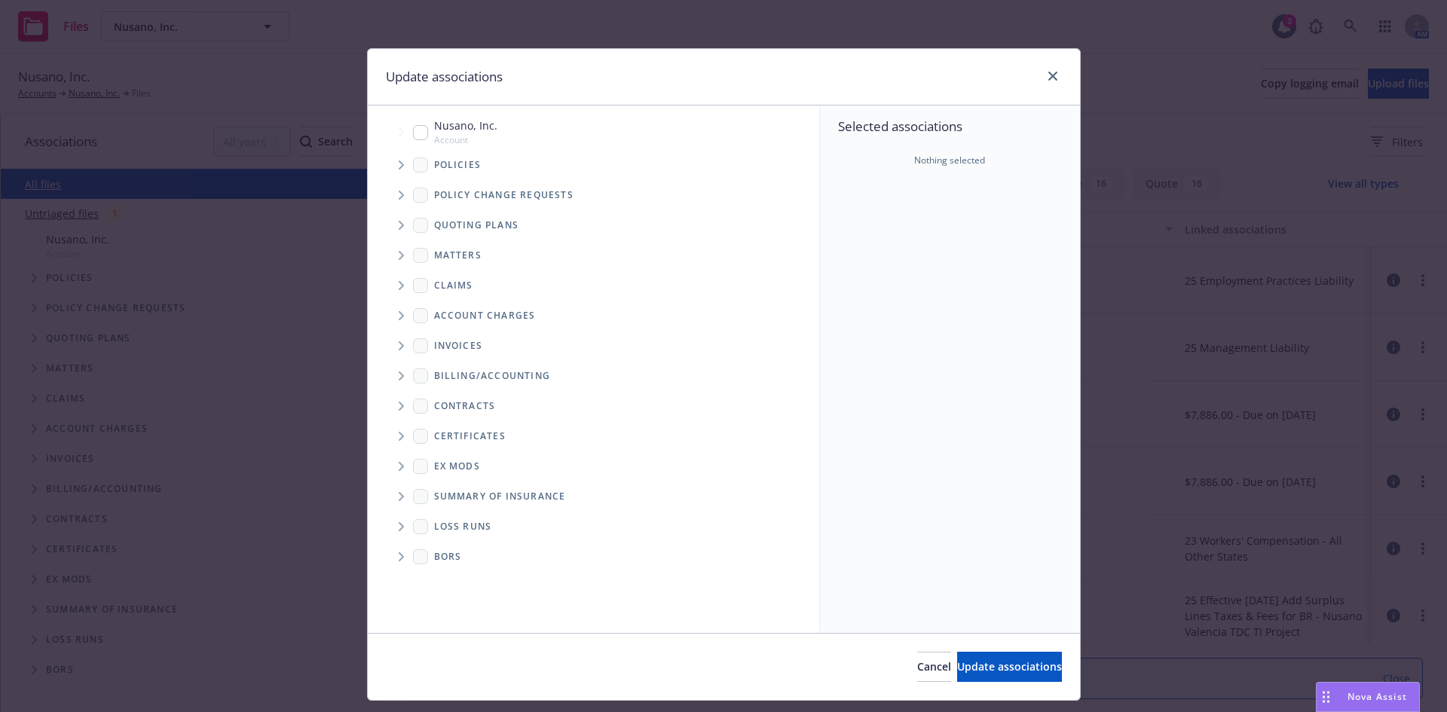
click at [399, 162] on icon "Tree Example" at bounding box center [402, 165] width 6 height 9
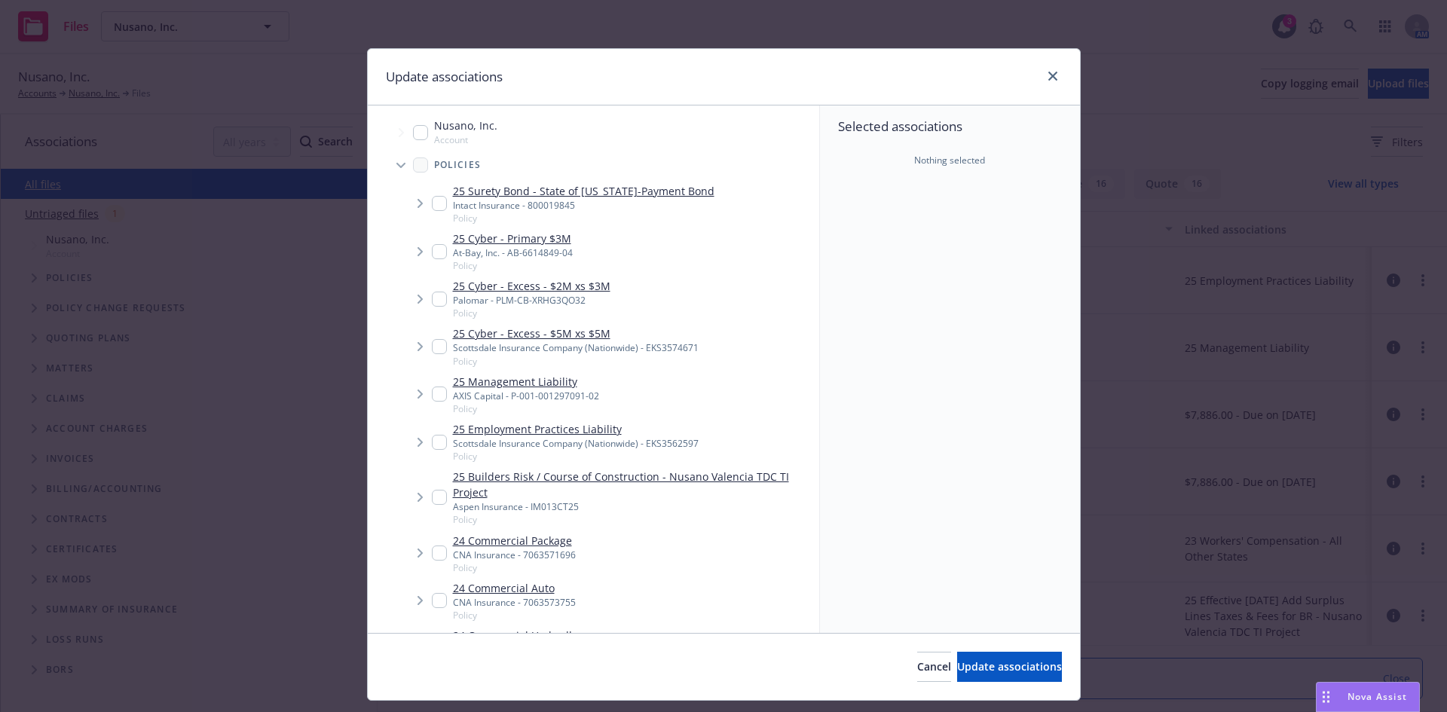
click at [425, 396] on span "Tree Example" at bounding box center [420, 394] width 24 height 24
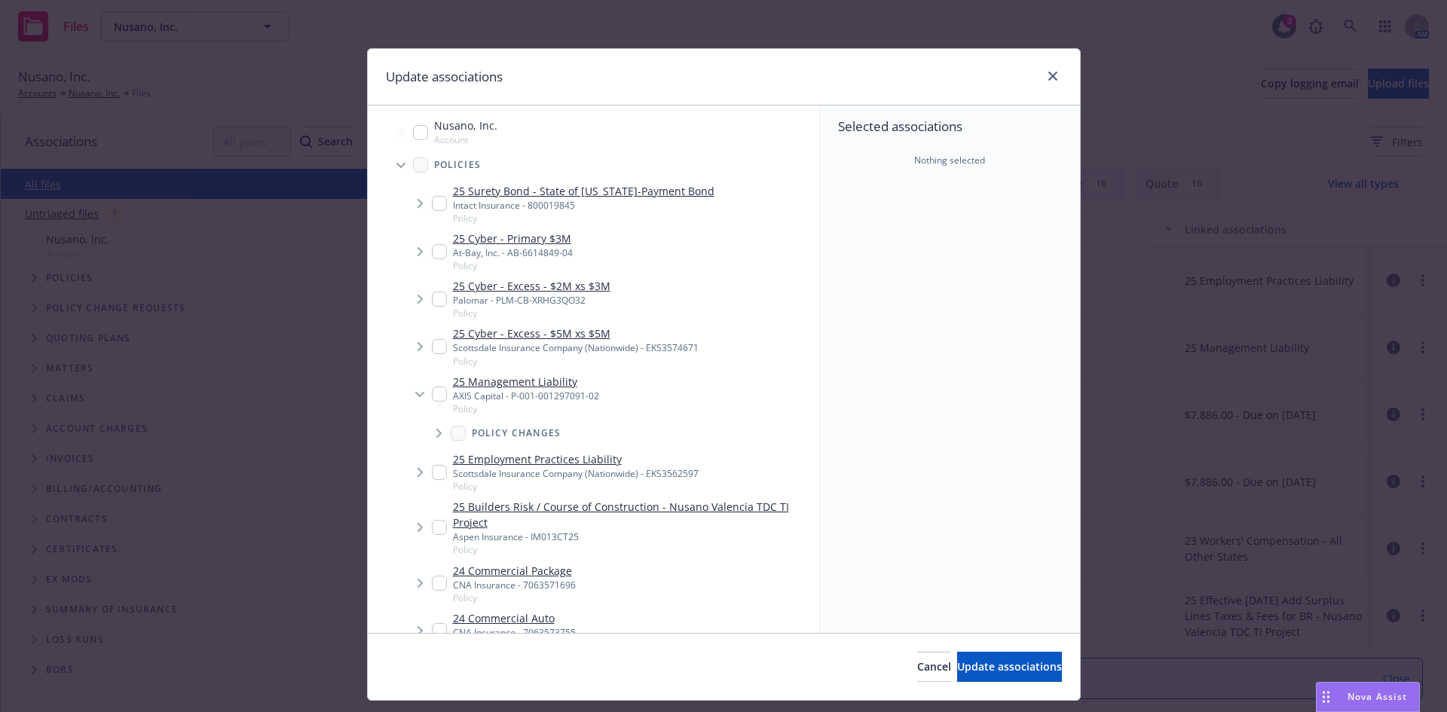
click at [433, 387] on input "Tree Example" at bounding box center [439, 394] width 15 height 15
checkbox input "true"
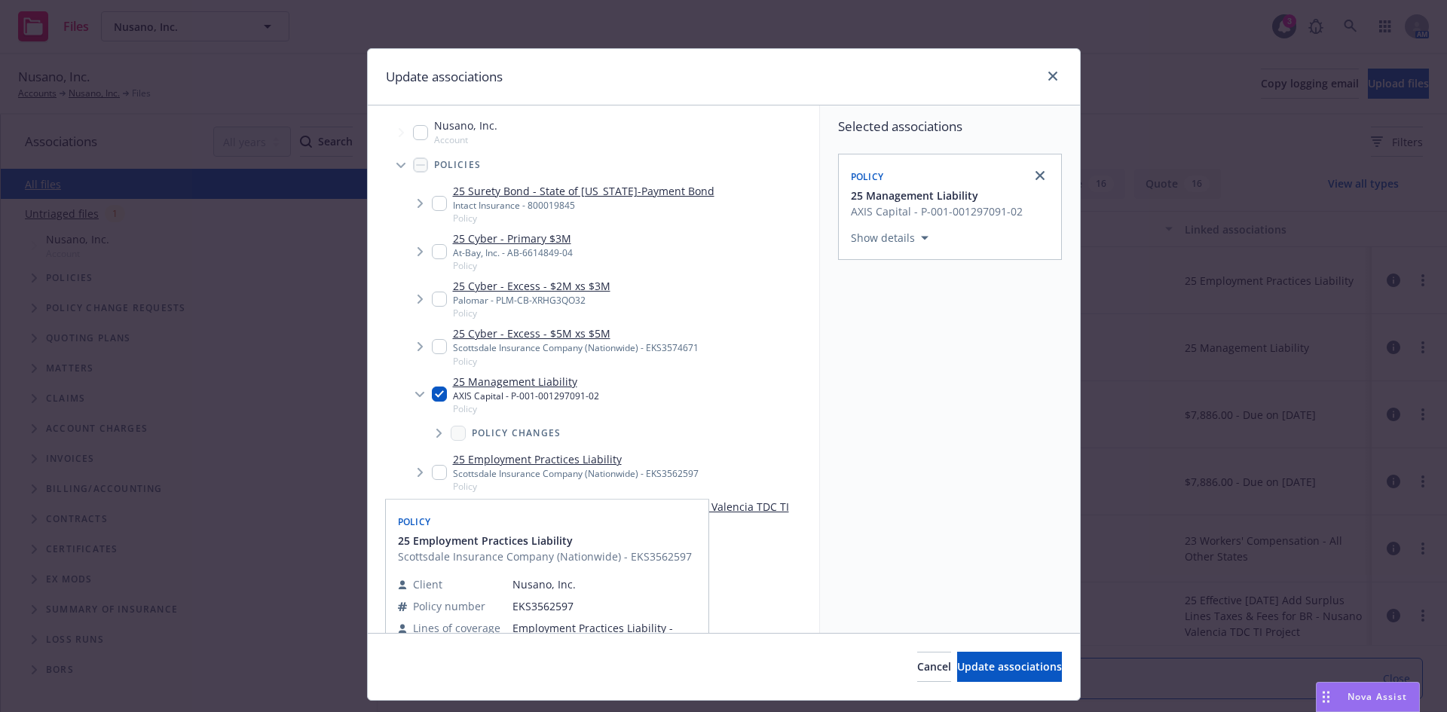
click at [437, 477] on input "Tree Example" at bounding box center [439, 472] width 15 height 15
checkbox input "true"
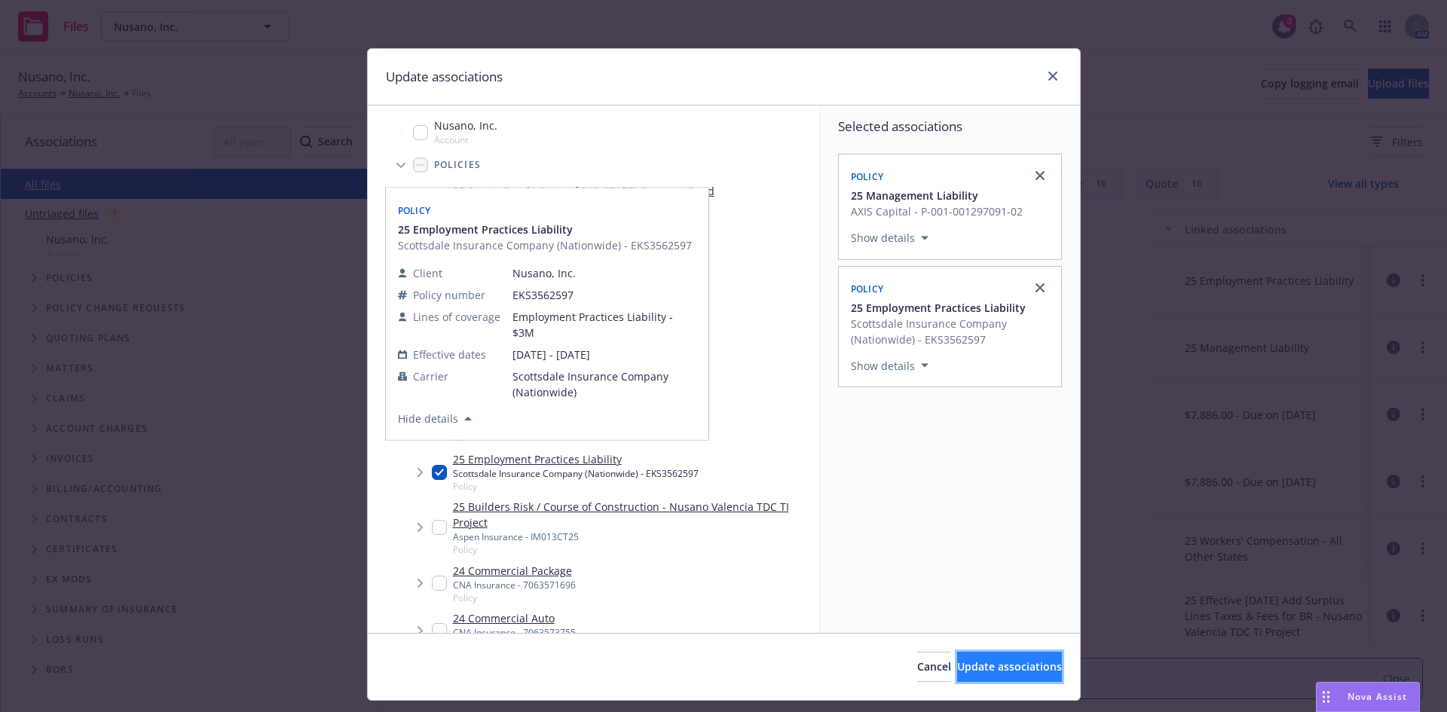
click at [972, 660] on span "Update associations" at bounding box center [1009, 666] width 105 height 14
type textarea "x"
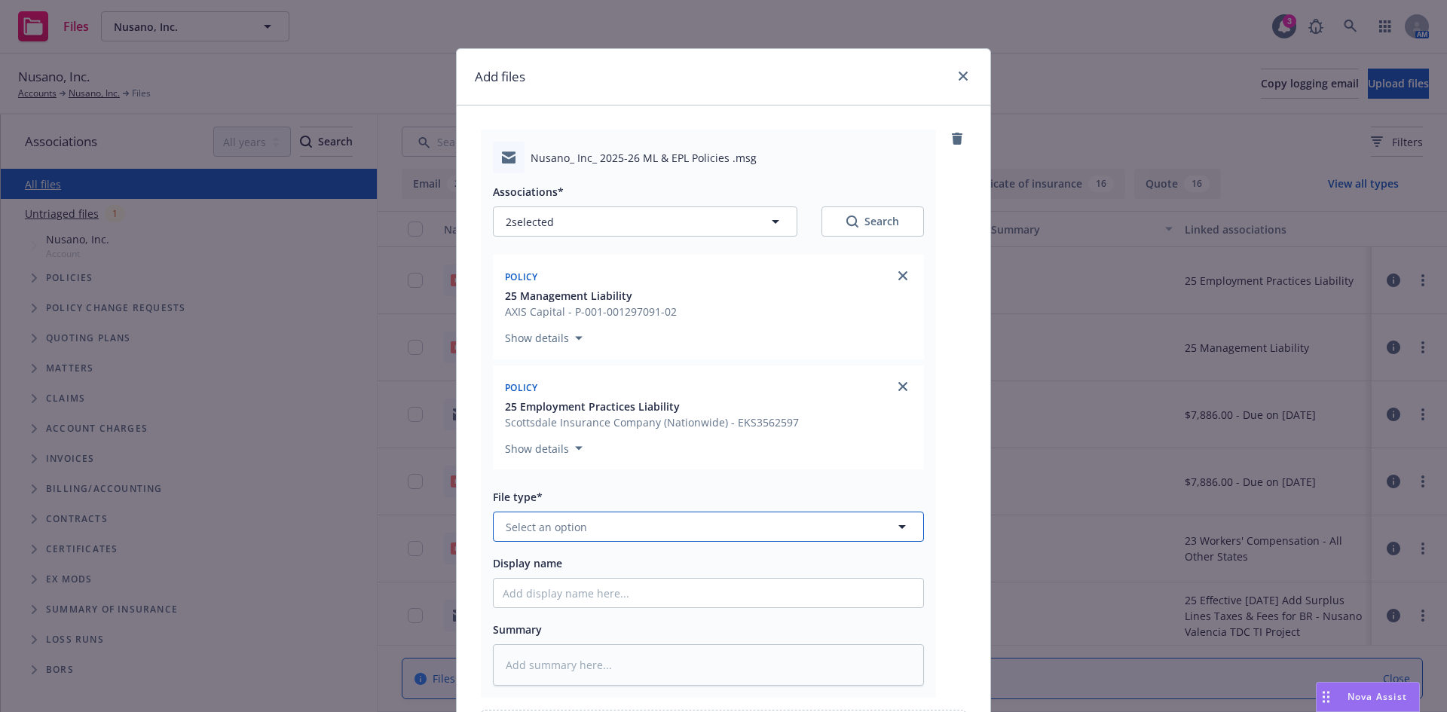
click at [538, 531] on span "Select an option" at bounding box center [546, 527] width 81 height 16
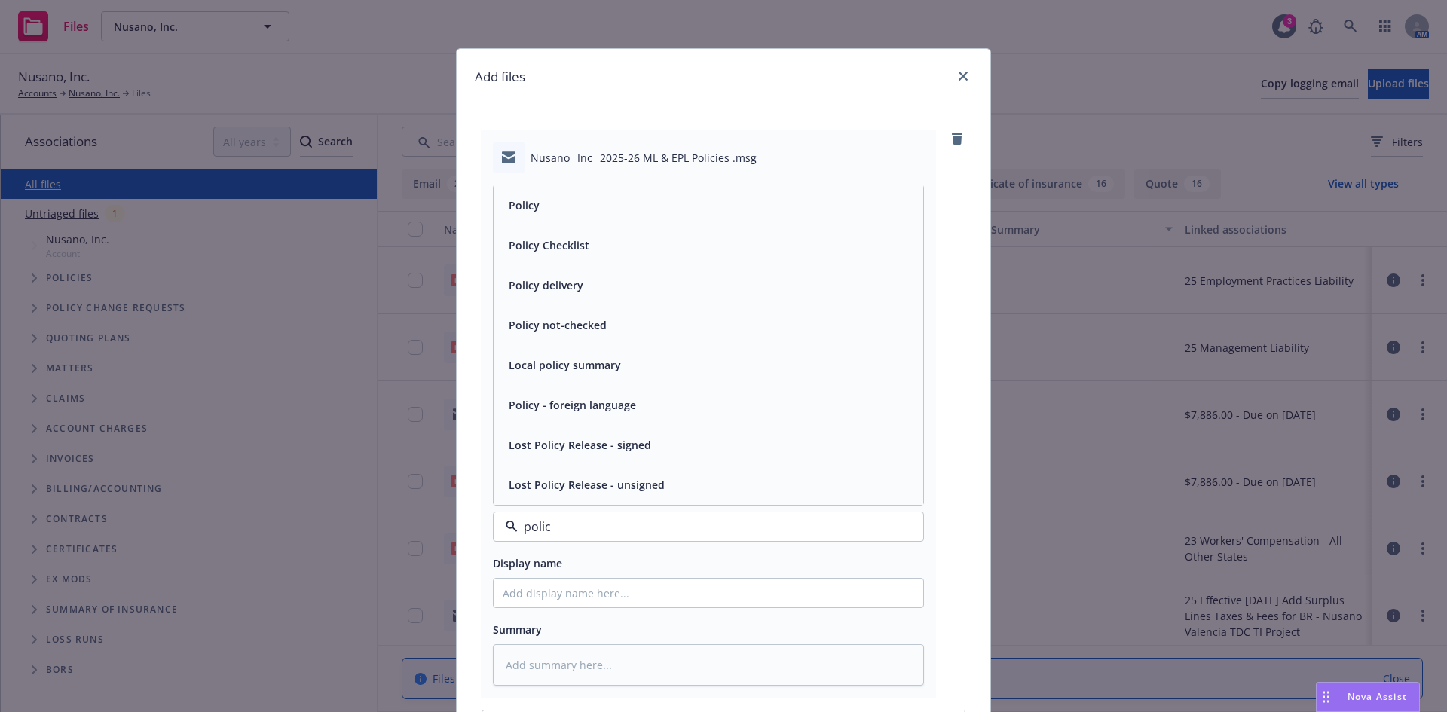
type input "policy"
click at [573, 280] on span "Policy delivery" at bounding box center [546, 285] width 75 height 16
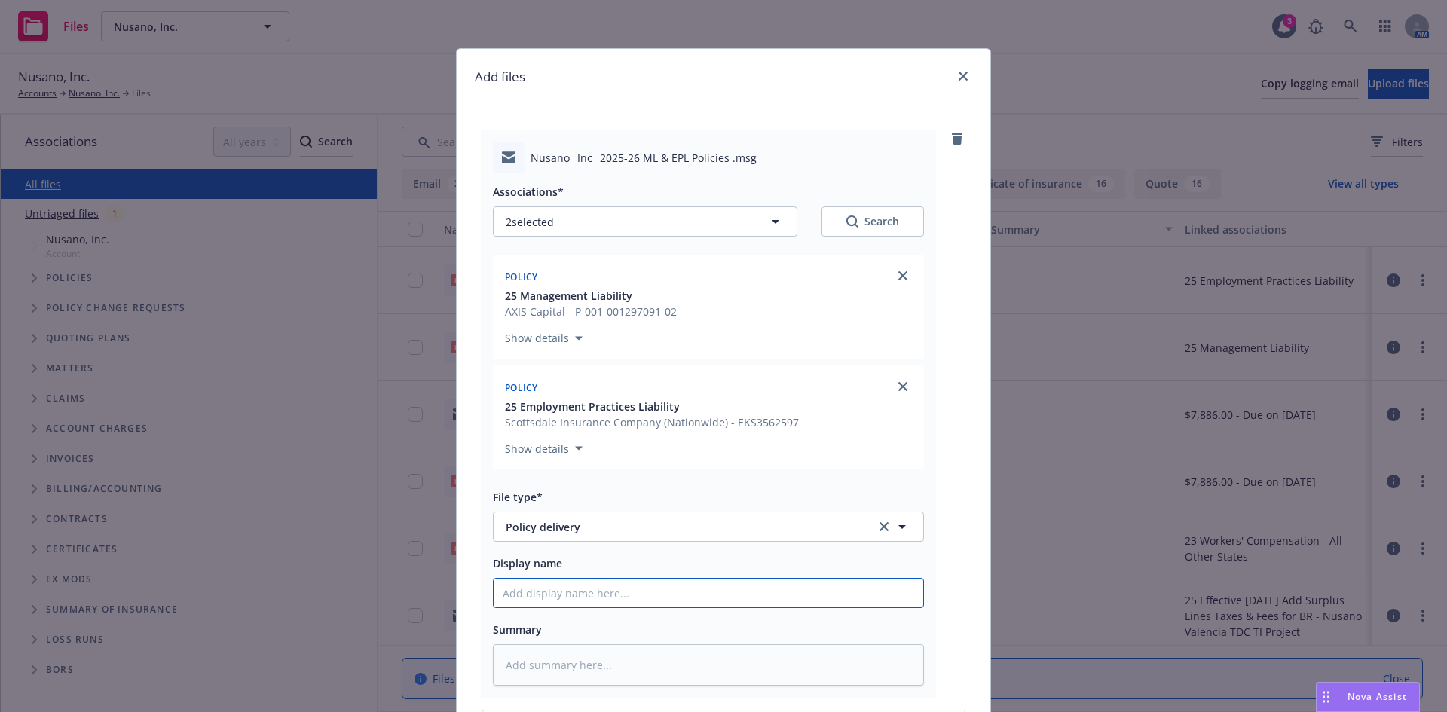
click at [558, 585] on input "Display name" at bounding box center [709, 593] width 430 height 29
type textarea "x"
type input "M"
type textarea "x"
type input "ML"
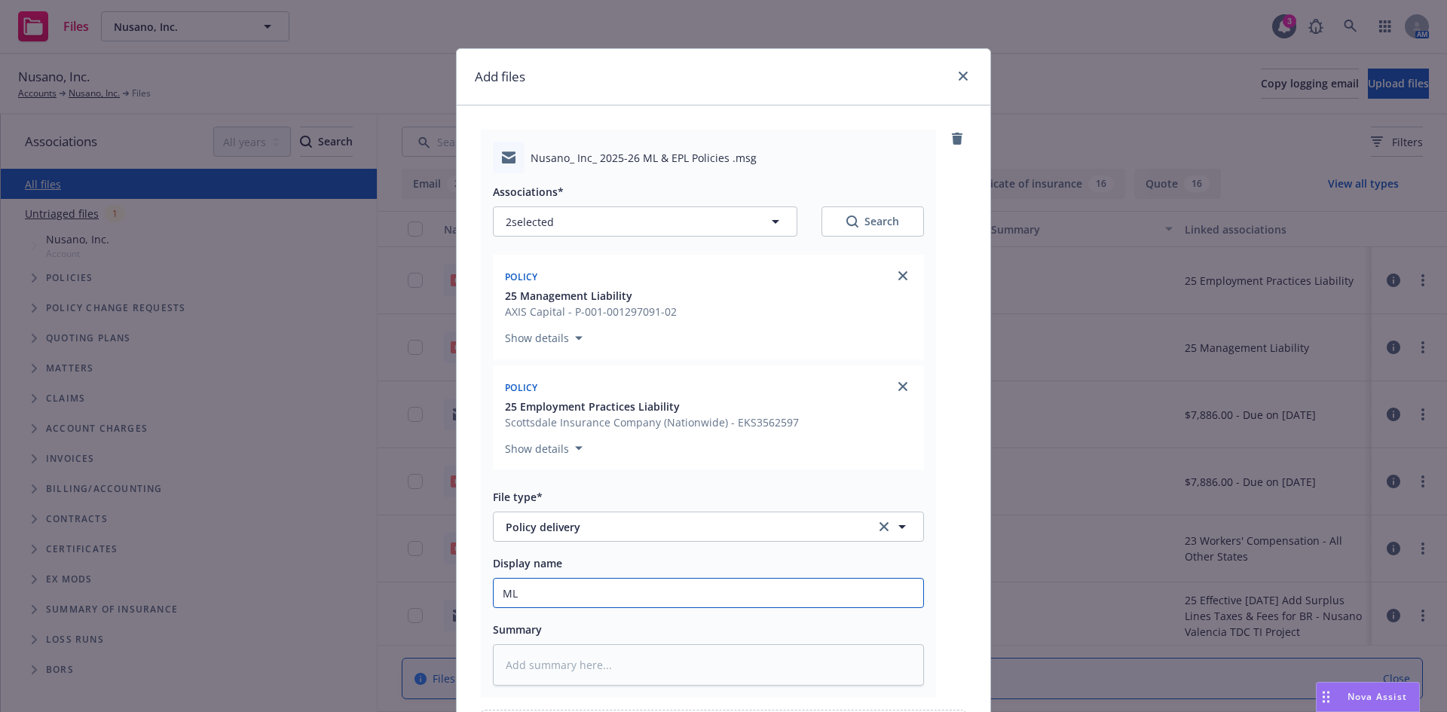
type textarea "x"
type input "ML/"
type textarea "x"
type input "ML/E"
type textarea "x"
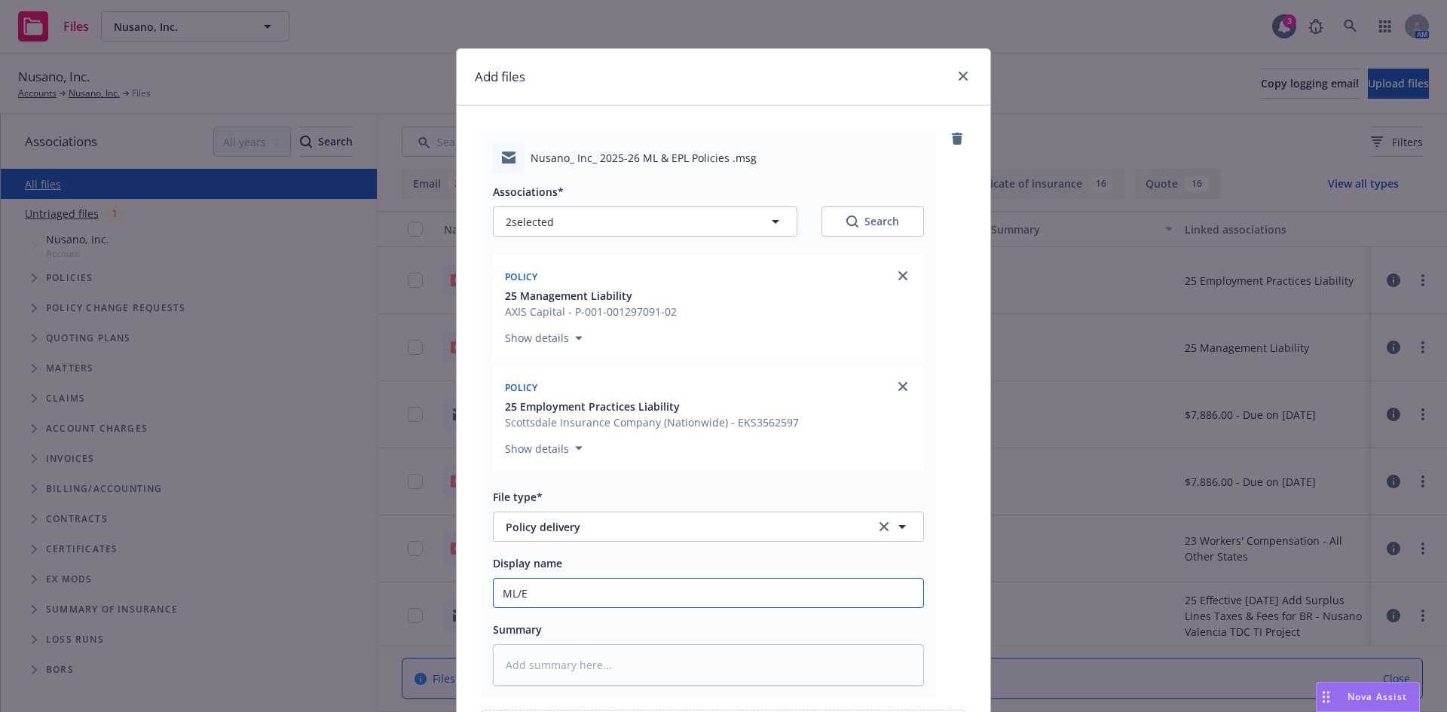
type input "ML/EP"
type textarea "x"
type input "ML/EPL"
type textarea "x"
type input "ML/EPL"
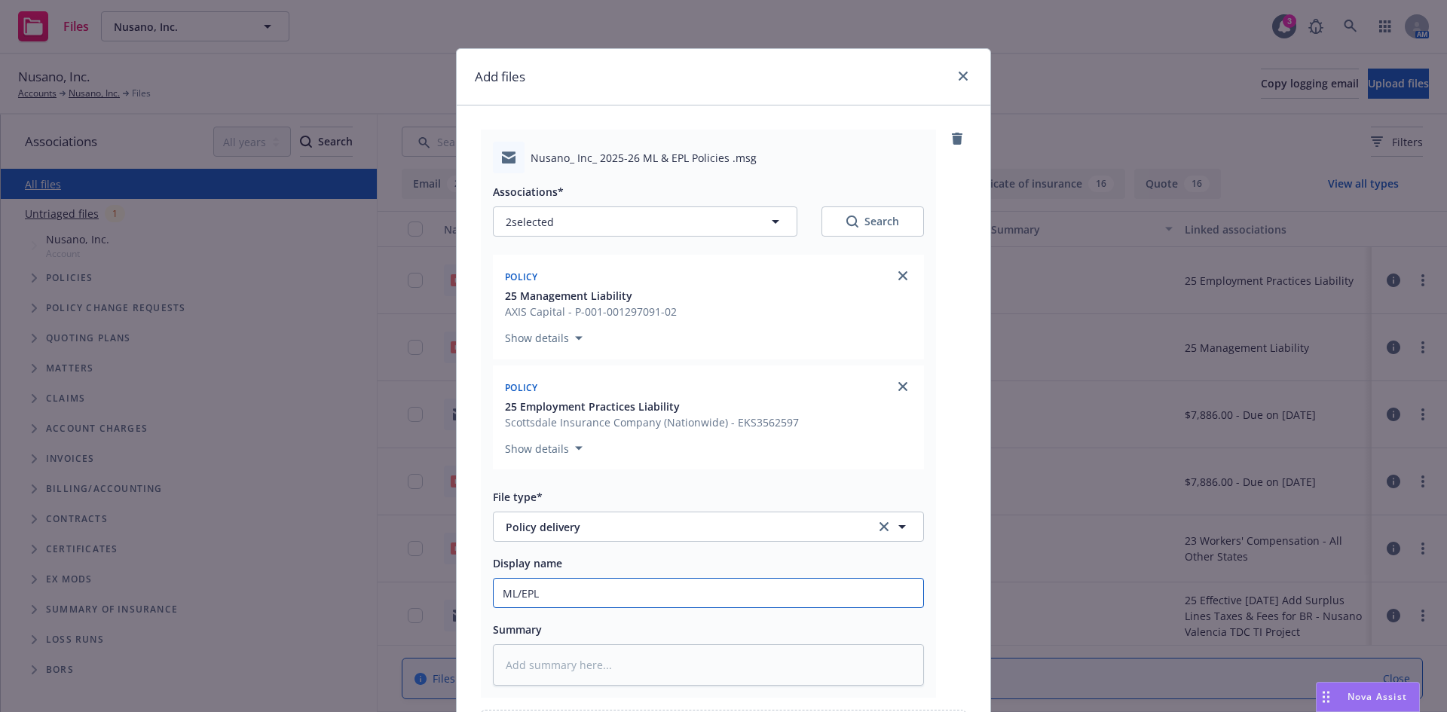
type textarea "x"
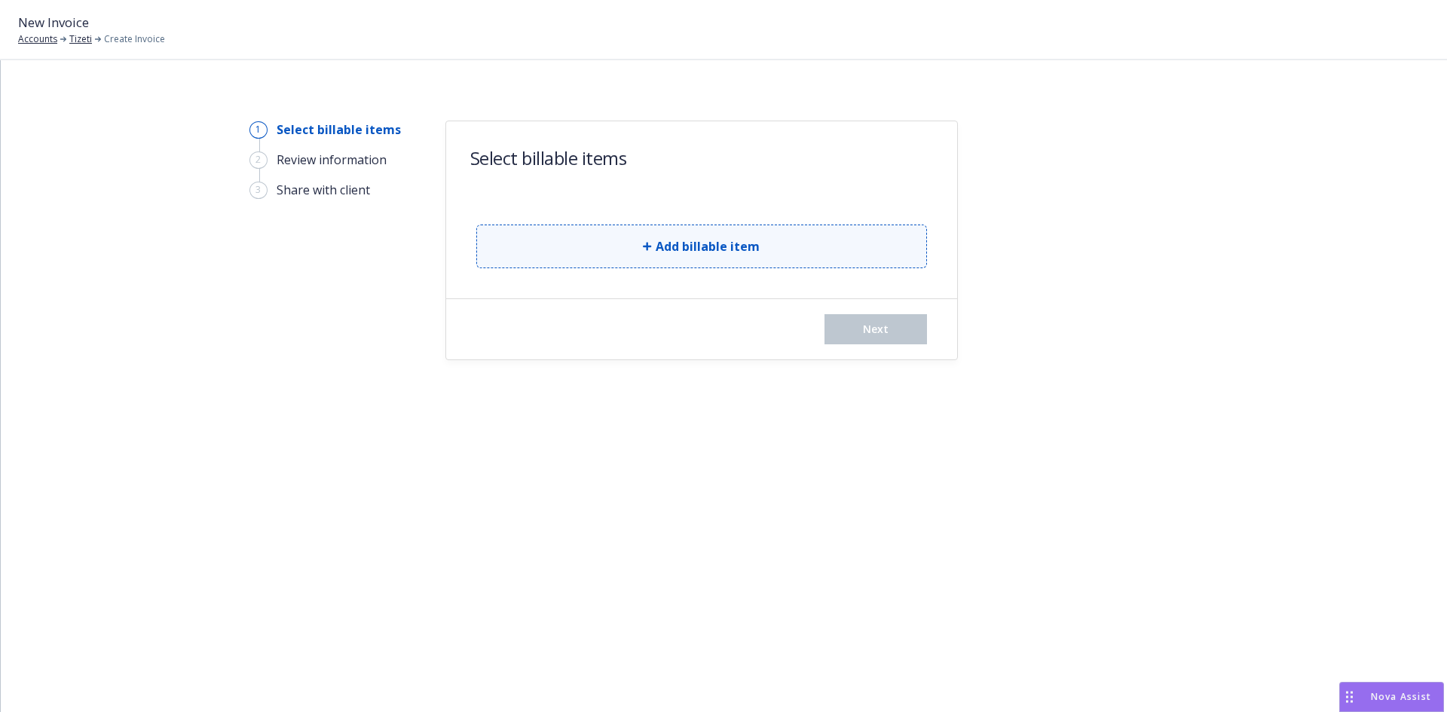
click at [639, 229] on button "Add billable item" at bounding box center [701, 247] width 451 height 44
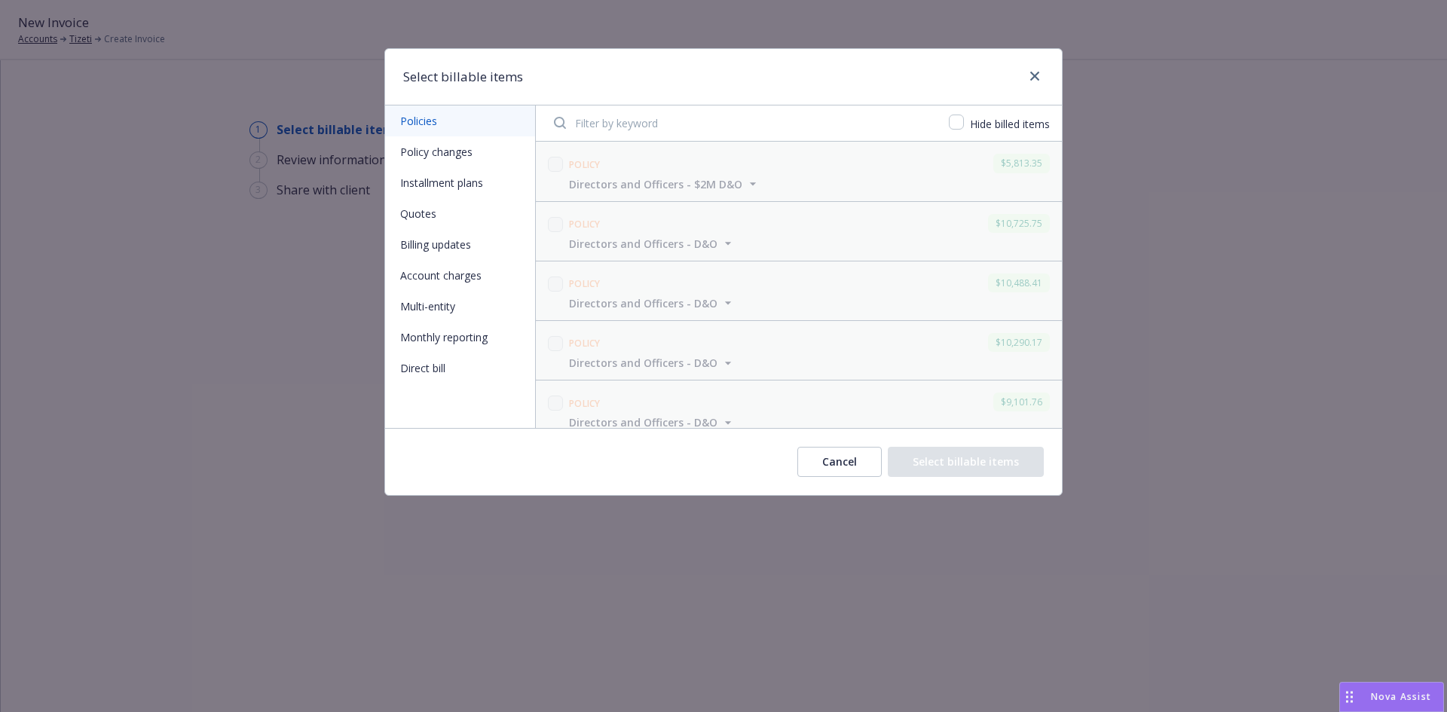
click at [423, 151] on button "Policy changes" at bounding box center [460, 151] width 150 height 31
click at [554, 161] on input "checkbox" at bounding box center [555, 164] width 15 height 15
checkbox input "true"
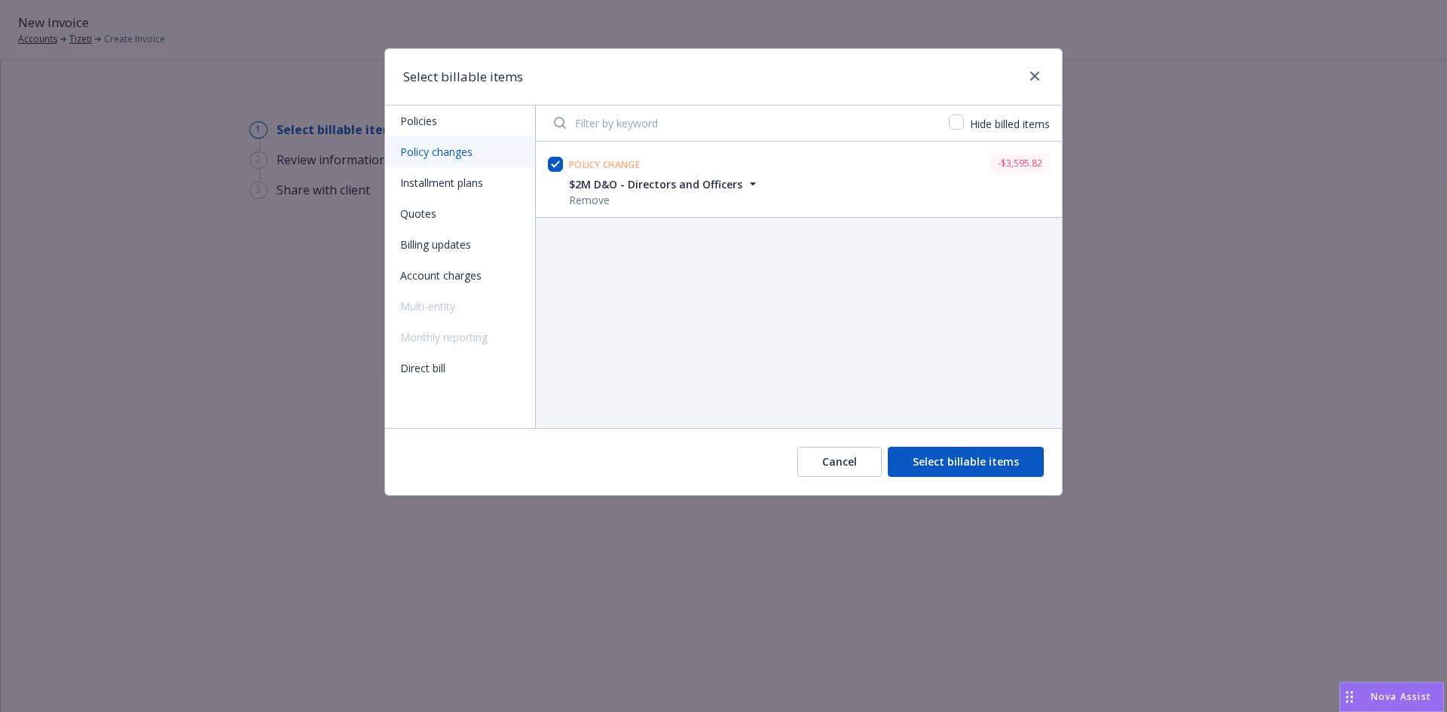
click at [976, 457] on button "Select billable items" at bounding box center [966, 462] width 156 height 30
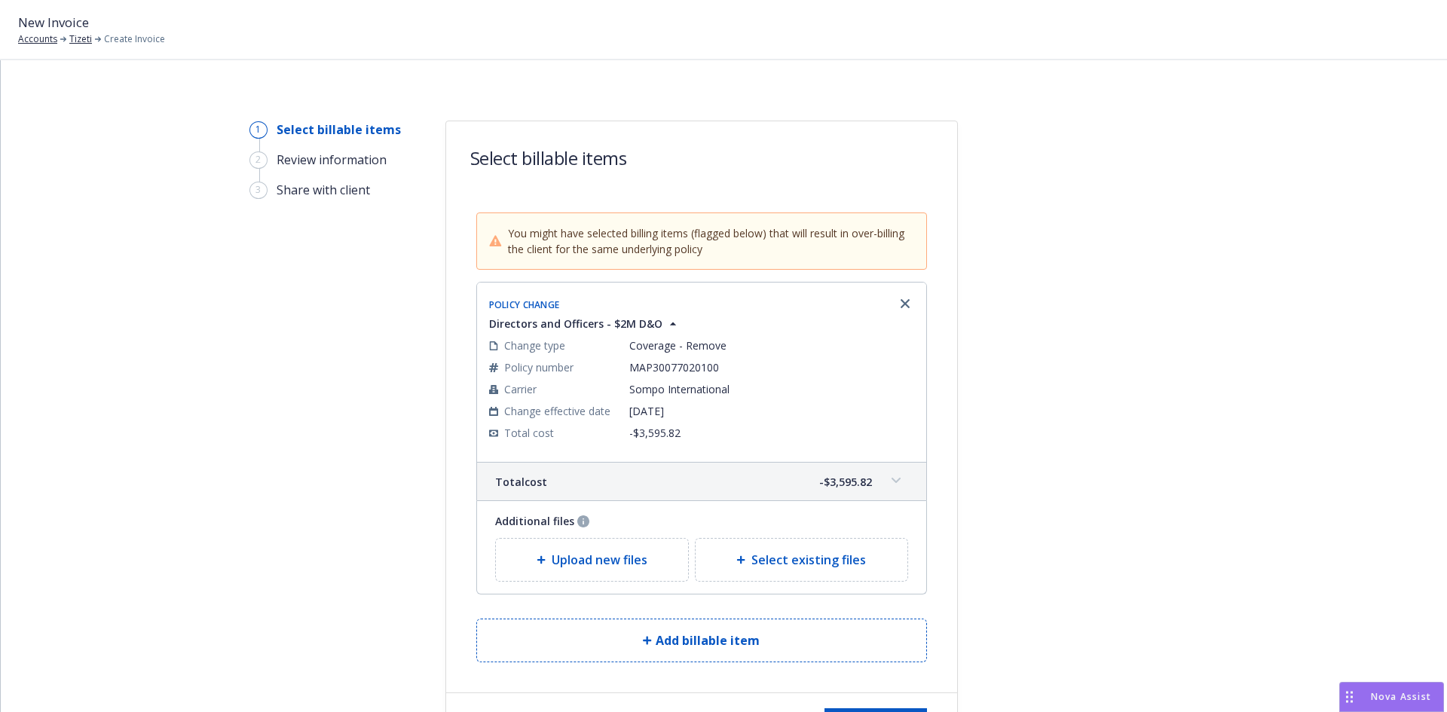
scroll to position [102, 0]
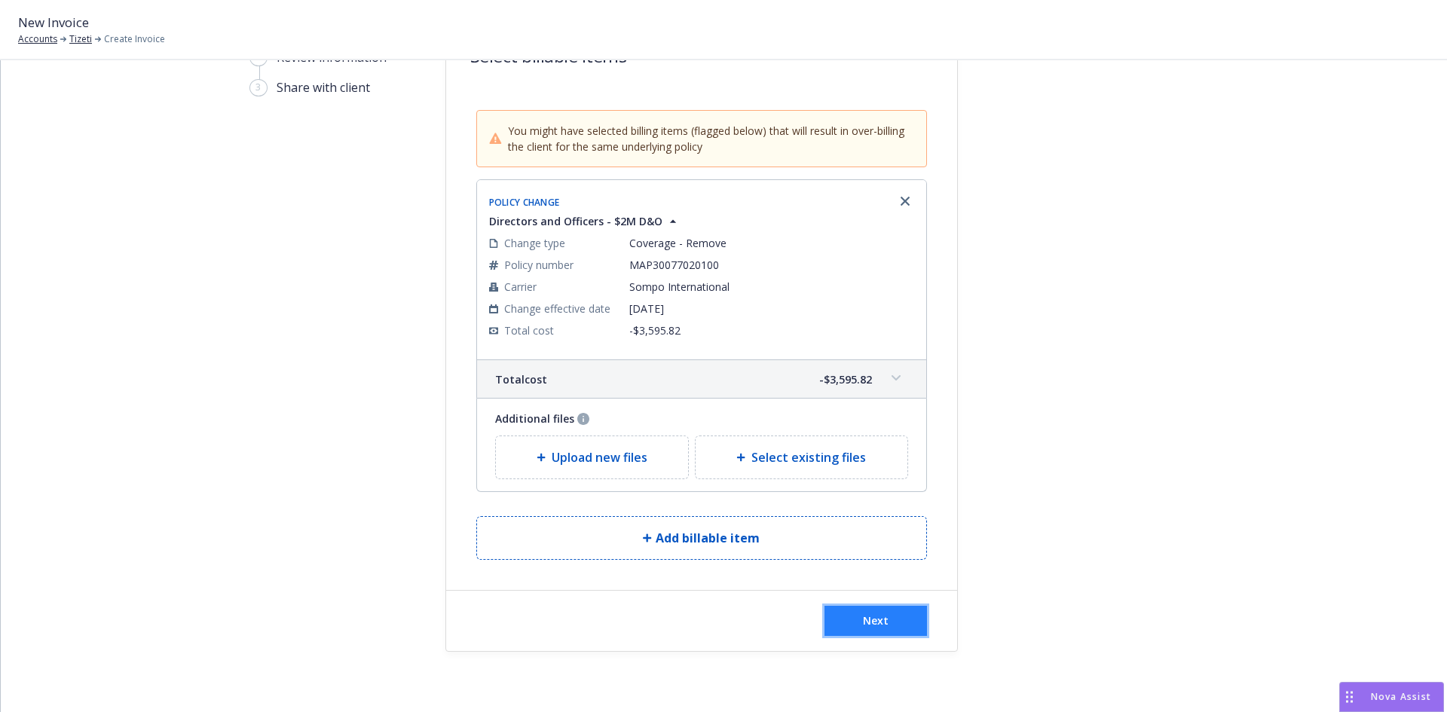
click at [866, 622] on span "Next" at bounding box center [876, 620] width 26 height 14
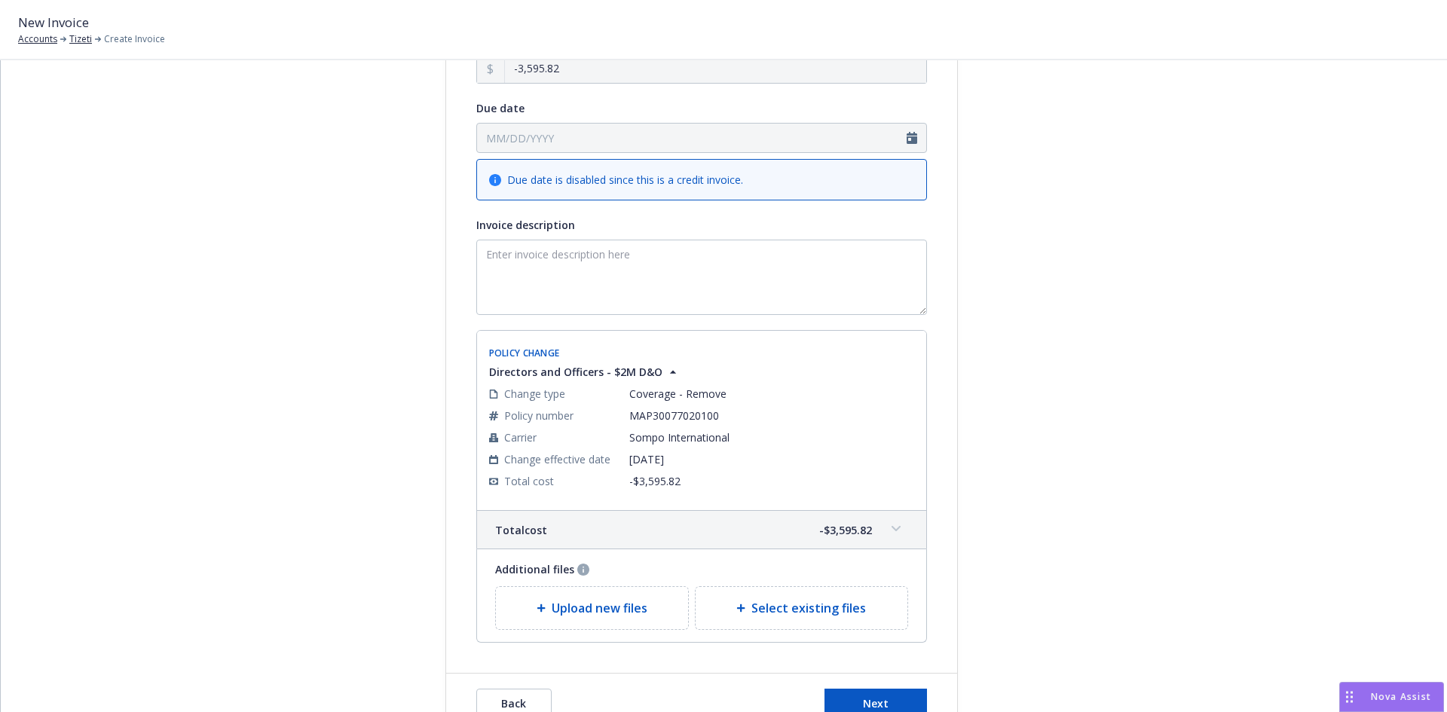
scroll to position [254, 0]
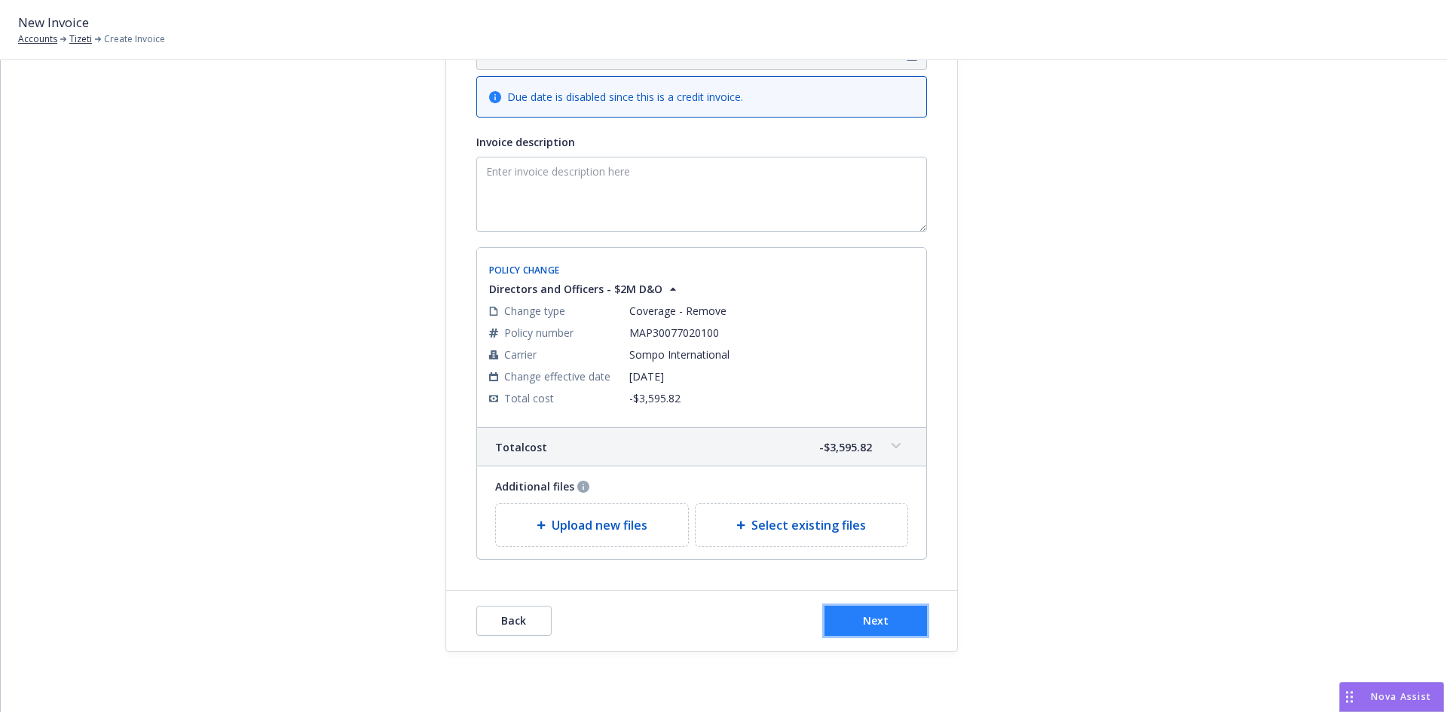
click at [874, 629] on button "Next" at bounding box center [875, 621] width 102 height 30
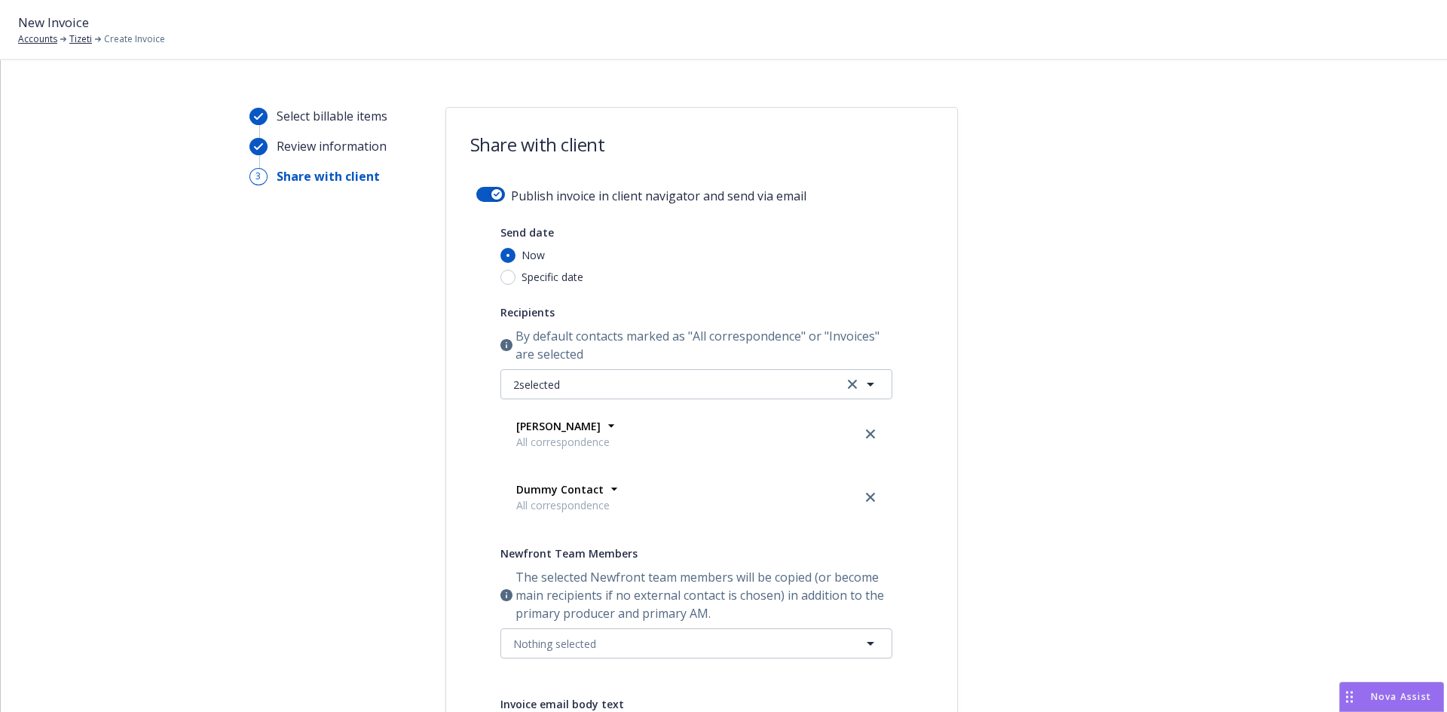
scroll to position [0, 0]
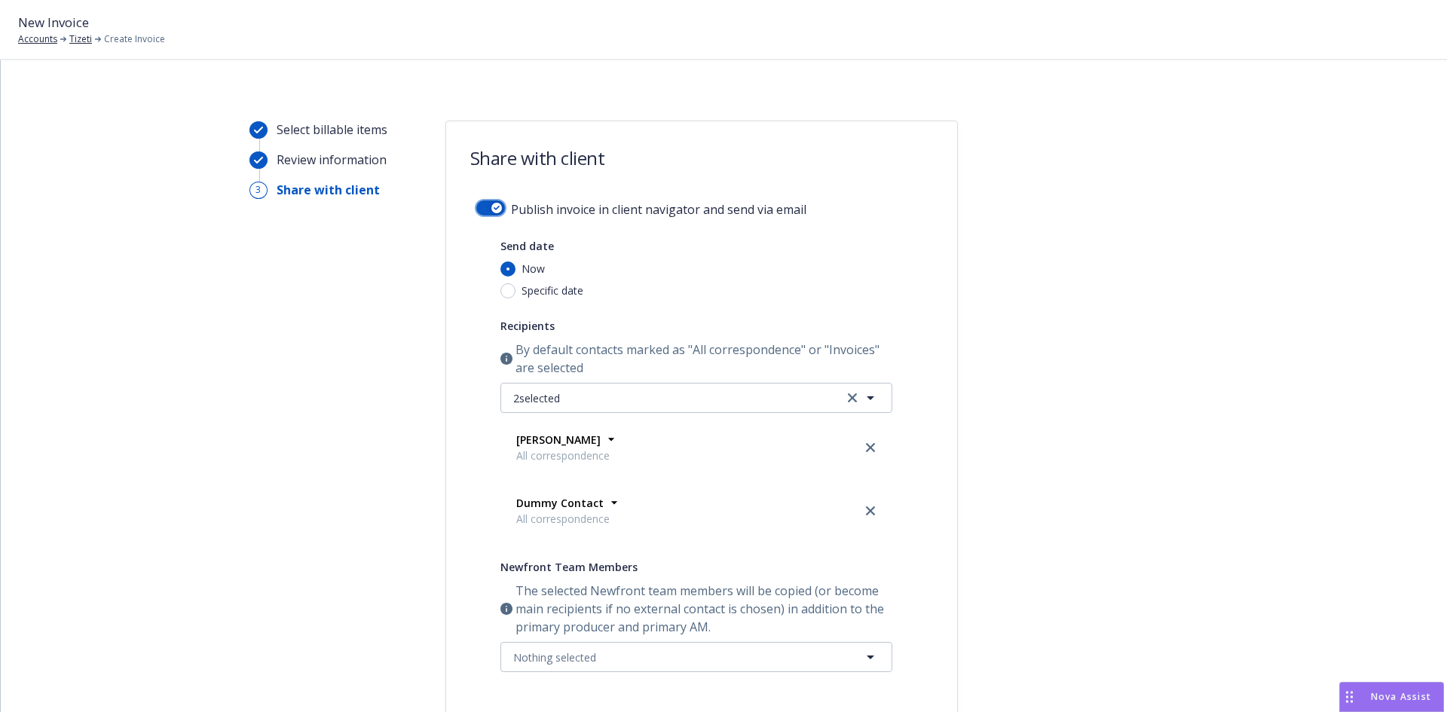
click at [494, 207] on icon "button" at bounding box center [497, 208] width 6 height 5
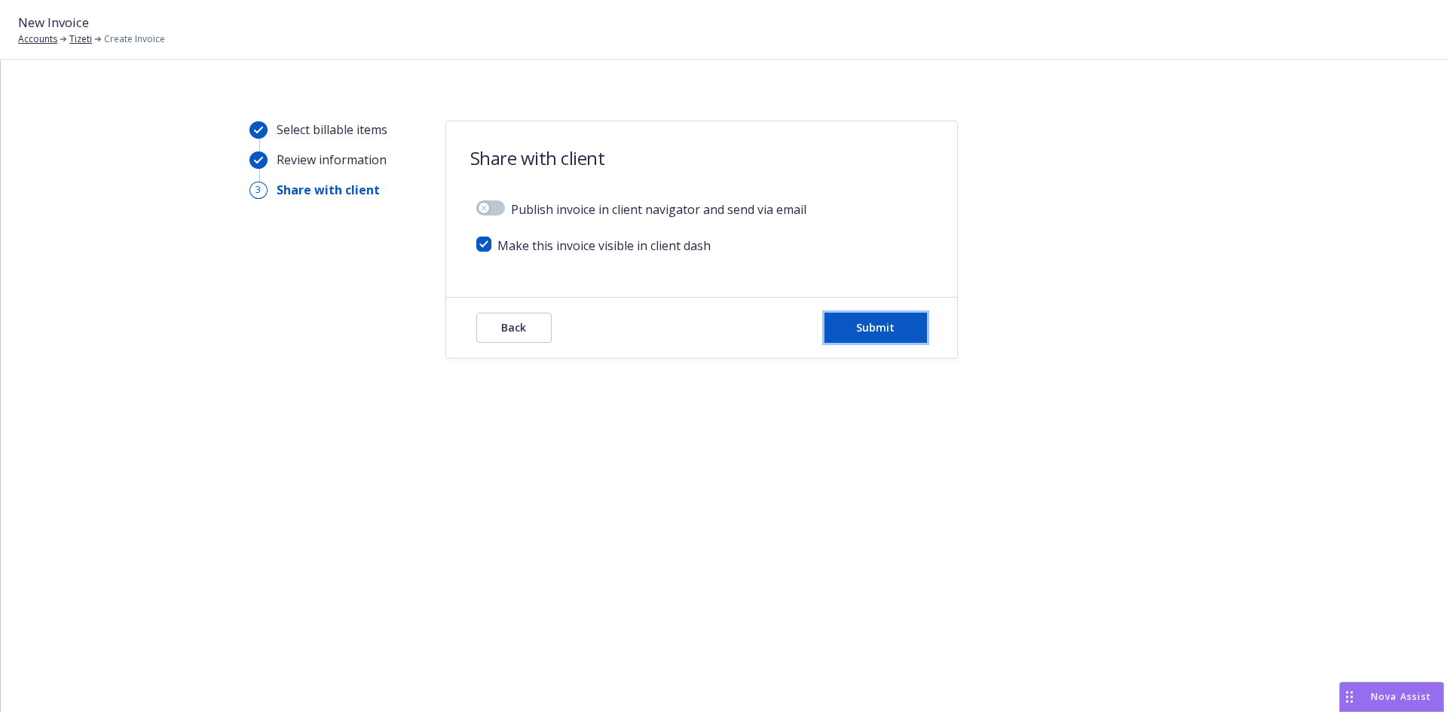
click at [879, 330] on span "Submit" at bounding box center [875, 327] width 38 height 14
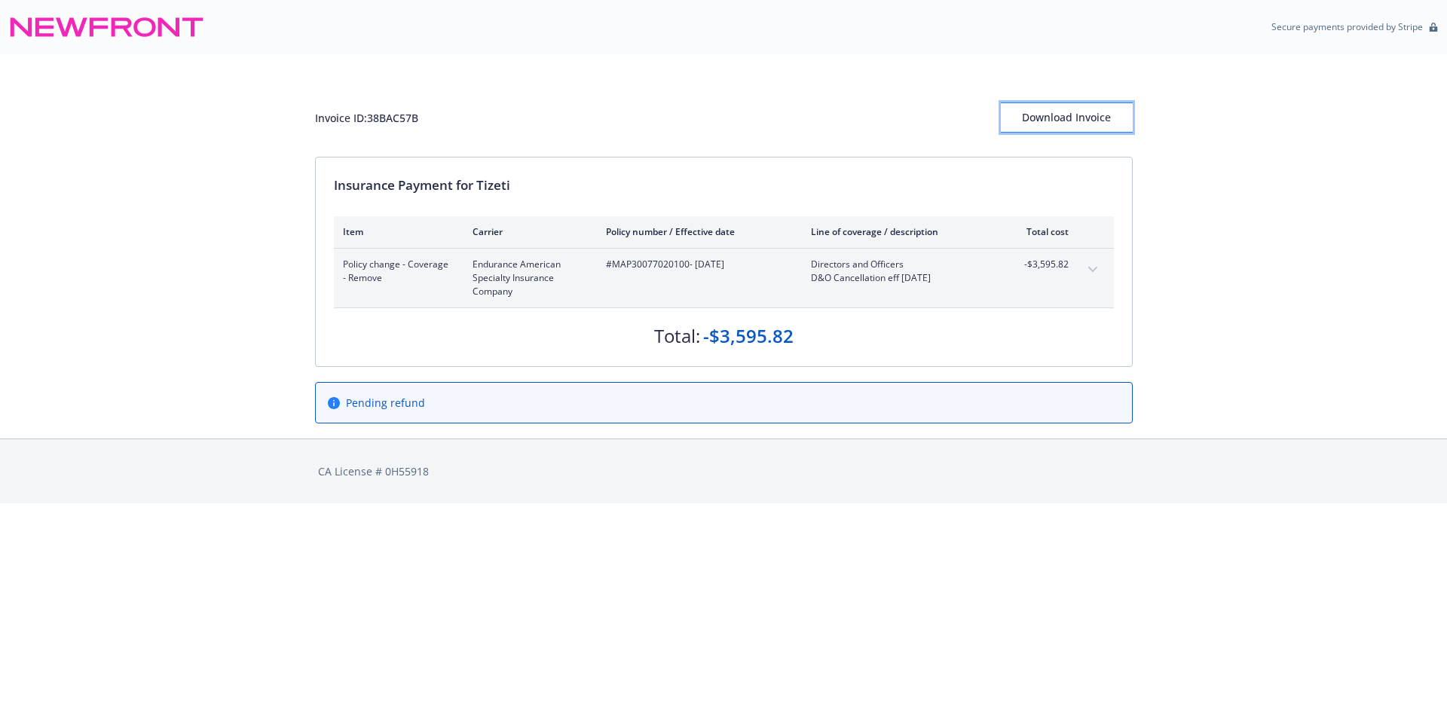
click at [1072, 120] on div "Download Invoice" at bounding box center [1067, 117] width 132 height 29
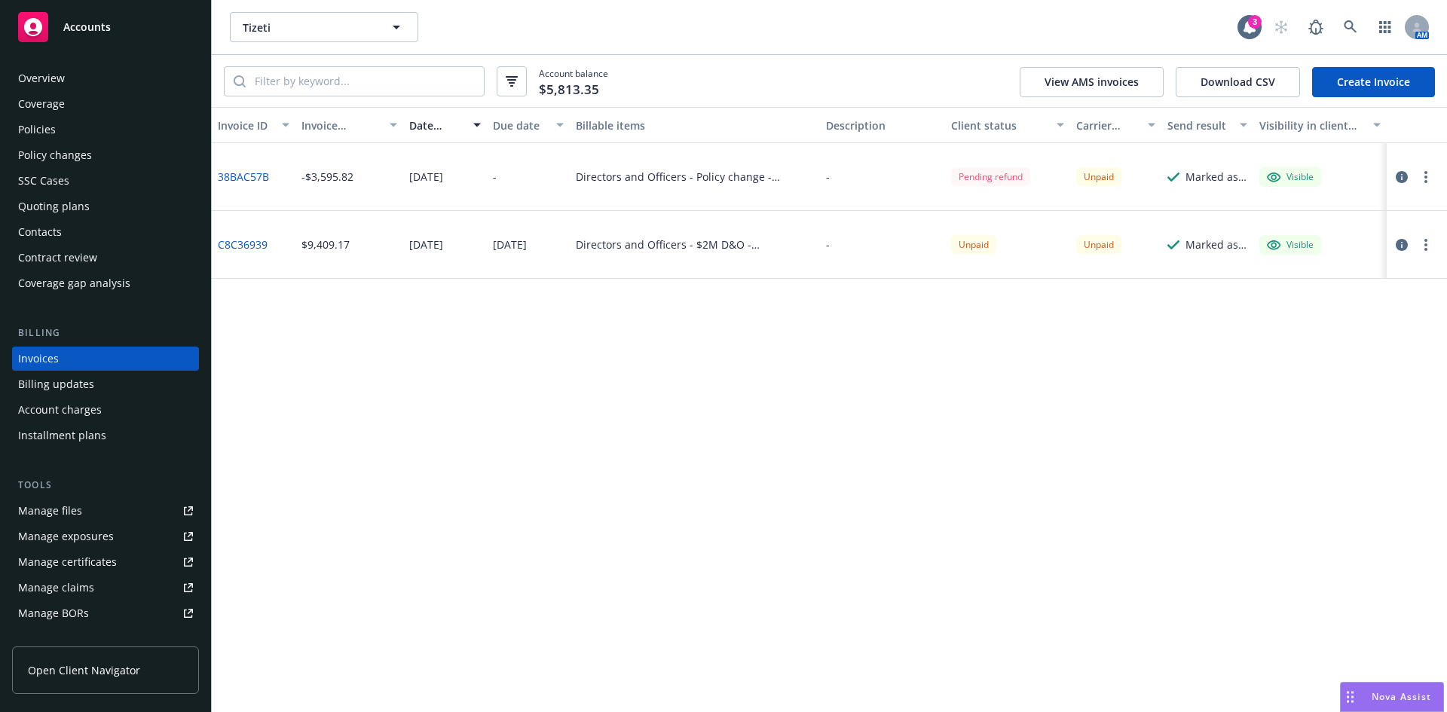
click at [46, 126] on div "Policies" at bounding box center [37, 130] width 38 height 24
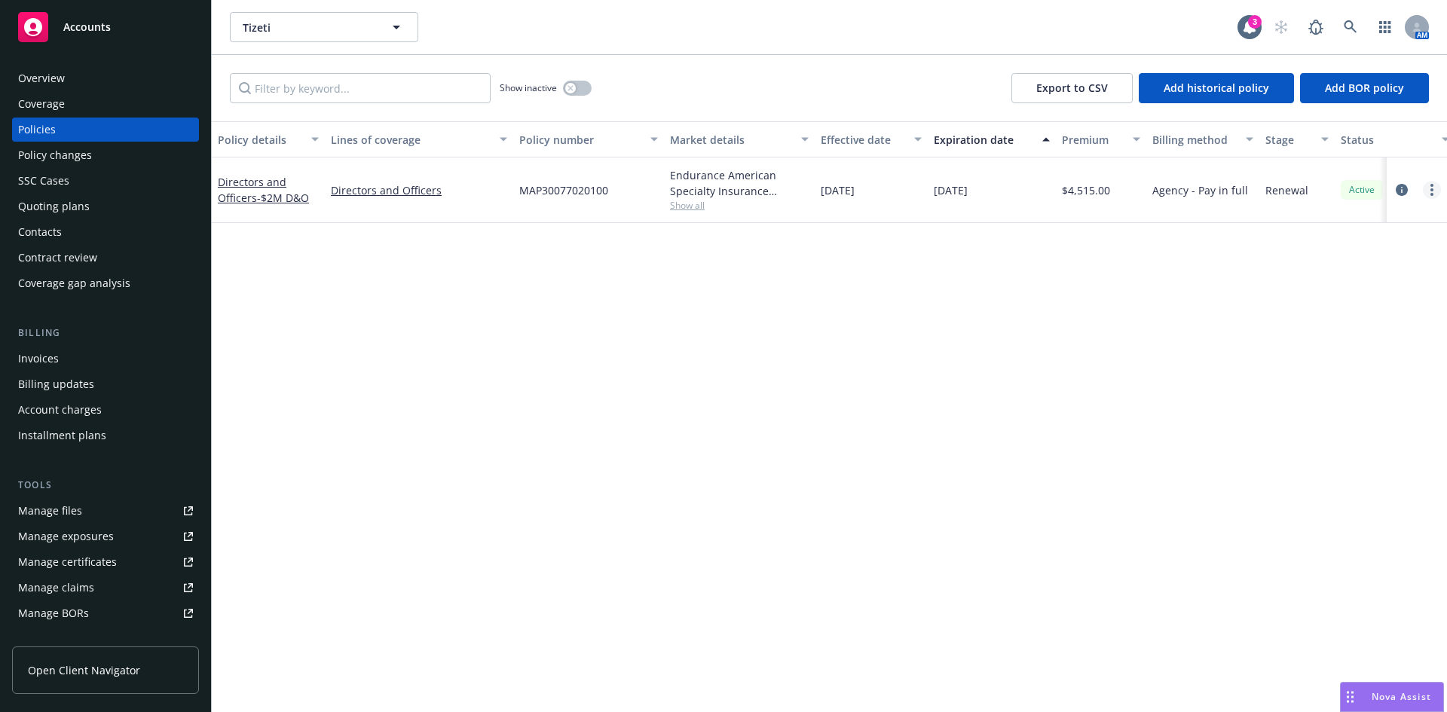
click at [1432, 187] on circle "more" at bounding box center [1431, 185] width 3 height 3
click at [1325, 286] on link "End policy" at bounding box center [1351, 281] width 177 height 30
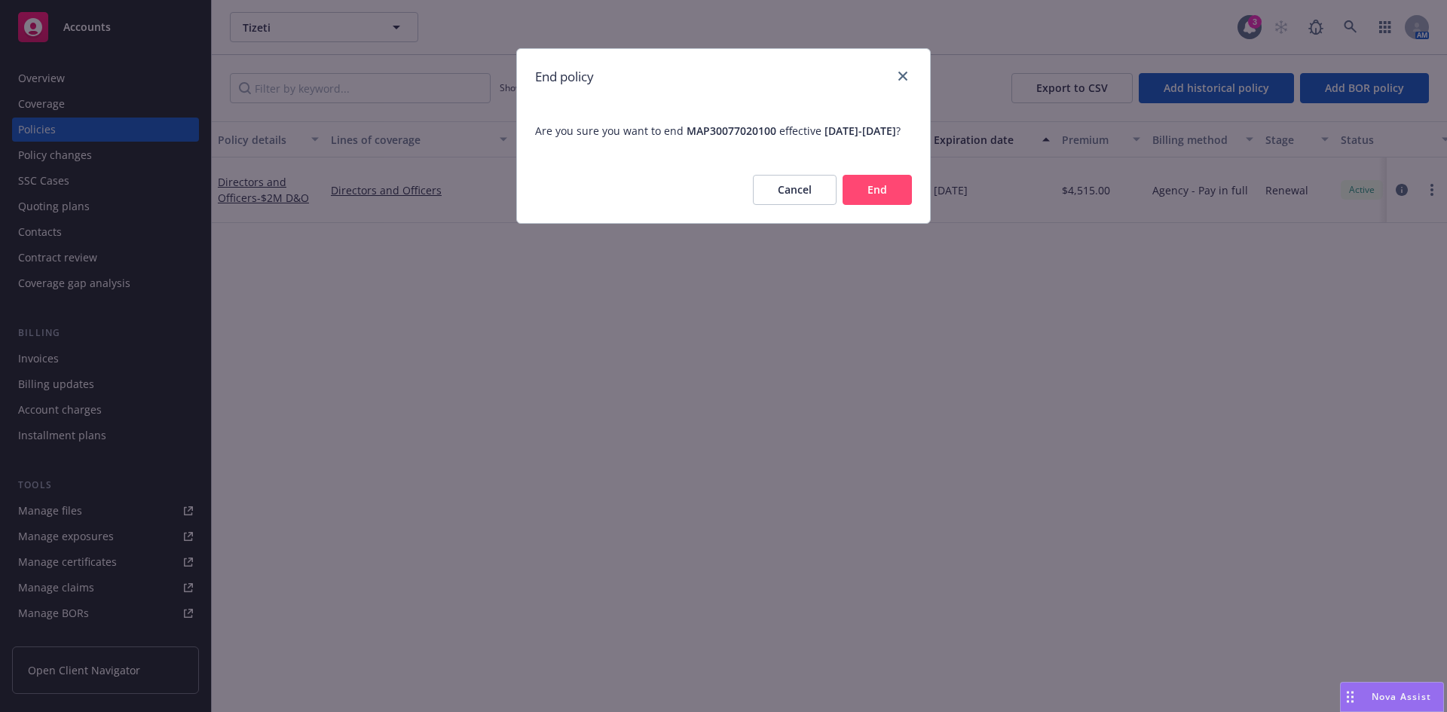
click at [868, 204] on button "End" at bounding box center [876, 190] width 69 height 30
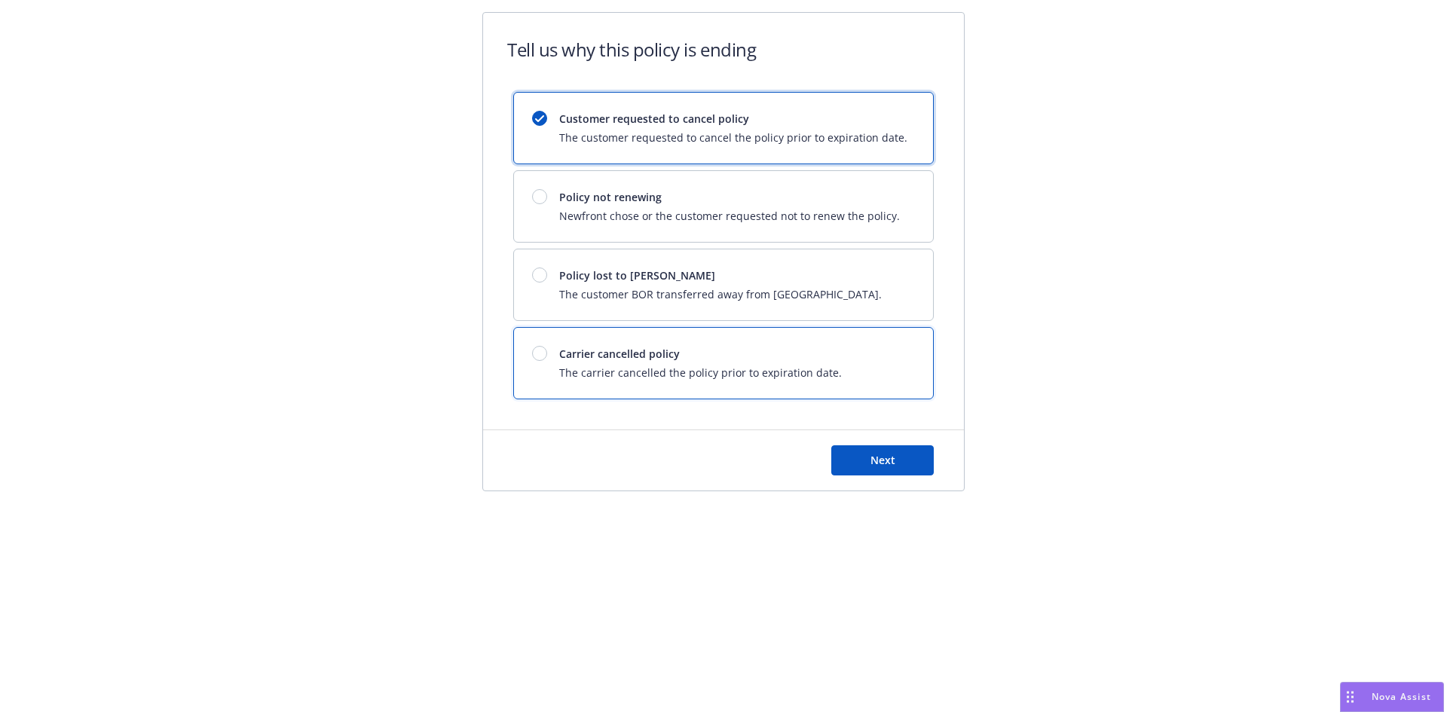
click at [547, 360] on div at bounding box center [545, 353] width 27 height 15
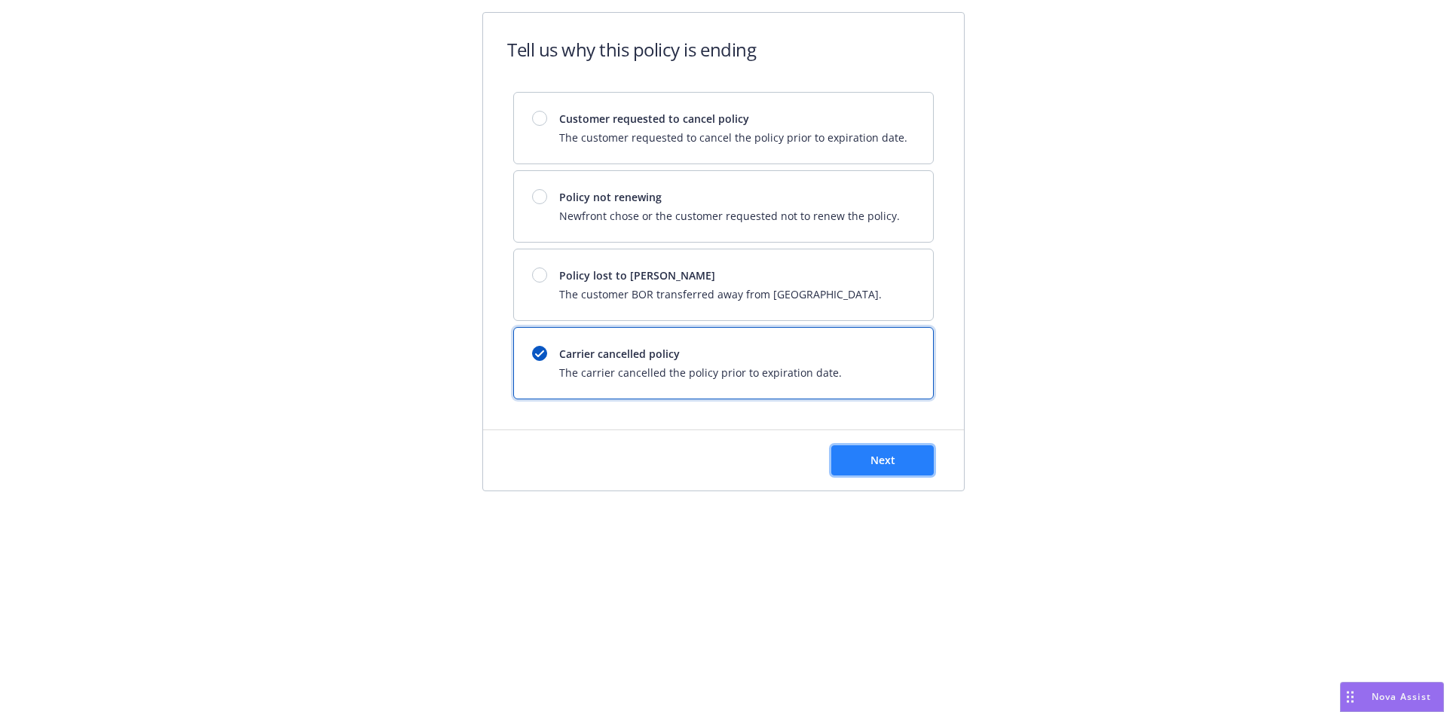
click at [905, 463] on button "Next" at bounding box center [882, 460] width 102 height 30
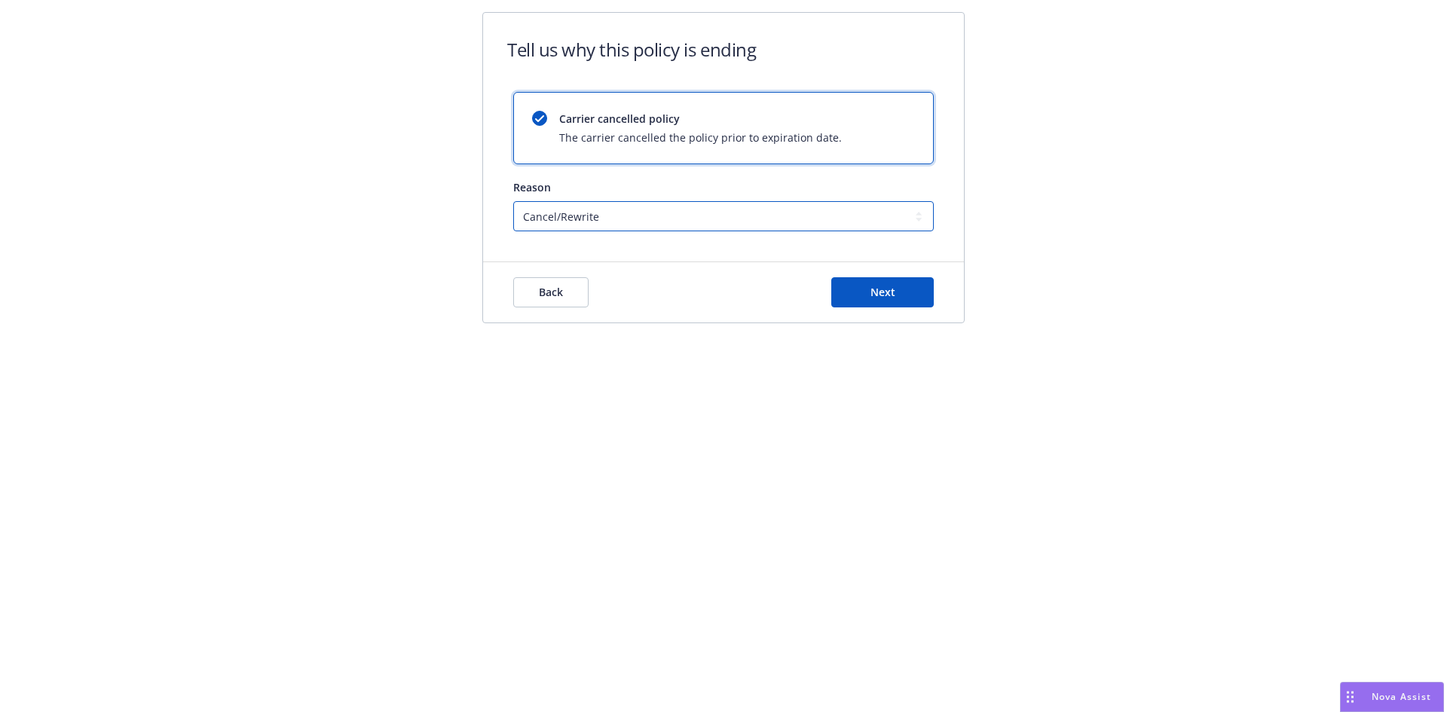
click at [576, 219] on select "Cancel/Rewrite Lost carrier appointment Compliance/Non-payment Lost on BOR" at bounding box center [723, 216] width 420 height 30
select select "Compliance/Non-payment"
click at [513, 201] on select "Cancel/Rewrite Lost carrier appointment Compliance/Non-payment Lost on BOR" at bounding box center [723, 216] width 420 height 30
click at [861, 282] on button "Next" at bounding box center [882, 292] width 102 height 30
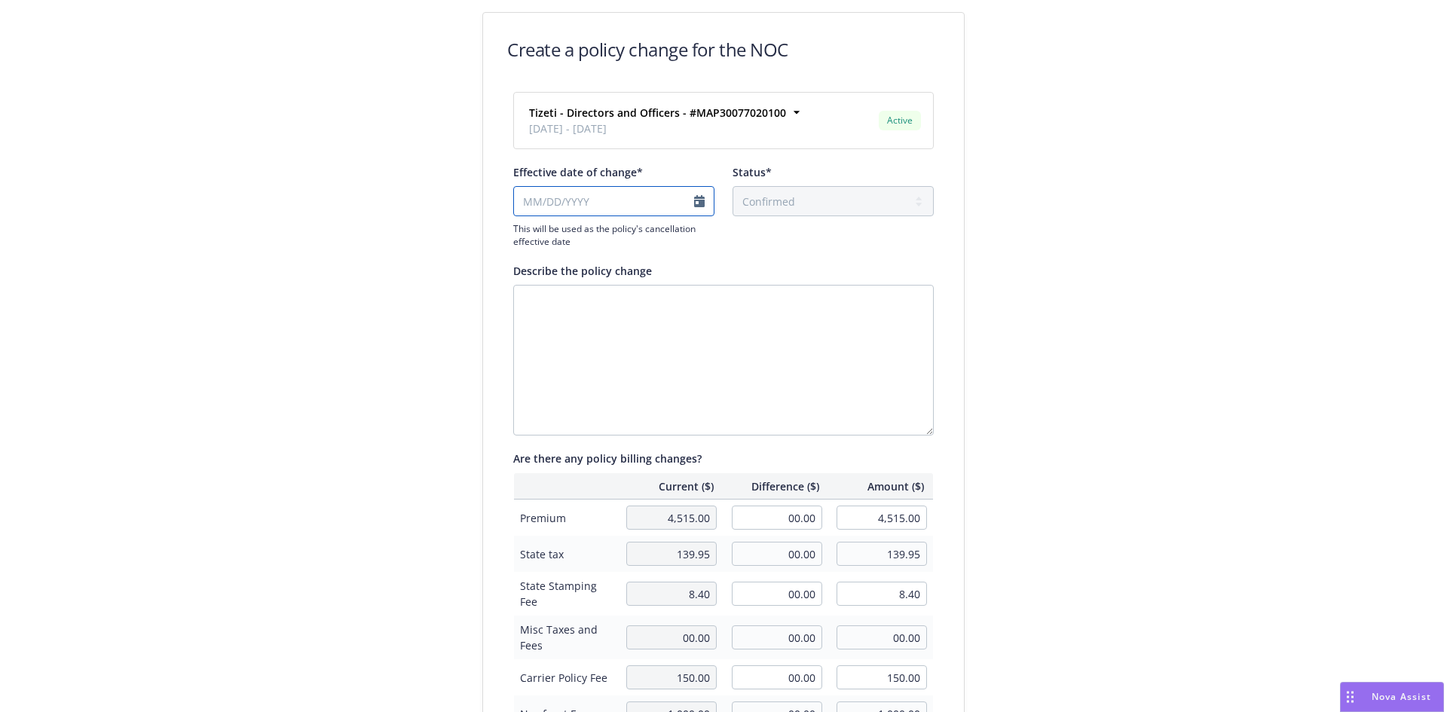
click at [691, 203] on input "Effective date of change*" at bounding box center [613, 201] width 201 height 30
select select "August"
select select "2025"
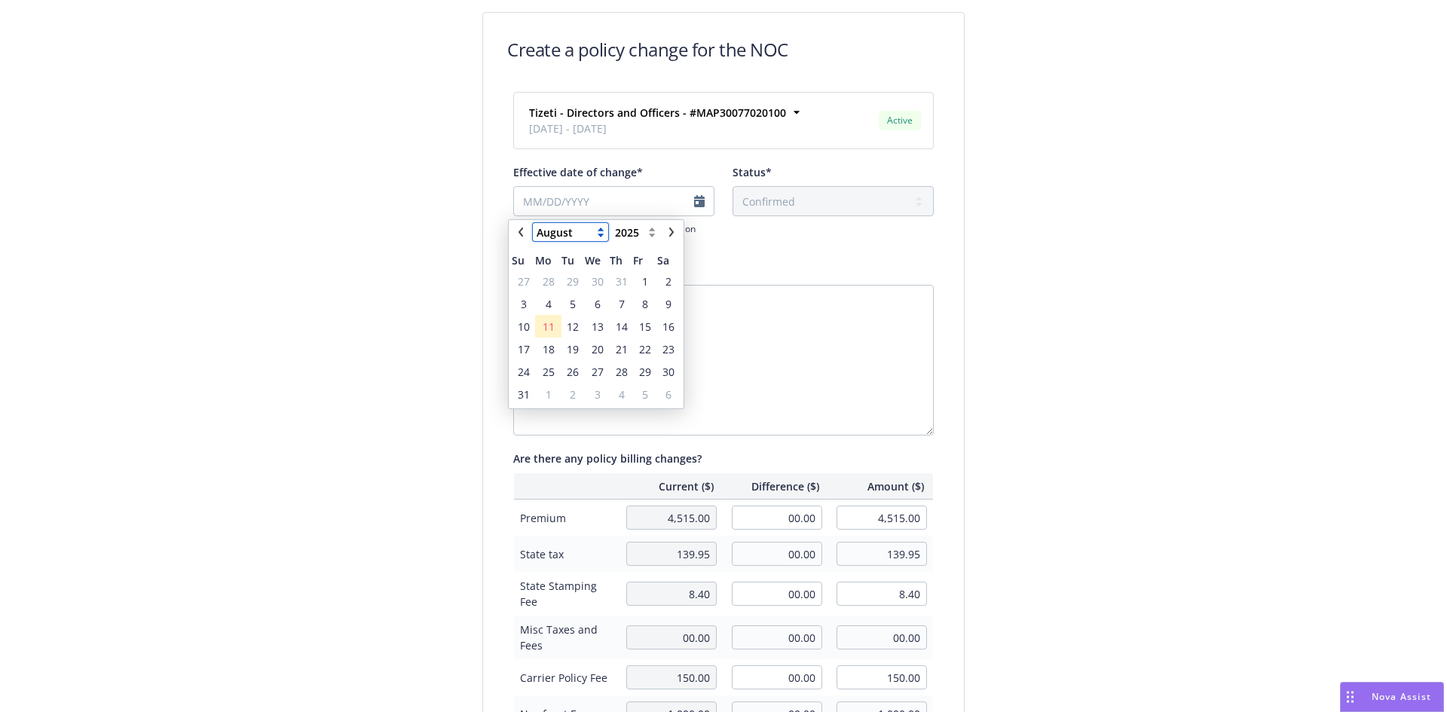
click at [585, 235] on select "January February March April May June July August September October November De…" at bounding box center [570, 232] width 75 height 18
select select "July"
click at [533, 223] on select "January February March April May June July August September October November De…" at bounding box center [570, 232] width 75 height 18
click at [564, 352] on span "22" at bounding box center [573, 349] width 20 height 19
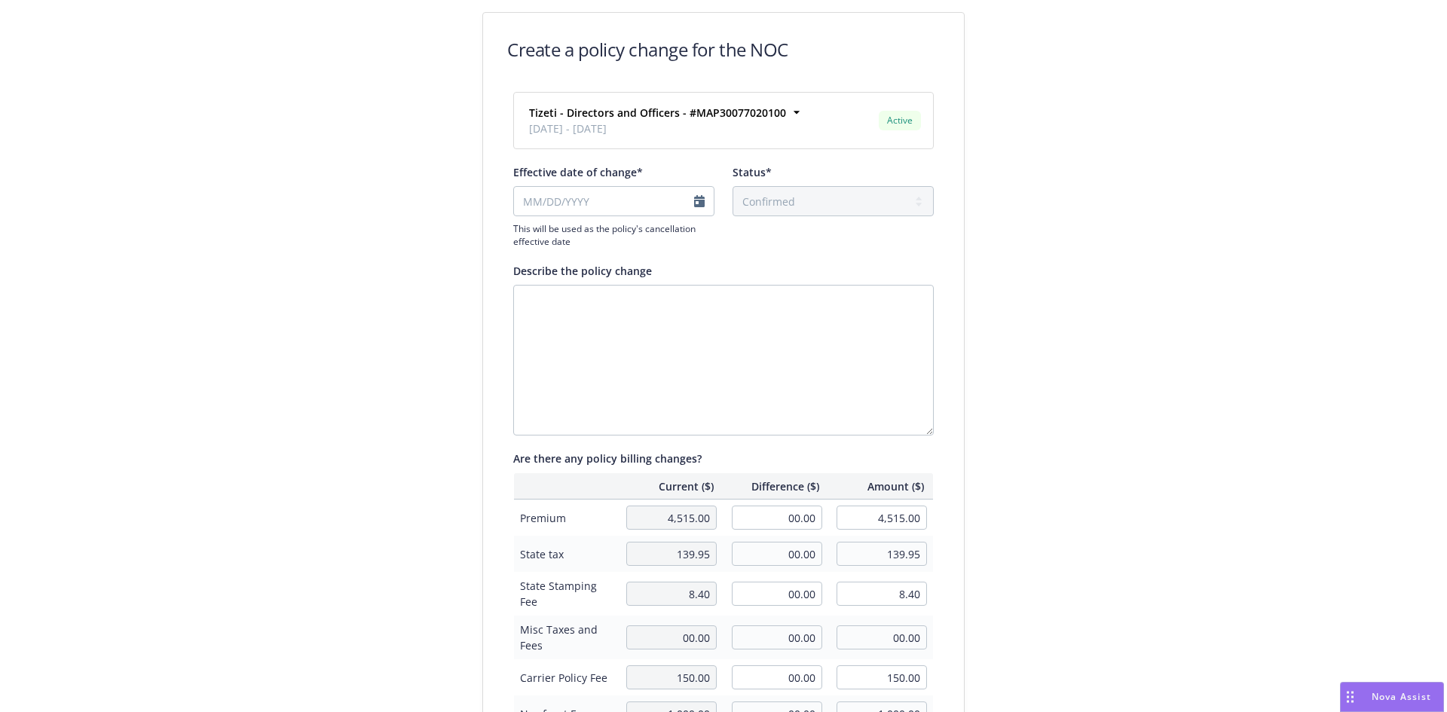
type input "07/22/2025"
click at [720, 374] on textarea "Describe the policy change" at bounding box center [723, 360] width 420 height 151
click at [630, 323] on textarea "Describe the policy change" at bounding box center [723, 360] width 420 height 151
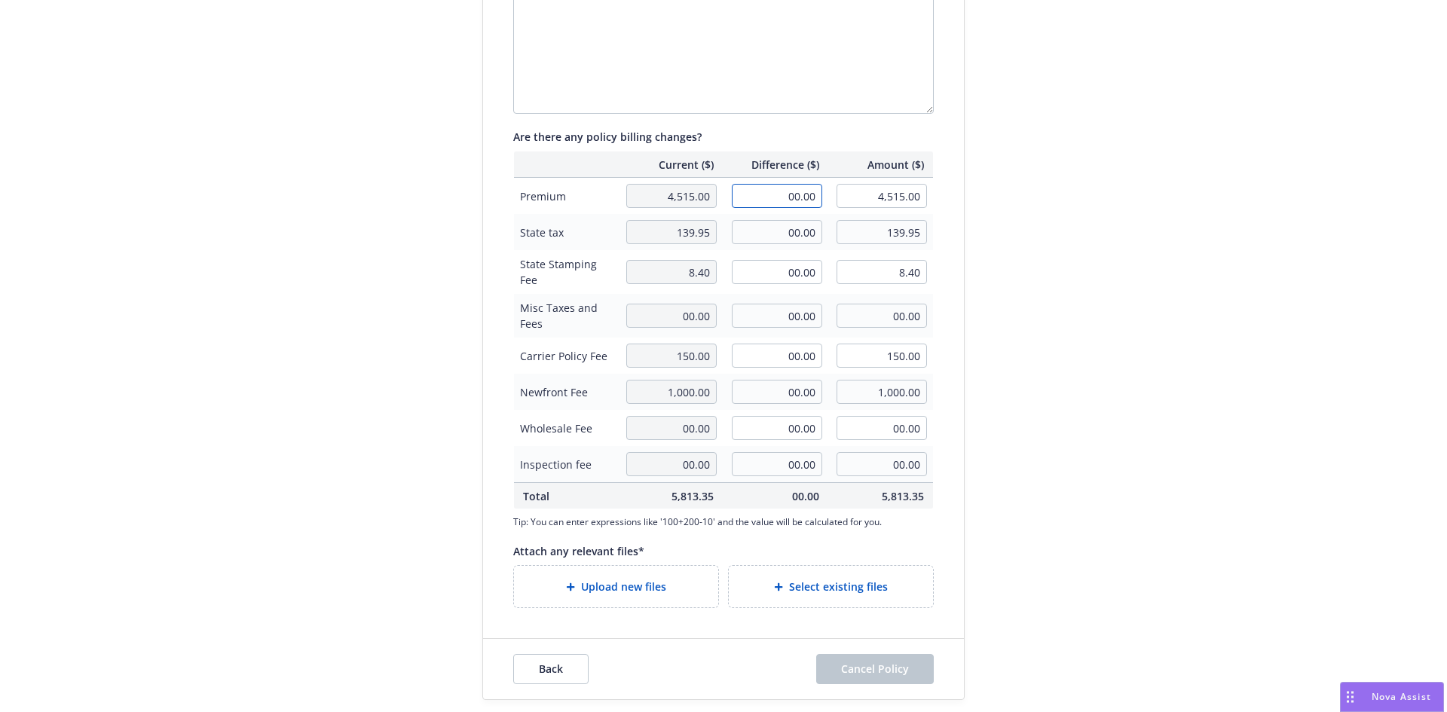
click at [793, 200] on input "00.00" at bounding box center [777, 196] width 90 height 24
click at [766, 192] on input "00.00" at bounding box center [777, 196] width 90 height 24
type input "-3,485.00"
type input "1,030.00"
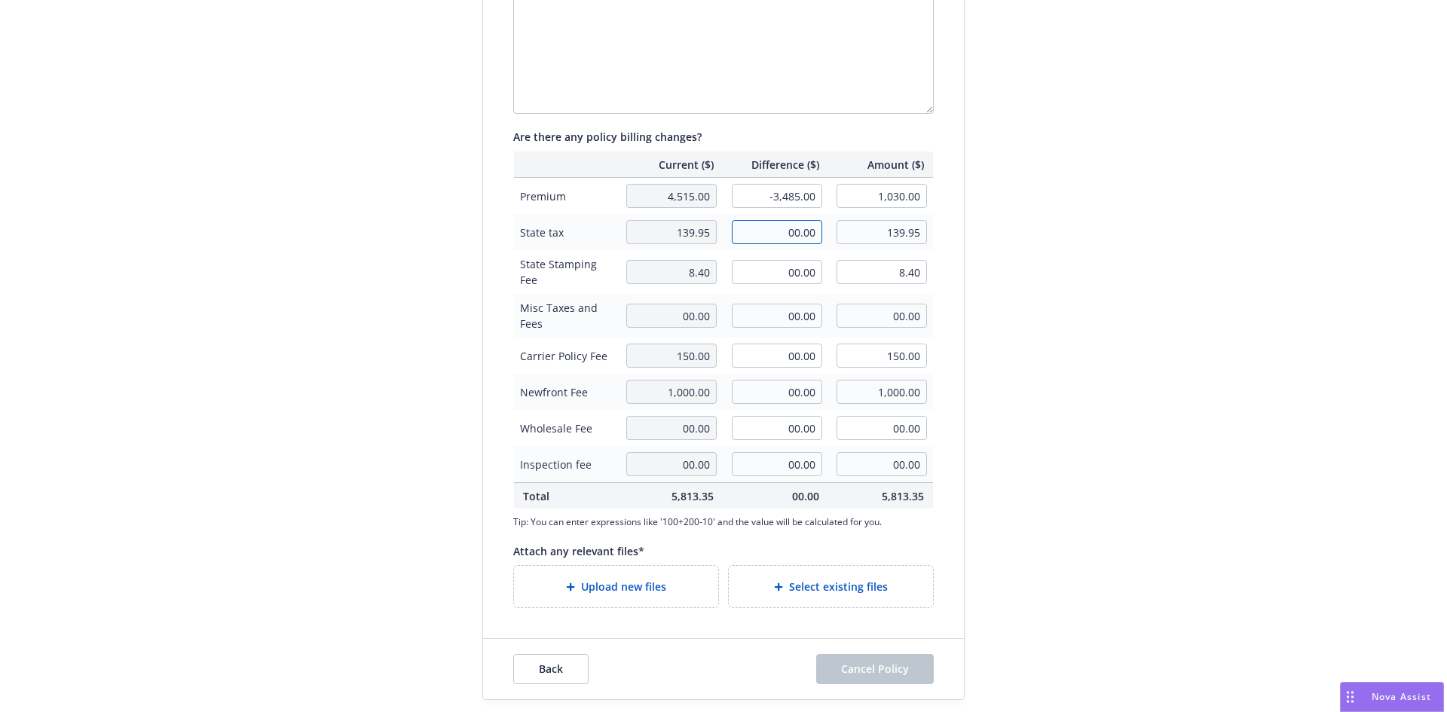
click at [793, 224] on input "00.00" at bounding box center [777, 232] width 90 height 24
type input "-104.55"
type input "35.40"
click at [794, 270] on input "00.00" at bounding box center [777, 272] width 90 height 24
type input "-6.27"
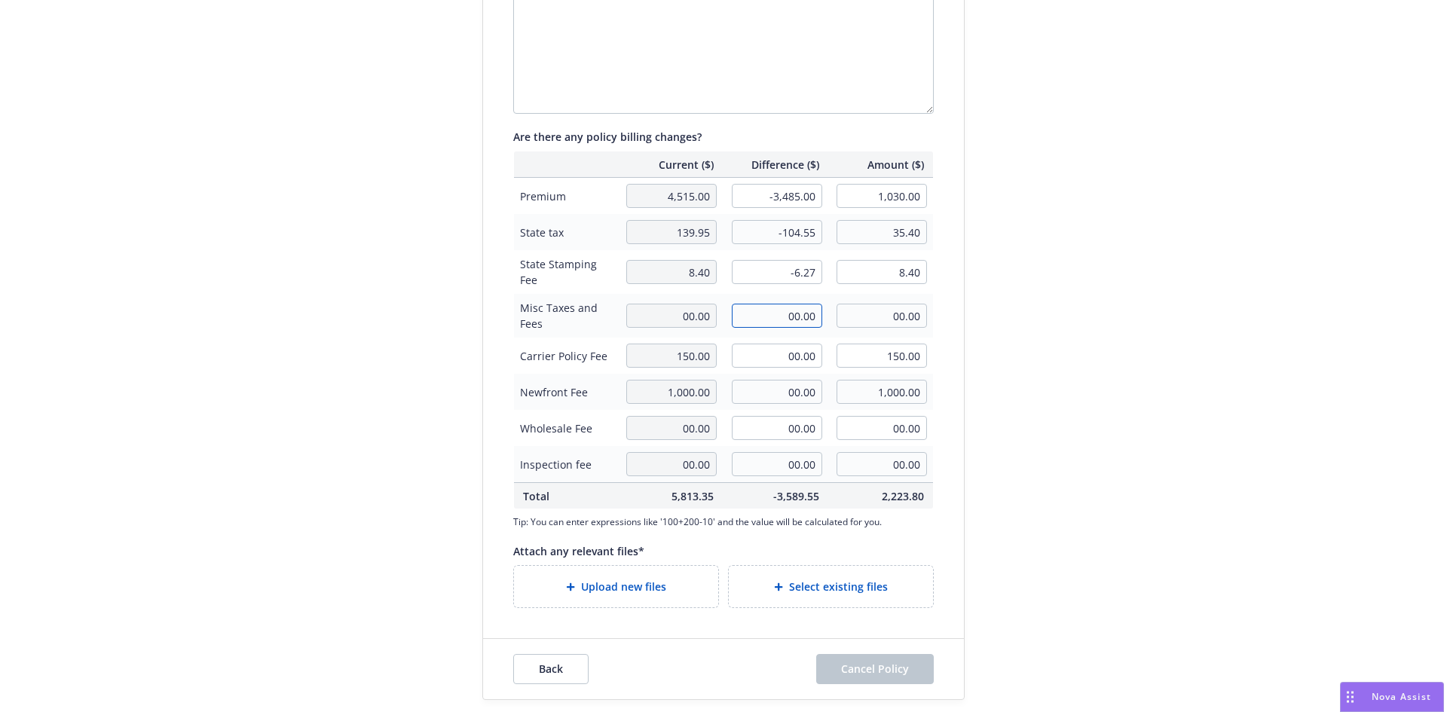
type input "2.13"
click at [757, 326] on input "00.00" at bounding box center [777, 316] width 90 height 24
click at [623, 590] on span "Upload new files" at bounding box center [623, 587] width 85 height 16
click at [598, 586] on span "Upload new files" at bounding box center [623, 587] width 85 height 16
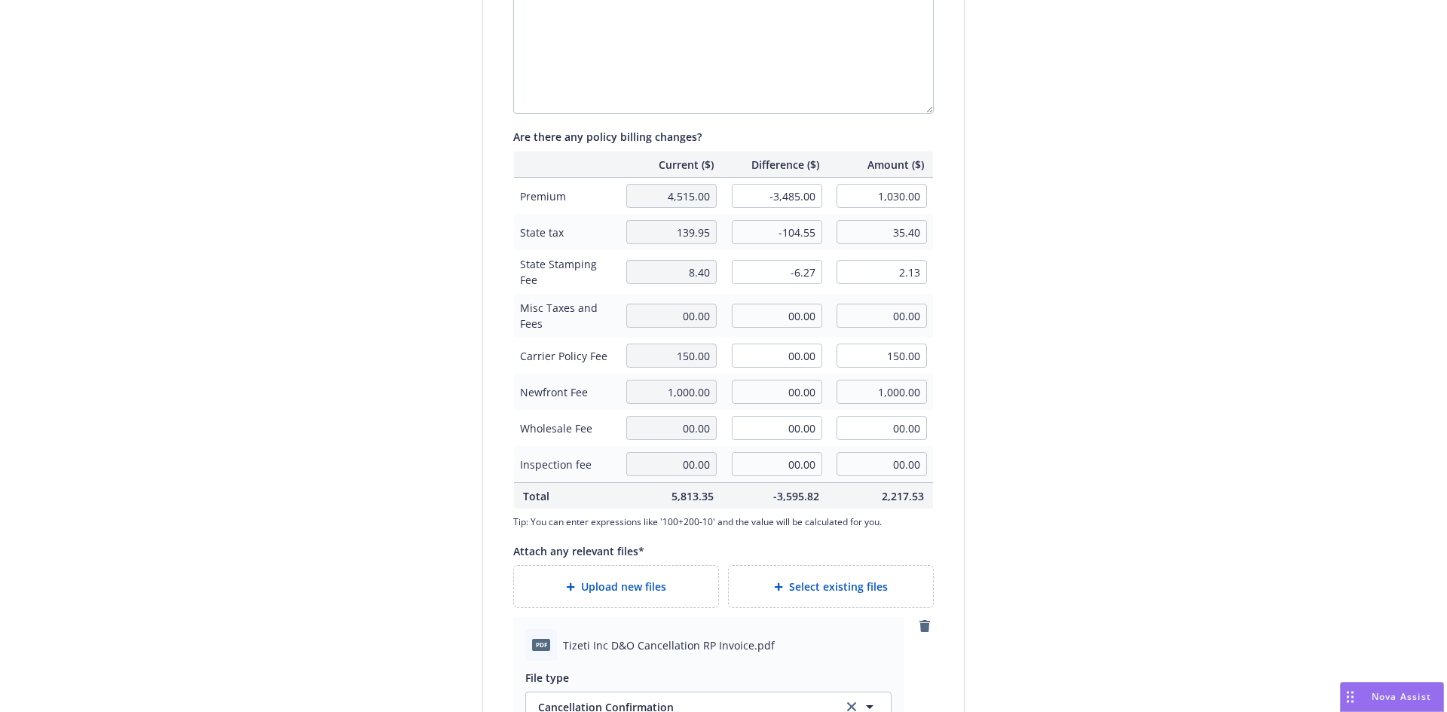
scroll to position [587, 0]
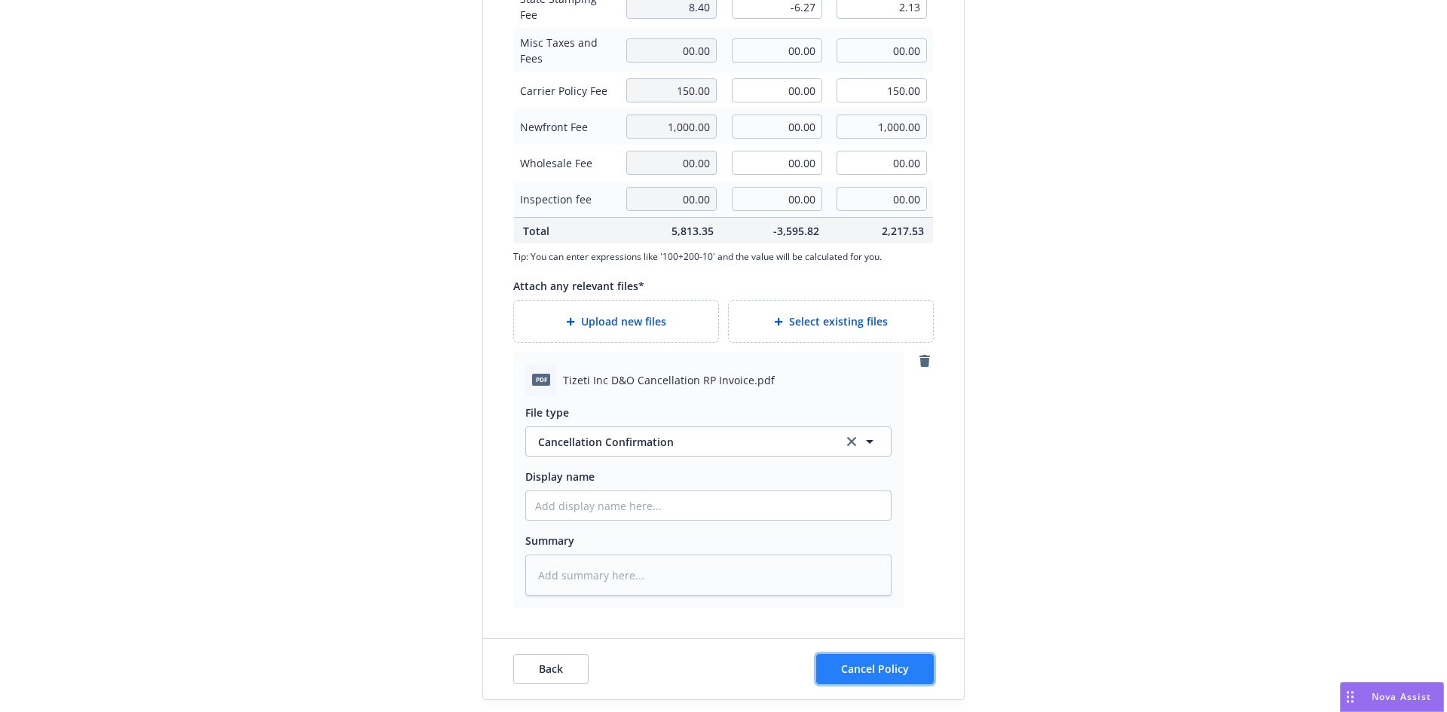
click at [890, 680] on button "Cancel Policy" at bounding box center [875, 669] width 118 height 30
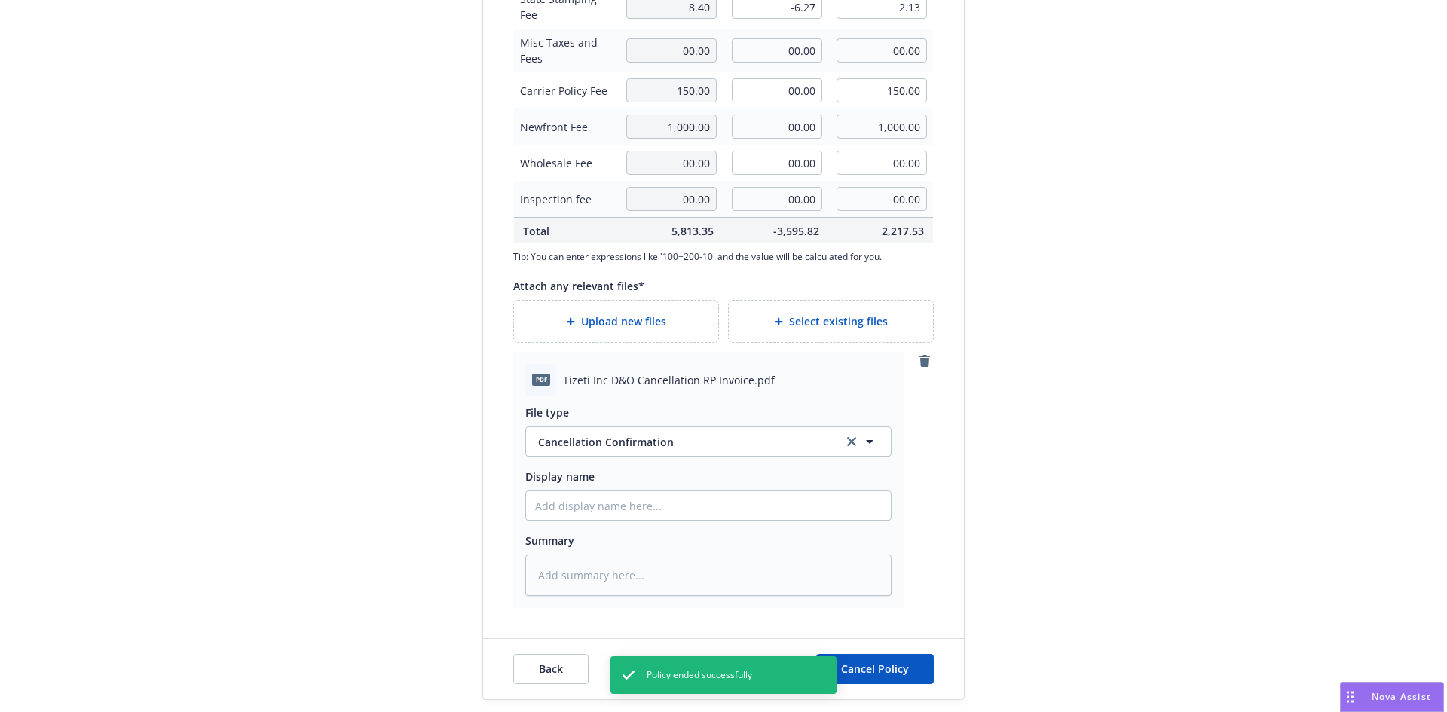
type textarea "x"
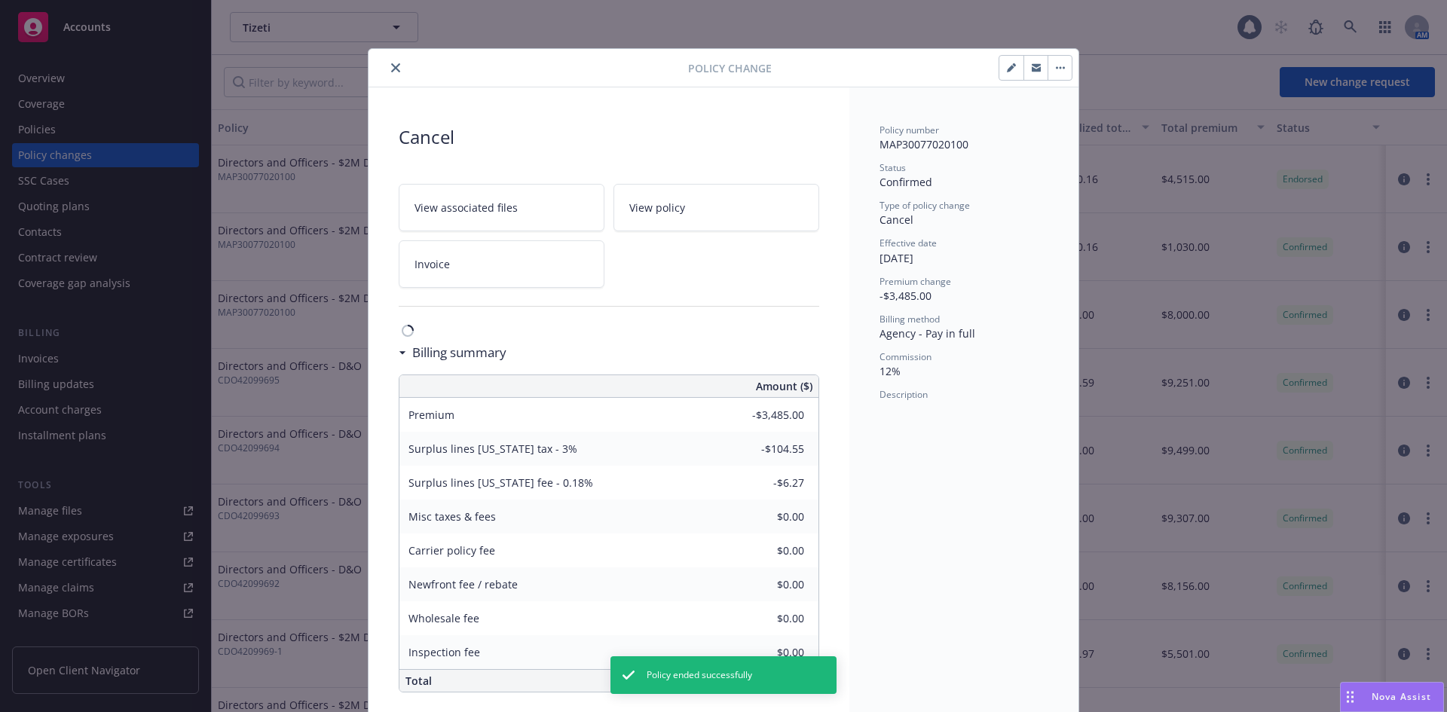
scroll to position [13, 0]
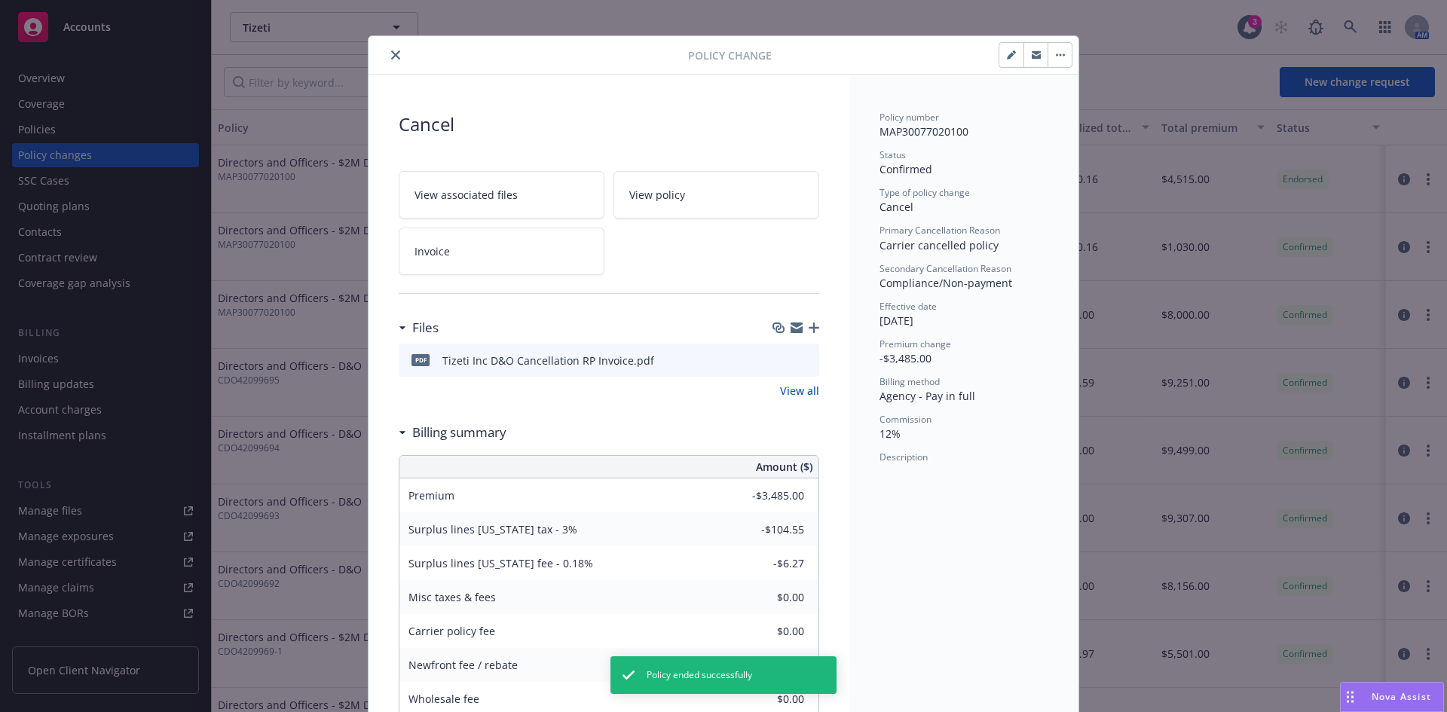
click at [391, 55] on icon "close" at bounding box center [395, 54] width 9 height 9
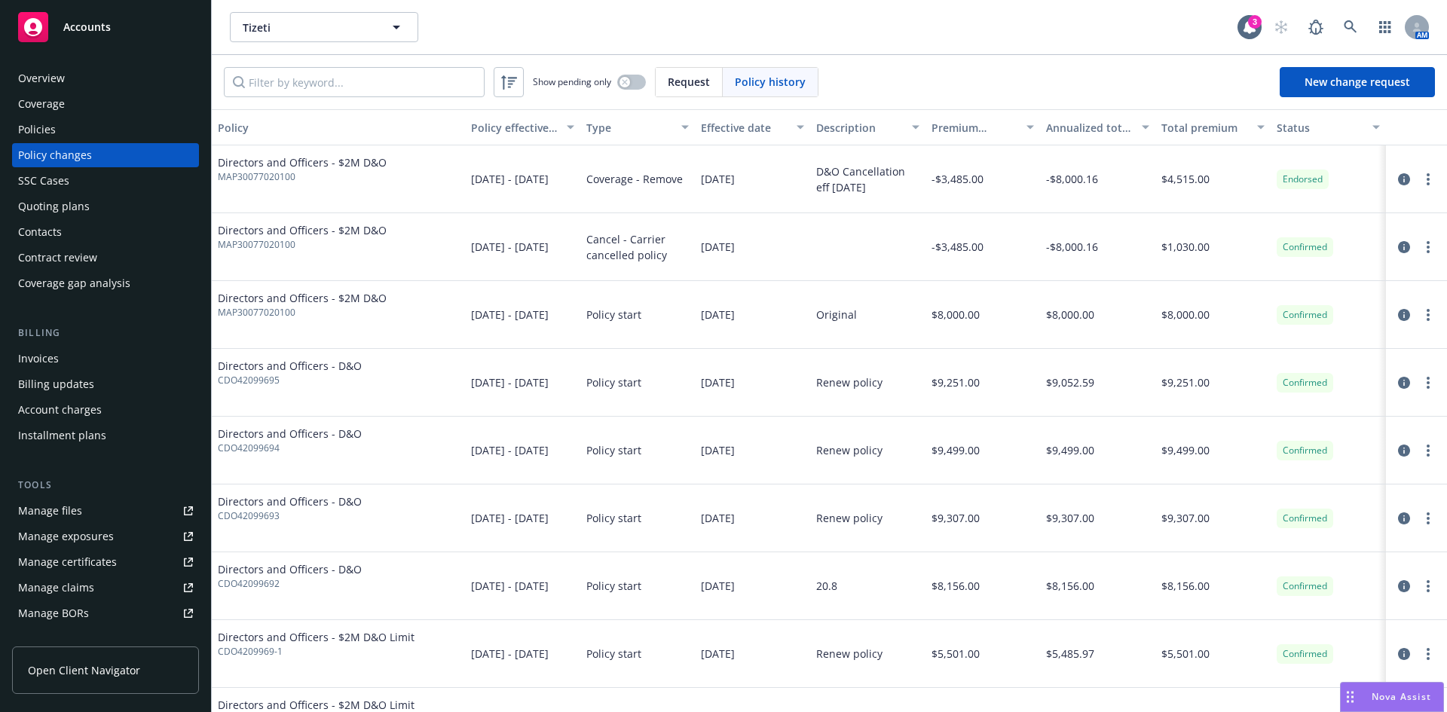
click at [59, 355] on div "Invoices" at bounding box center [105, 359] width 175 height 24
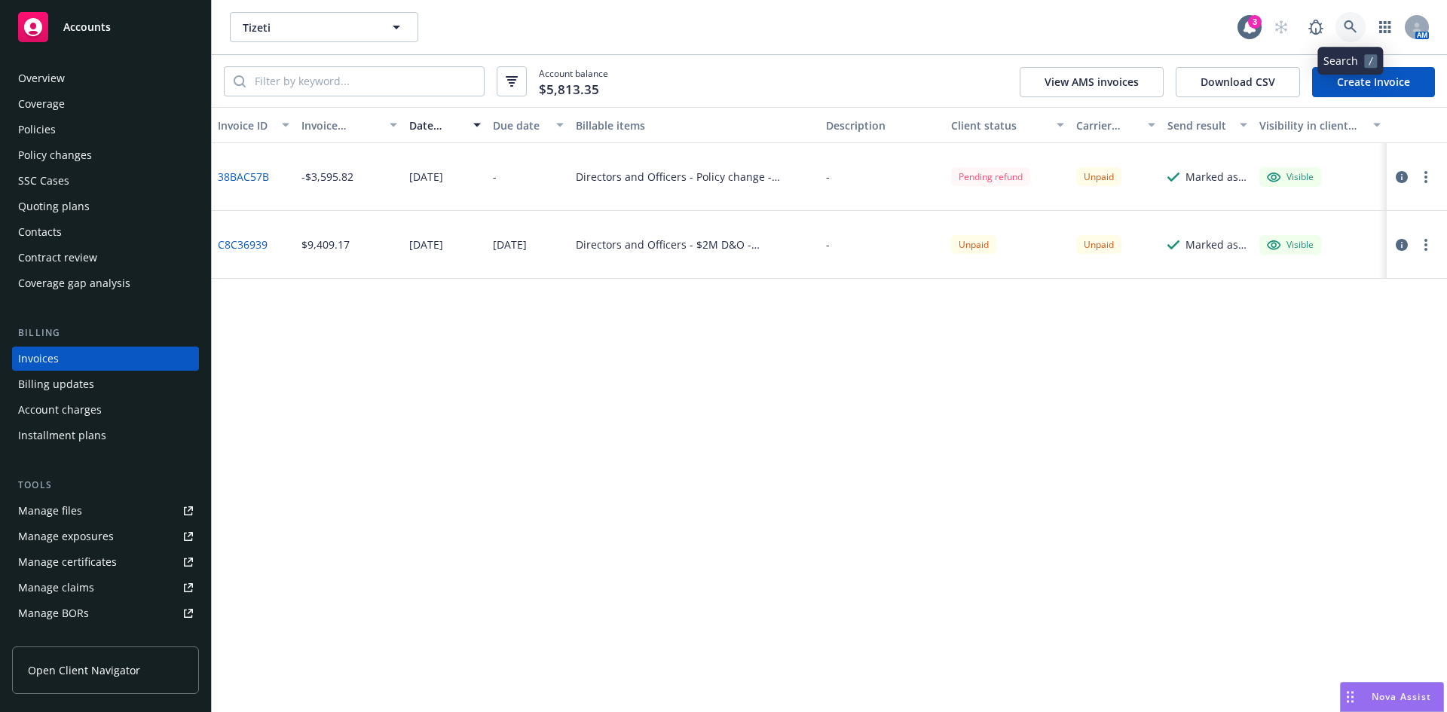
click at [1348, 26] on icon at bounding box center [1351, 27] width 14 height 14
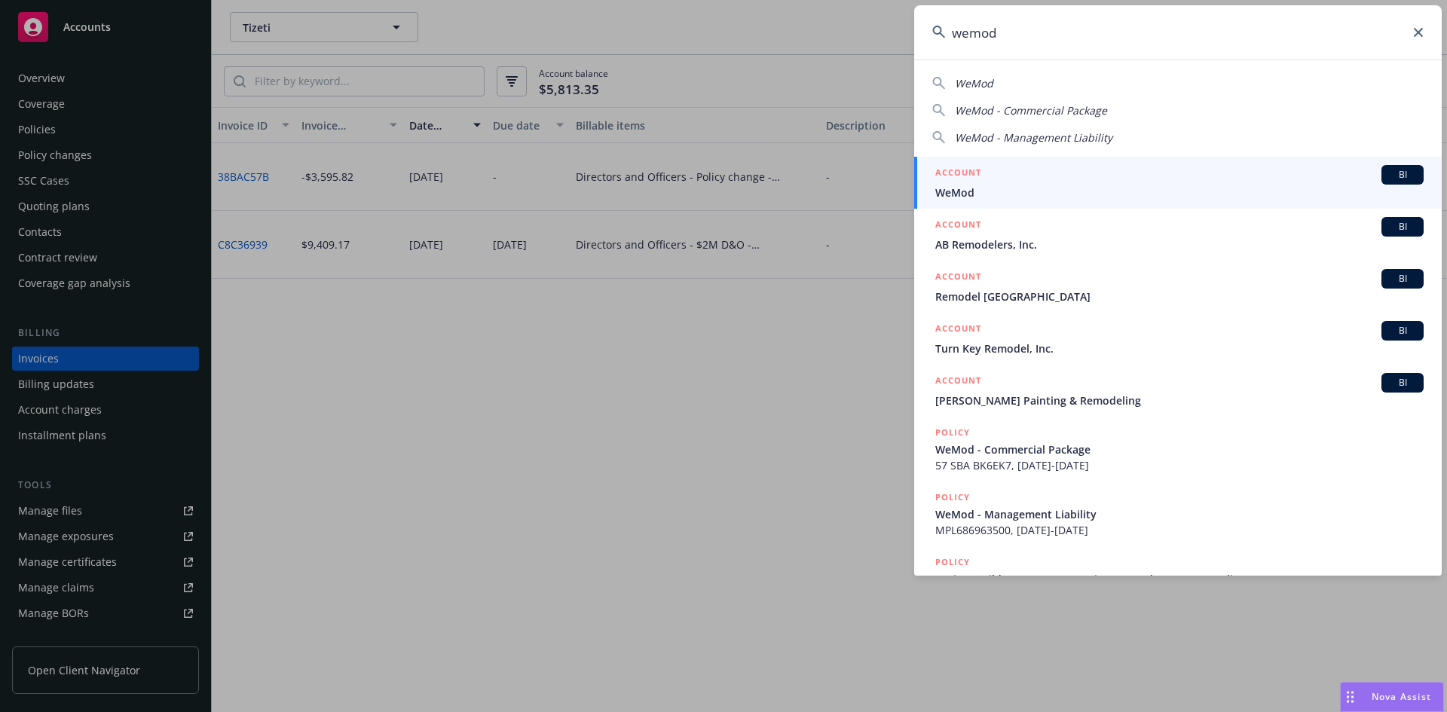
type input "wemod"
drag, startPoint x: 1008, startPoint y: 184, endPoint x: 998, endPoint y: 182, distance: 10.1
click at [1008, 184] on div "ACCOUNT BI" at bounding box center [1179, 175] width 488 height 20
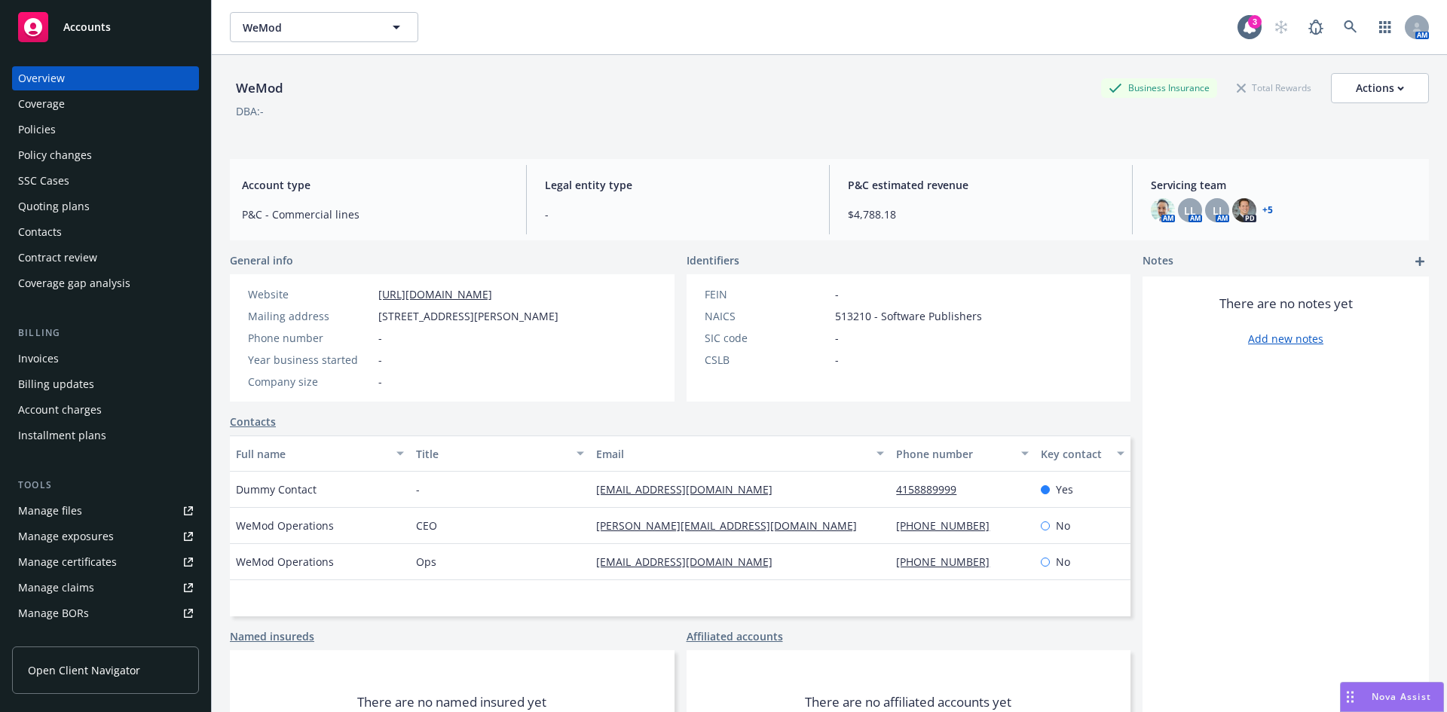
click at [59, 130] on div "Policies" at bounding box center [105, 130] width 175 height 24
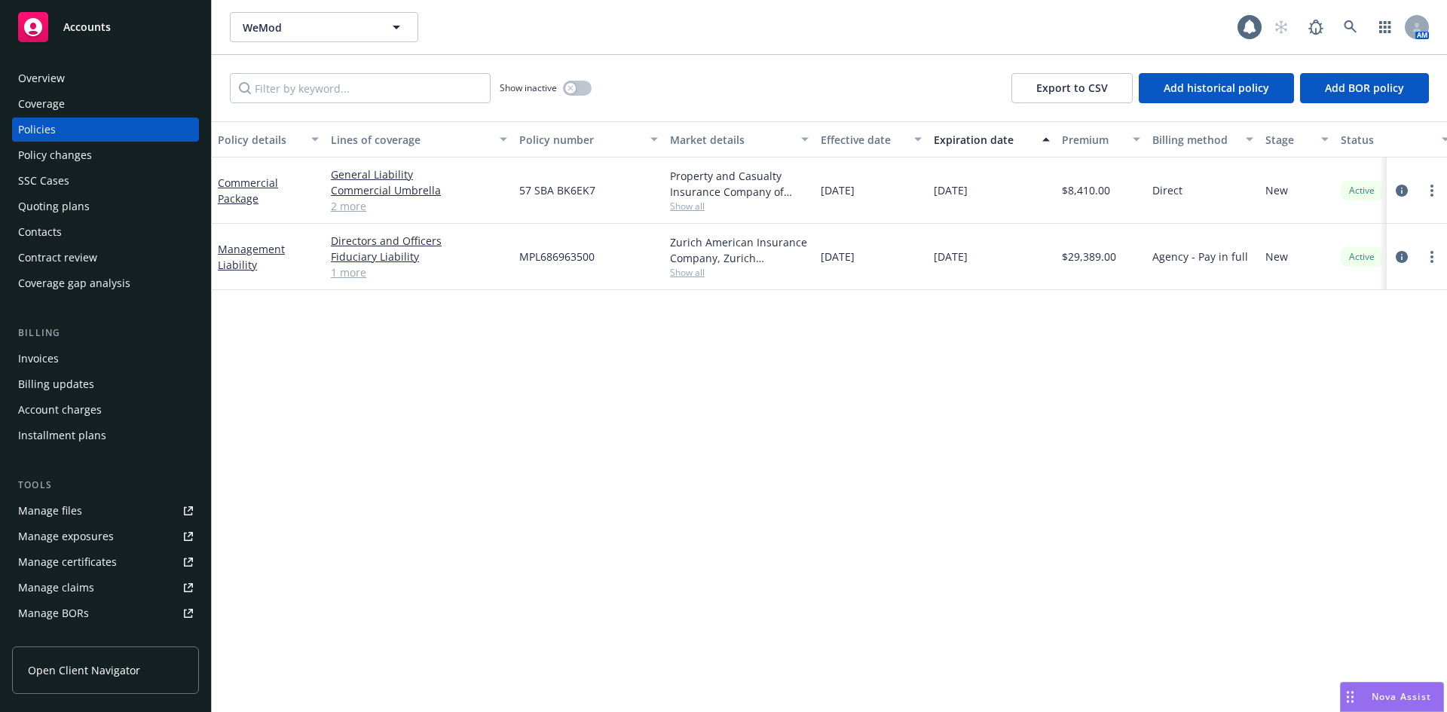
click at [99, 509] on link "Manage files" at bounding box center [105, 511] width 187 height 24
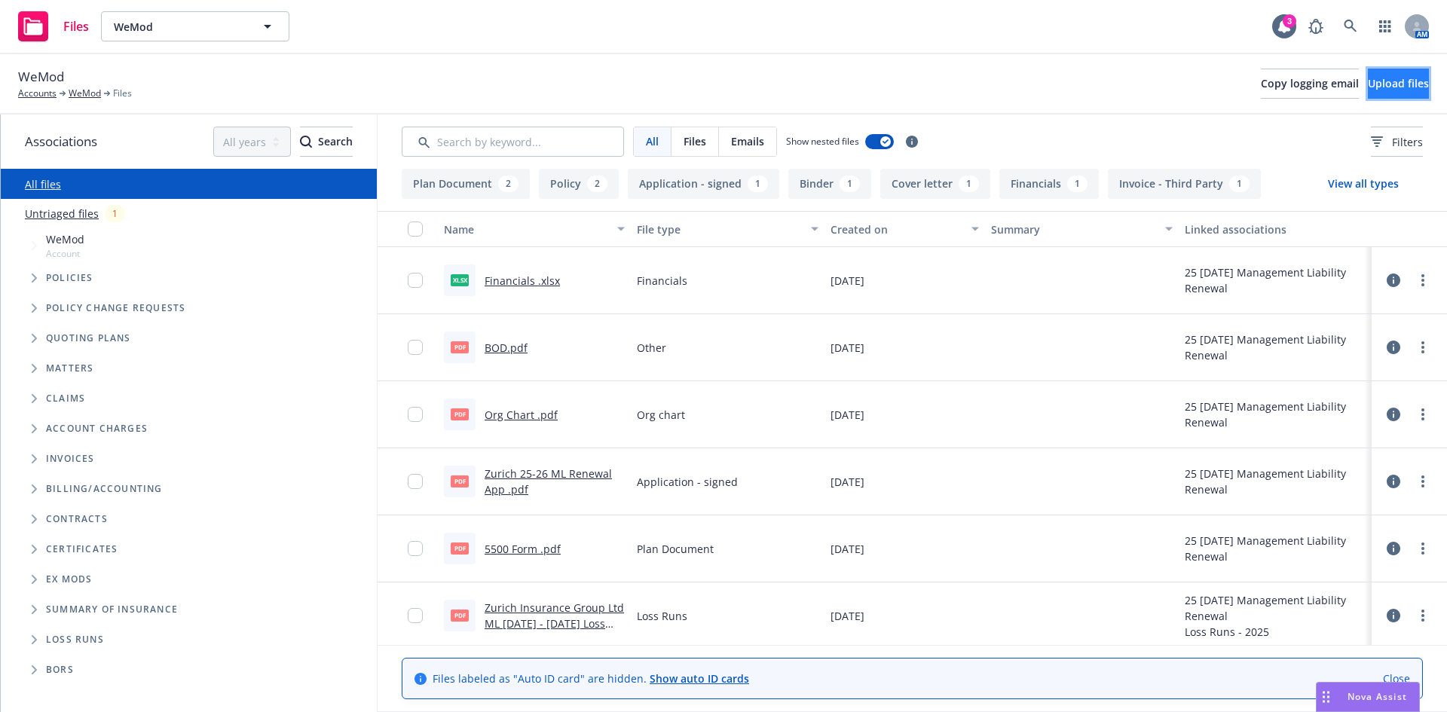
click at [1368, 75] on button "Upload files" at bounding box center [1398, 84] width 61 height 30
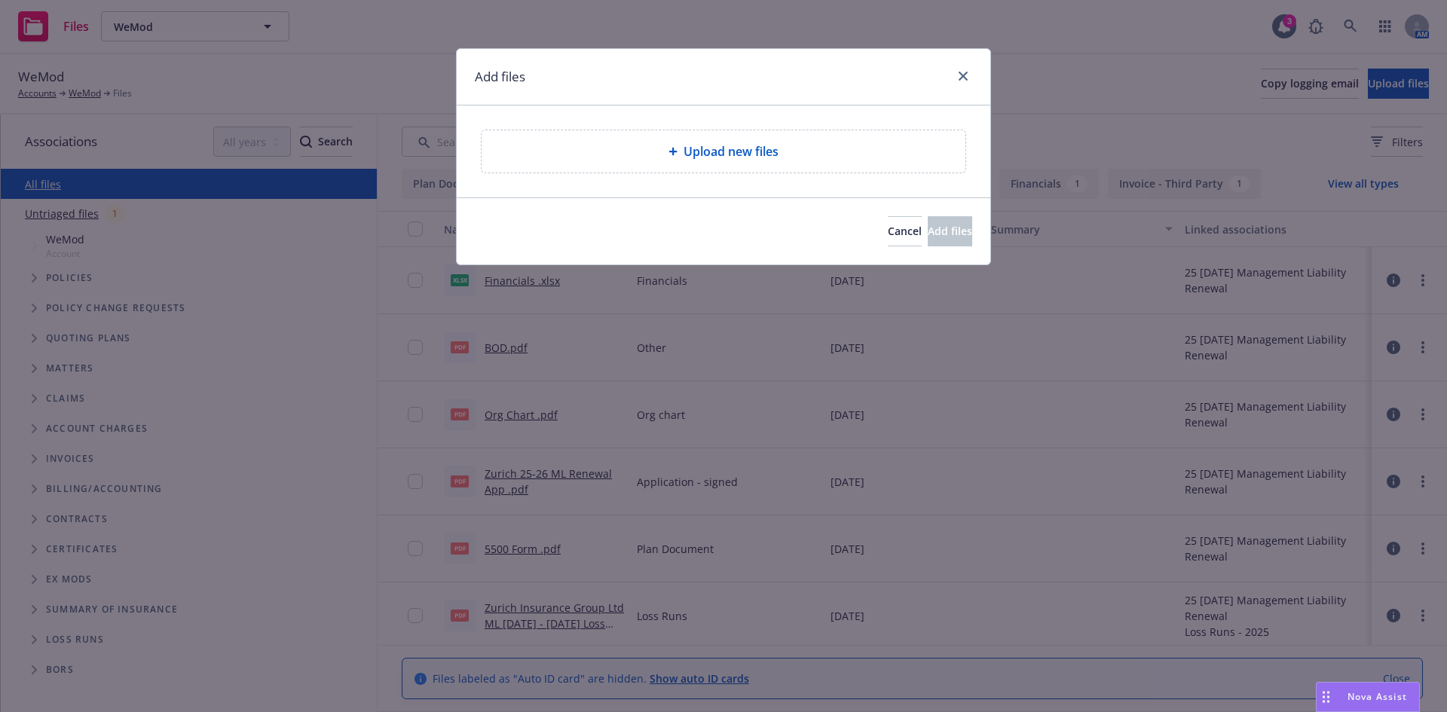
click at [758, 164] on div "Upload new files" at bounding box center [724, 151] width 484 height 42
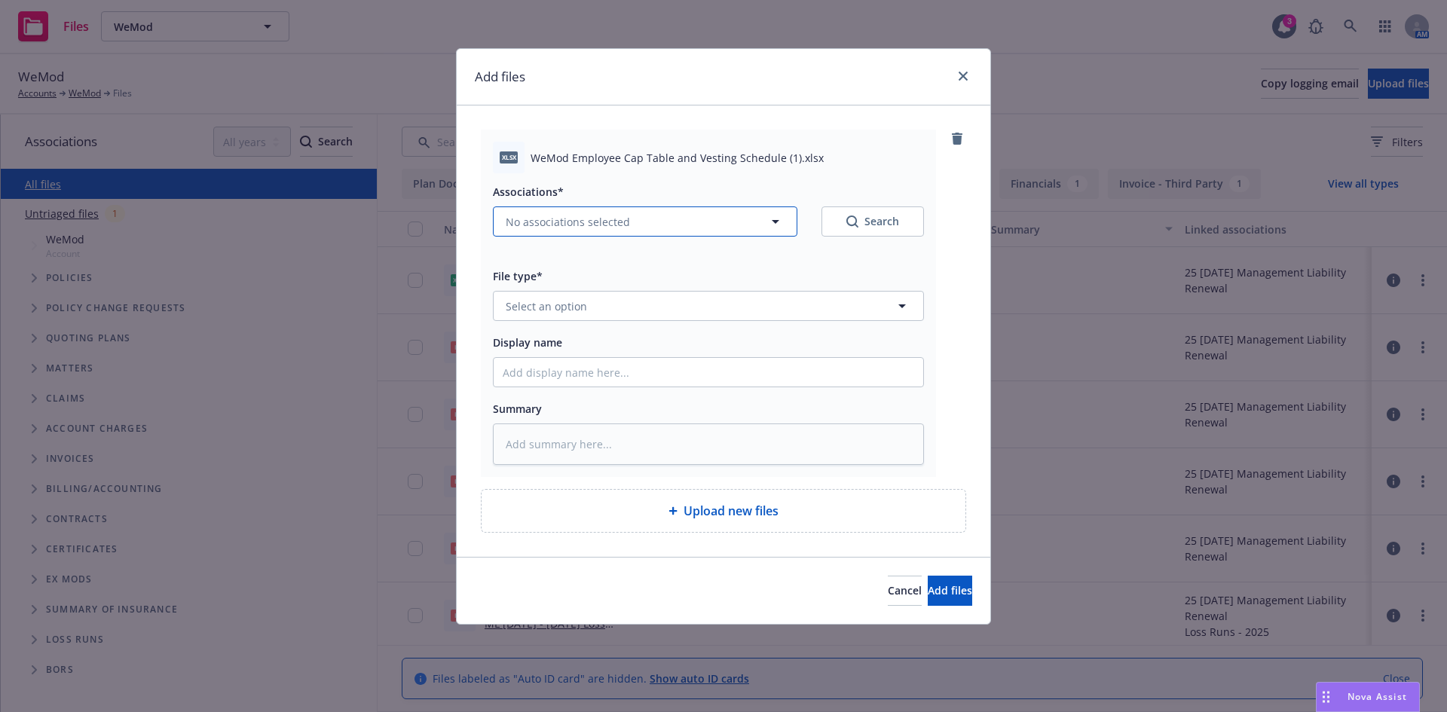
click at [540, 222] on span "No associations selected" at bounding box center [568, 222] width 124 height 16
type textarea "x"
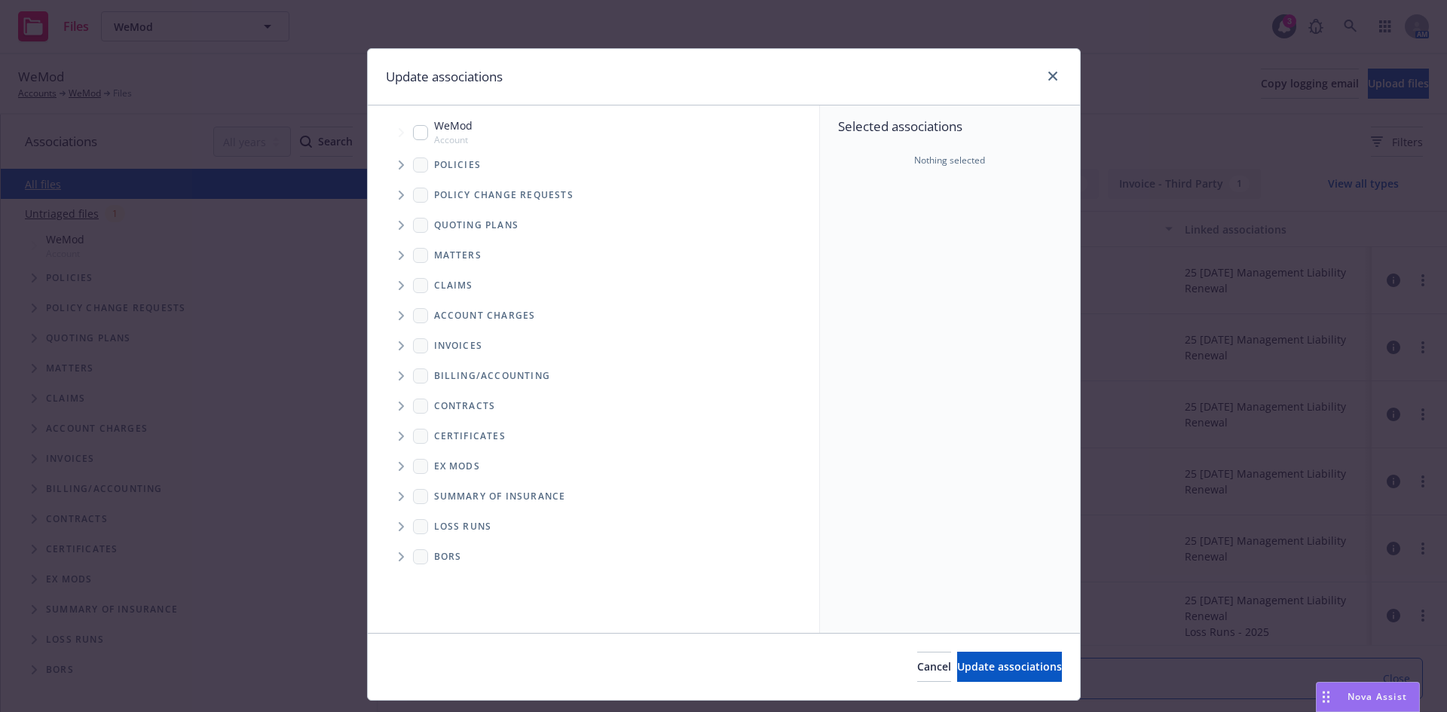
click at [399, 224] on icon "Tree Example" at bounding box center [402, 225] width 6 height 9
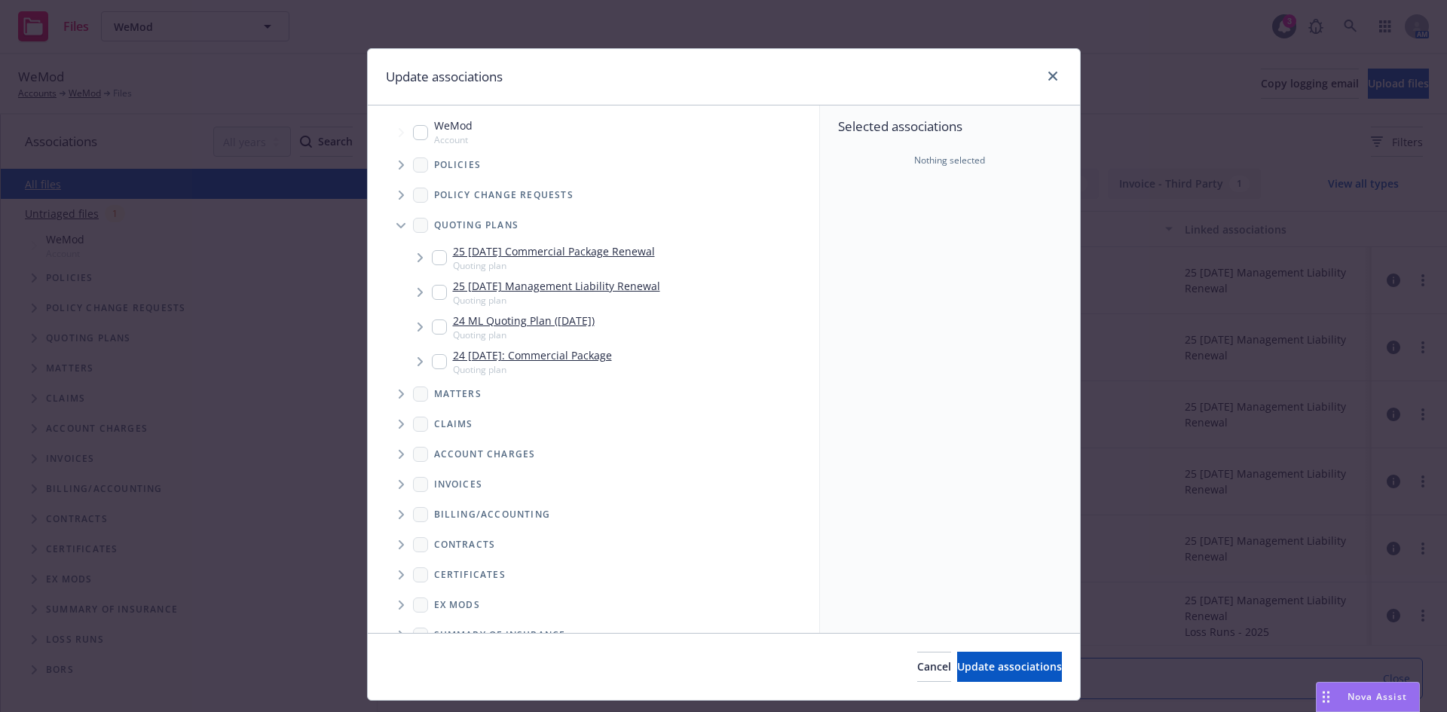
click at [432, 292] on input "Tree Example" at bounding box center [439, 292] width 15 height 15
checkbox input "true"
click at [957, 662] on span "Update associations" at bounding box center [1009, 666] width 105 height 14
type textarea "x"
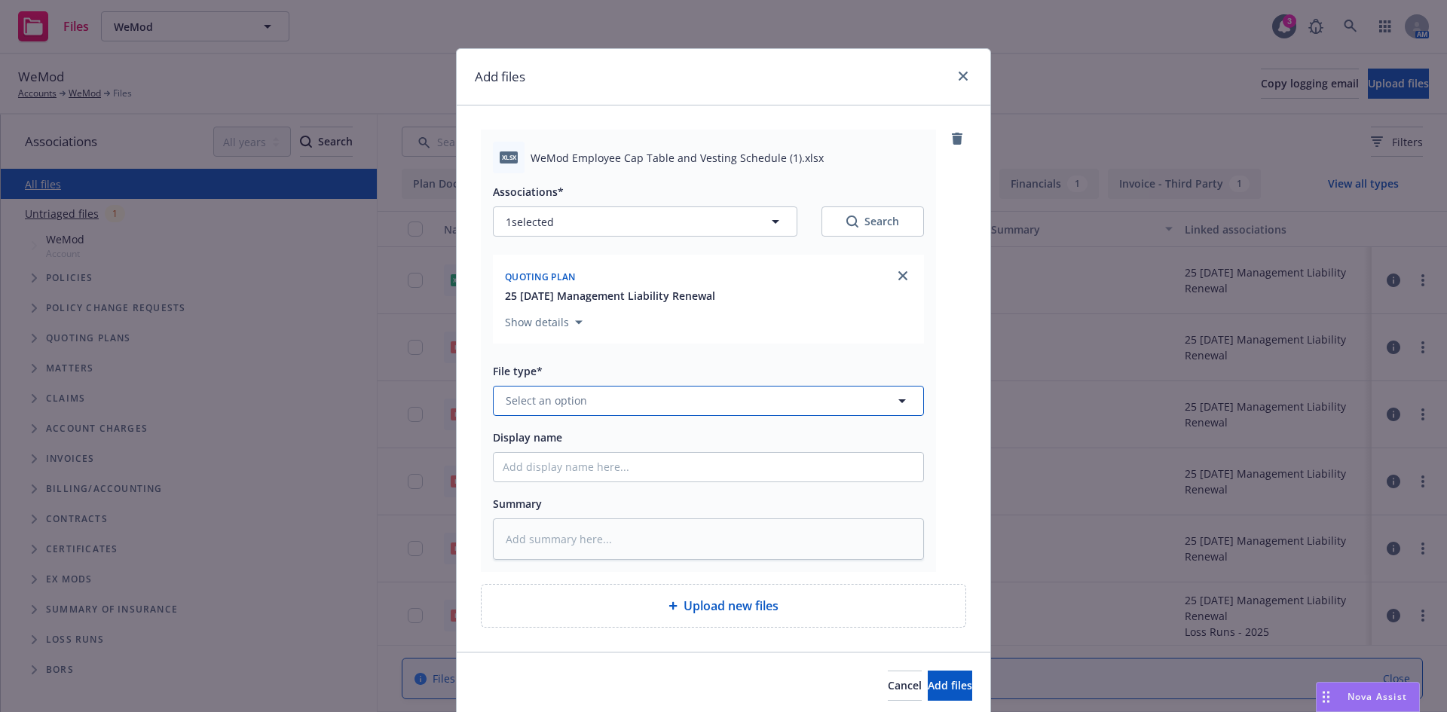
click at [583, 403] on button "Select an option" at bounding box center [708, 401] width 431 height 30
type input "cap table"
drag, startPoint x: 546, startPoint y: 359, endPoint x: 561, endPoint y: 362, distance: 14.6
click at [549, 353] on span "Cap Table" at bounding box center [534, 359] width 50 height 16
click at [593, 463] on input "Display name" at bounding box center [709, 467] width 430 height 29
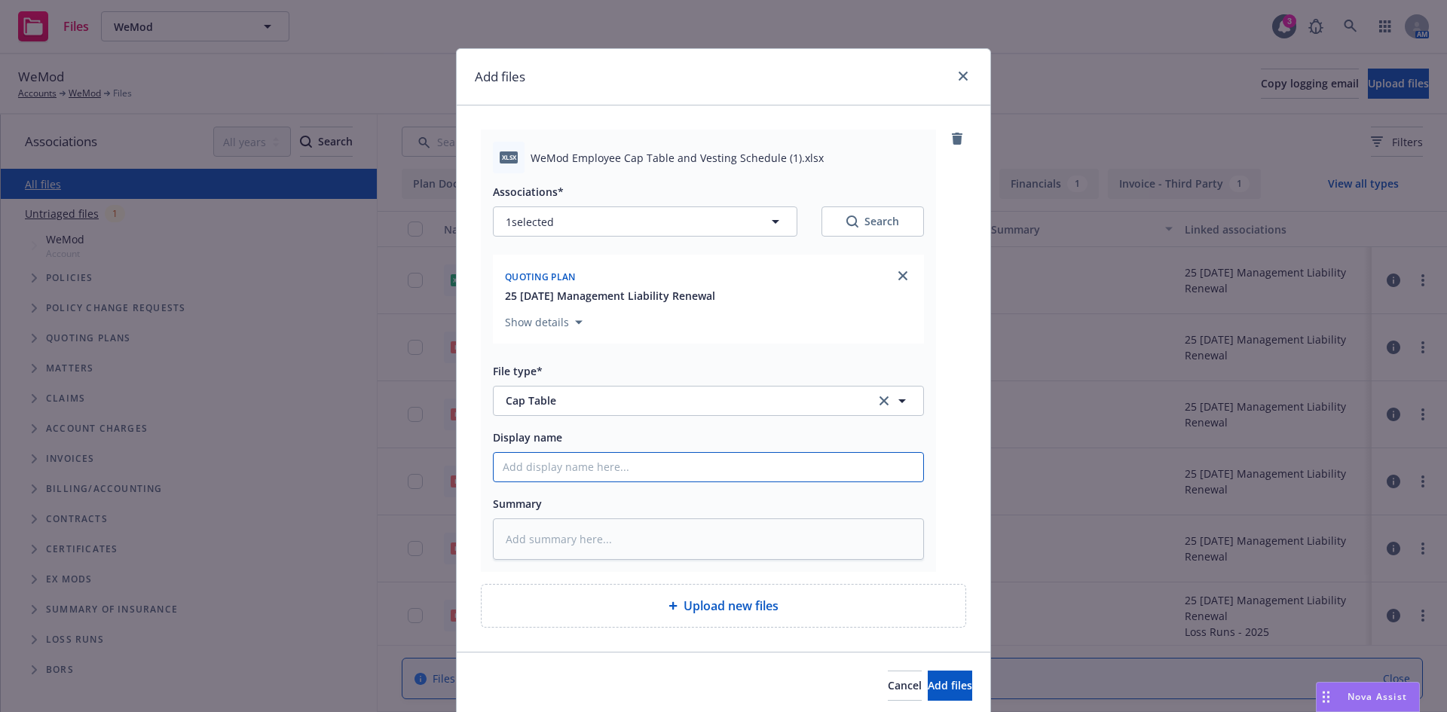
type textarea "x"
type input "C"
type textarea "x"
type input "Ca"
type textarea "x"
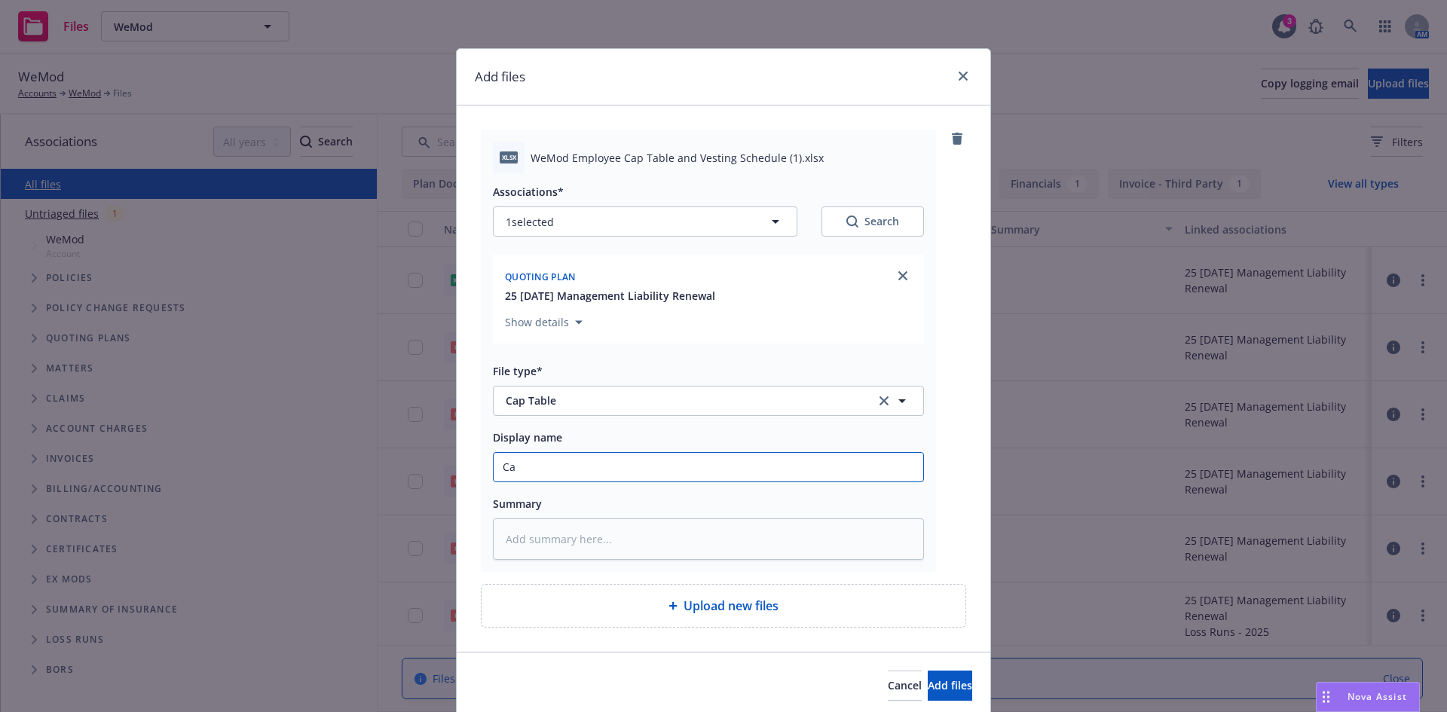
type input "Cap"
type textarea "x"
type input "Cap"
type textarea "x"
type input "Cap T"
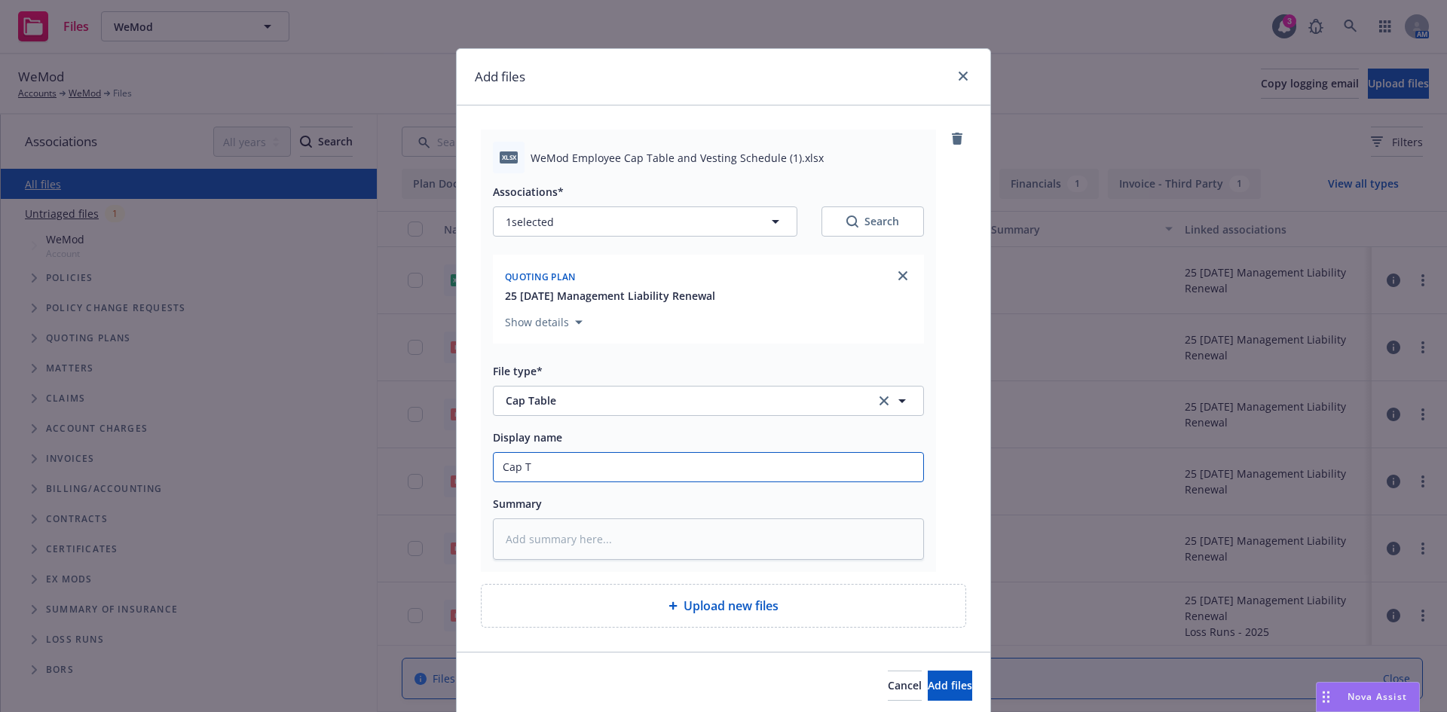
type textarea "x"
type input "Cap Ta"
type textarea "x"
type input "Cap Tab"
type textarea "x"
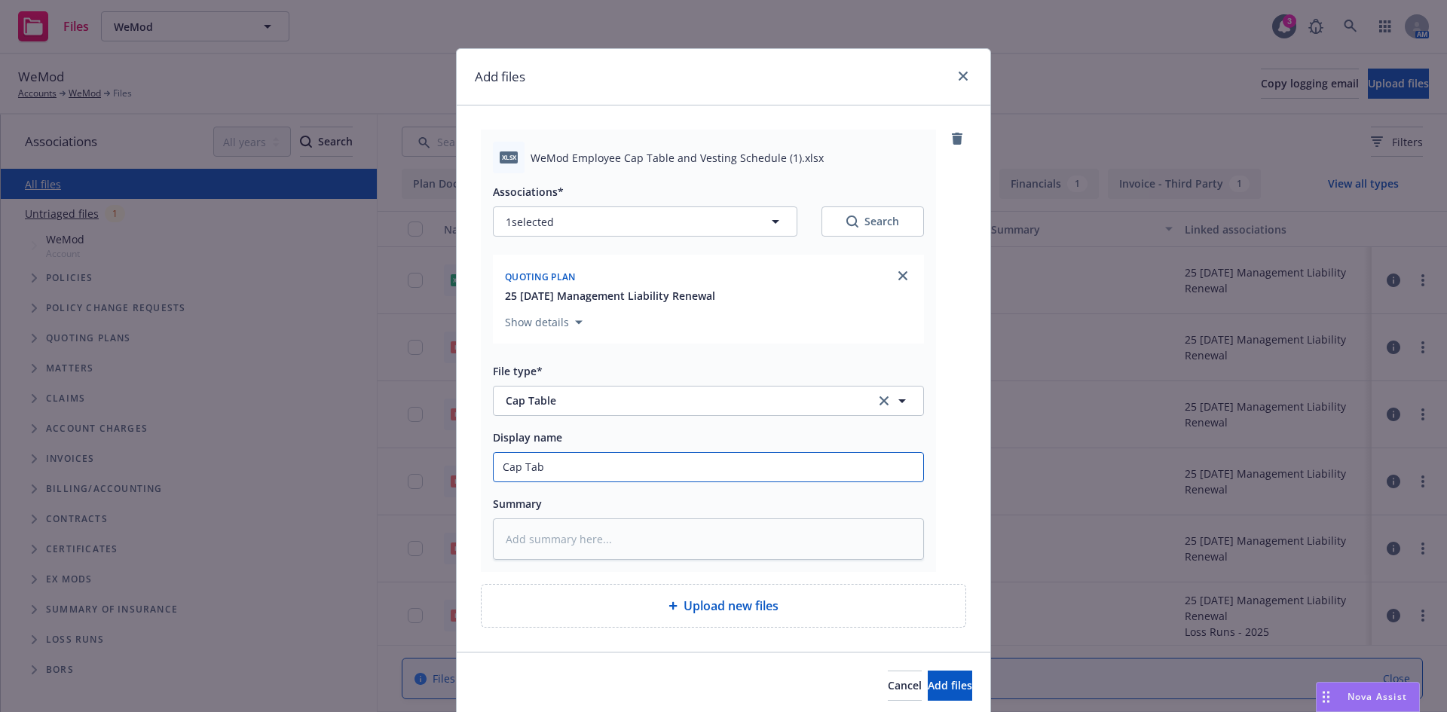
type input "Cap Tabl"
type textarea "x"
type input "Cap Table"
type textarea "x"
type input "Cap Table"
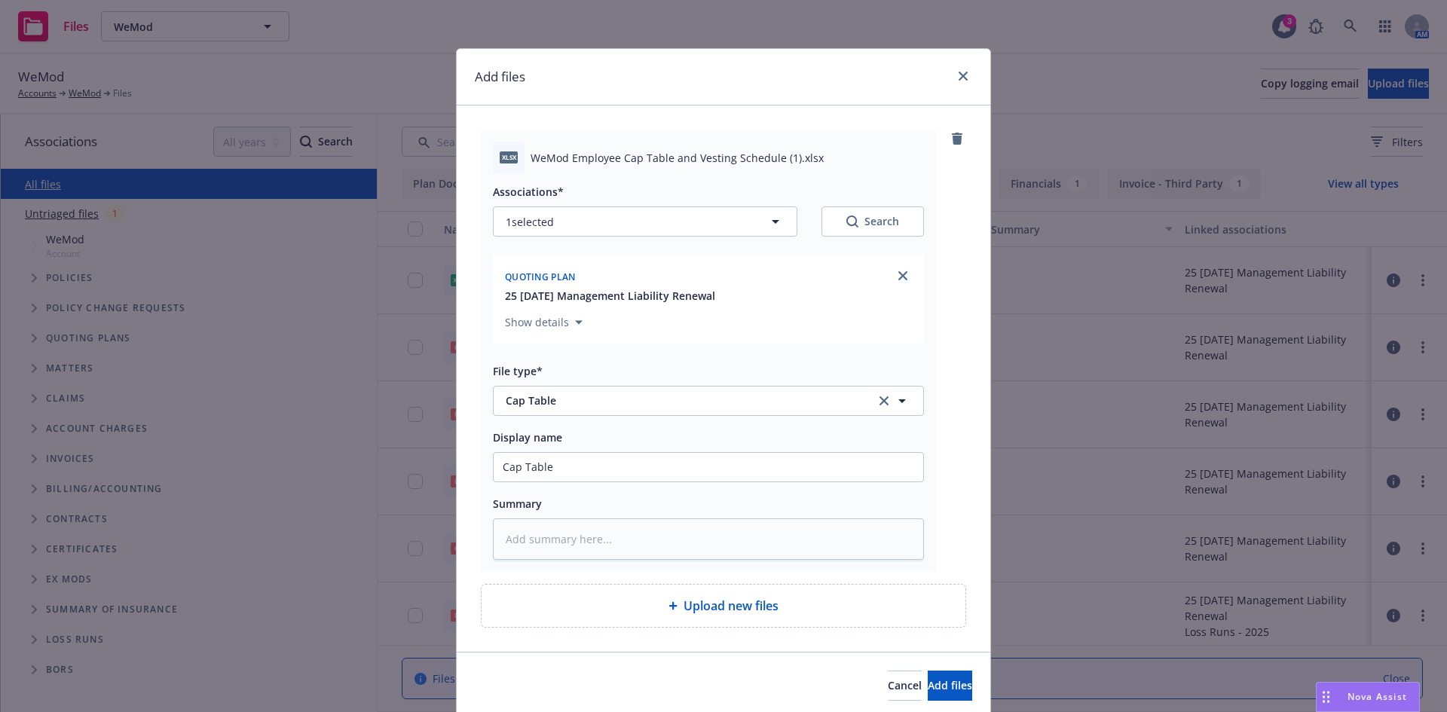
click at [738, 610] on span "Upload new files" at bounding box center [730, 606] width 95 height 18
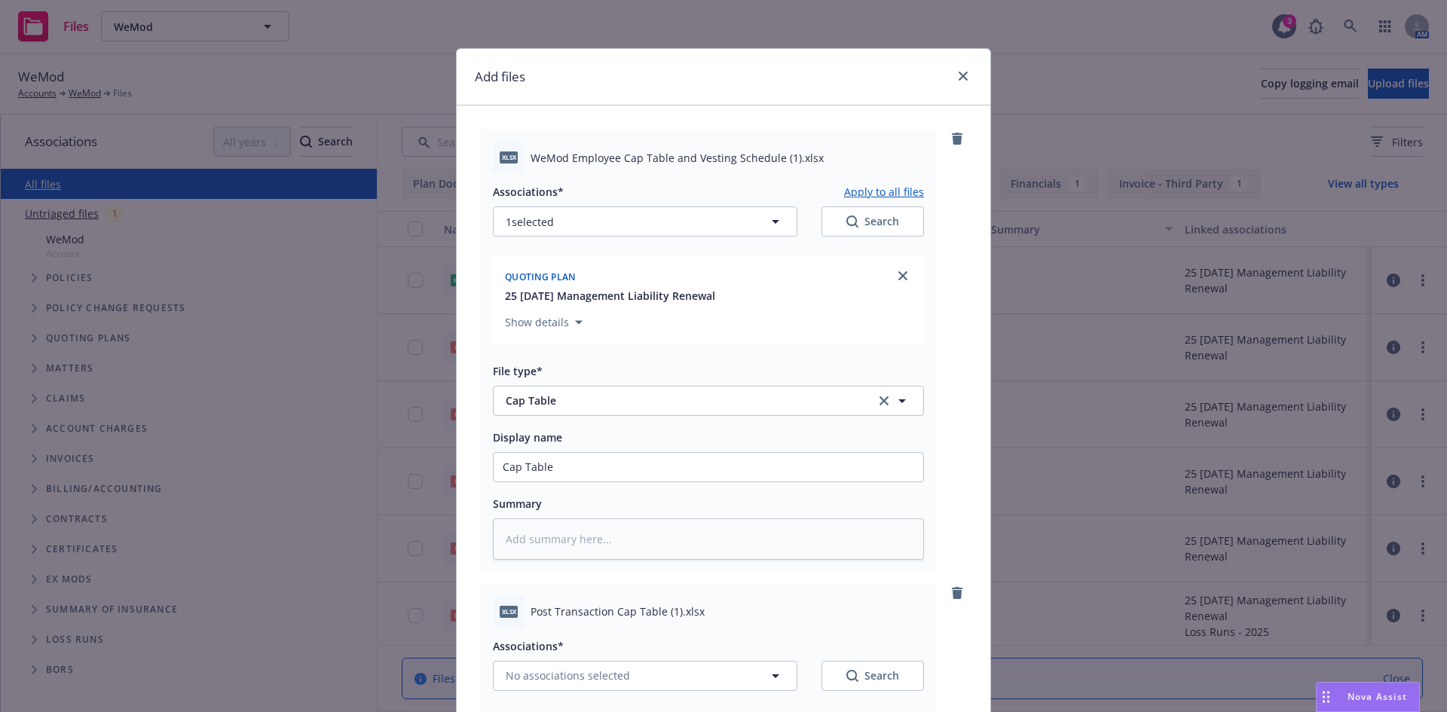
scroll to position [415, 0]
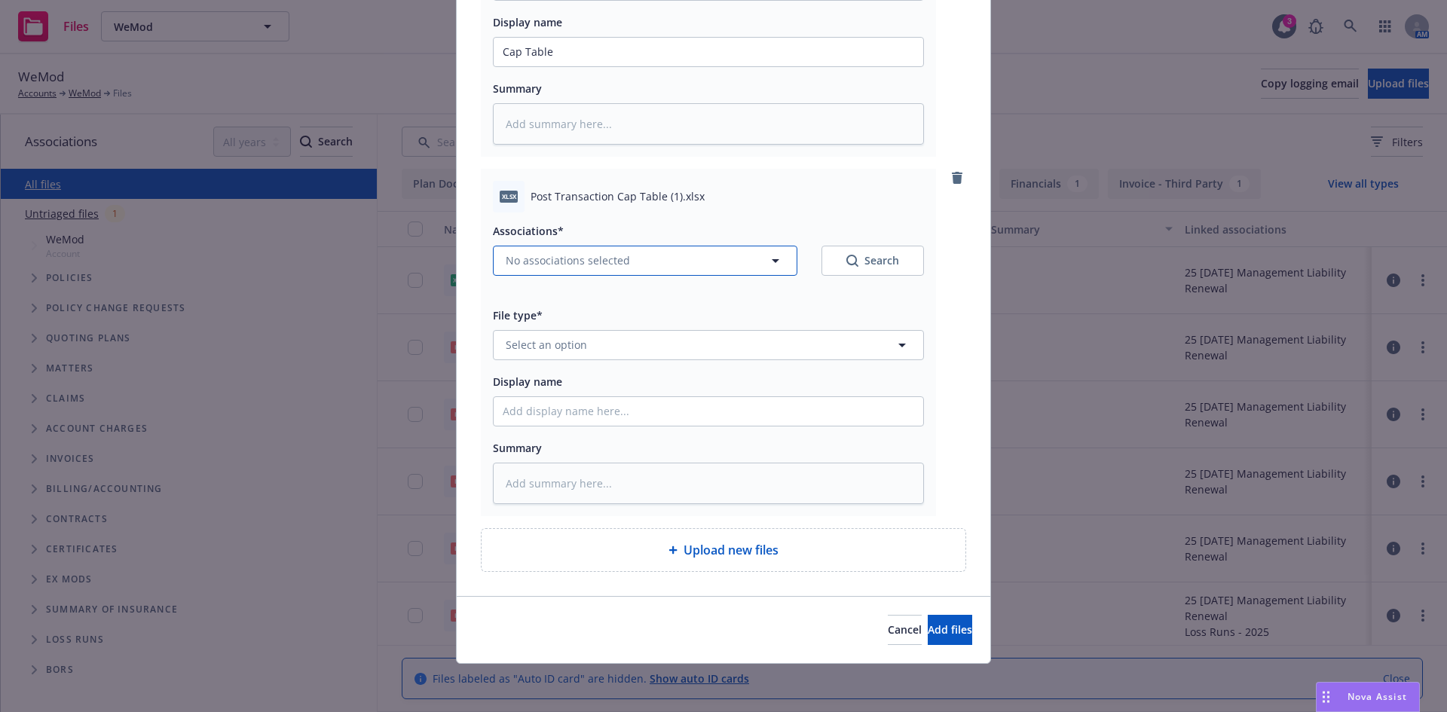
click at [561, 258] on span "No associations selected" at bounding box center [568, 260] width 124 height 16
type textarea "x"
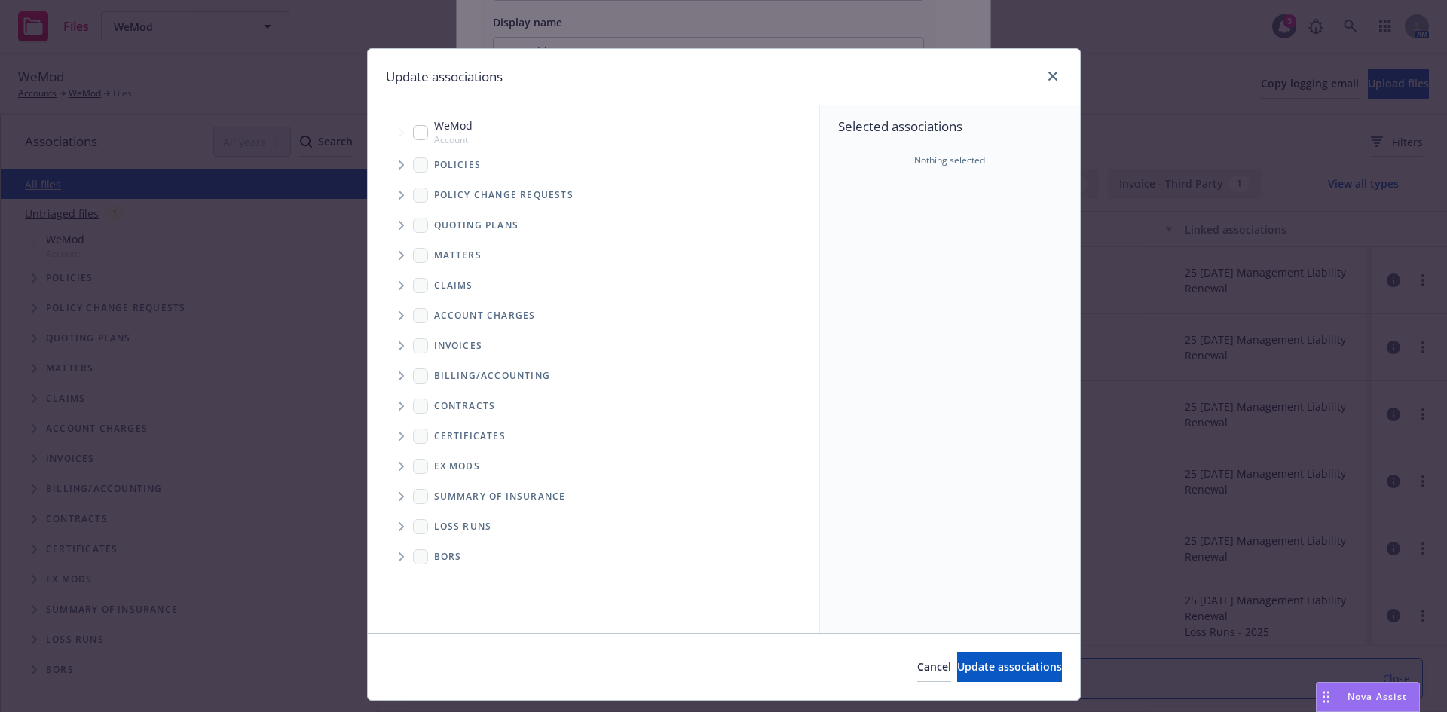
click at [392, 224] on span "Tree Example" at bounding box center [401, 225] width 24 height 24
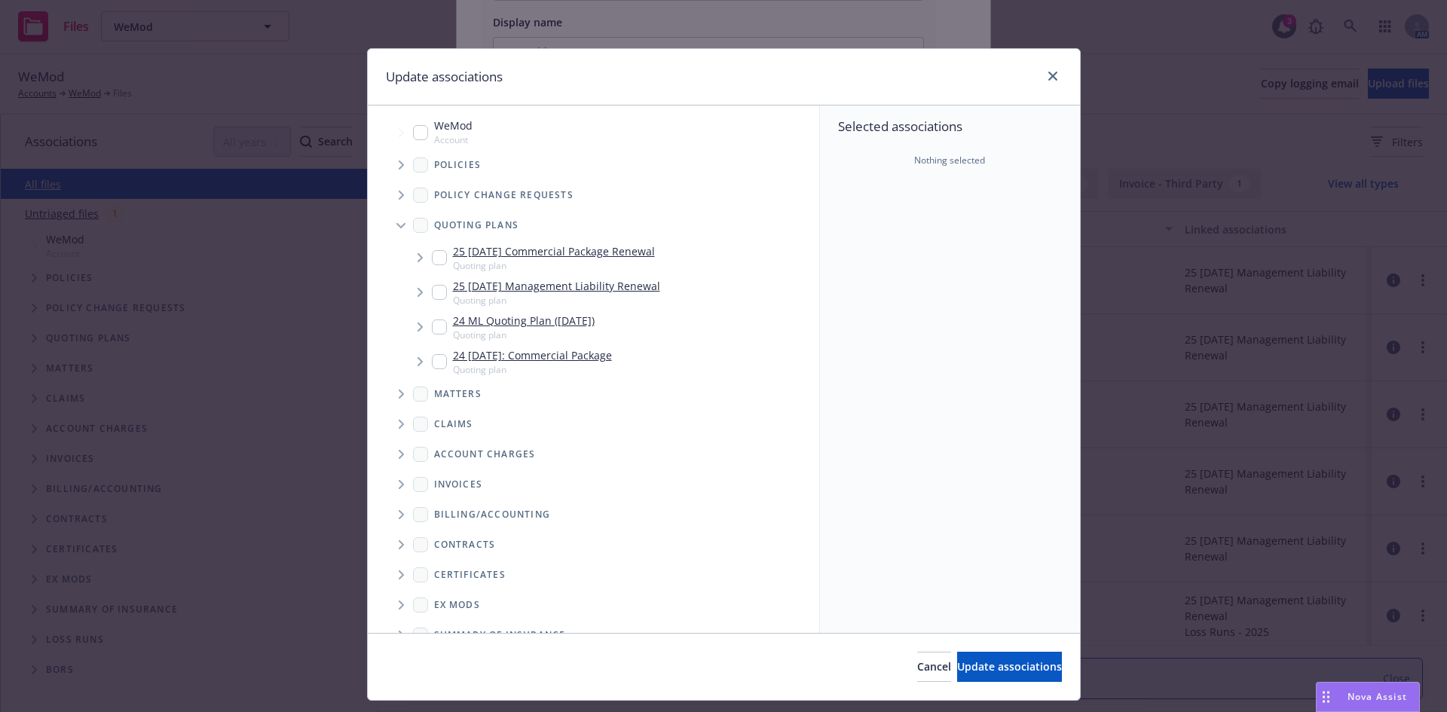
click at [432, 283] on div "25 [DATE] Management Liability Renewal Quoting plan" at bounding box center [546, 292] width 228 height 29
checkbox input "true"
click at [974, 674] on span "Update associations" at bounding box center [1009, 666] width 105 height 14
type textarea "x"
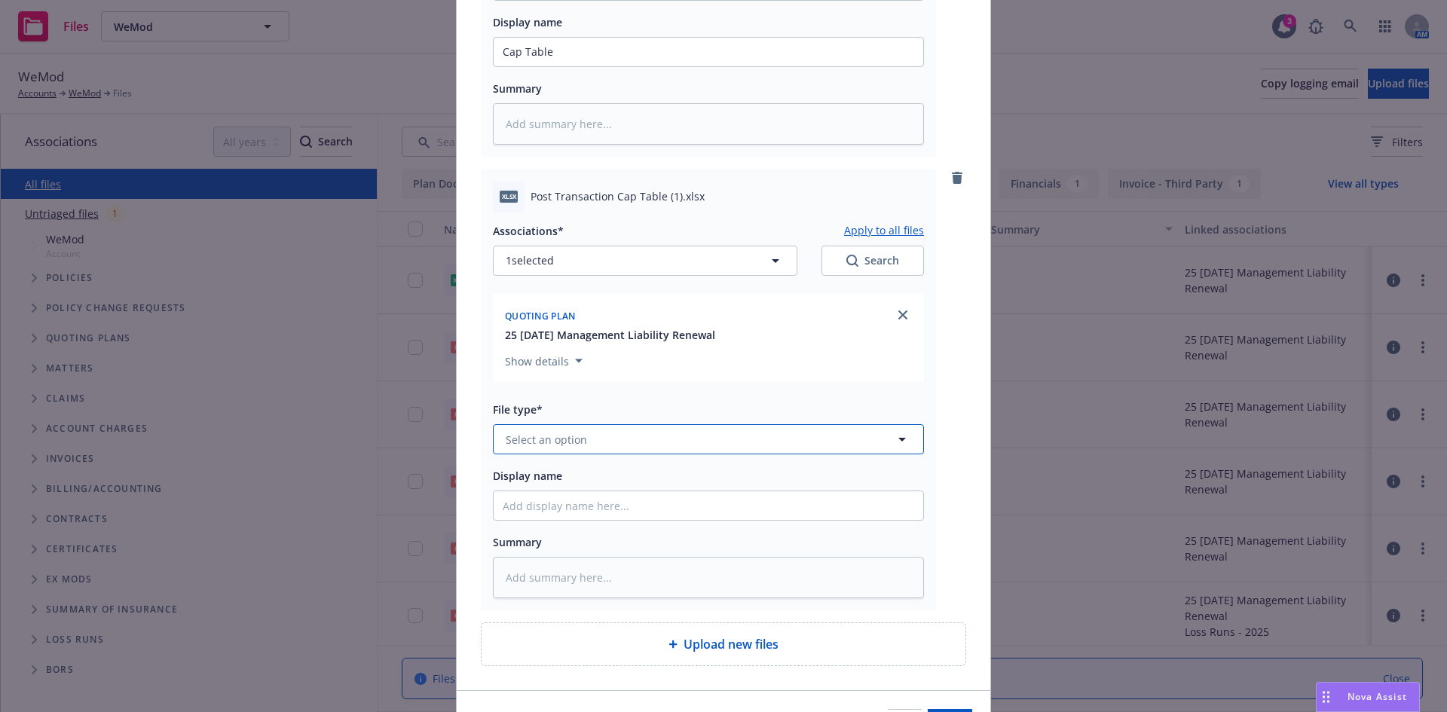
click at [535, 447] on span "Select an option" at bounding box center [546, 440] width 81 height 16
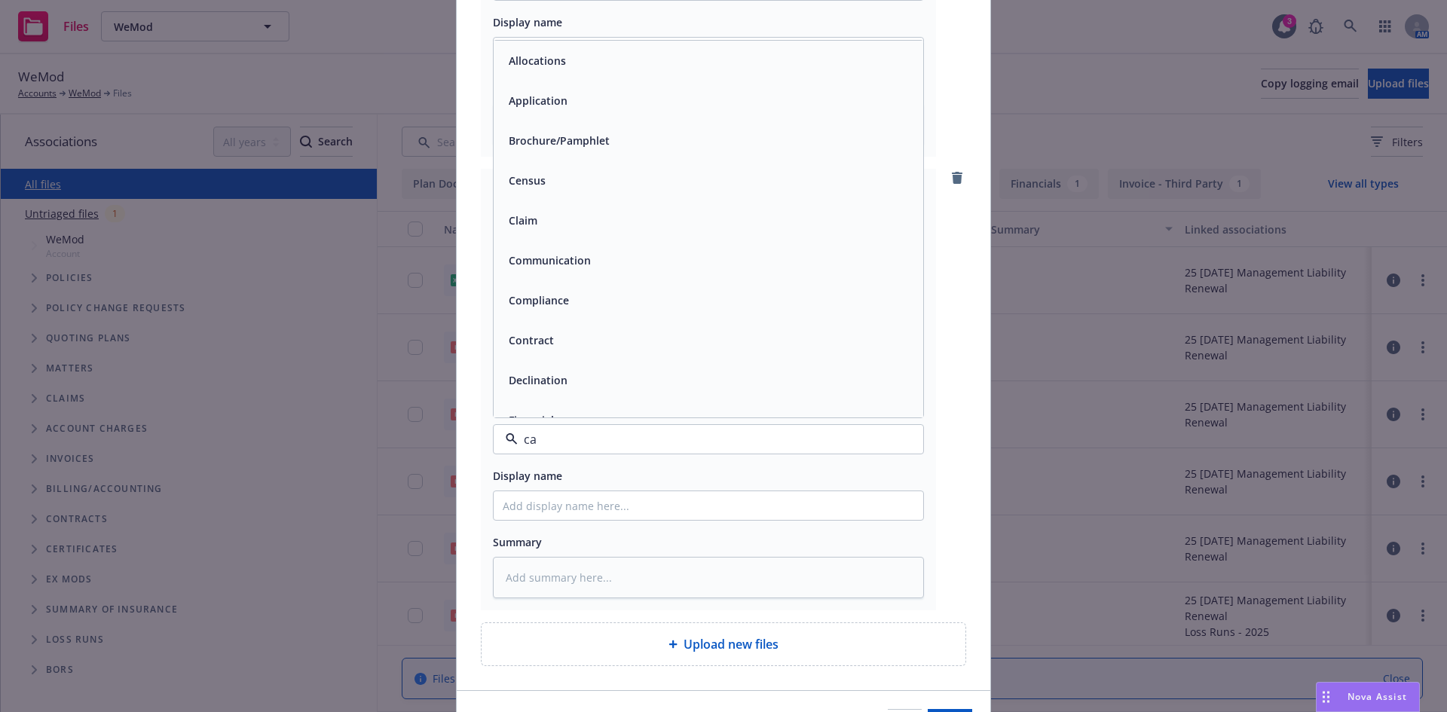
type input "cap"
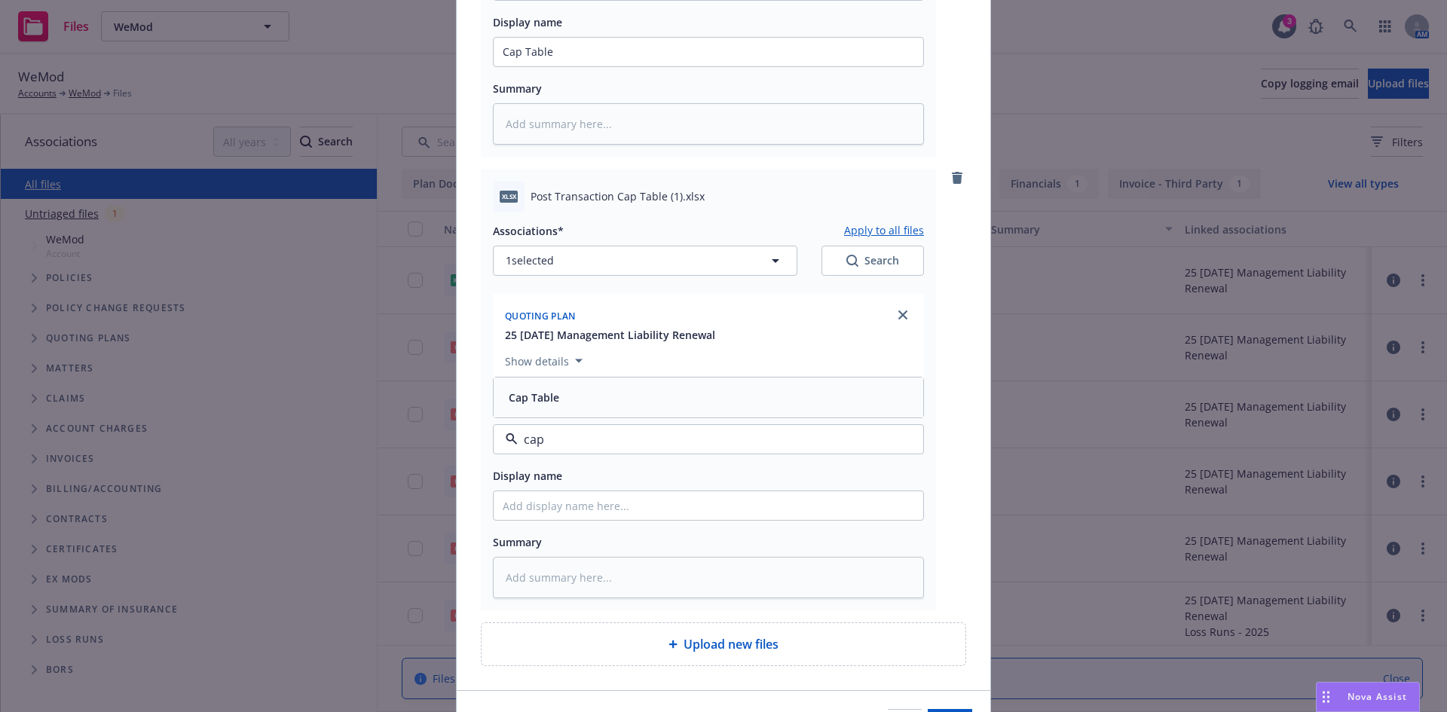
drag, startPoint x: 561, startPoint y: 402, endPoint x: 555, endPoint y: 394, distance: 9.8
click at [561, 400] on div "Cap Table" at bounding box center [708, 398] width 411 height 22
click at [553, 66] on input "Display name" at bounding box center [709, 52] width 430 height 29
type textarea "x"
type input "P"
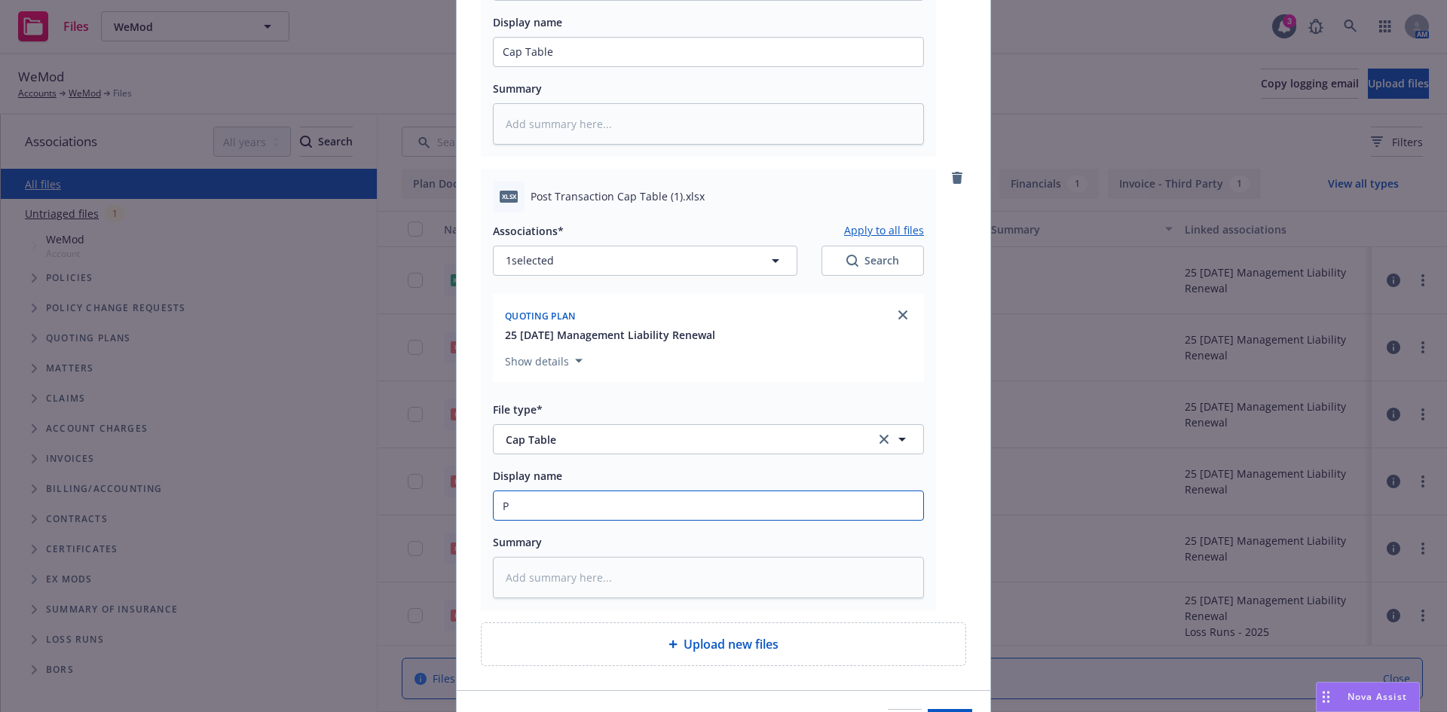
type textarea "x"
type input "Po"
type textarea "x"
type input "Pos"
type textarea "x"
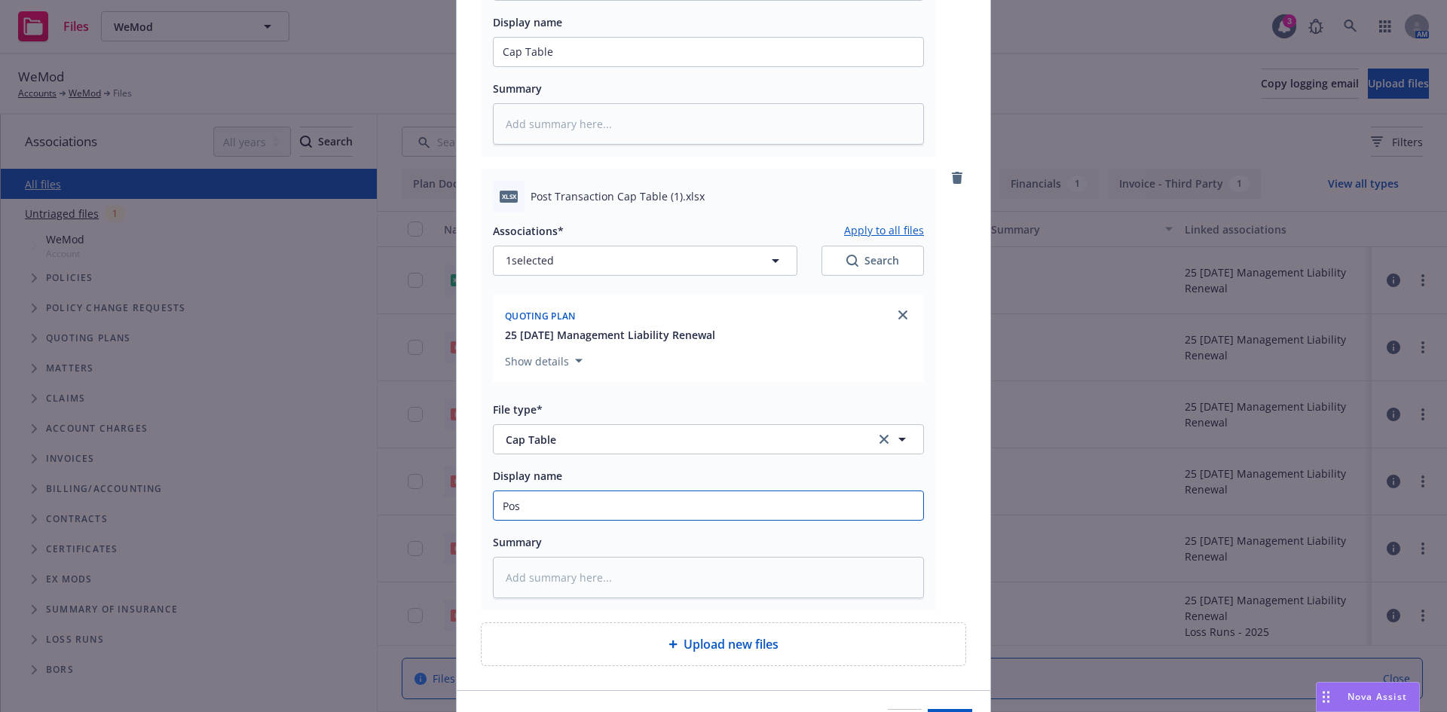
type input "Post"
type textarea "x"
type input "Post"
type textarea "x"
type input "Post T"
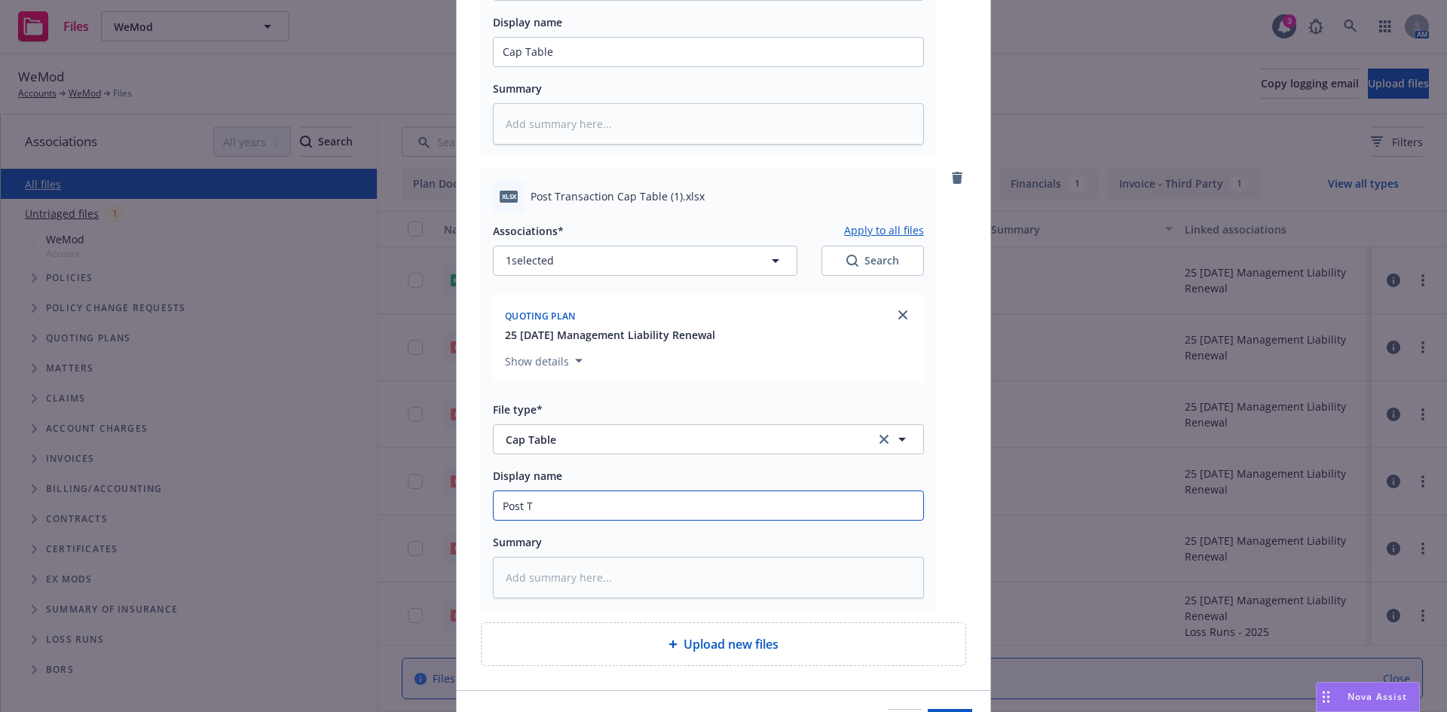
type textarea "x"
type input "Post Tr"
type textarea "x"
type input "Post Tra"
type textarea "x"
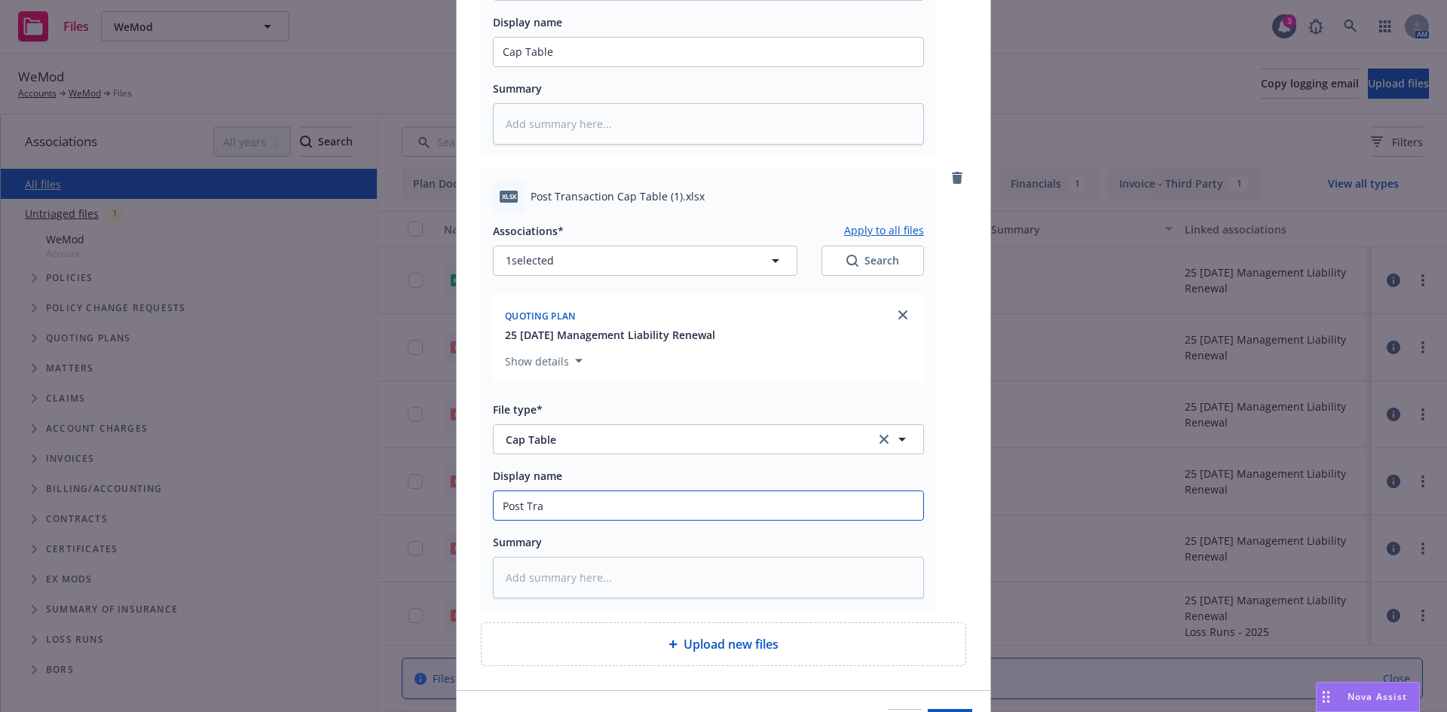
type input "Post [PERSON_NAME]"
type textarea "x"
type input "Post Trans"
type textarea "x"
type input "Post Transa"
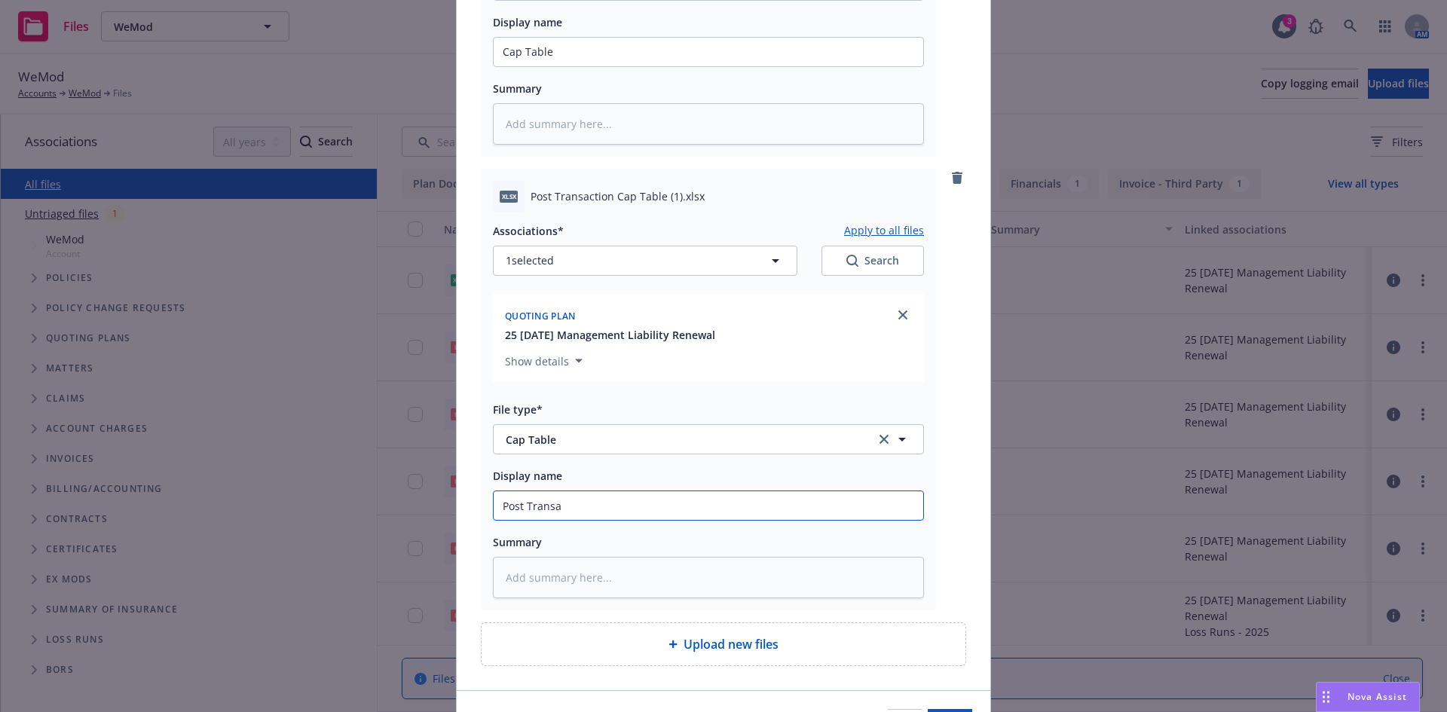
type textarea "x"
type input "Post Transac"
type textarea "x"
type input "Post Transact"
type textarea "x"
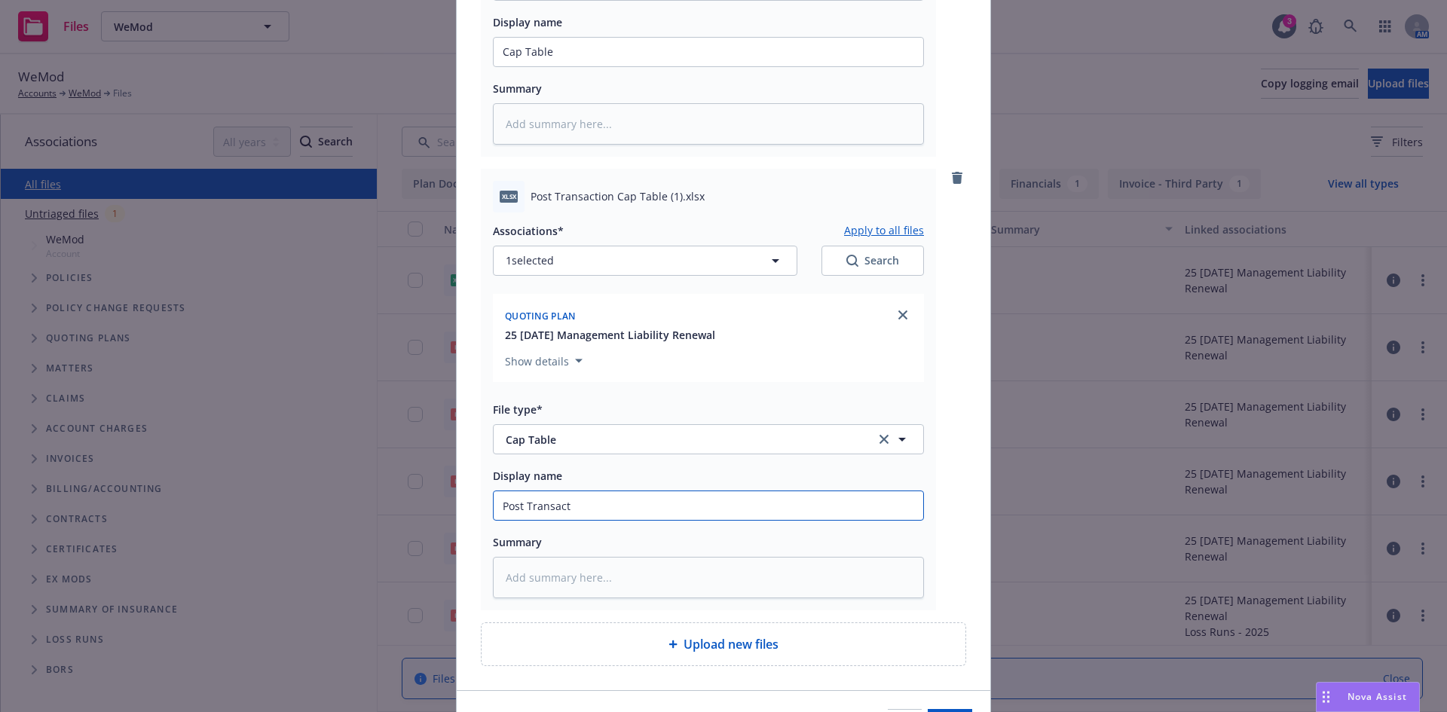
type input "Post Transacti"
type textarea "x"
type input "Post Transactio"
type textarea "x"
type input "Post Transaction"
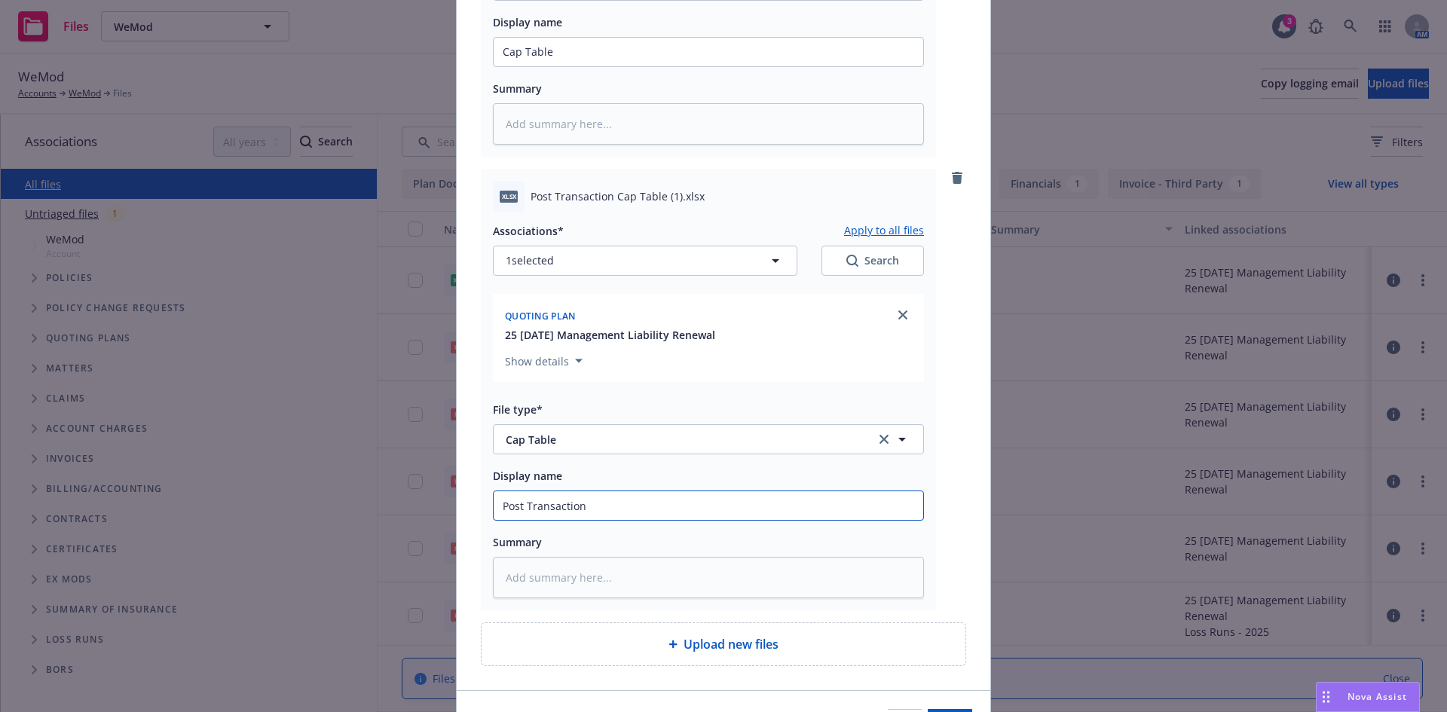
type textarea "x"
type input "Post Transaction C"
type textarea "x"
type input "Post Transaction Ca"
type textarea "x"
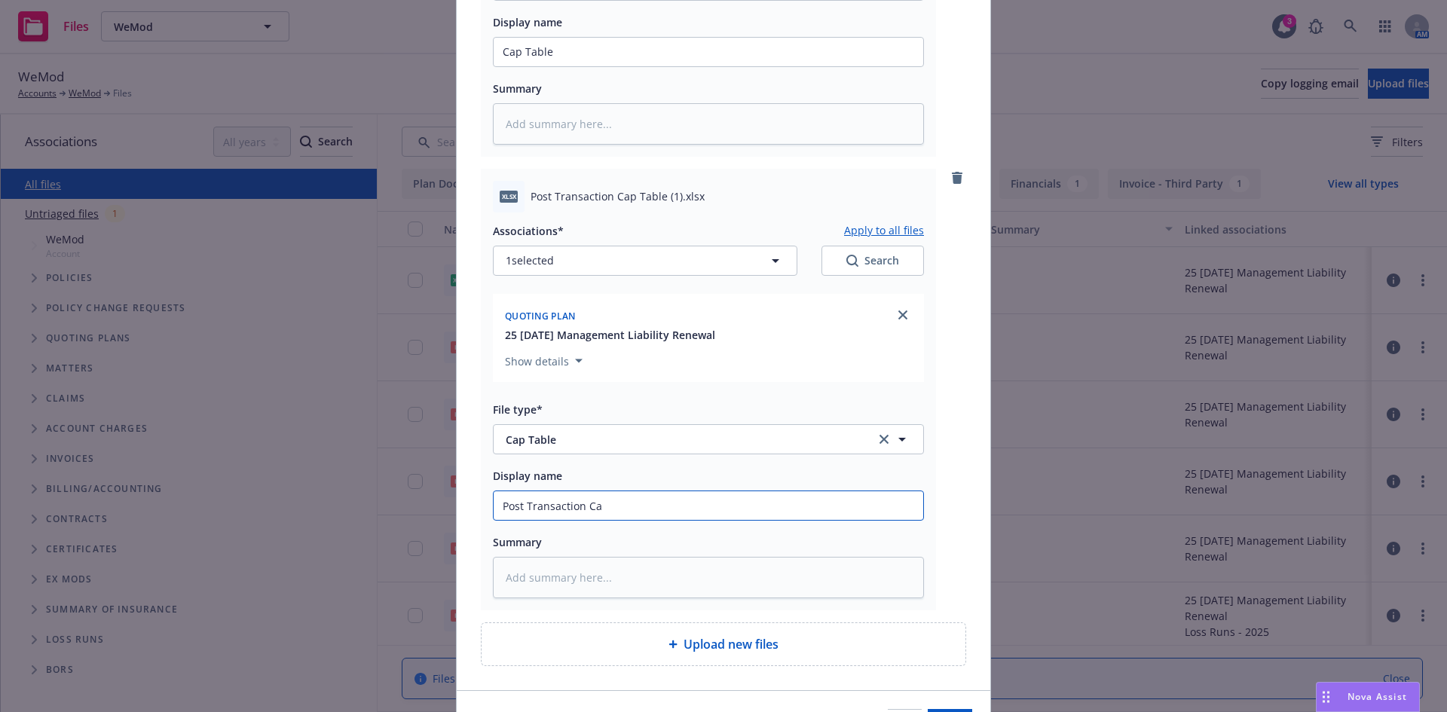
type input "Post Transaction Cap"
type textarea "x"
type input "Post Transaction Cap"
type textarea "x"
type input "Post Transaction Cap T"
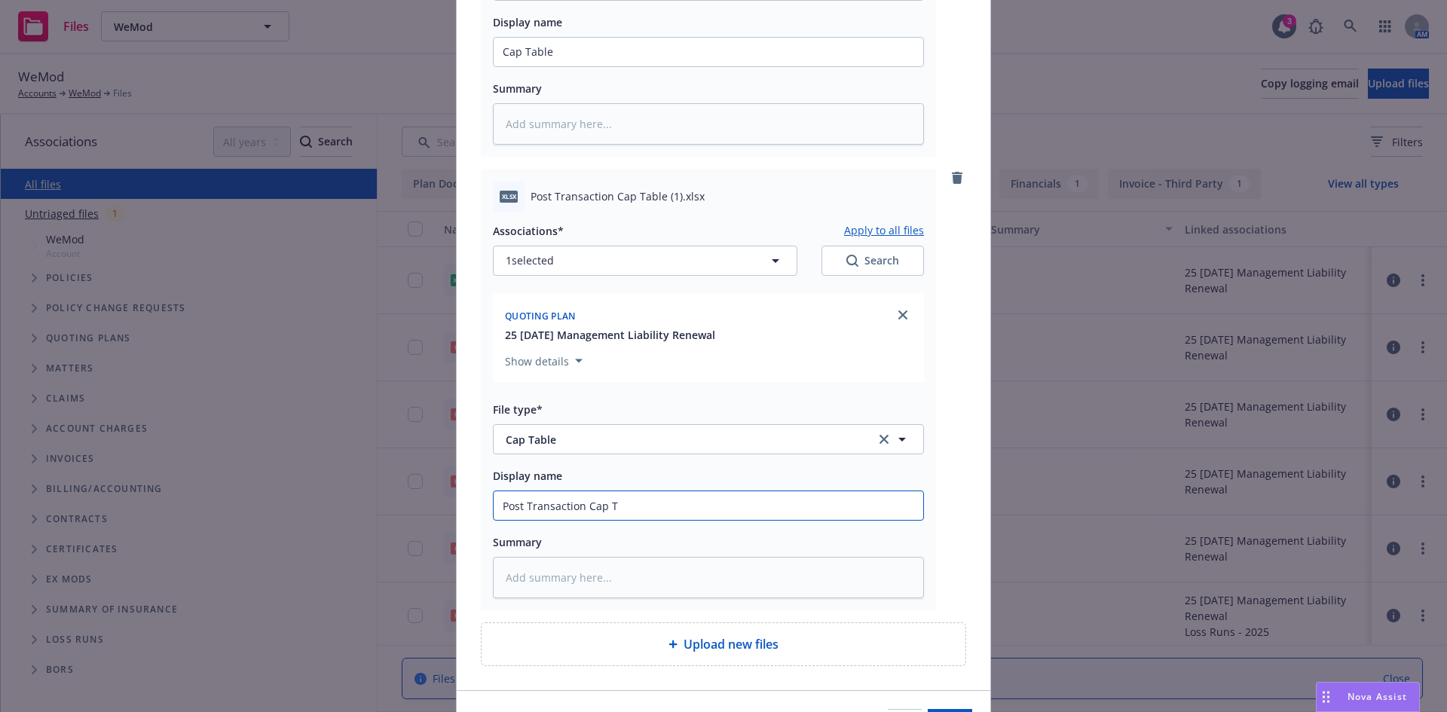
type textarea "x"
type input "Post Transaction Cap Tb"
type textarea "x"
type input "Post Transaction Cap Tba"
type textarea "x"
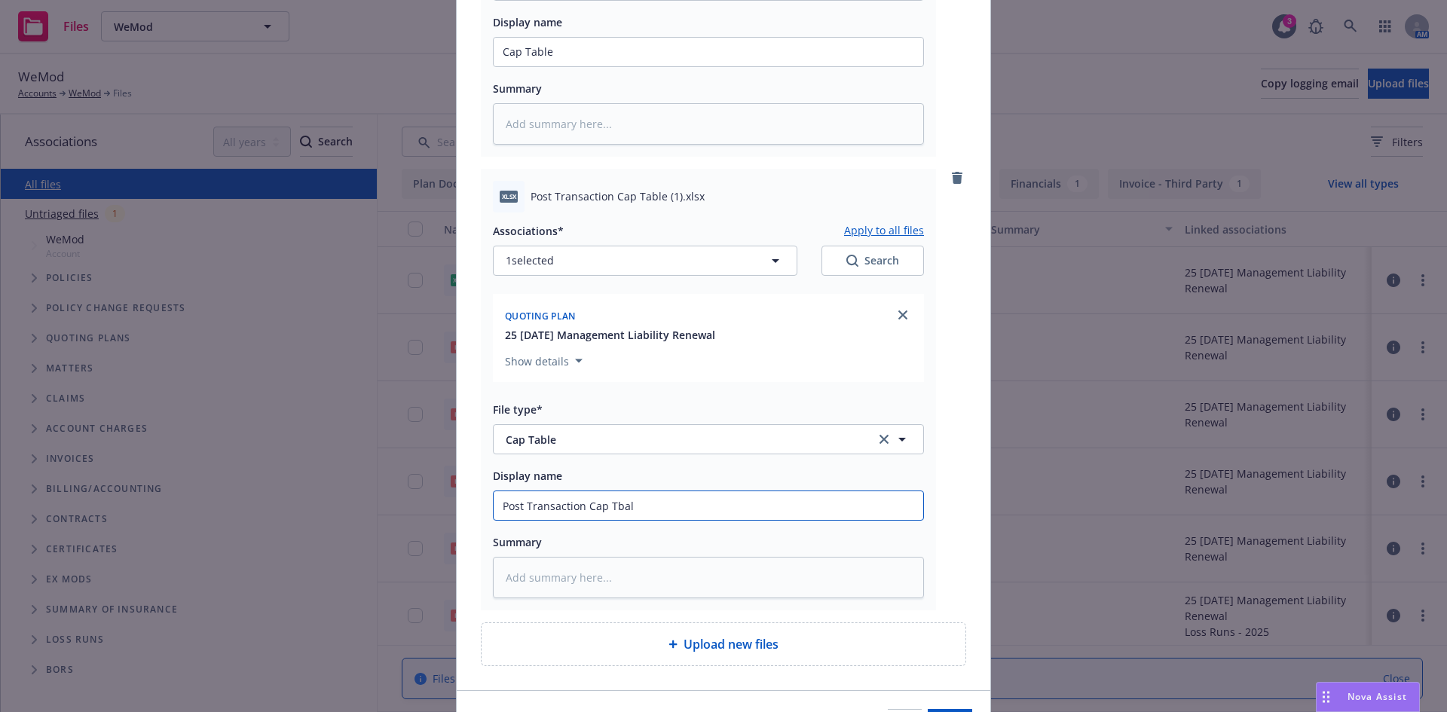
type input "Post Transaction Cap Tbale"
type textarea "x"
type input "Post Transaction Cap Tbale"
type textarea "x"
type input "Post Transaction Cap Tbale"
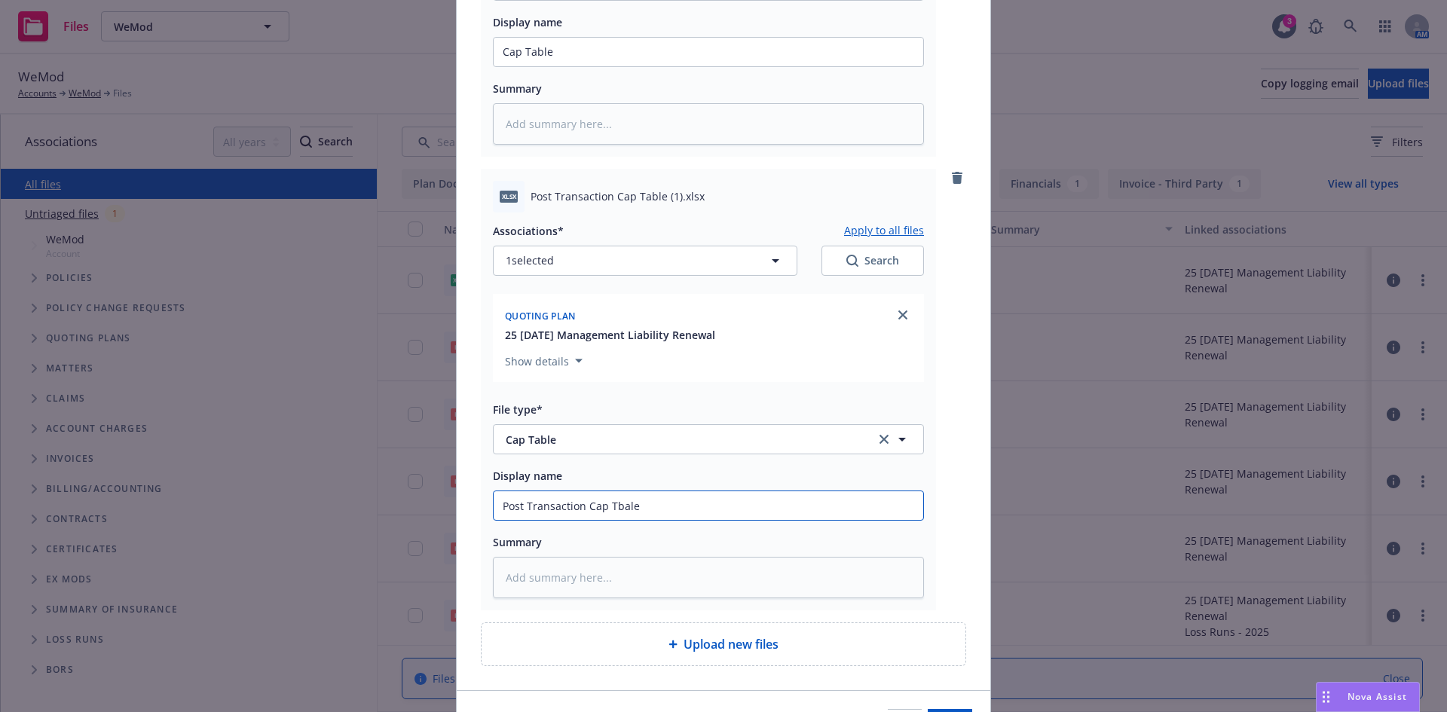
type textarea "x"
type input "Post Transaction Cap Tbal"
type textarea "x"
type input "Post Transaction Cap Tba"
type textarea "x"
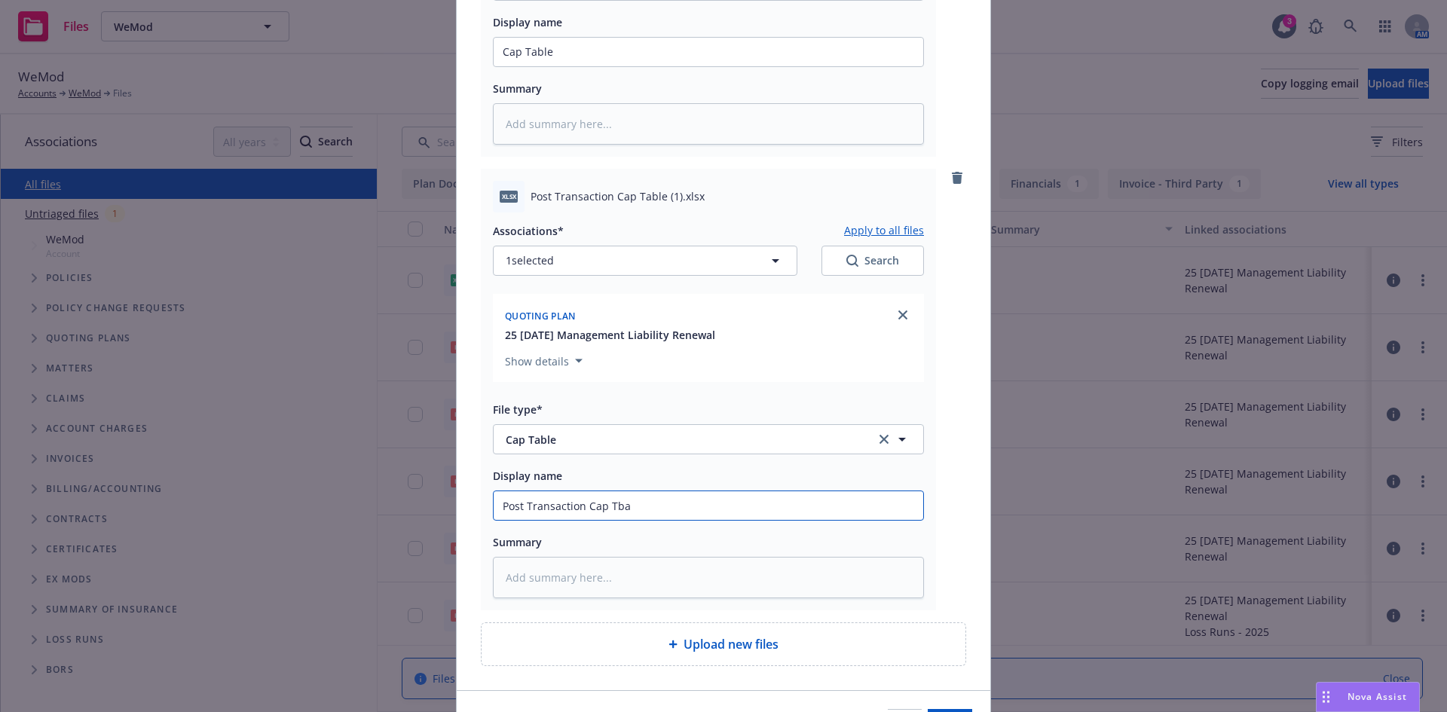
type input "Post Transaction Cap Tb"
type textarea "x"
type input "Post Transaction Cap Ta"
type textarea "x"
type input "Post Transaction Cap Tab"
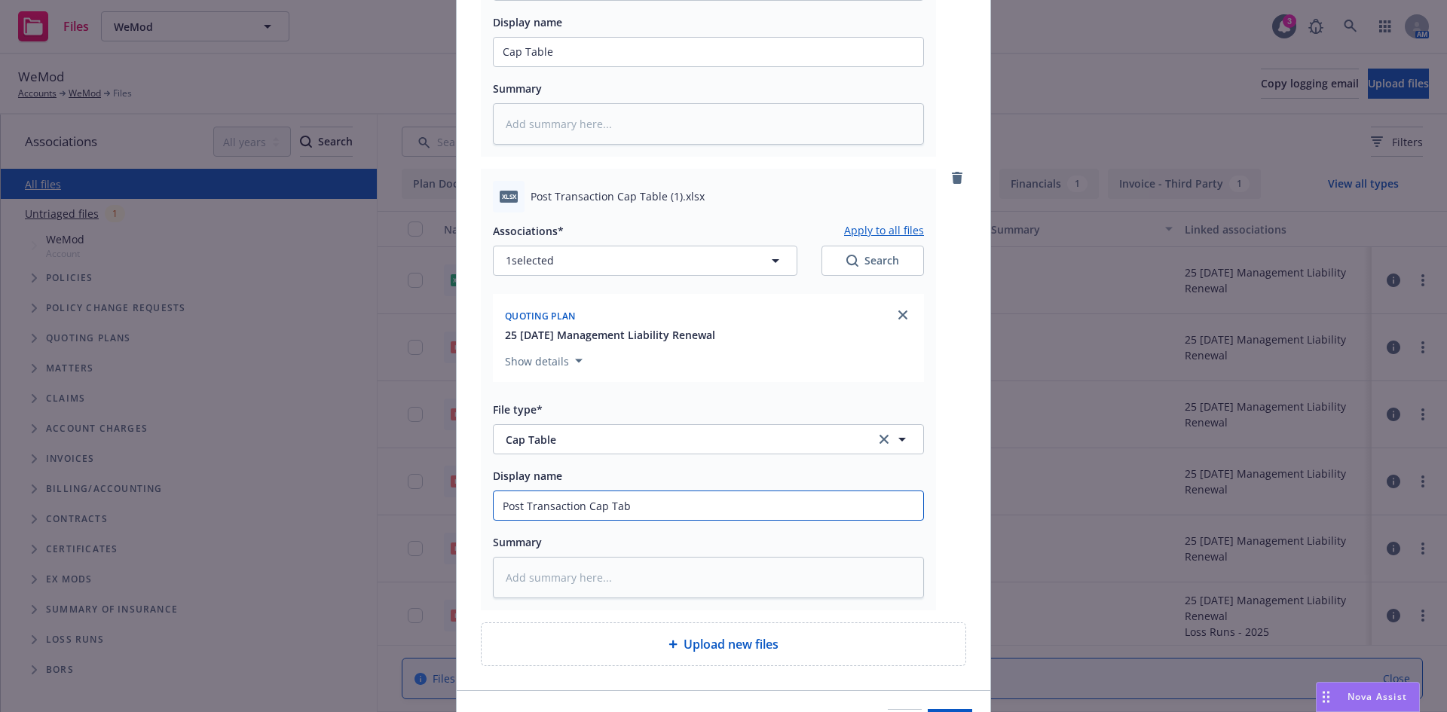
type textarea "x"
type input "Post Transaction Cap Tabn"
type textarea "x"
type input "Post Transaction Cap Tabnl"
type textarea "x"
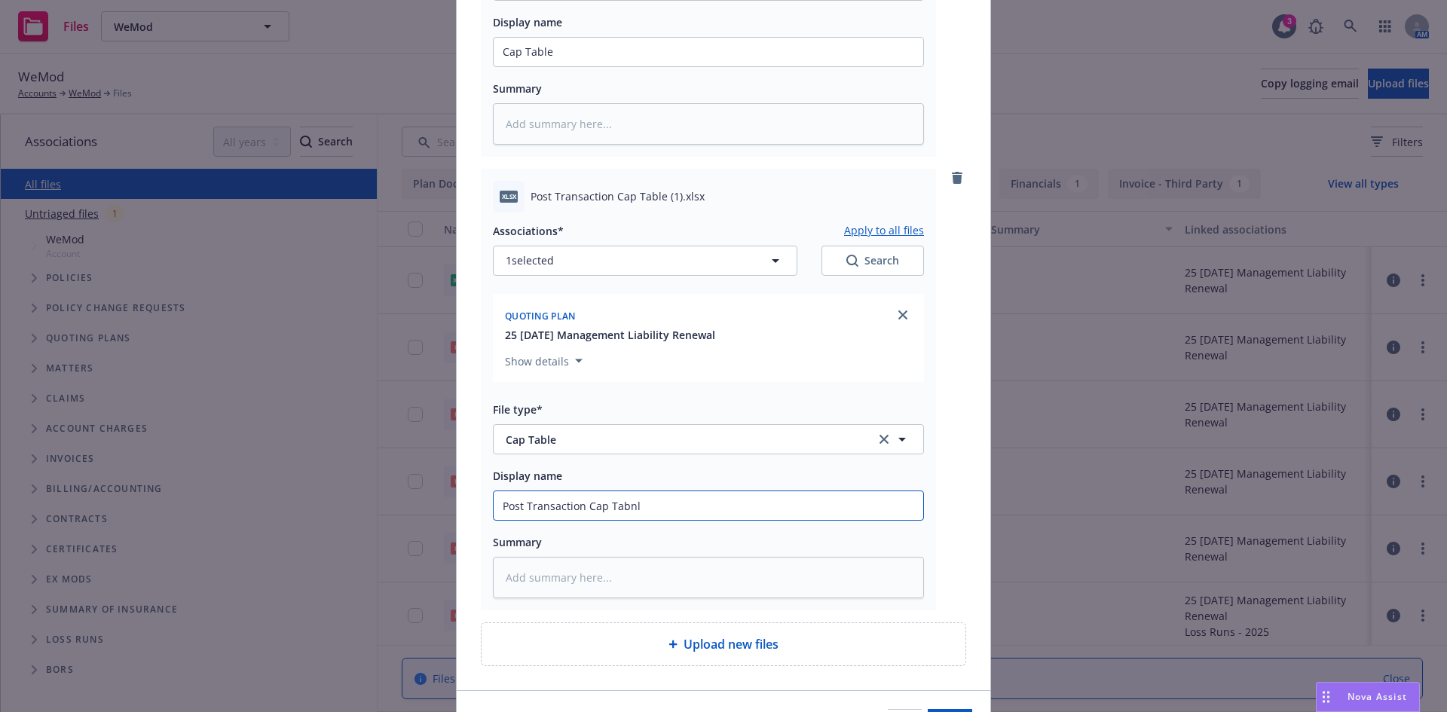
type input "Post Transaction Cap Tabn"
type textarea "x"
type input "Post Transaction Cap Tab"
type textarea "x"
type input "Post Transaction Cap Tabl"
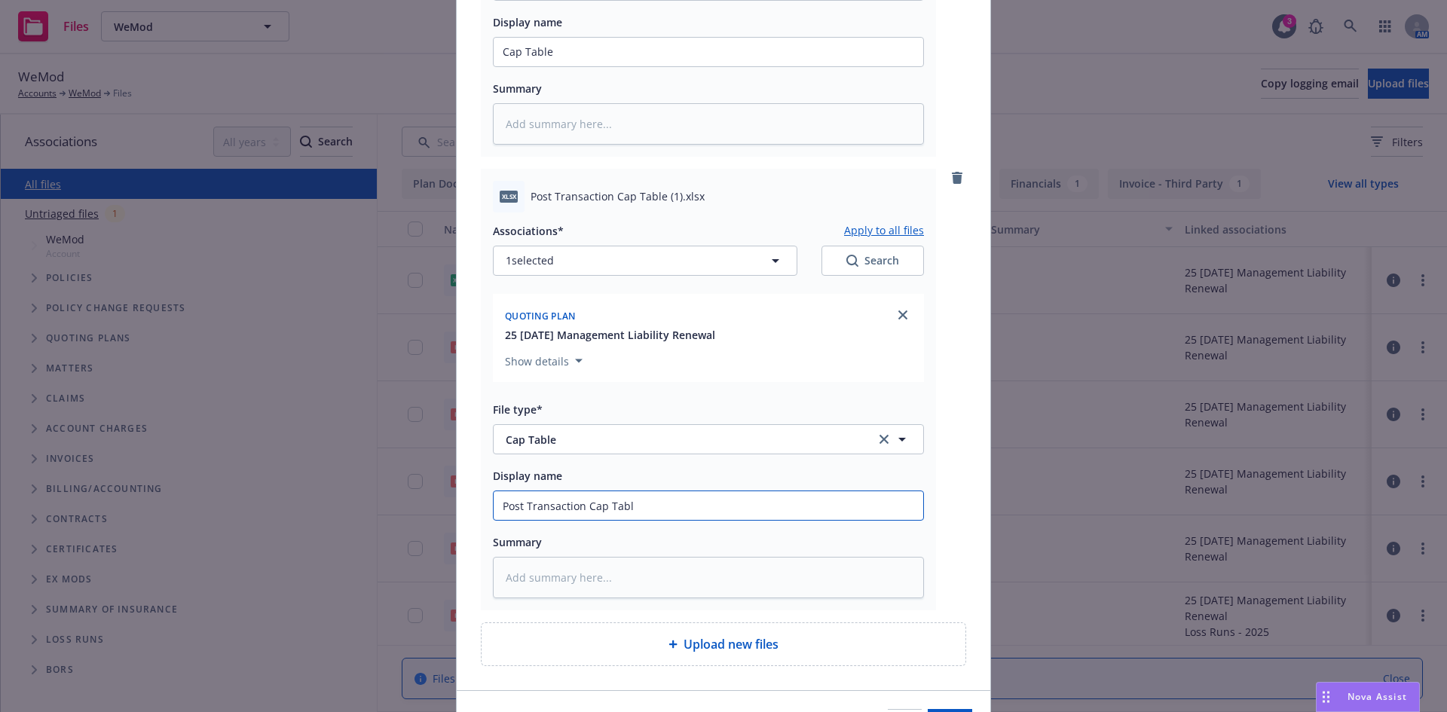
type textarea "x"
type input "Post Transaction Cap Table"
type textarea "x"
type input "Post Transaction Cap Table"
click at [928, 709] on button "Add files" at bounding box center [950, 724] width 44 height 30
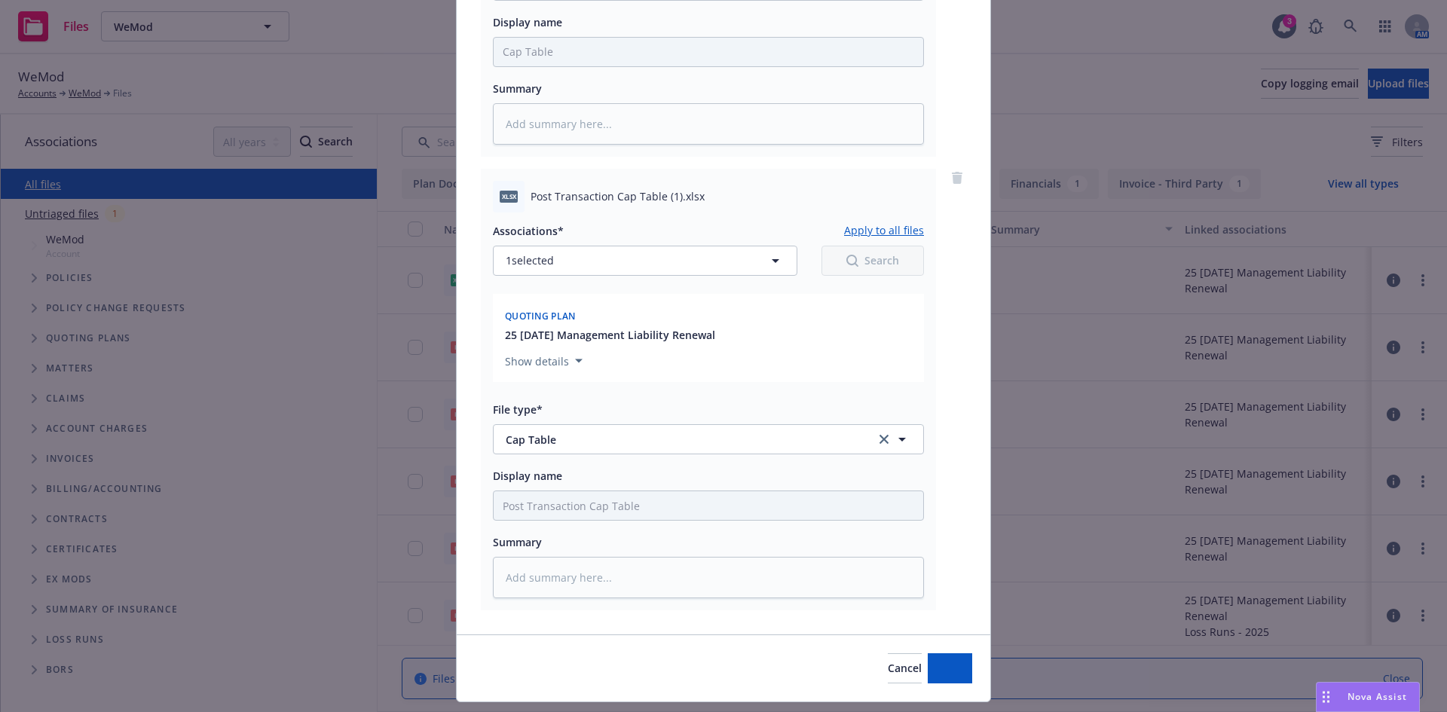
type textarea "x"
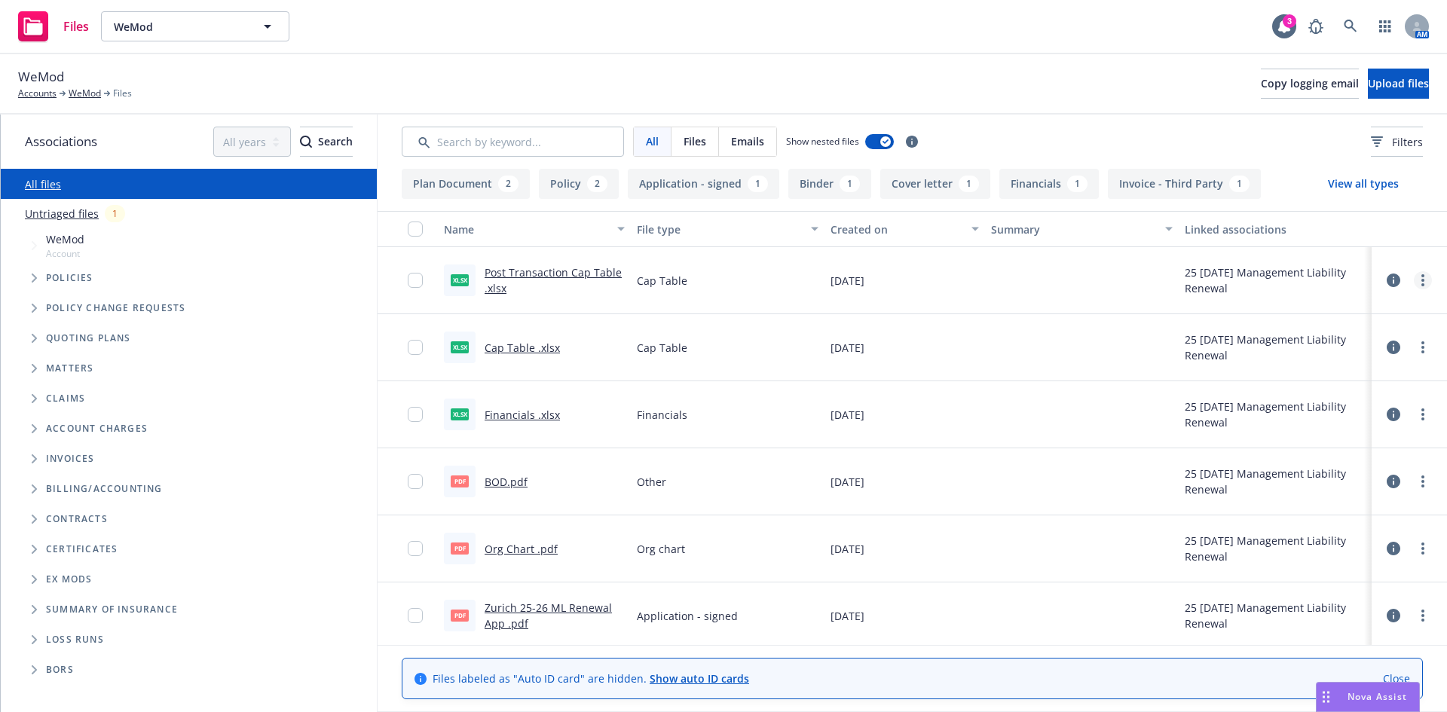
click at [1421, 276] on circle "more" at bounding box center [1422, 275] width 3 height 3
click at [1328, 341] on link "Download" at bounding box center [1345, 341] width 150 height 30
click at [1421, 345] on icon "more" at bounding box center [1422, 347] width 3 height 12
click at [1332, 405] on link "Download" at bounding box center [1345, 408] width 150 height 30
click at [1414, 417] on link "more" at bounding box center [1423, 414] width 18 height 18
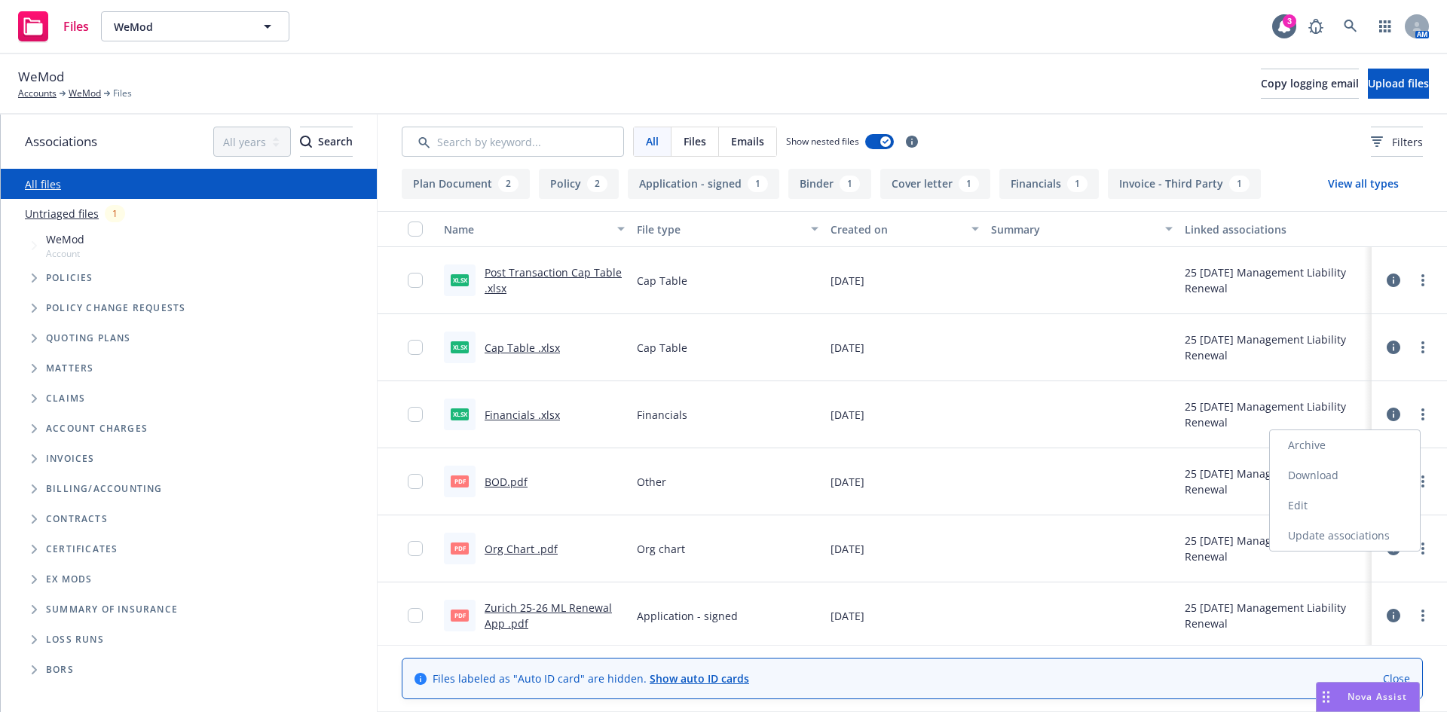
click at [1312, 475] on link "Download" at bounding box center [1345, 475] width 150 height 30
click at [1417, 480] on link "more" at bounding box center [1423, 481] width 18 height 18
click at [1329, 543] on link "Download" at bounding box center [1345, 542] width 150 height 30
click at [1421, 552] on icon "more" at bounding box center [1422, 549] width 3 height 12
click at [1316, 606] on link "Download" at bounding box center [1345, 610] width 150 height 30
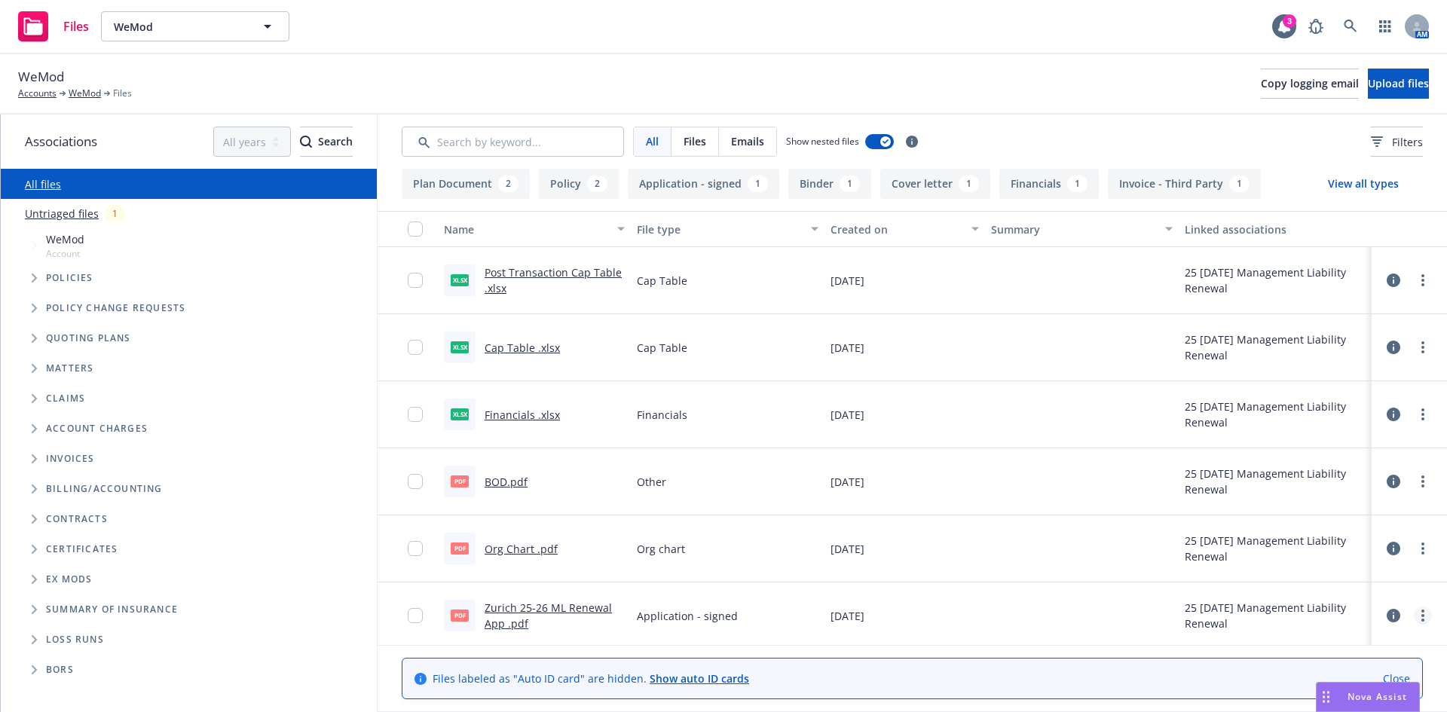
click at [1402, 610] on div at bounding box center [1409, 616] width 45 height 30
click at [1421, 613] on icon "more" at bounding box center [1422, 616] width 3 height 12
click at [1328, 536] on link "Download" at bounding box center [1356, 536] width 150 height 30
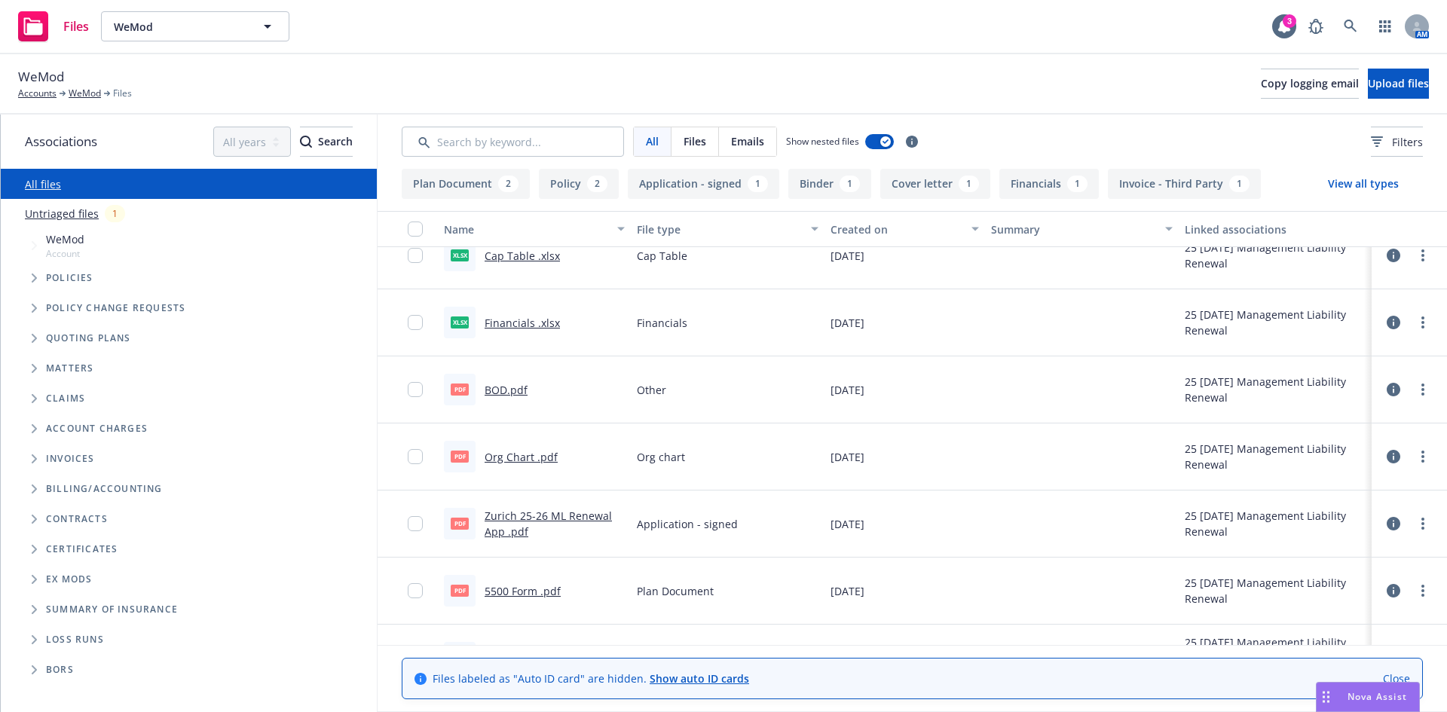
scroll to position [195, 0]
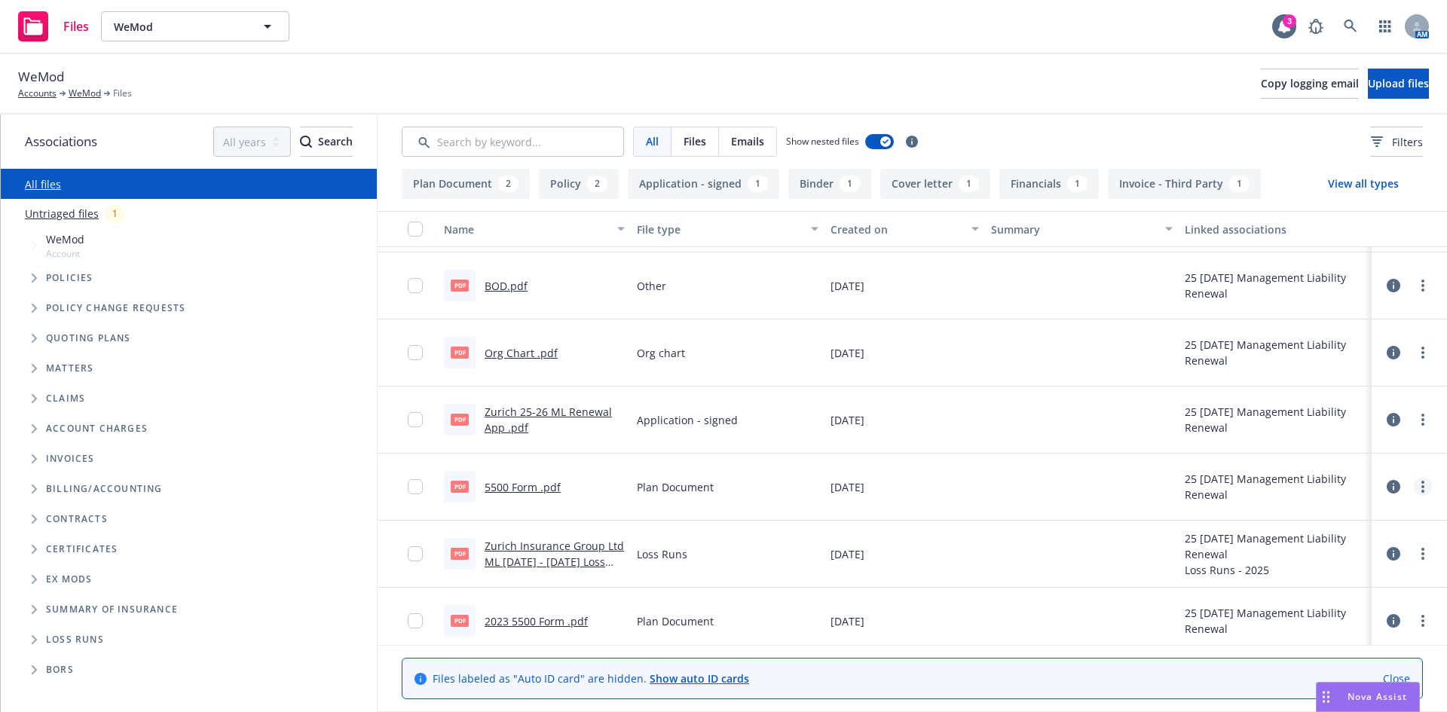
click at [1418, 487] on link "more" at bounding box center [1423, 487] width 18 height 18
click at [1331, 554] on link "Download" at bounding box center [1345, 548] width 150 height 30
